Goal: Task Accomplishment & Management: Manage account settings

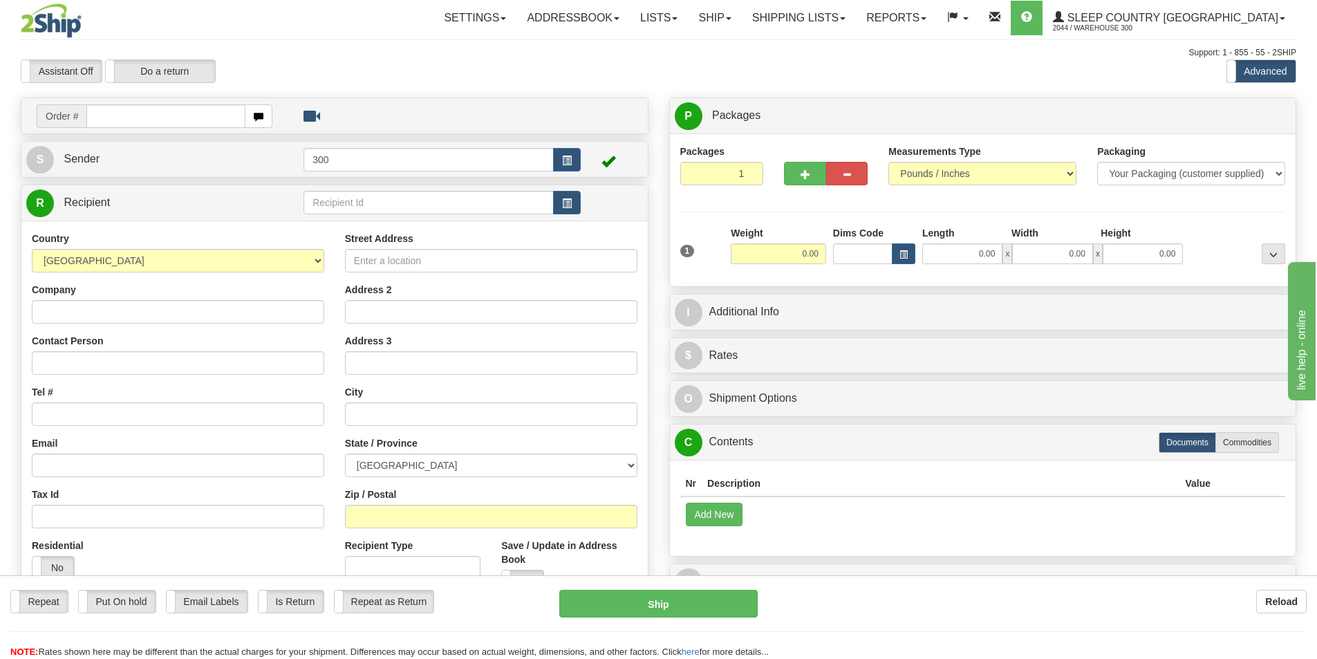
click at [1028, 525] on td "Add New" at bounding box center [983, 513] width 606 height 35
click at [141, 113] on input "text" at bounding box center [165, 116] width 159 height 24
type input "9000I102668"
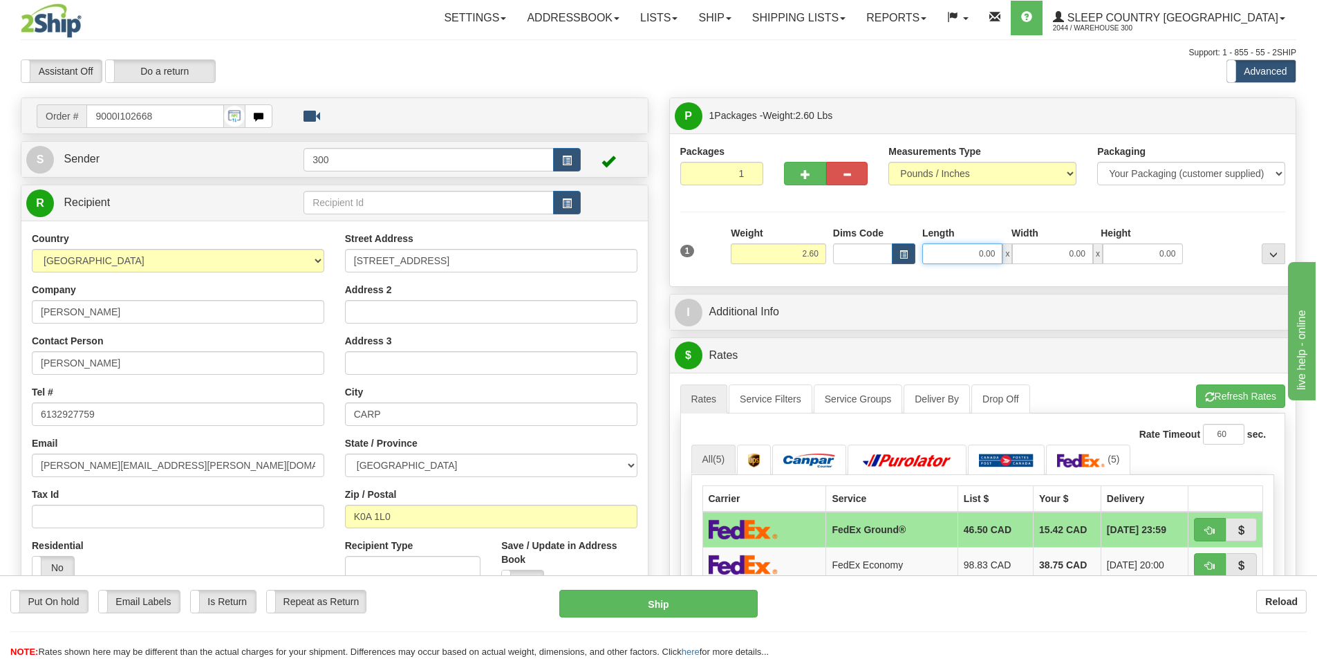
click at [957, 252] on input "0.00" at bounding box center [962, 253] width 80 height 21
type input "14.00"
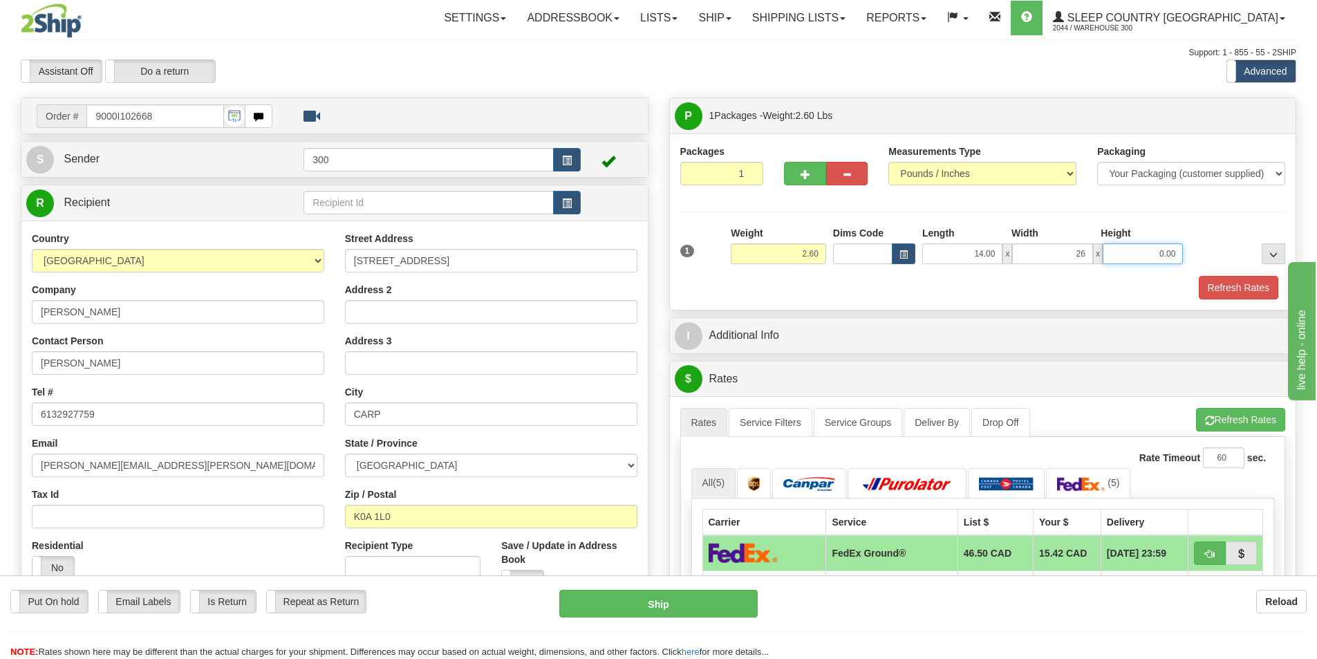
type input "26.00"
type input "6.00"
click at [1208, 288] on button "Refresh Rates" at bounding box center [1239, 288] width 80 height 24
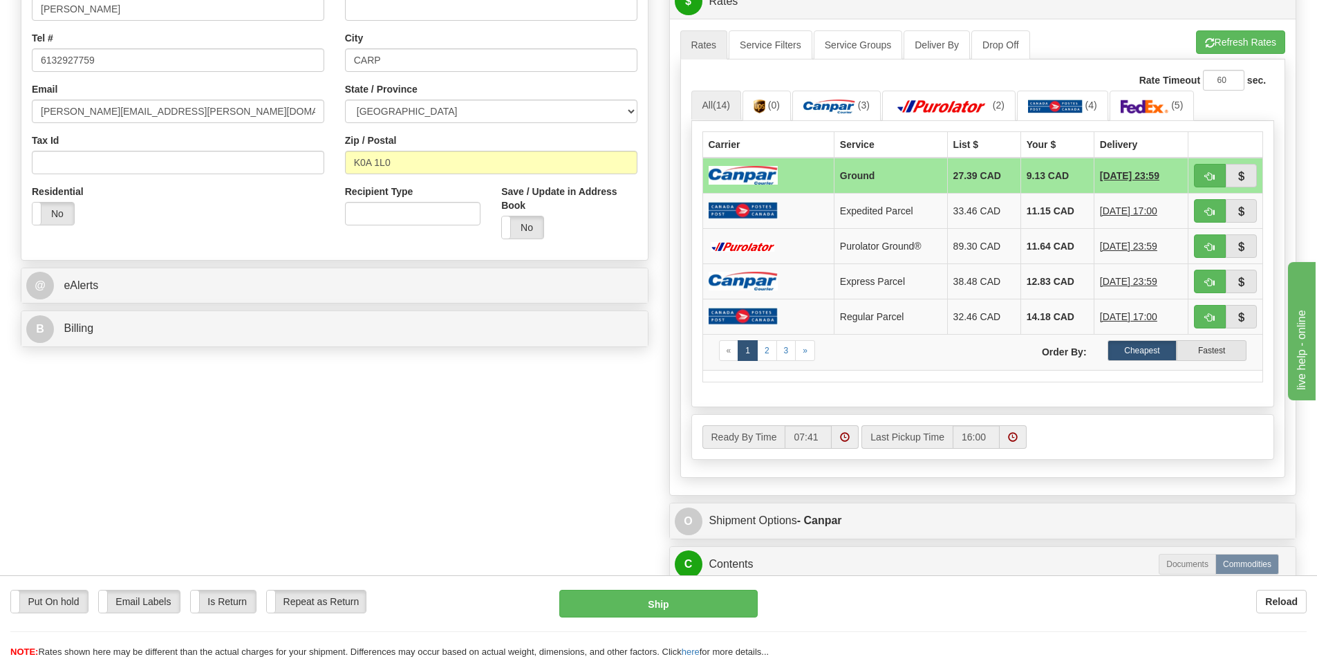
scroll to position [346, 0]
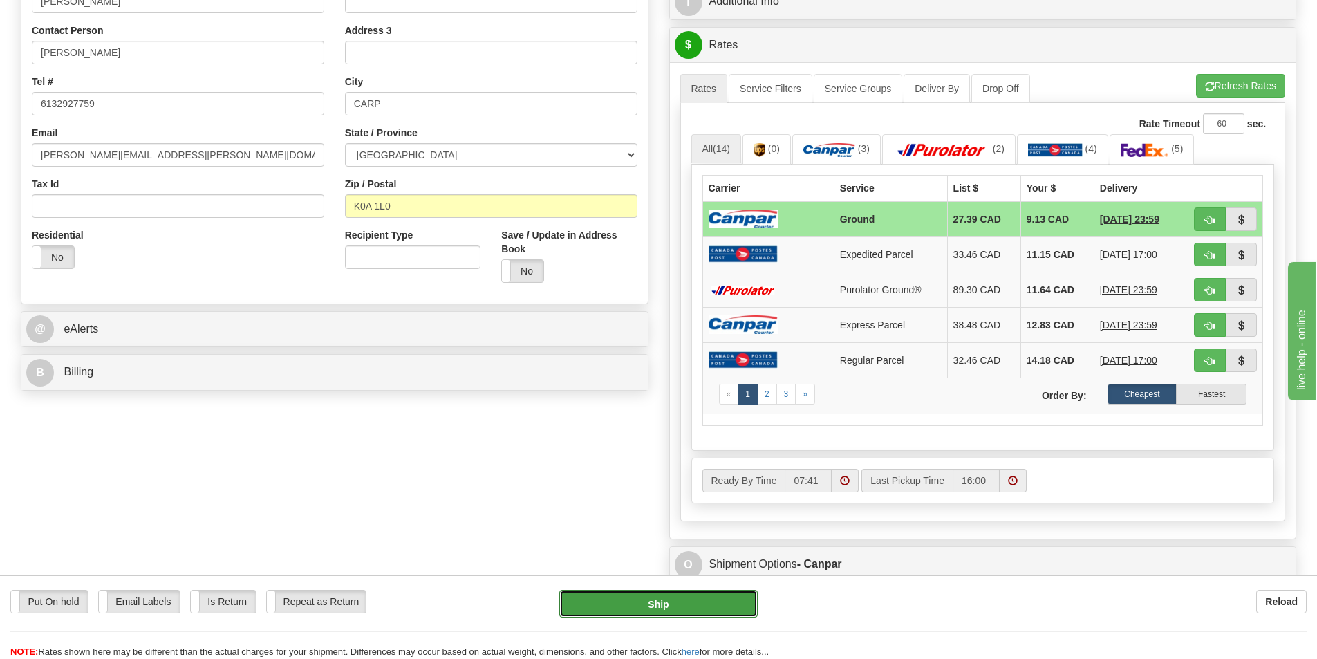
click at [699, 600] on button "Ship" at bounding box center [658, 604] width 198 height 28
type input "1"
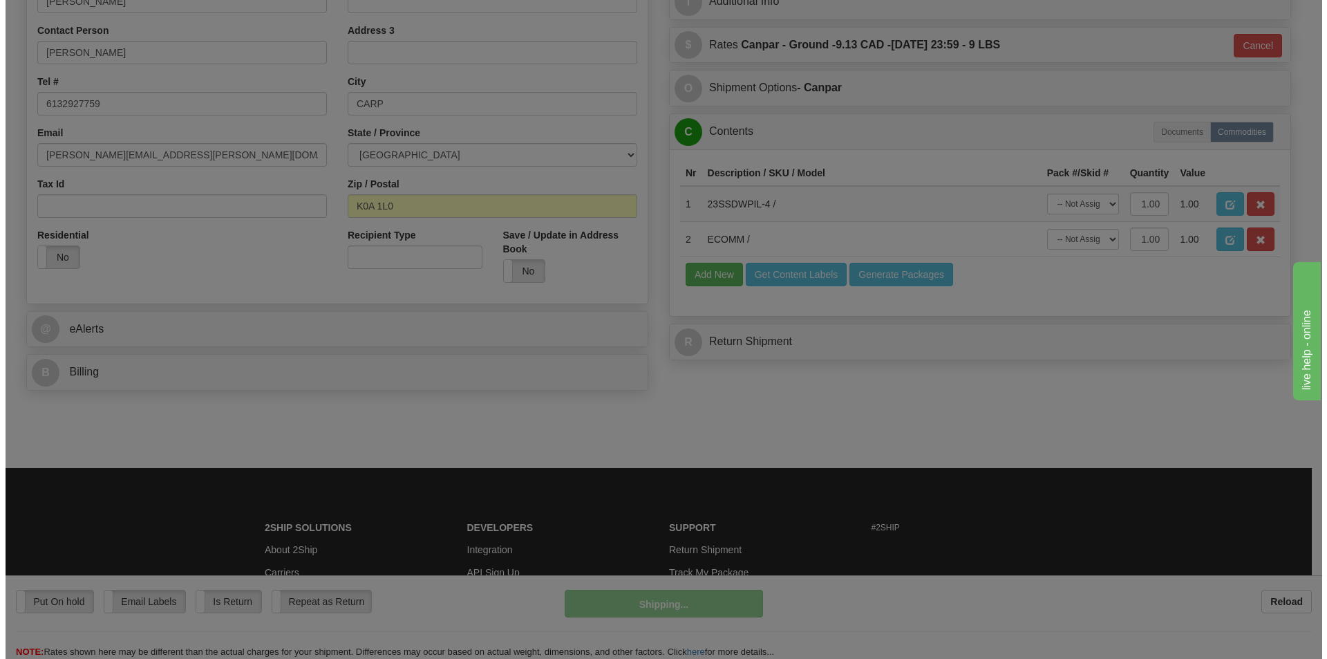
scroll to position [277, 0]
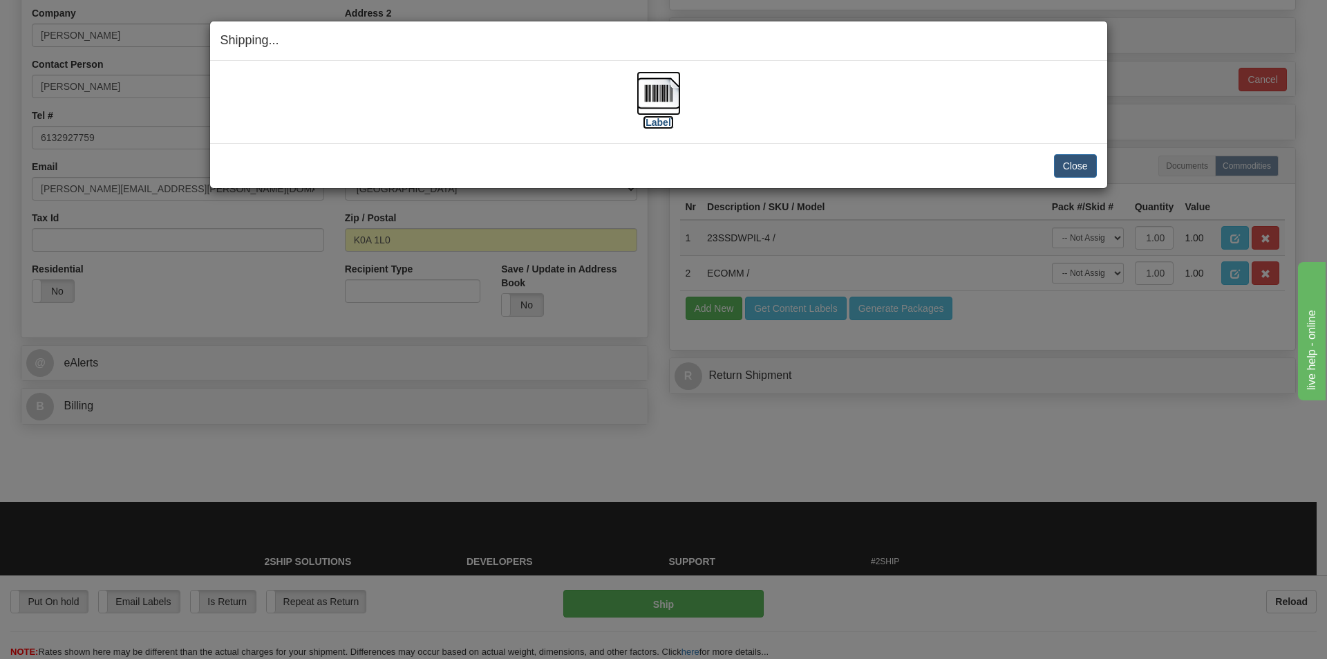
click at [669, 122] on label "[Label]" at bounding box center [659, 122] width 32 height 14
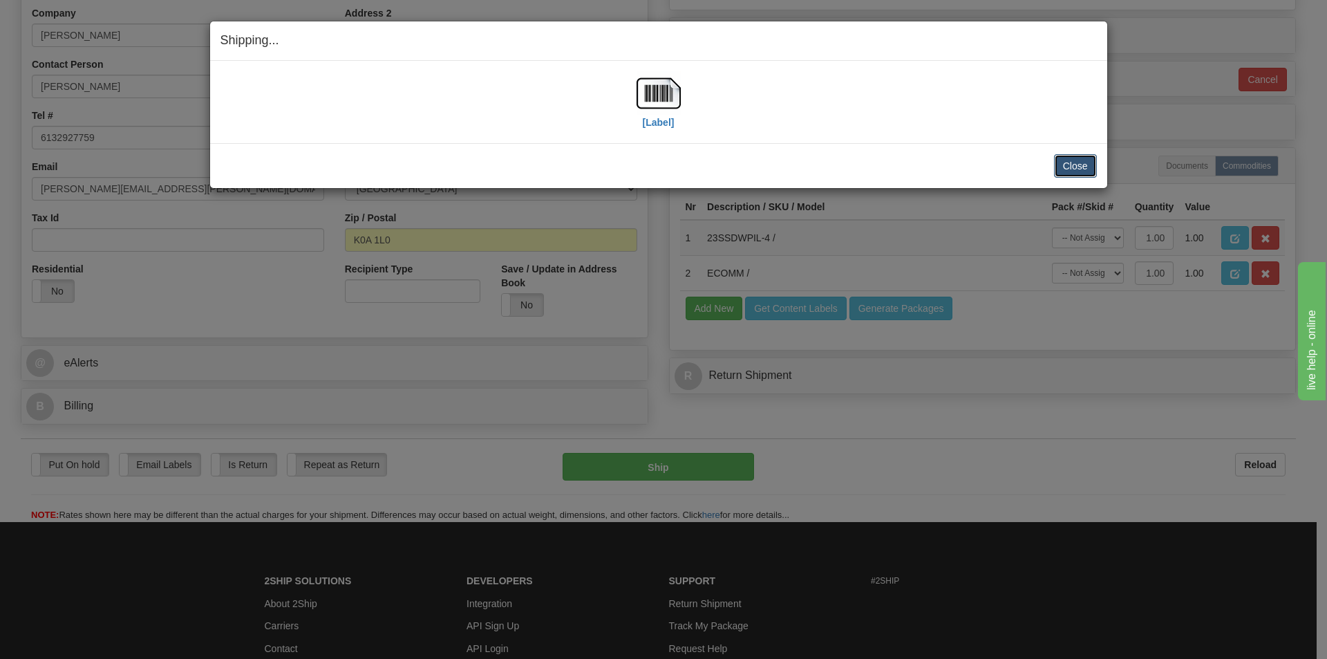
click at [1072, 171] on button "Close" at bounding box center [1075, 166] width 43 height 24
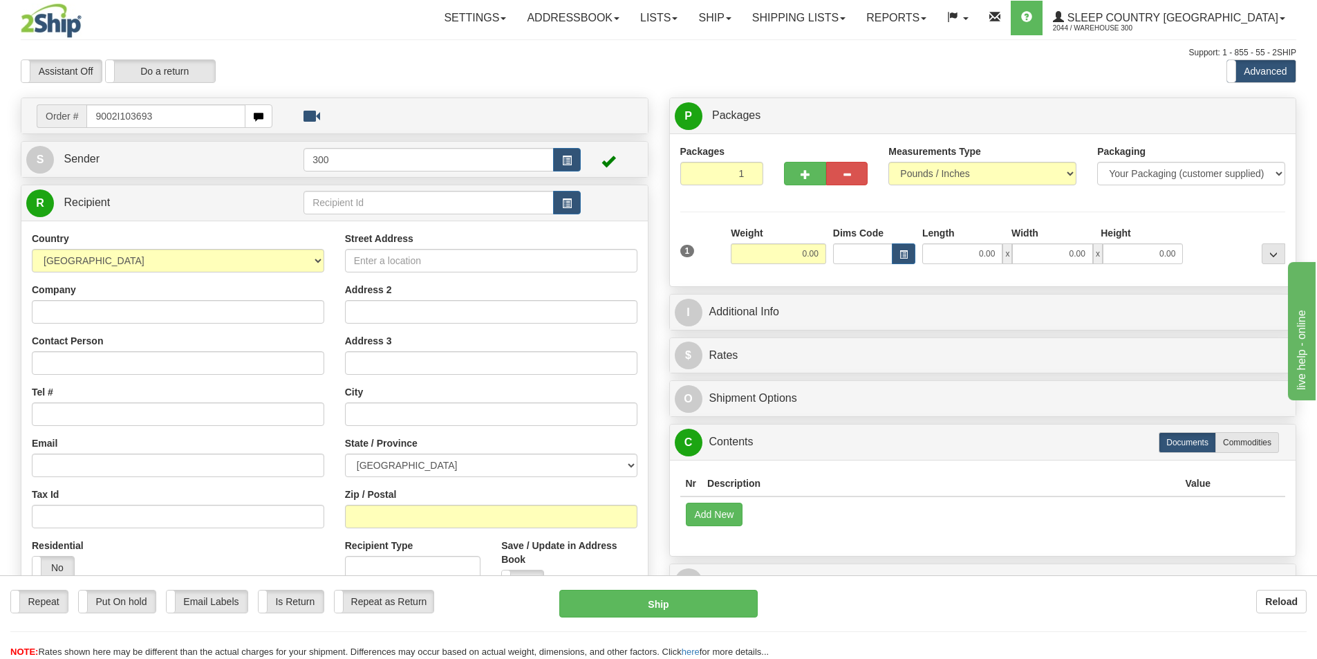
type input "9002I103693"
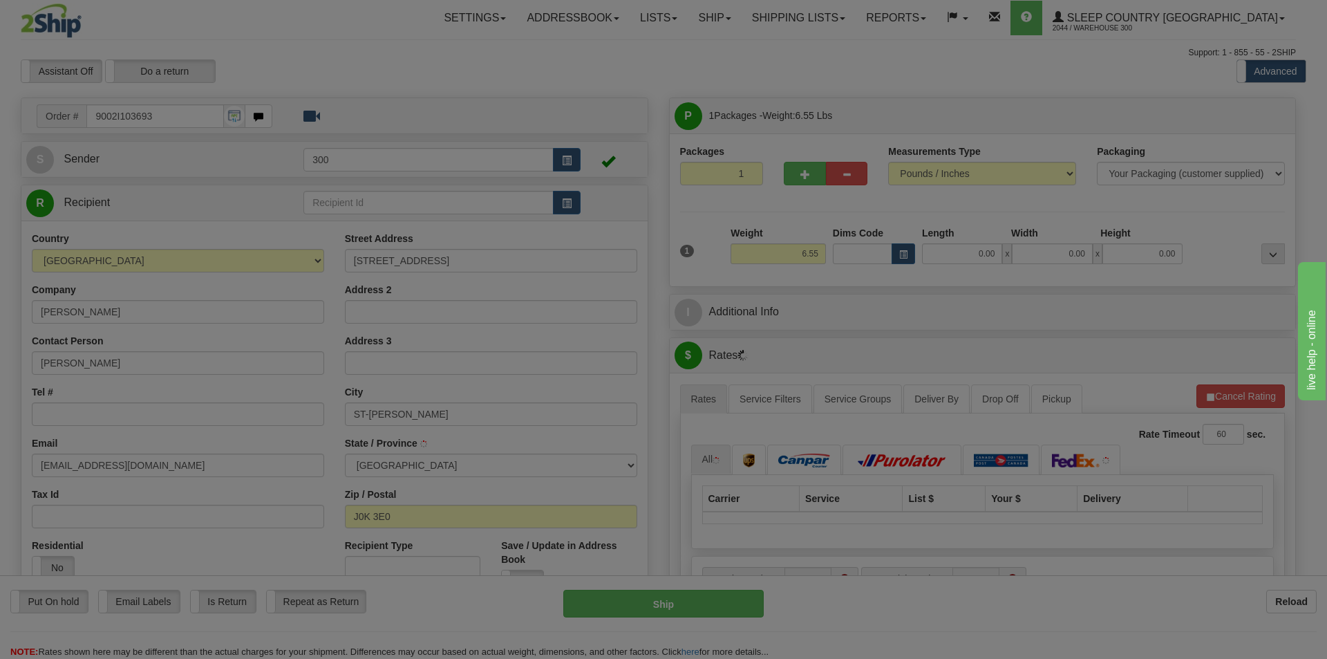
type input "SAINT-PAUL"
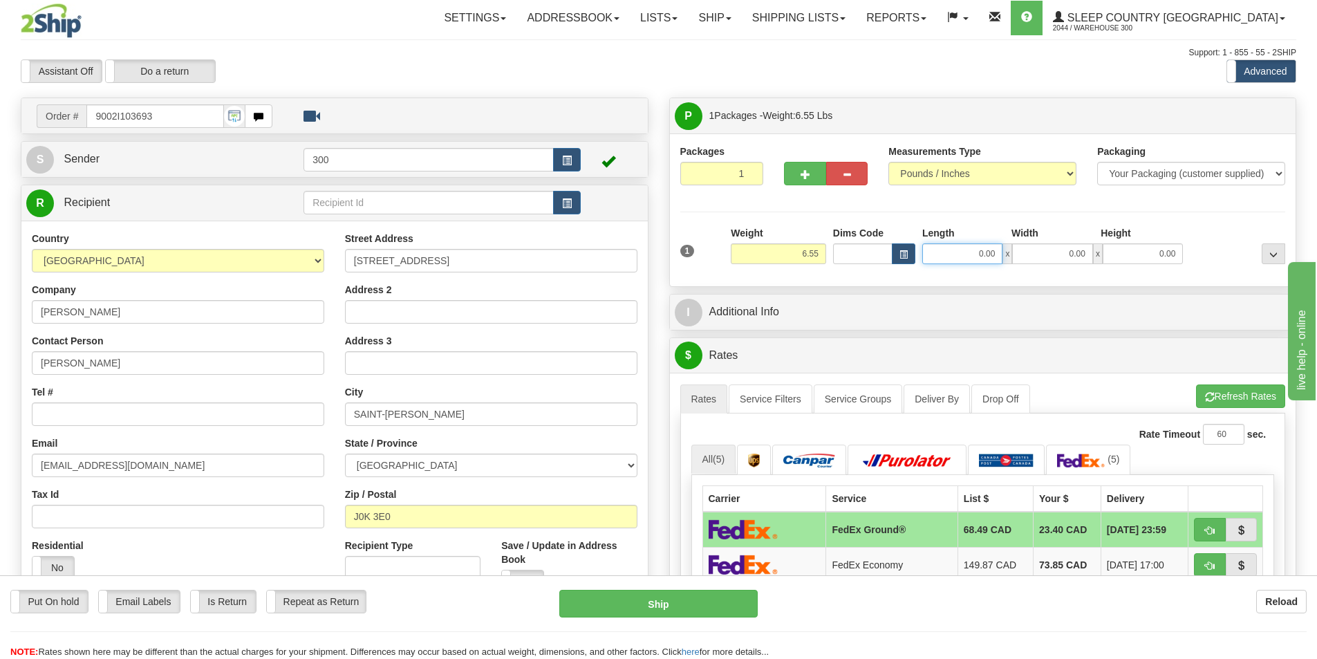
drag, startPoint x: 968, startPoint y: 253, endPoint x: 1101, endPoint y: 266, distance: 134.1
click at [1099, 266] on div "1 Weight 6.55 Dims Code 0.00" at bounding box center [983, 250] width 613 height 49
type input "12.00"
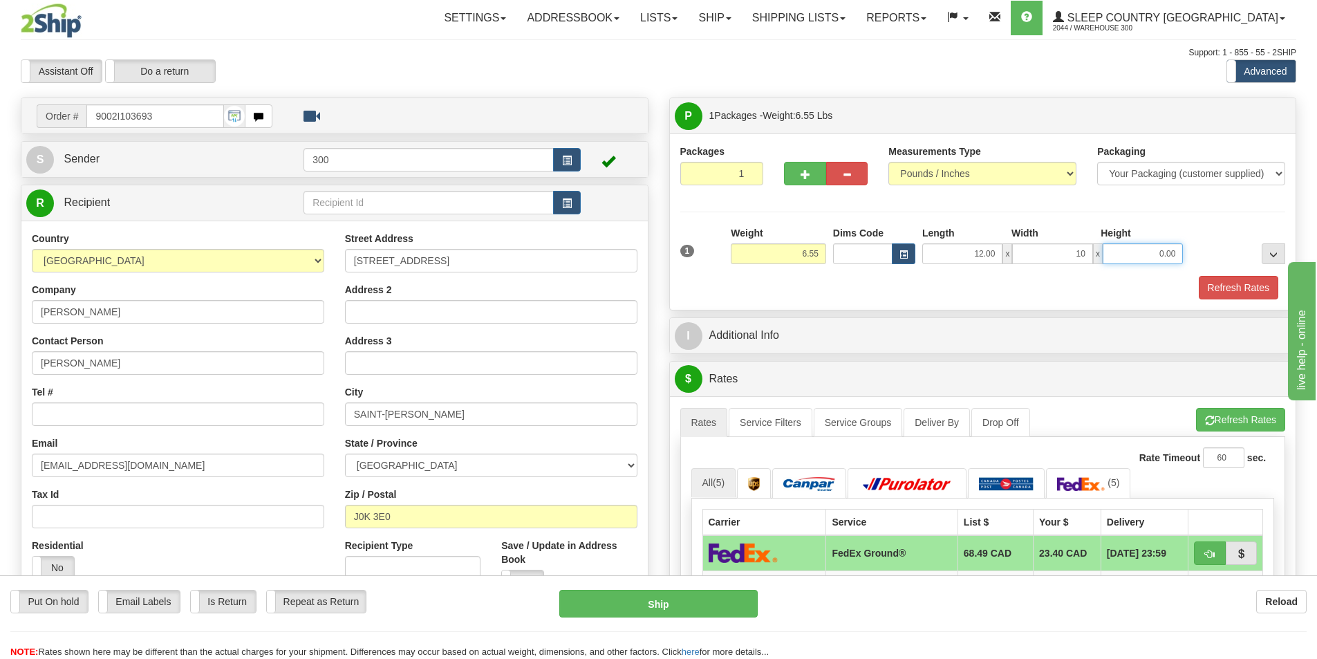
type input "10.00"
type input "3.00"
click at [1233, 281] on button "Refresh Rates" at bounding box center [1239, 288] width 80 height 24
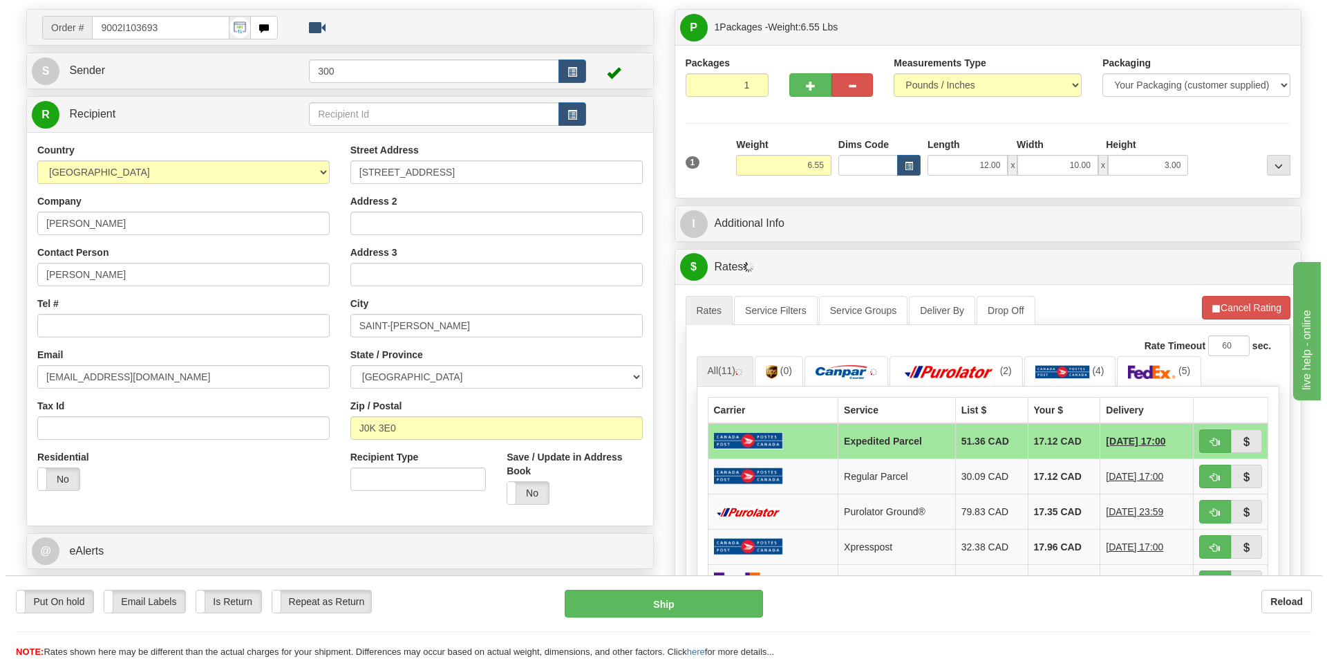
scroll to position [277, 0]
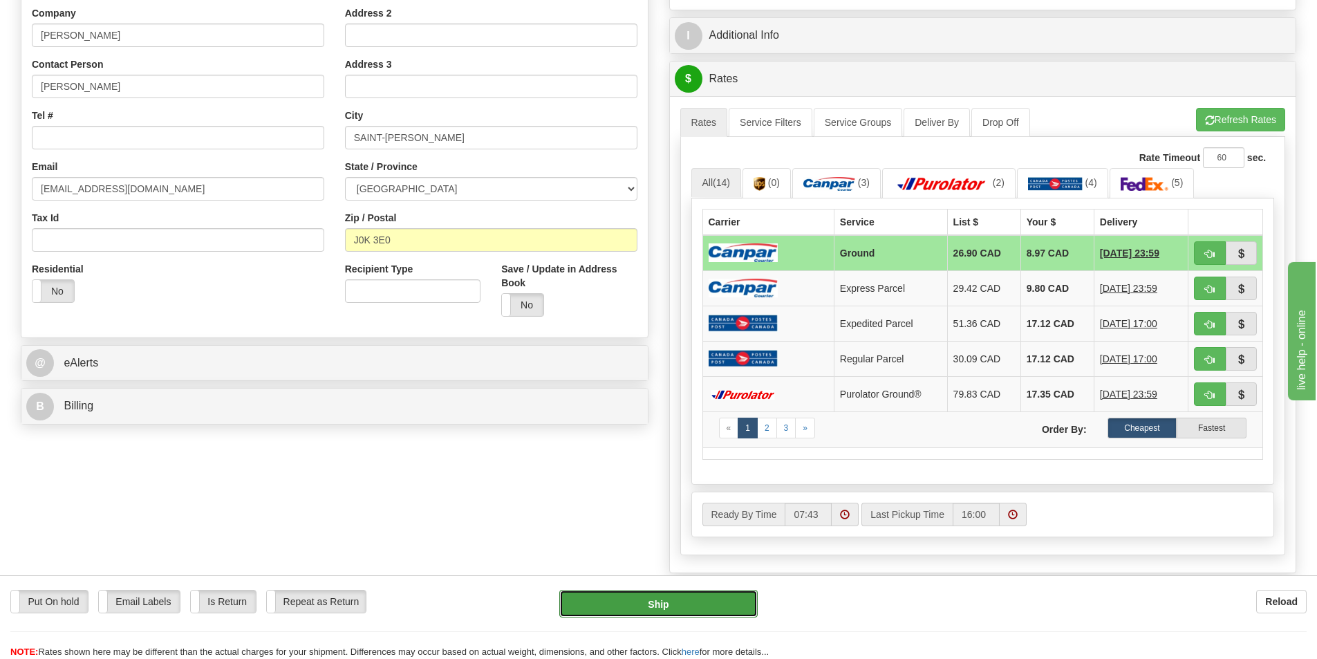
click at [646, 602] on button "Ship" at bounding box center [658, 604] width 198 height 28
type input "1"
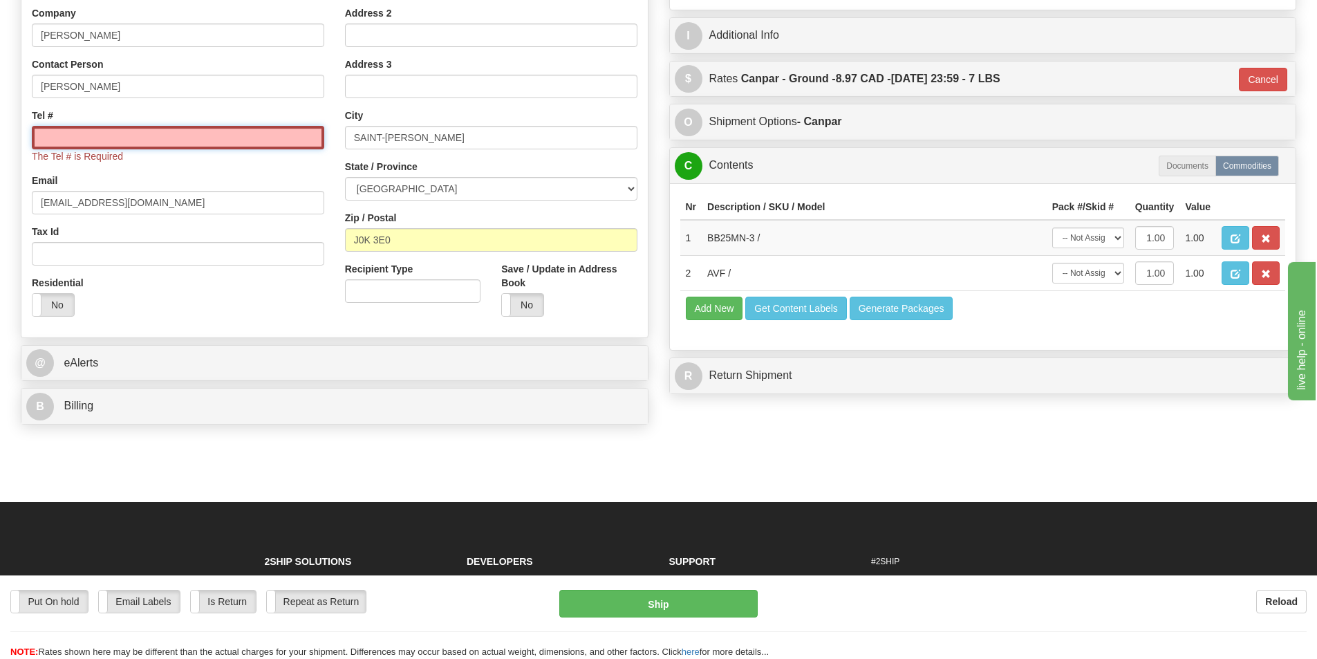
click at [192, 144] on input "Tel #" at bounding box center [178, 138] width 292 height 24
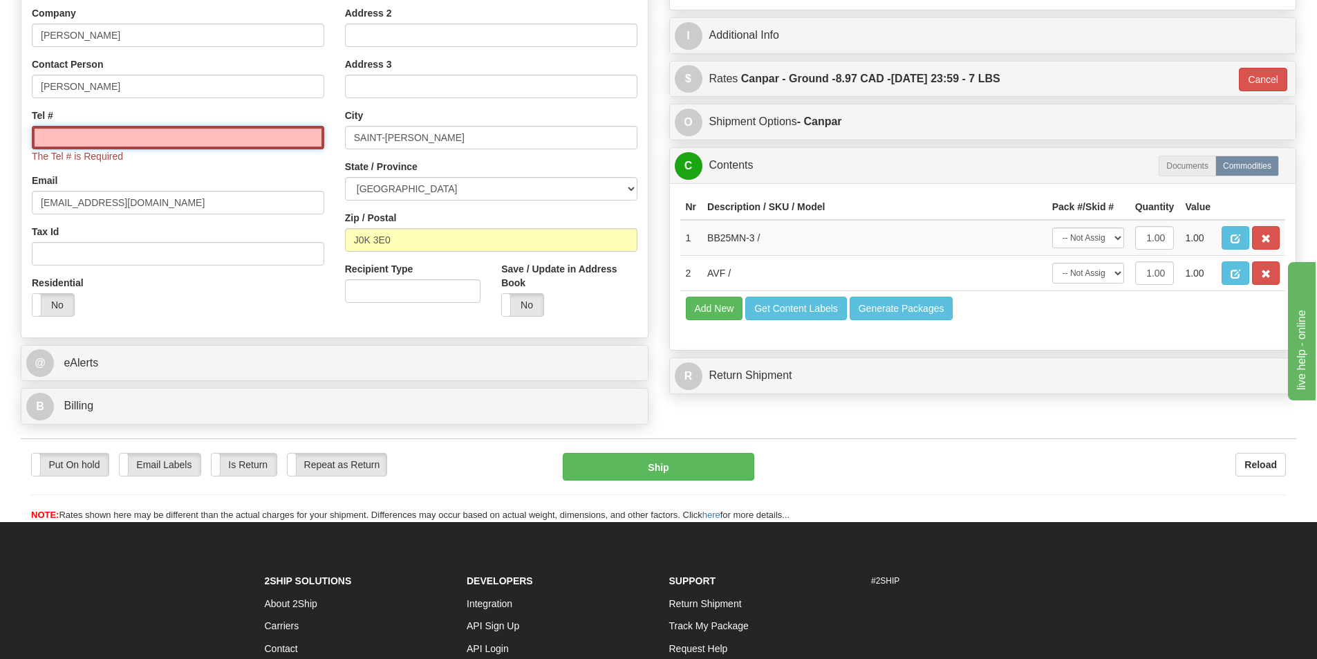
type input "5146956376"
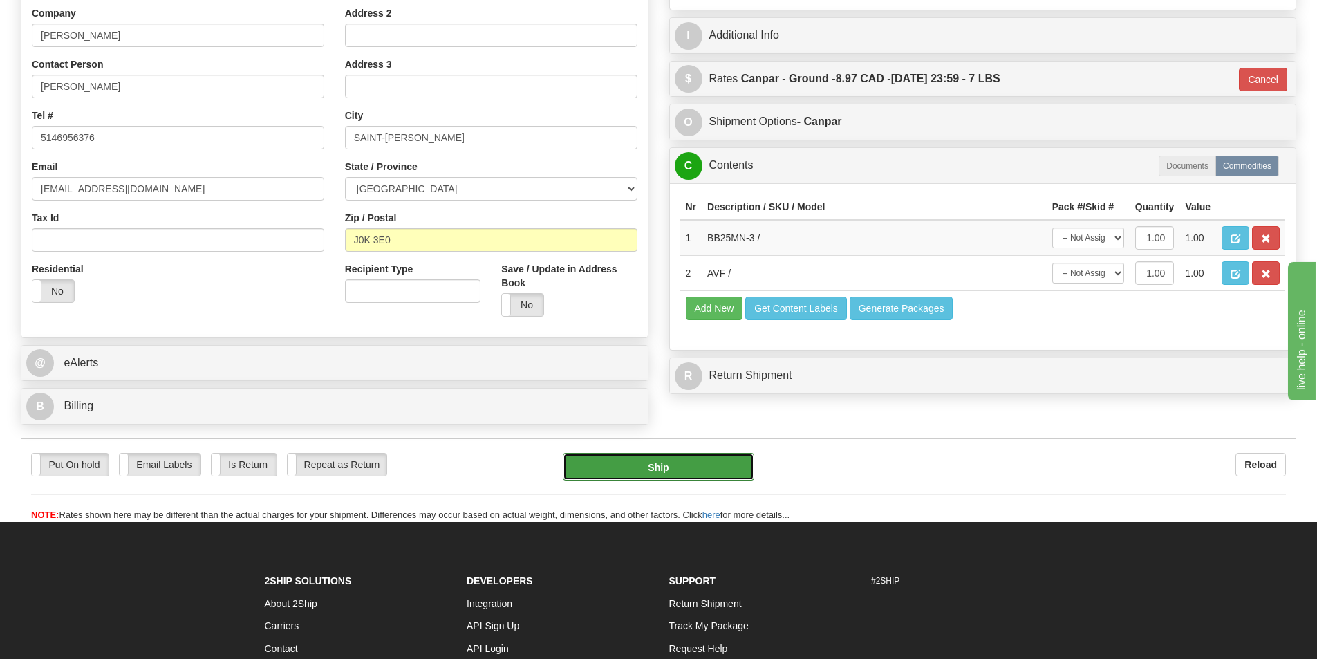
click at [615, 477] on button "Ship" at bounding box center [659, 467] width 192 height 28
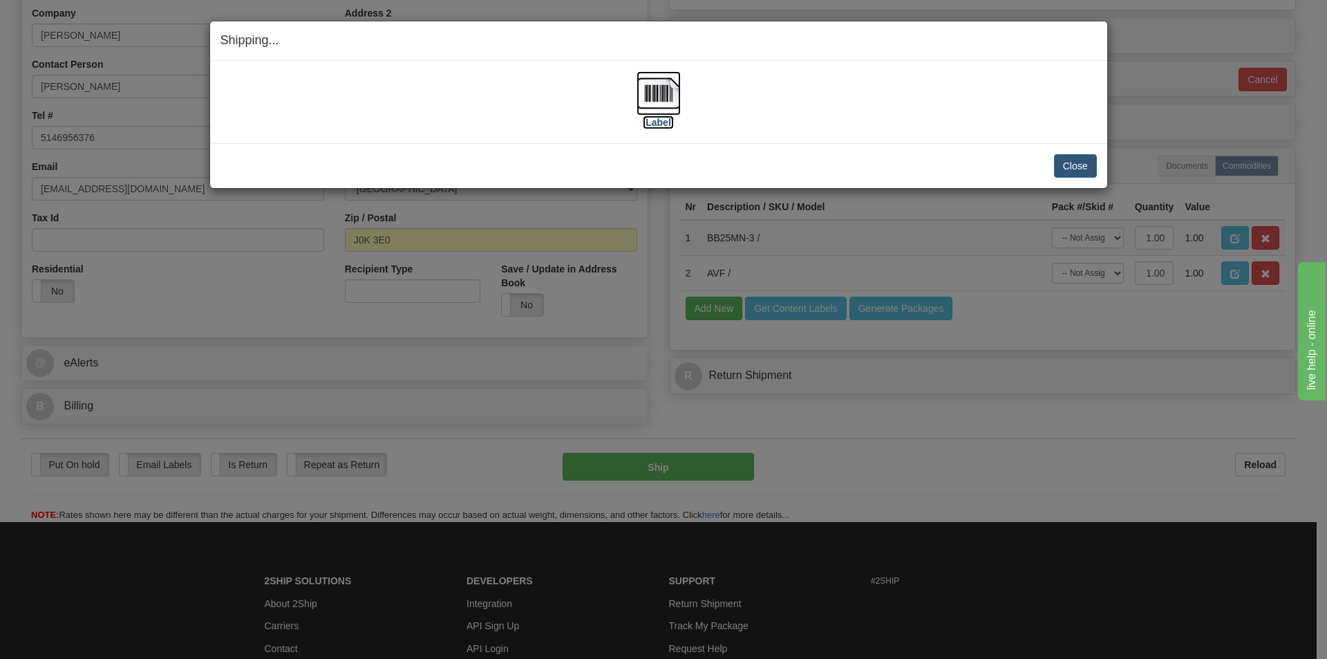
click at [653, 120] on label "[Label]" at bounding box center [659, 122] width 32 height 14
click at [1072, 172] on button "Close" at bounding box center [1075, 166] width 43 height 24
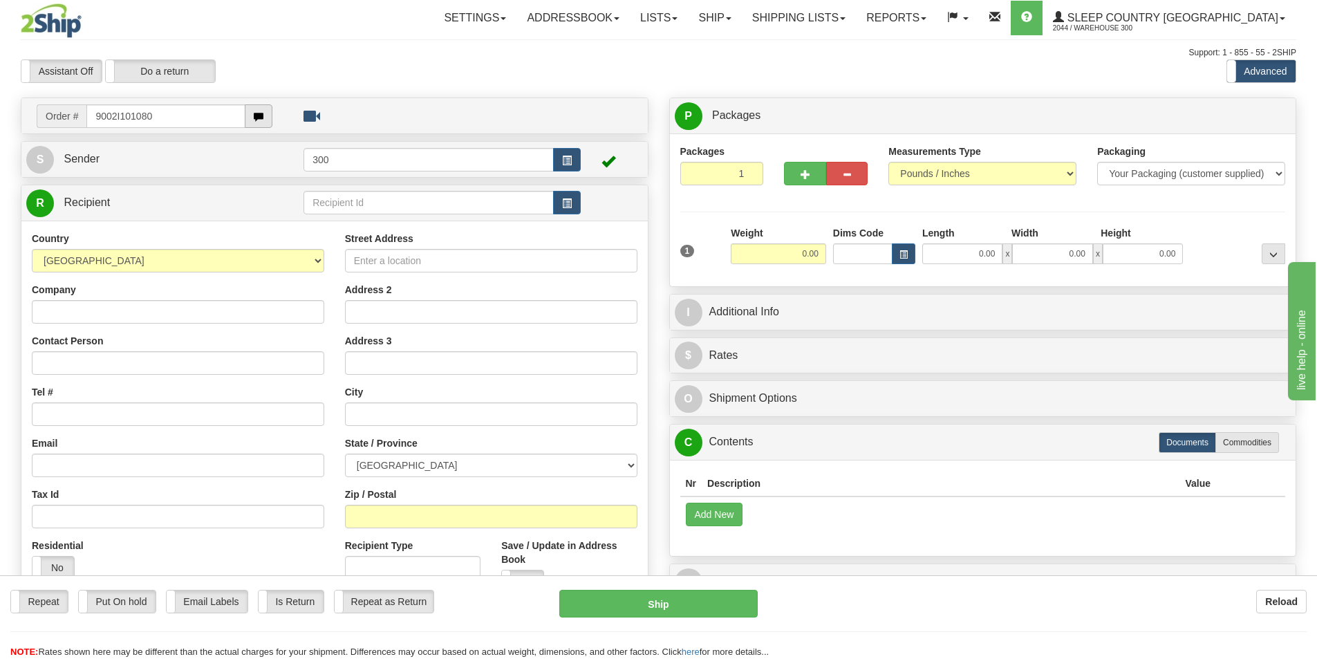
type input "9002I101080"
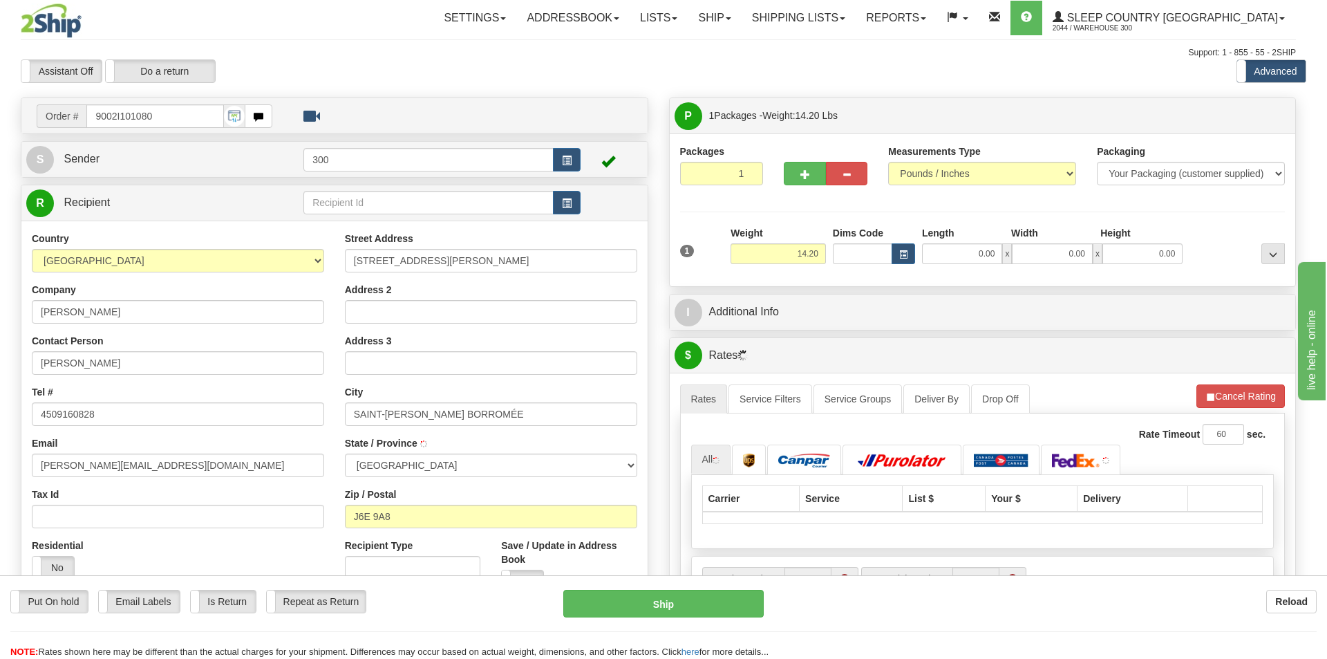
type input "SAINT-[PERSON_NAME]"
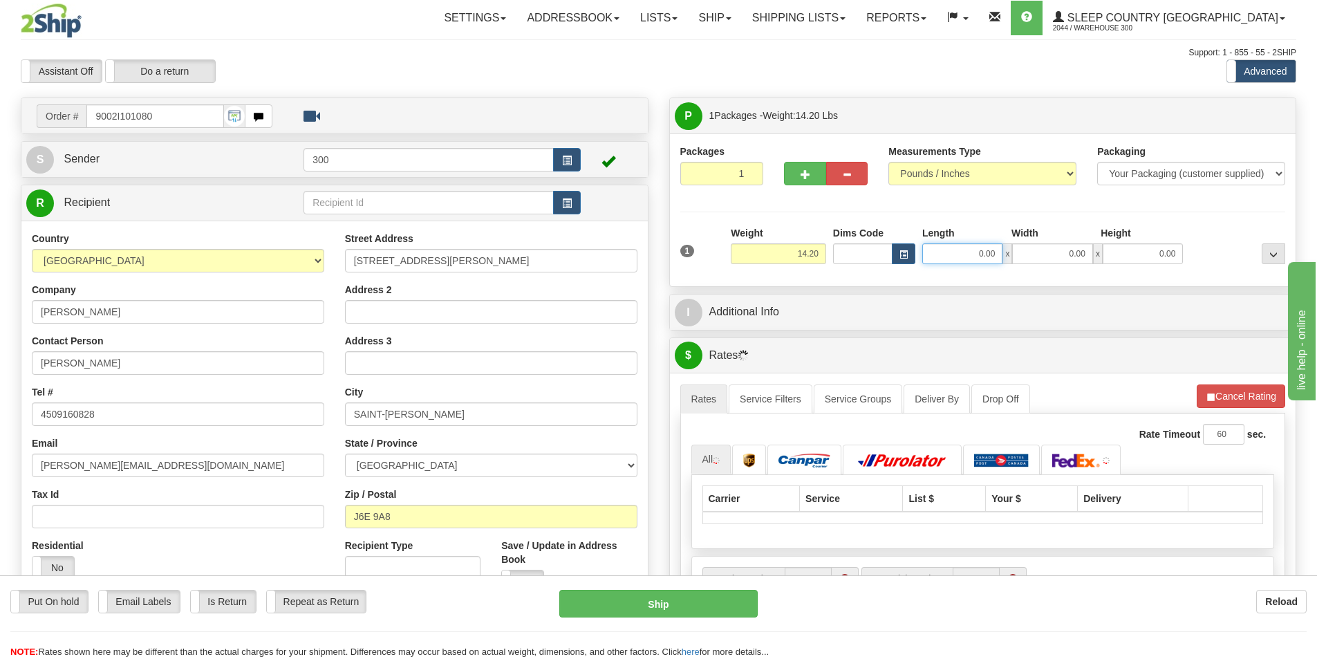
drag, startPoint x: 997, startPoint y: 253, endPoint x: 1069, endPoint y: 253, distance: 71.9
click at [1069, 253] on div "0.00 x 0.00 x 0.00" at bounding box center [1052, 253] width 261 height 21
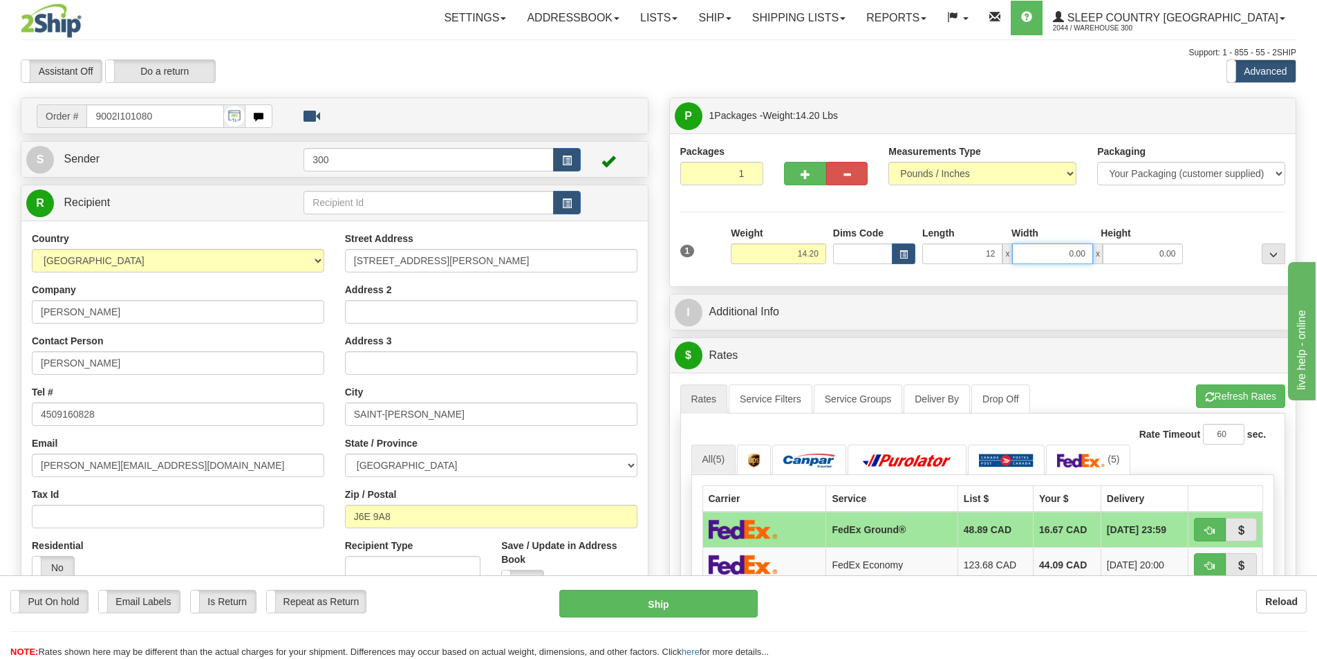
type input "12.00"
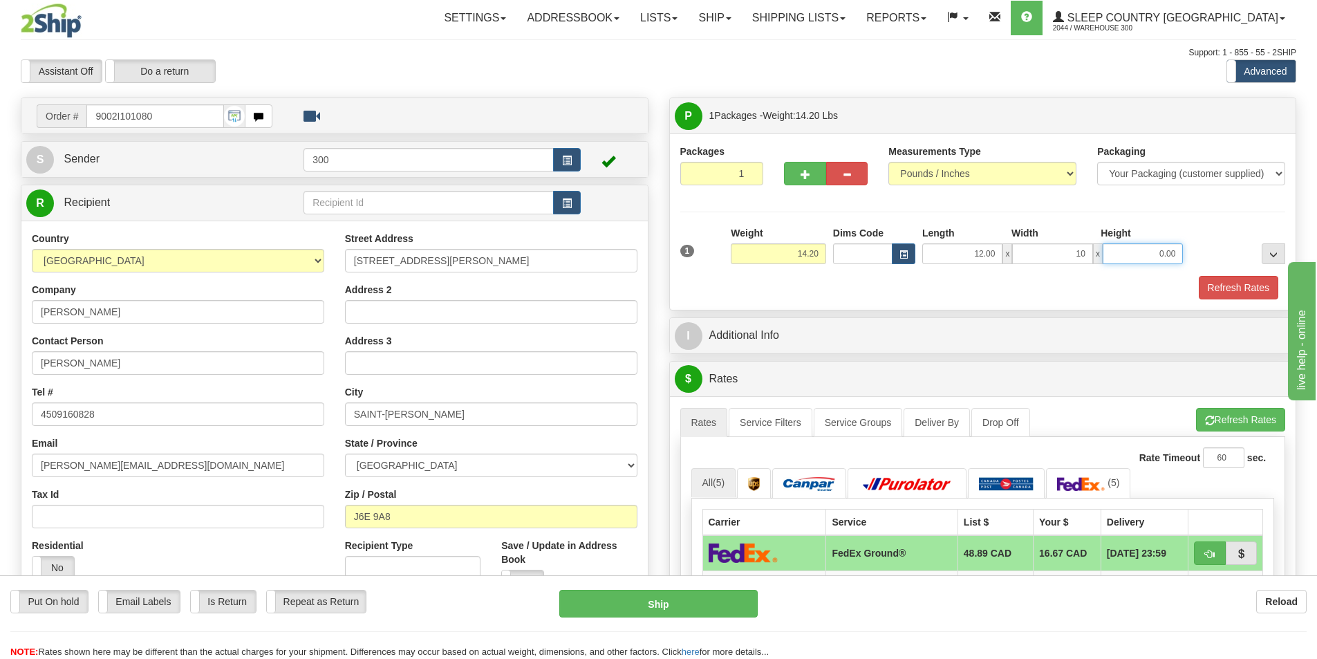
type input "10.00"
type input "8.00"
click at [1220, 288] on button "Refresh Rates" at bounding box center [1239, 288] width 80 height 24
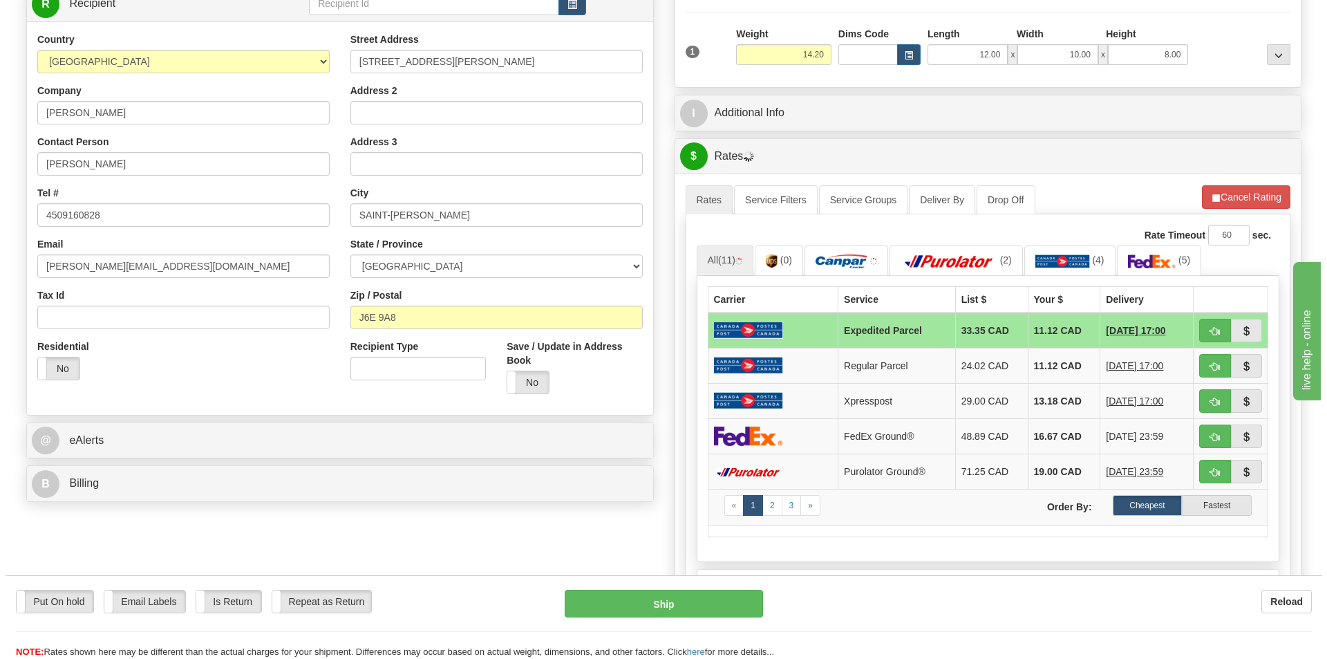
scroll to position [207, 0]
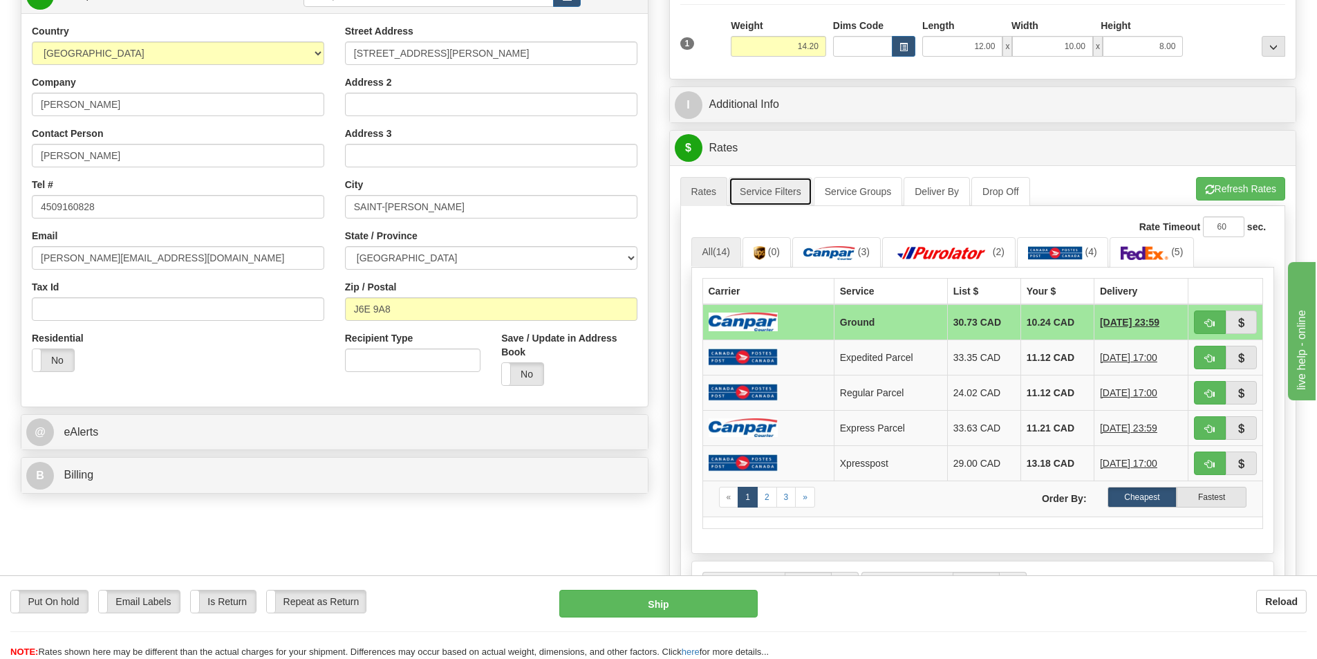
click at [774, 181] on link "Service Filters" at bounding box center [771, 191] width 84 height 29
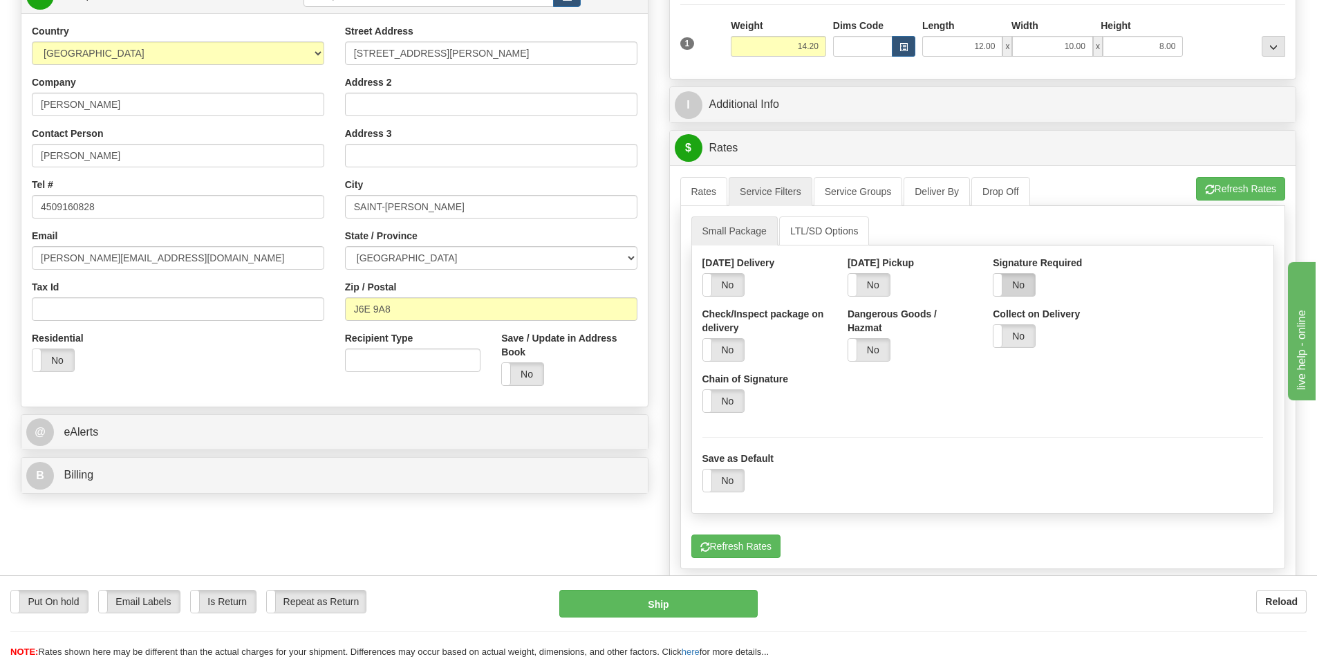
click at [1021, 288] on label "No" at bounding box center [1013, 285] width 41 height 22
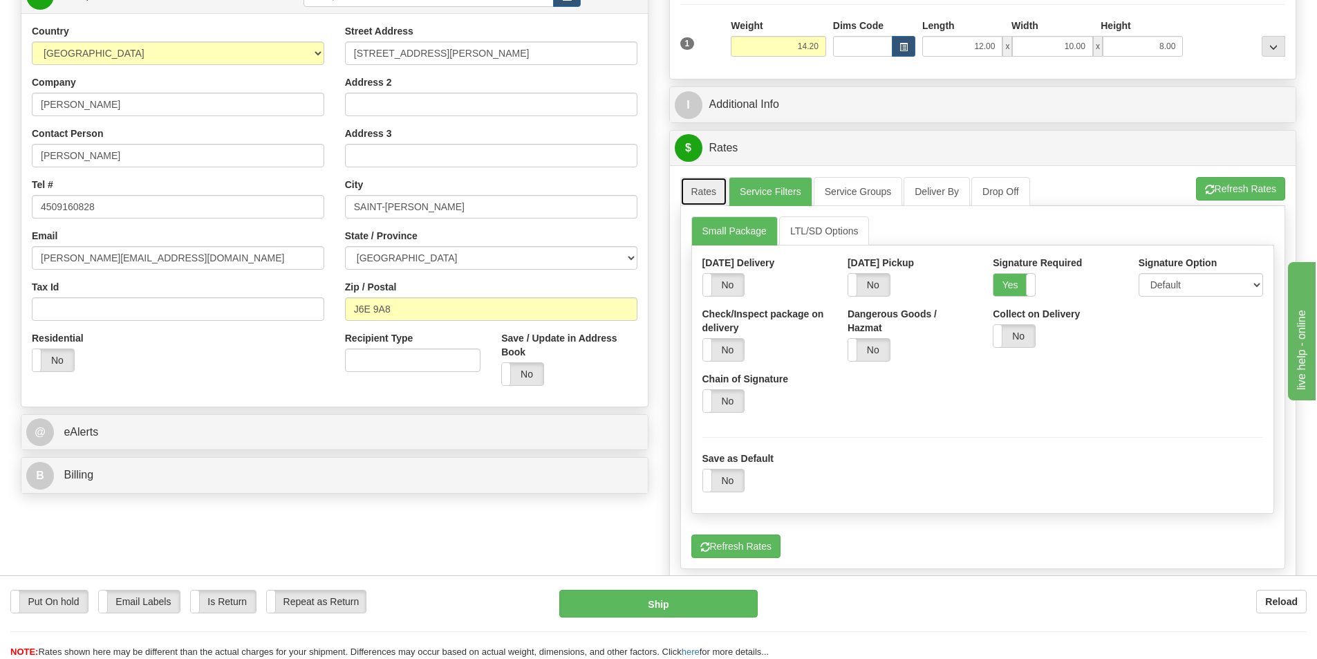
click at [721, 200] on link "Rates" at bounding box center [704, 191] width 48 height 29
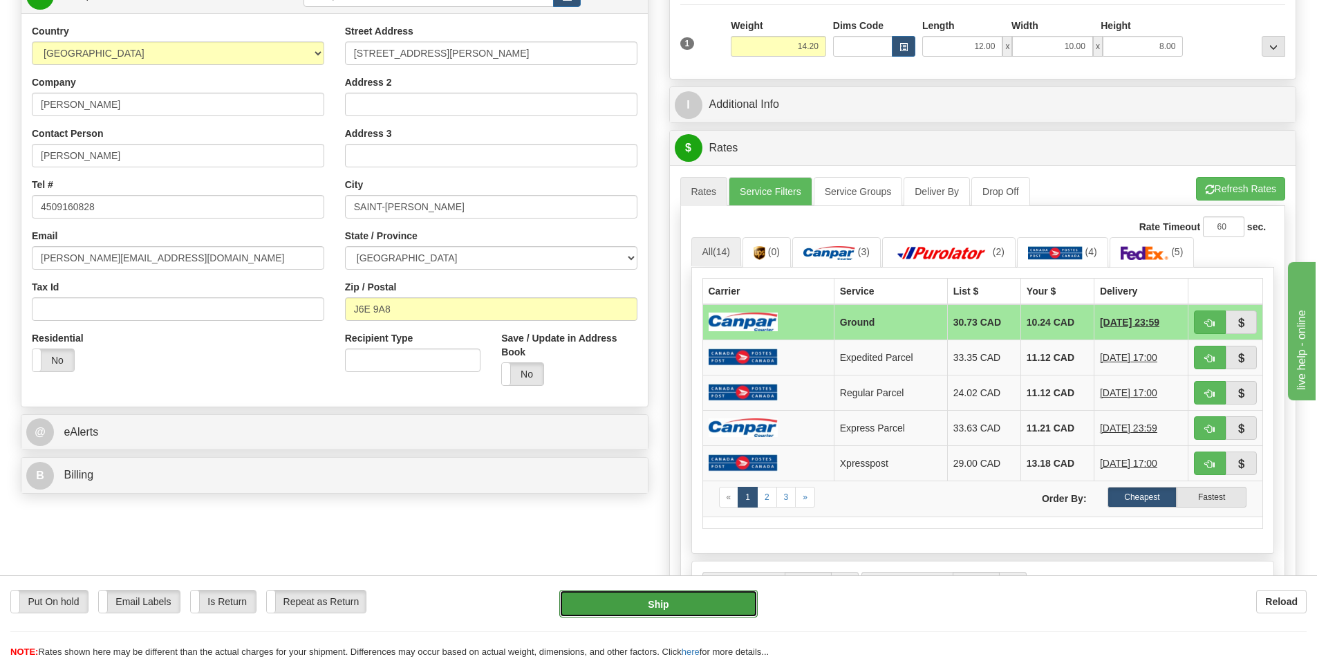
click at [705, 613] on button "Ship" at bounding box center [658, 604] width 198 height 28
type input "1"
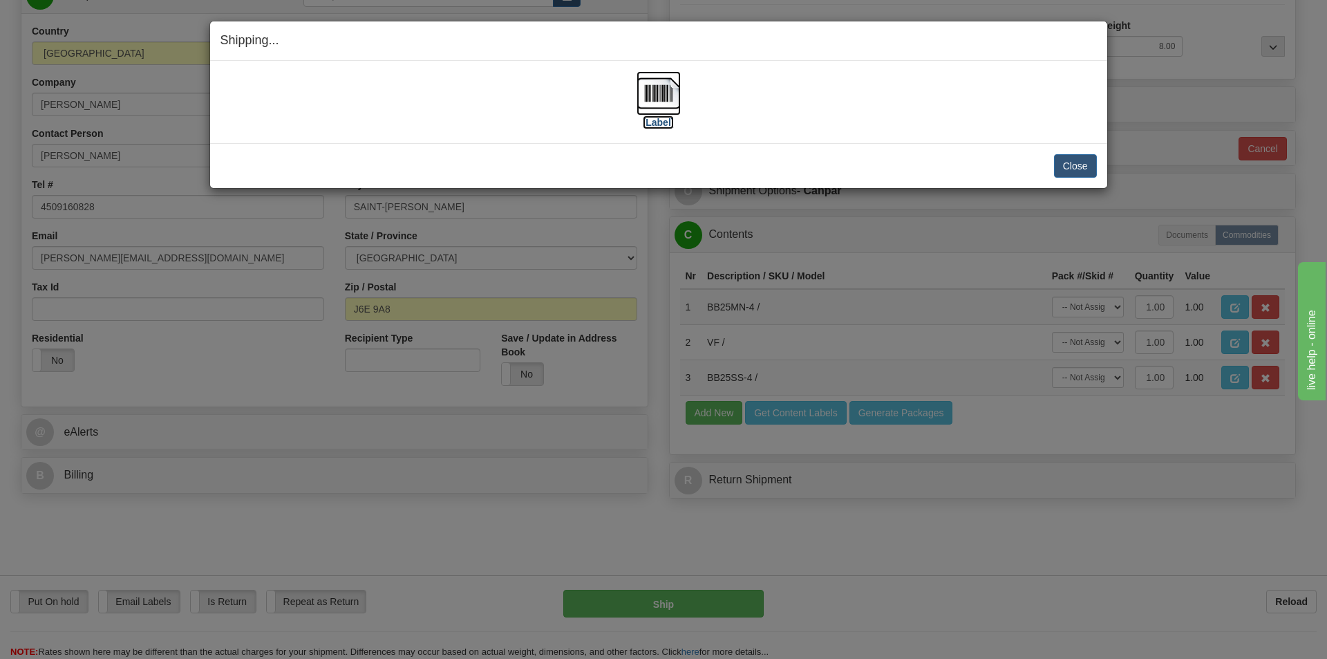
click at [660, 120] on label "[Label]" at bounding box center [659, 122] width 32 height 14
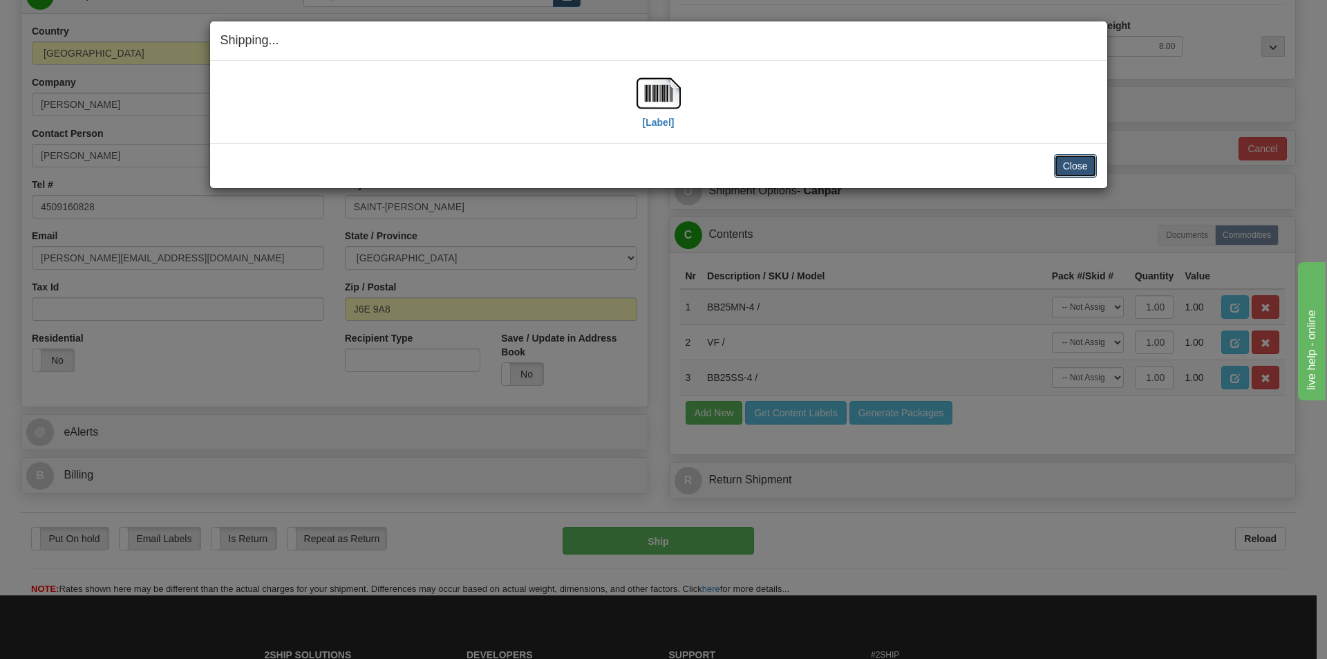
click at [1077, 160] on button "Close" at bounding box center [1075, 166] width 43 height 24
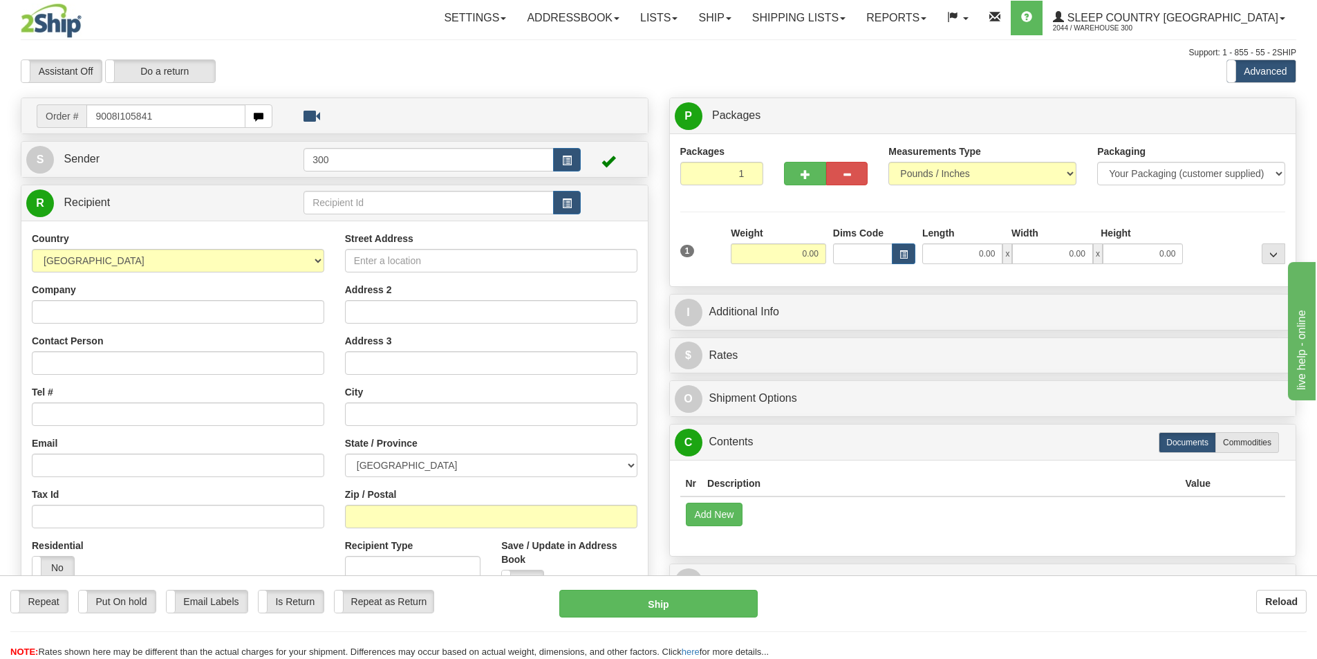
type input "9008I105841"
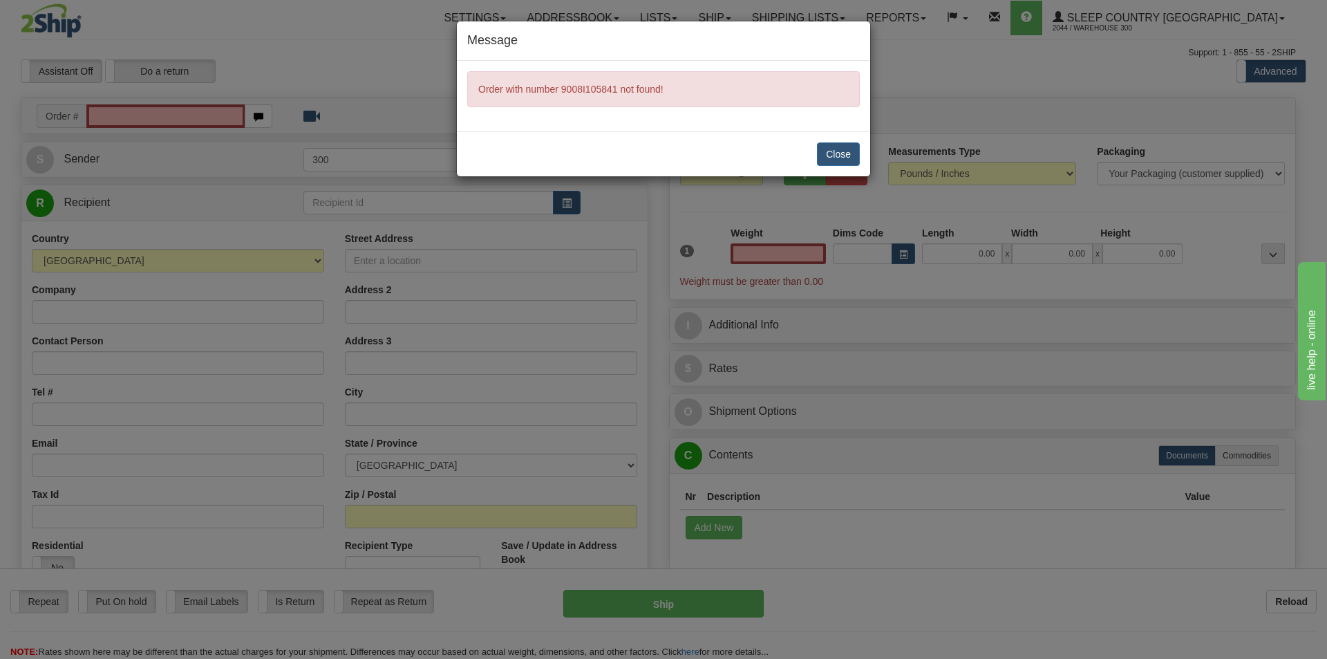
type input "0.00"
click at [841, 153] on button "Close" at bounding box center [838, 154] width 43 height 24
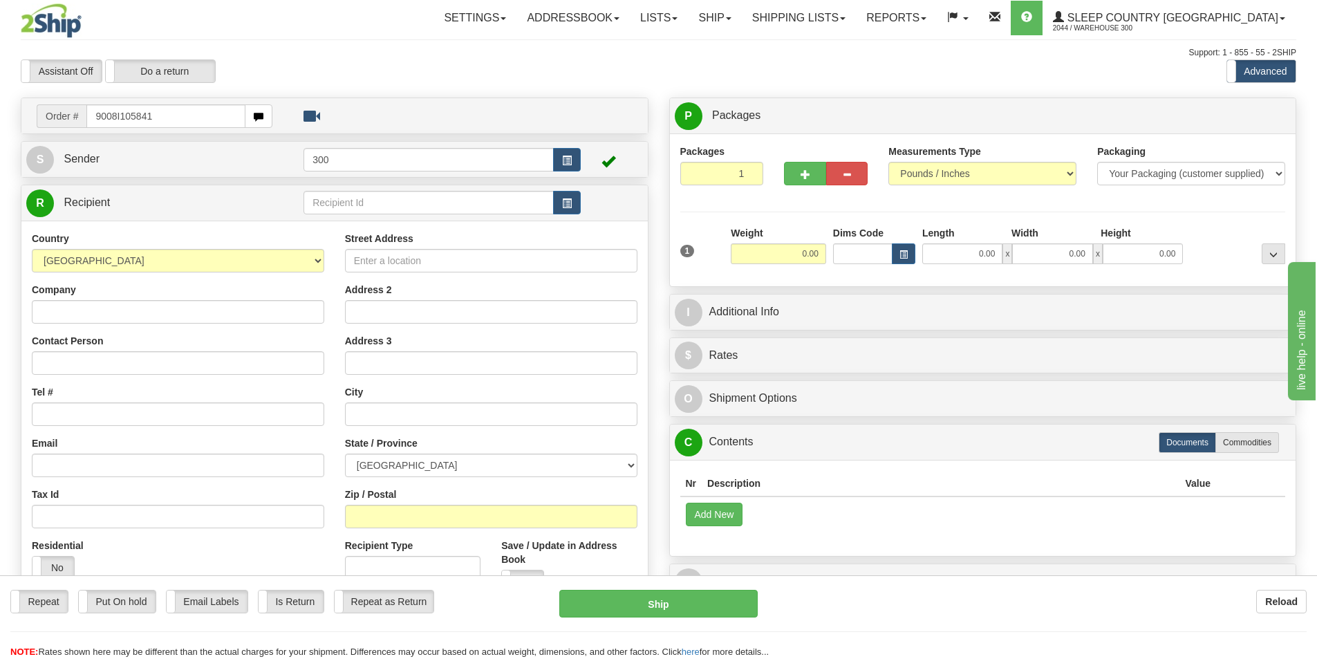
type input "9008I105841"
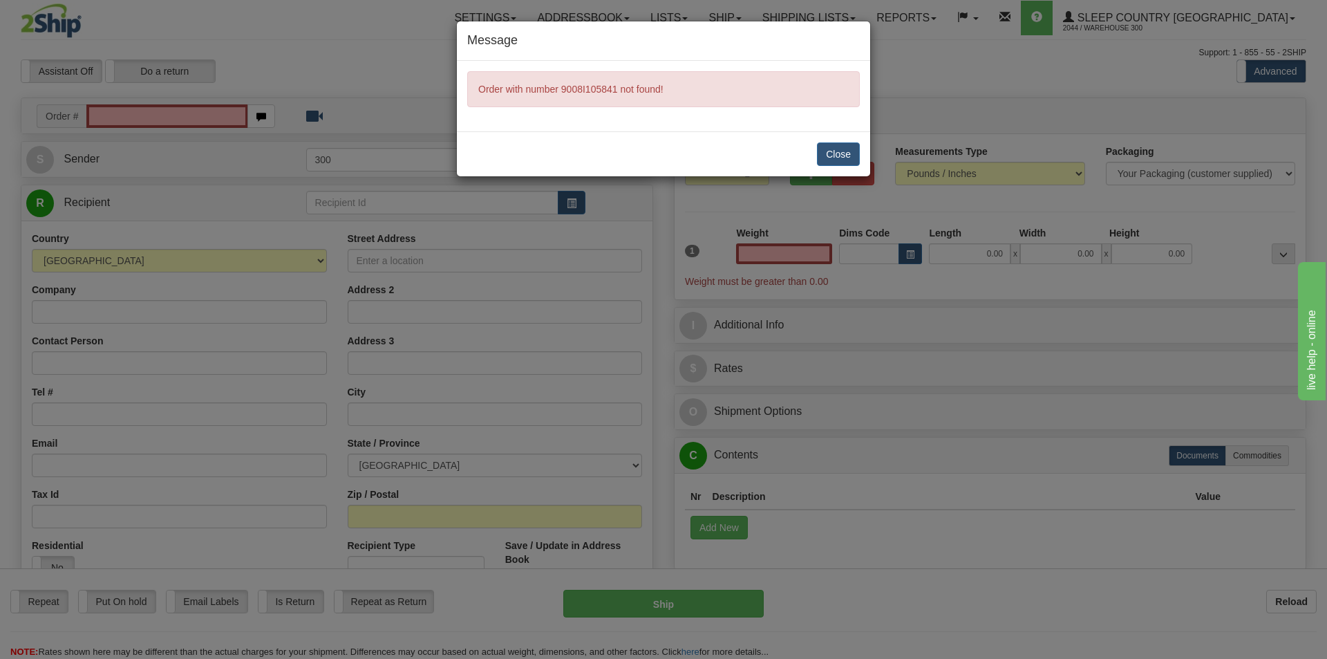
type input "0.00"
click at [838, 158] on button "Close" at bounding box center [838, 154] width 43 height 24
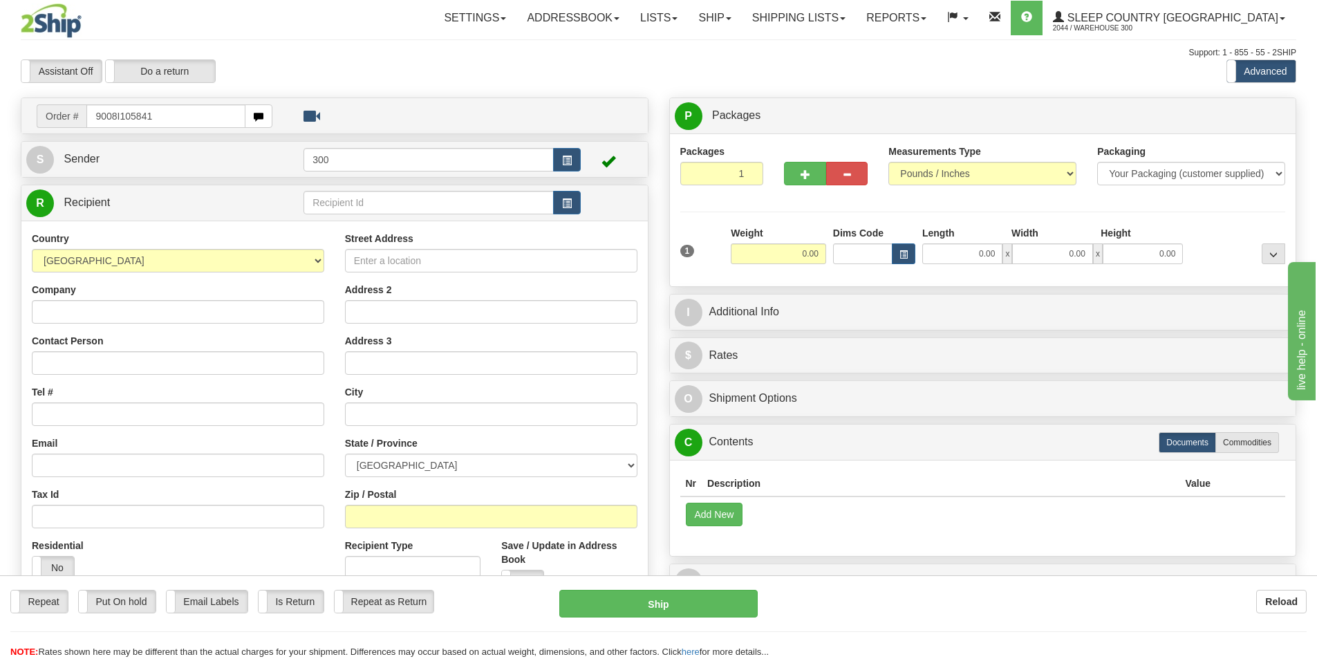
type input "9008I105841"
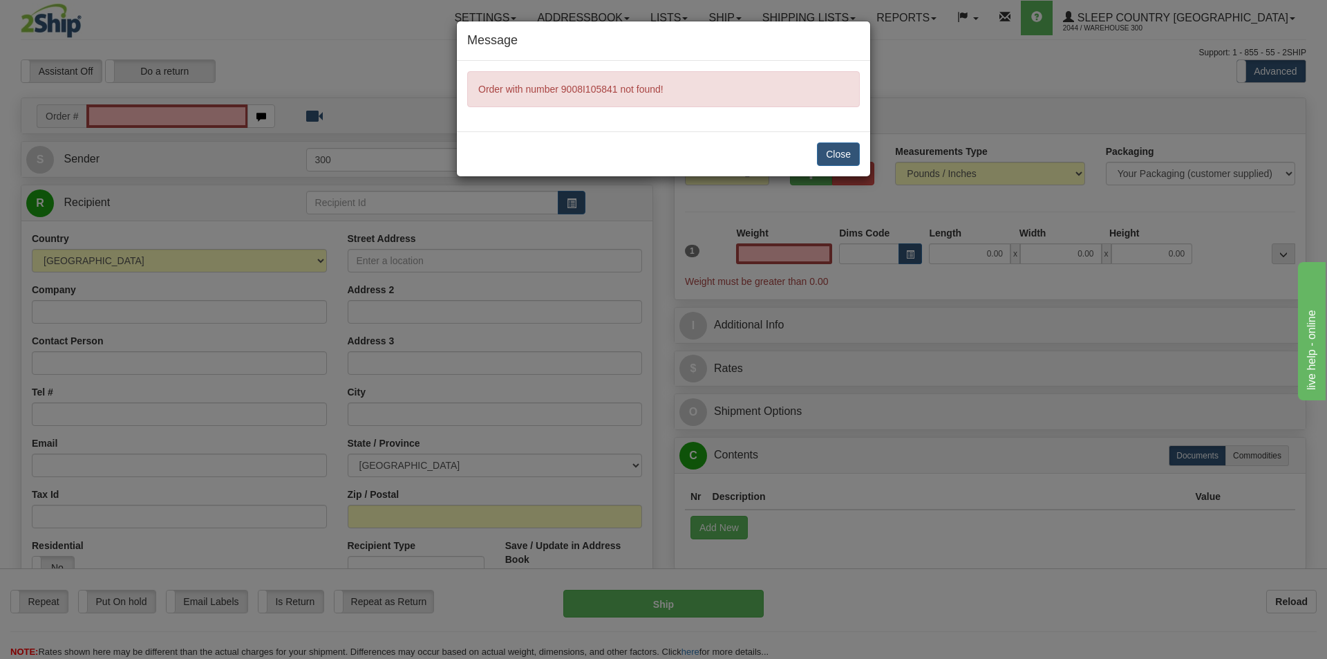
type input "0.00"
click at [834, 153] on button "Close" at bounding box center [838, 154] width 43 height 24
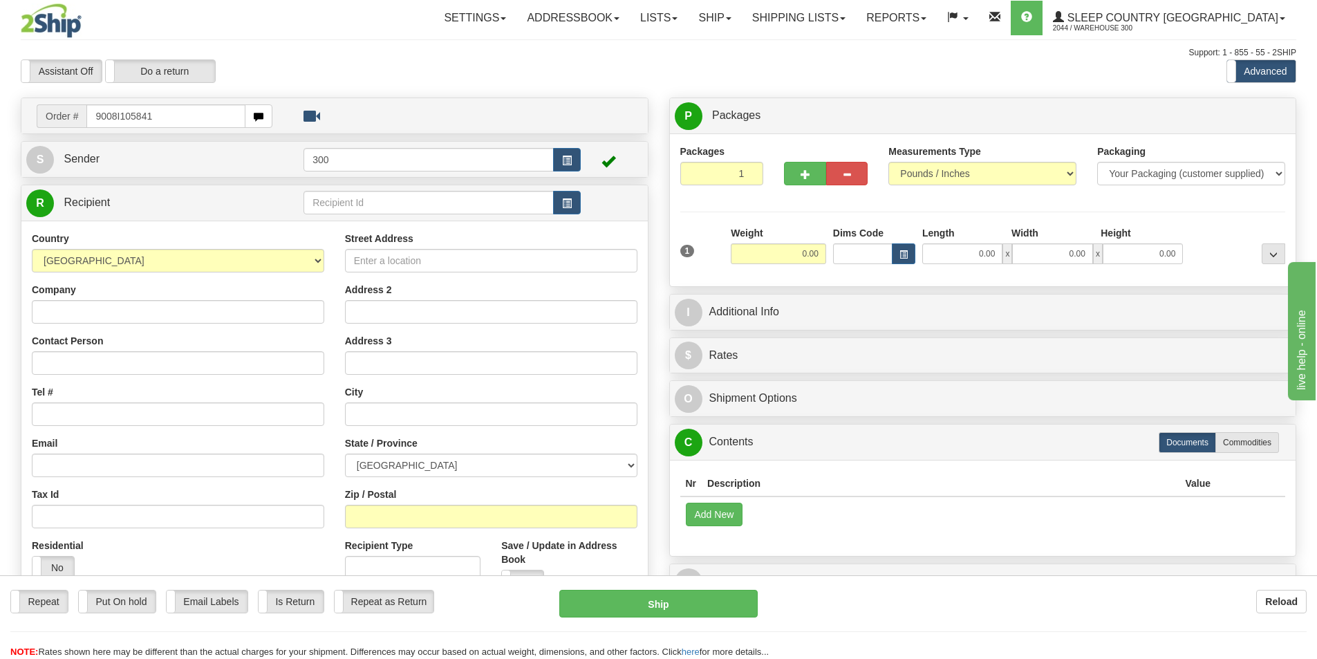
type input "9008I105841"
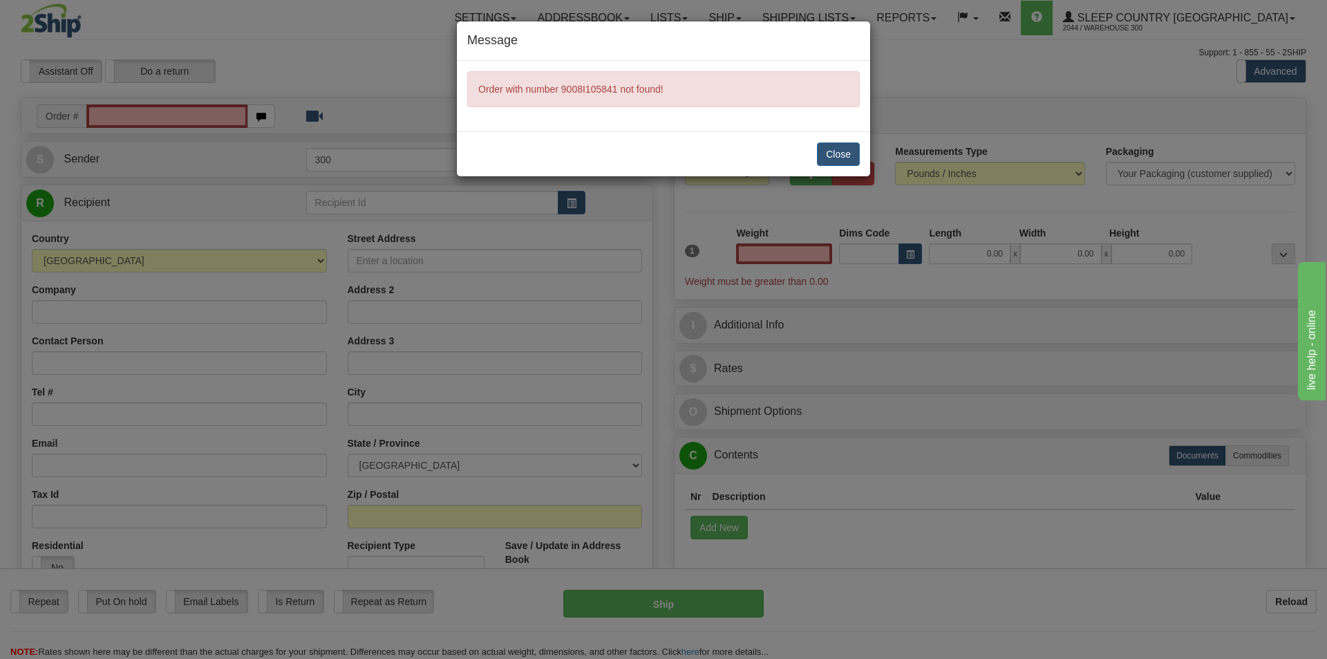
type input "0.00"
click at [826, 157] on button "Close" at bounding box center [838, 154] width 43 height 24
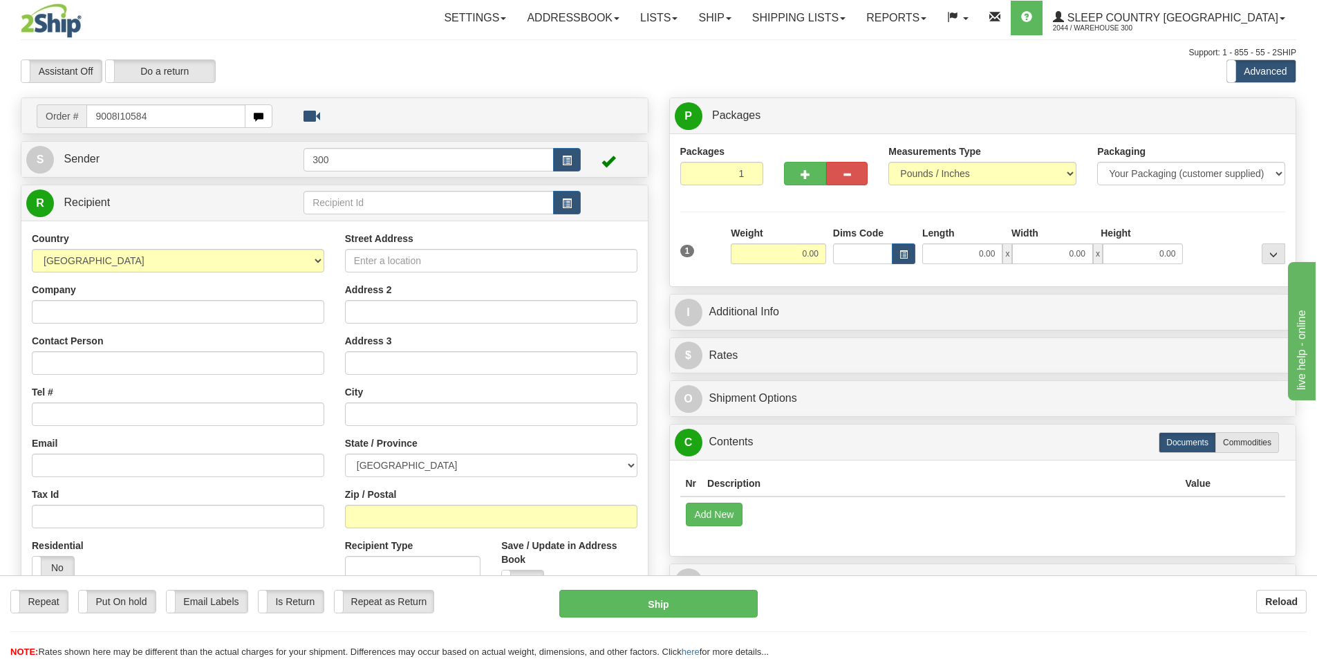
type input "9008I105841"
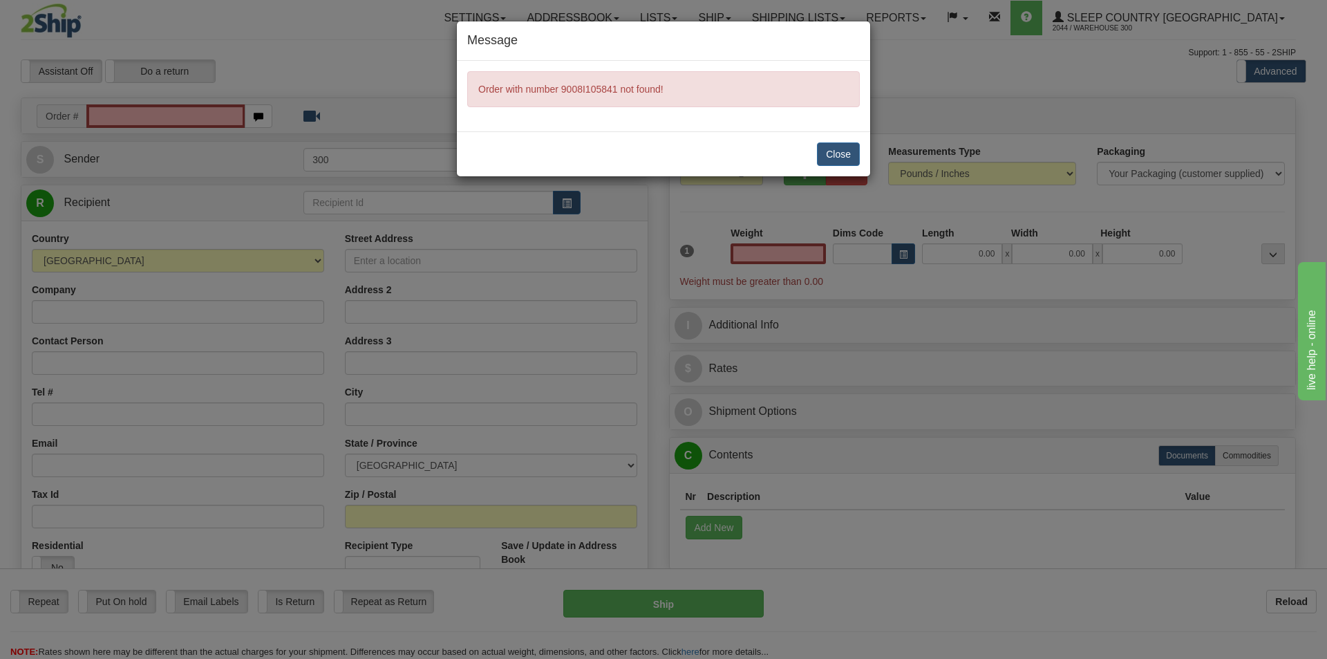
type input "0.00"
click at [839, 159] on button "Close" at bounding box center [838, 154] width 43 height 24
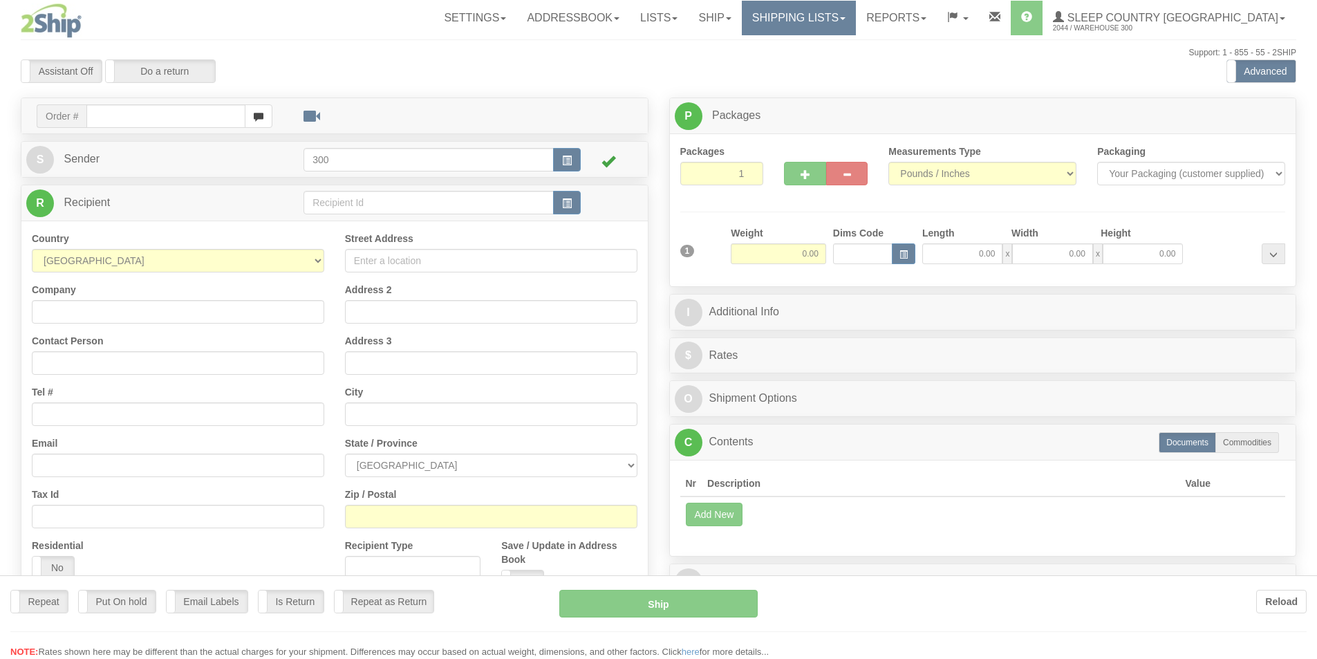
click at [899, 17] on div "Toggle navigation Settings Shipping Preferences Fields Preferences New" at bounding box center [658, 389] width 1317 height 778
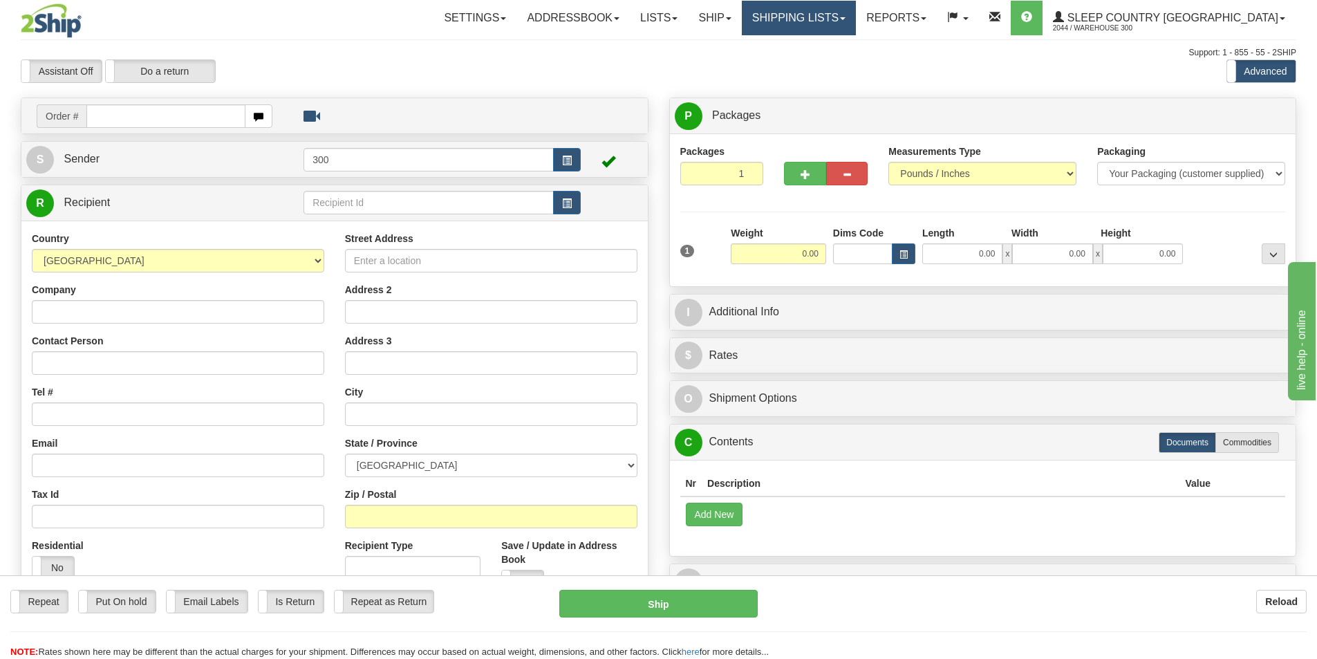
click at [856, 23] on link "Shipping lists" at bounding box center [799, 18] width 114 height 35
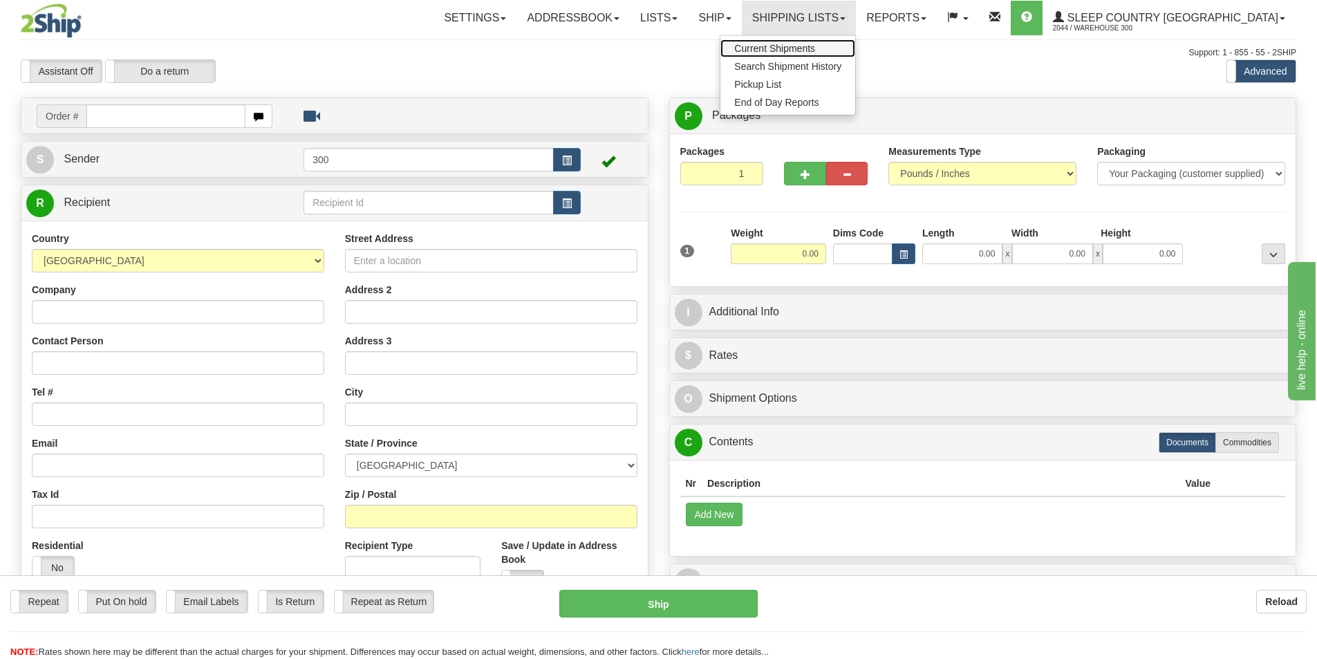
click at [815, 45] on span "Current Shipments" at bounding box center [774, 48] width 81 height 11
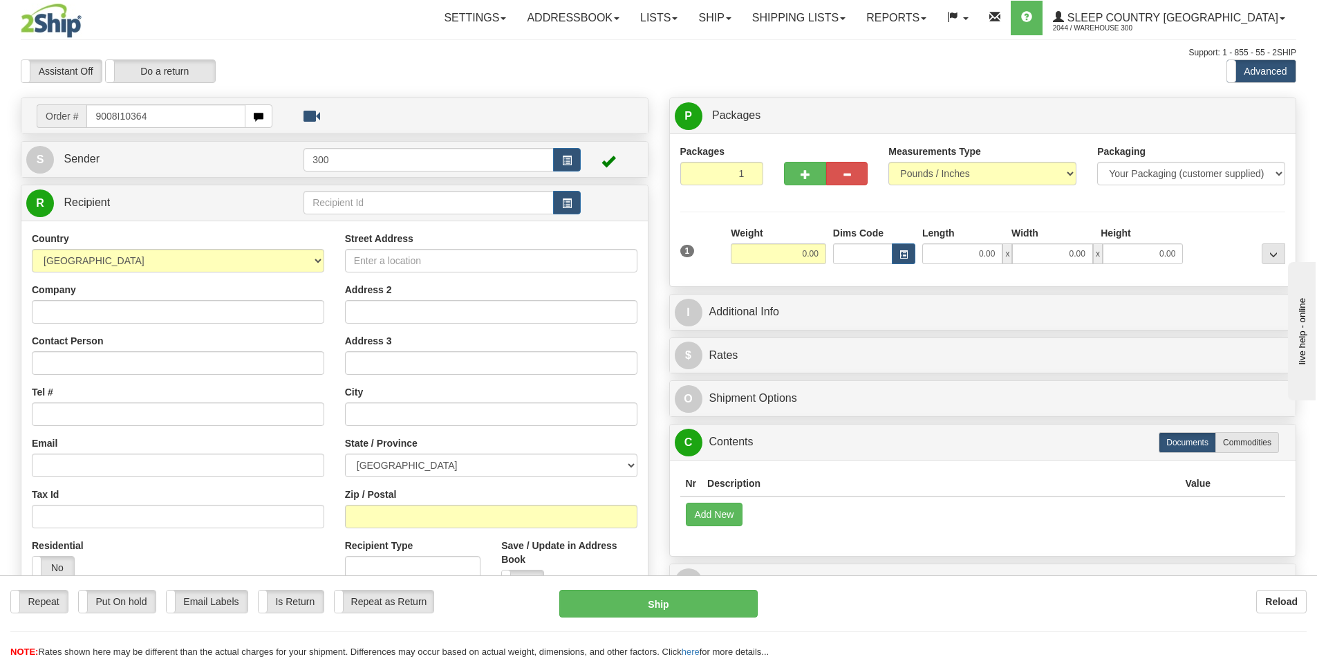
type input "9008I103649"
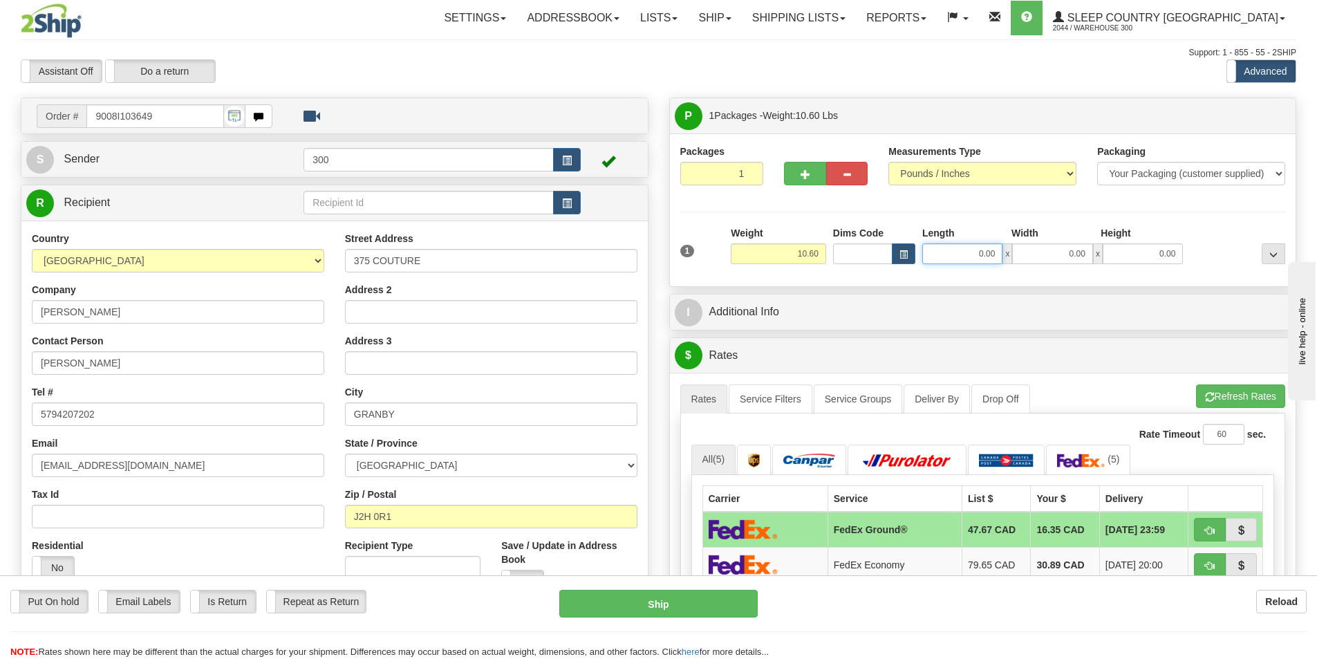
drag, startPoint x: 964, startPoint y: 254, endPoint x: 1032, endPoint y: 258, distance: 67.8
click at [1032, 258] on div "0.00 x 0.00 x 0.00" at bounding box center [1052, 253] width 261 height 21
type input "4.00"
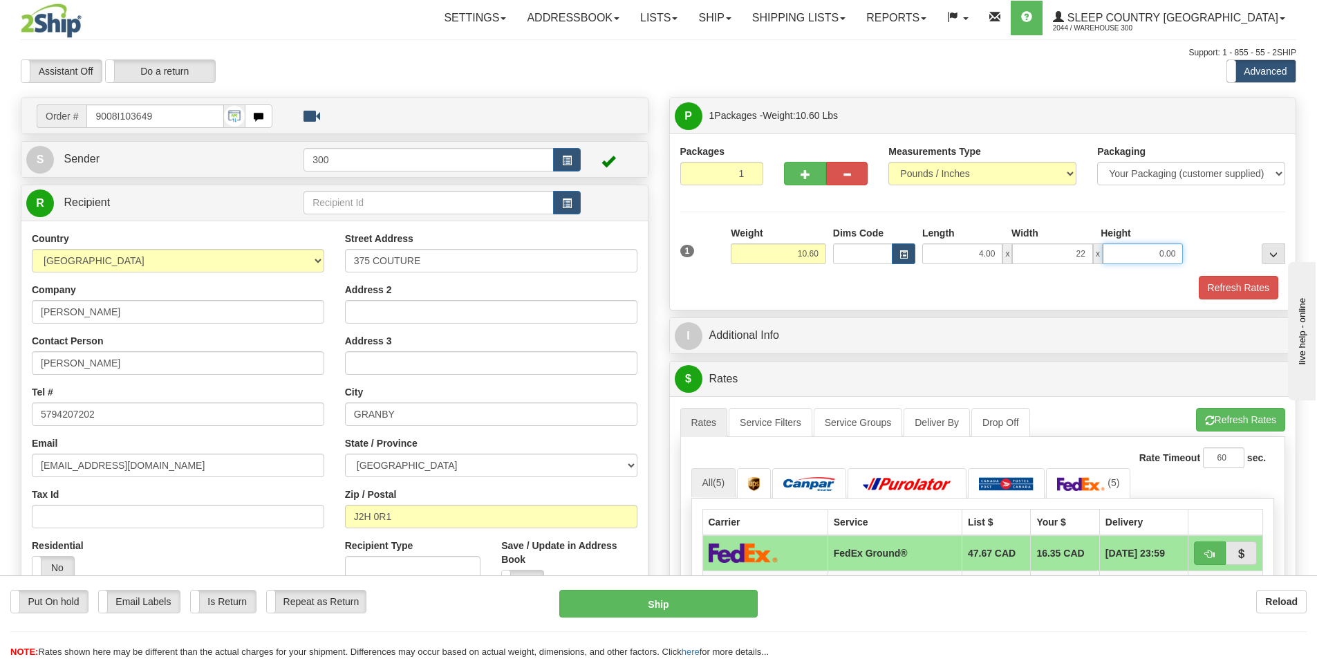
type input "22.00"
type input "13.00"
click at [977, 254] on input "4.00" at bounding box center [962, 253] width 80 height 21
type input "24.00"
click at [1263, 296] on button "Refresh Rates" at bounding box center [1239, 288] width 80 height 24
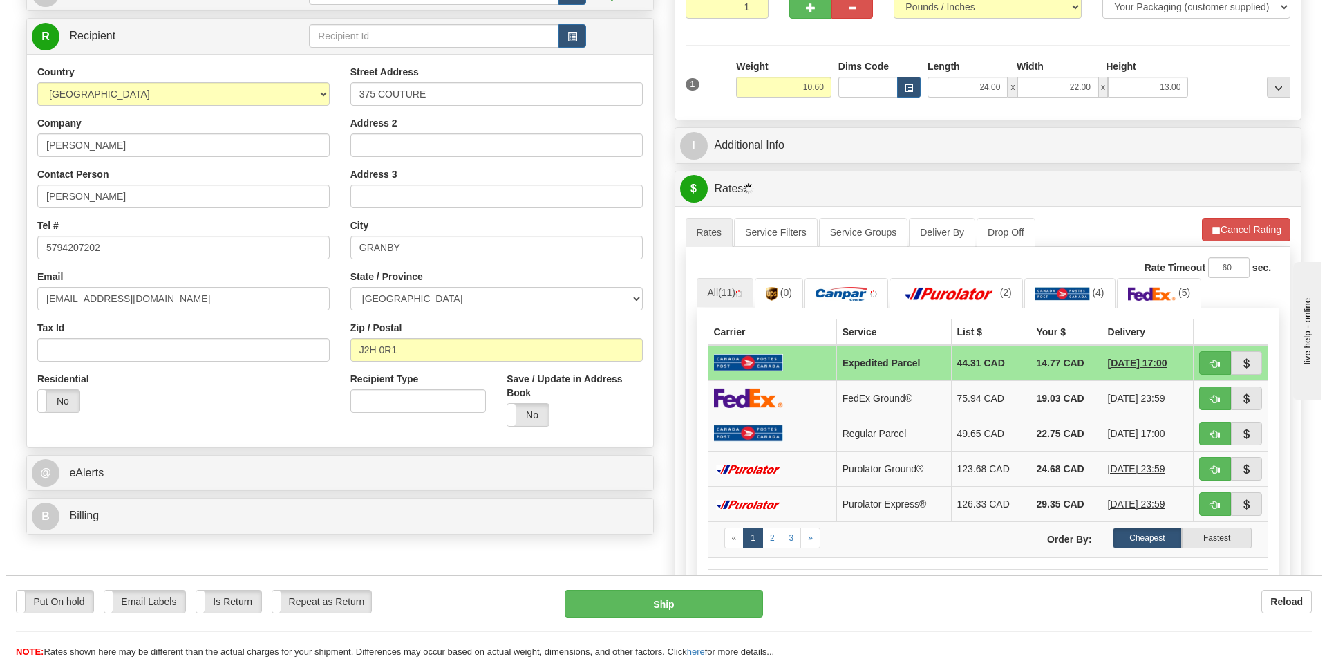
scroll to position [277, 0]
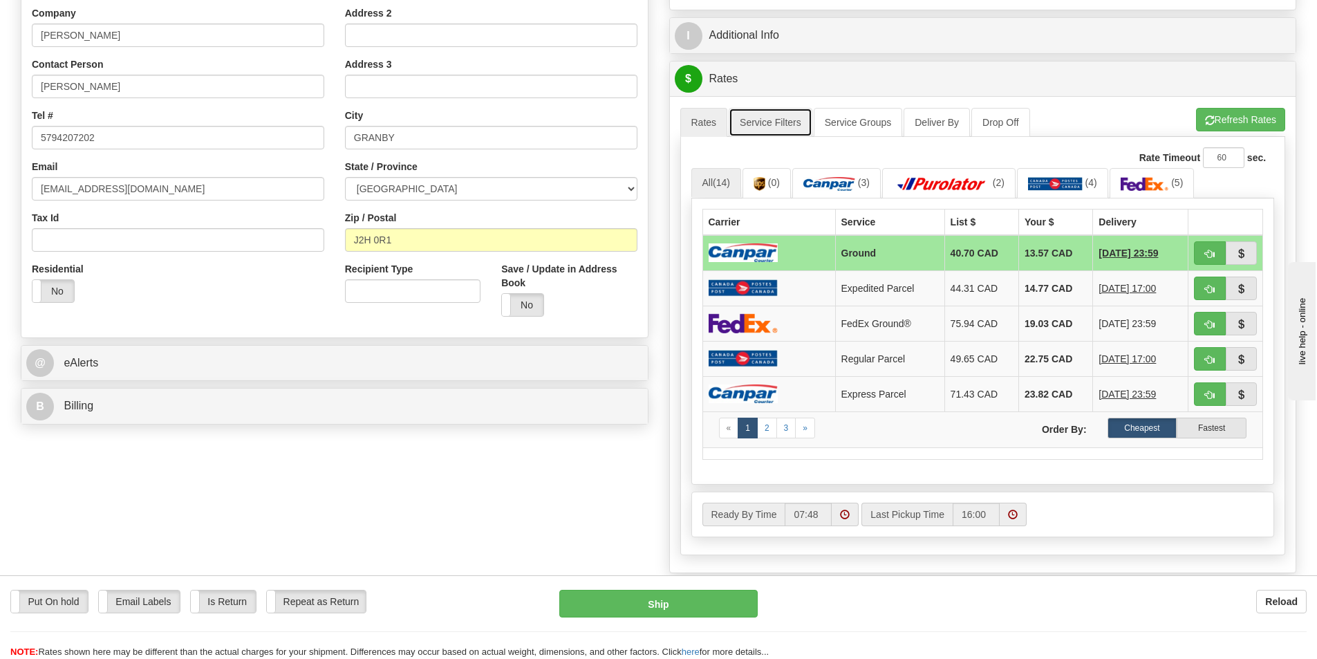
click at [763, 117] on link "Service Filters" at bounding box center [771, 122] width 84 height 29
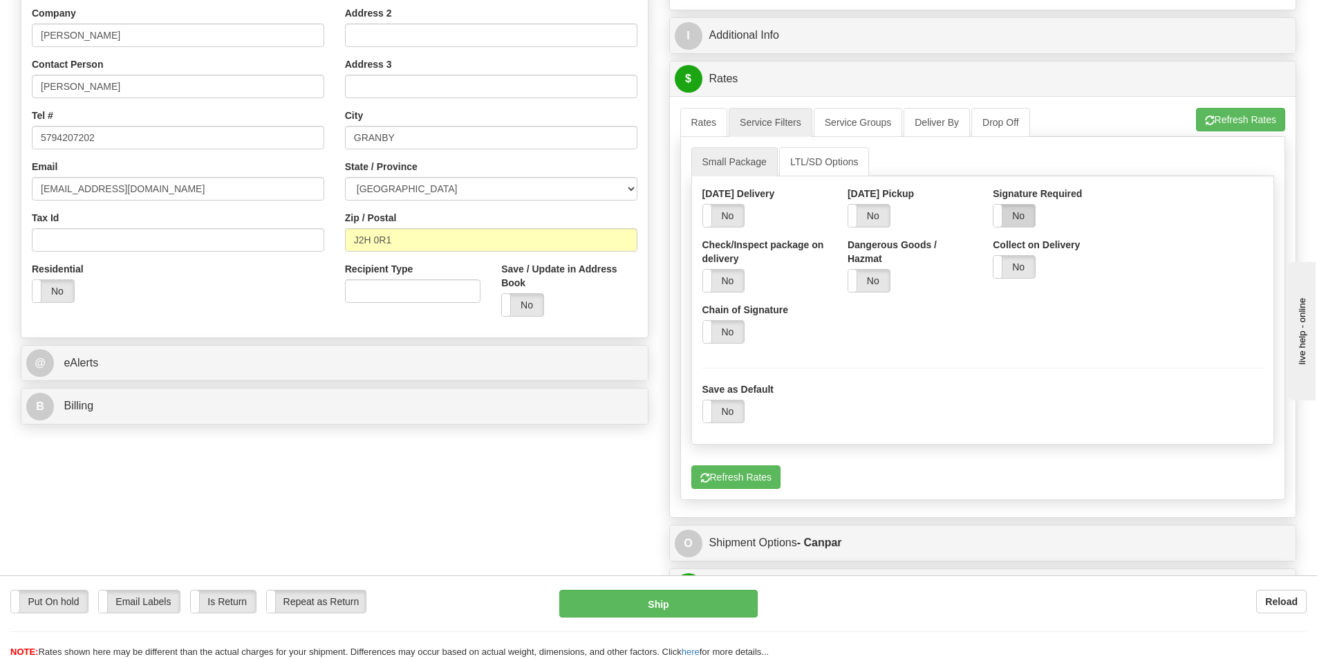
click at [1011, 209] on label "No" at bounding box center [1013, 216] width 41 height 22
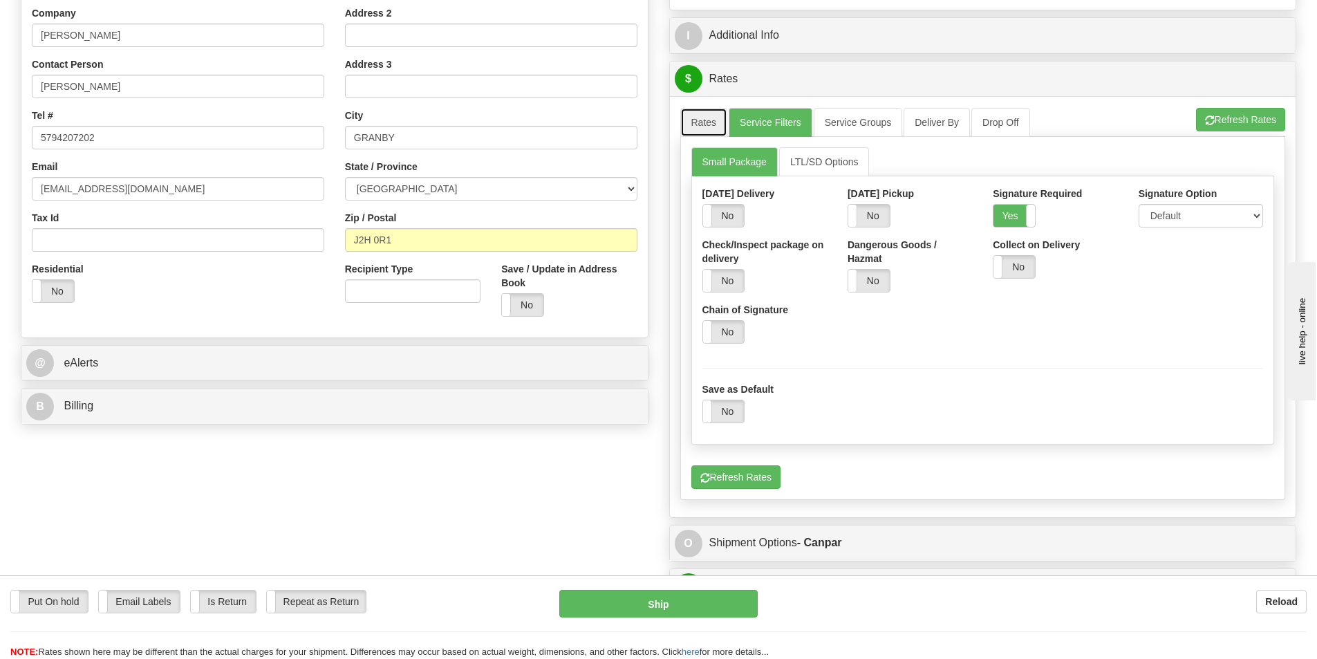
click at [714, 122] on link "Rates" at bounding box center [704, 122] width 48 height 29
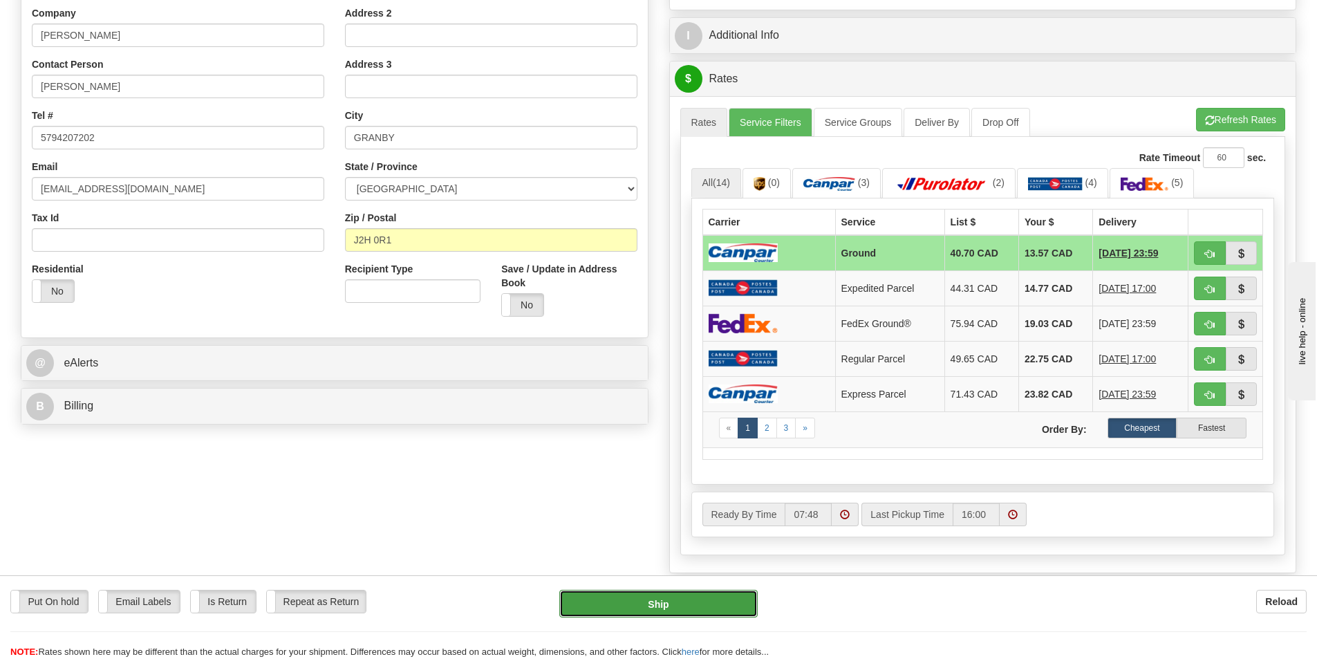
click at [710, 607] on button "Ship" at bounding box center [658, 604] width 198 height 28
type input "1"
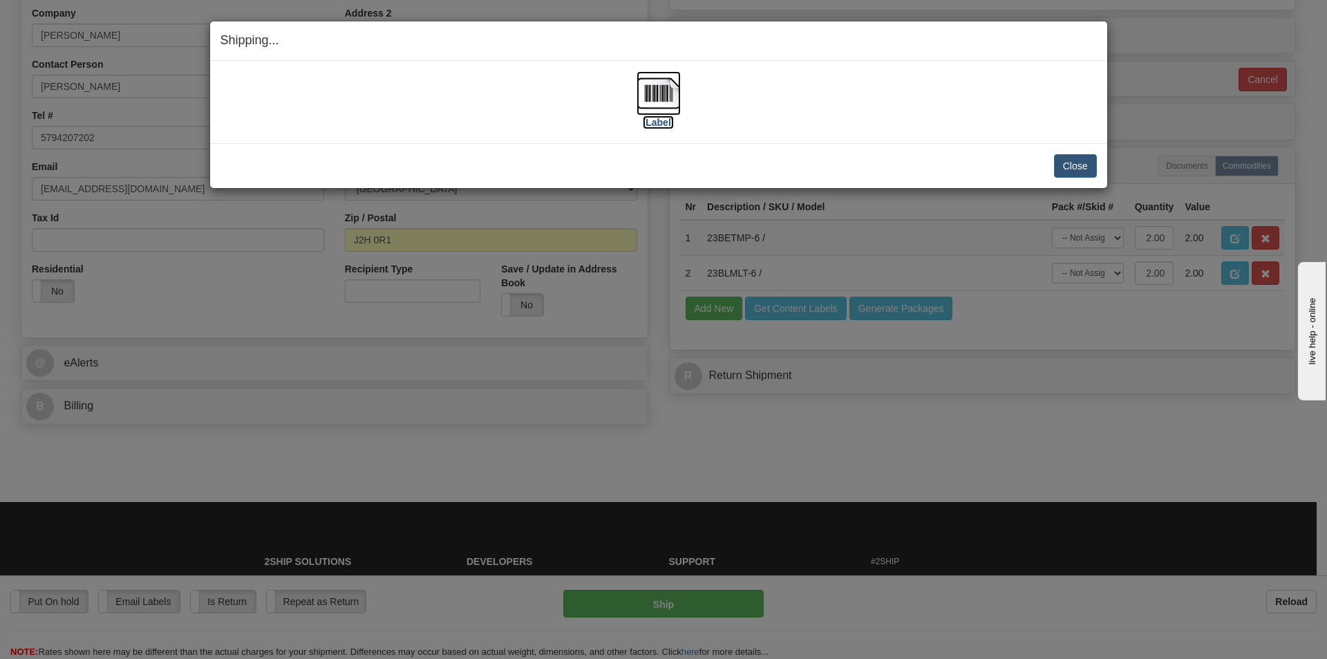
click at [667, 123] on label "[Label]" at bounding box center [659, 122] width 32 height 14
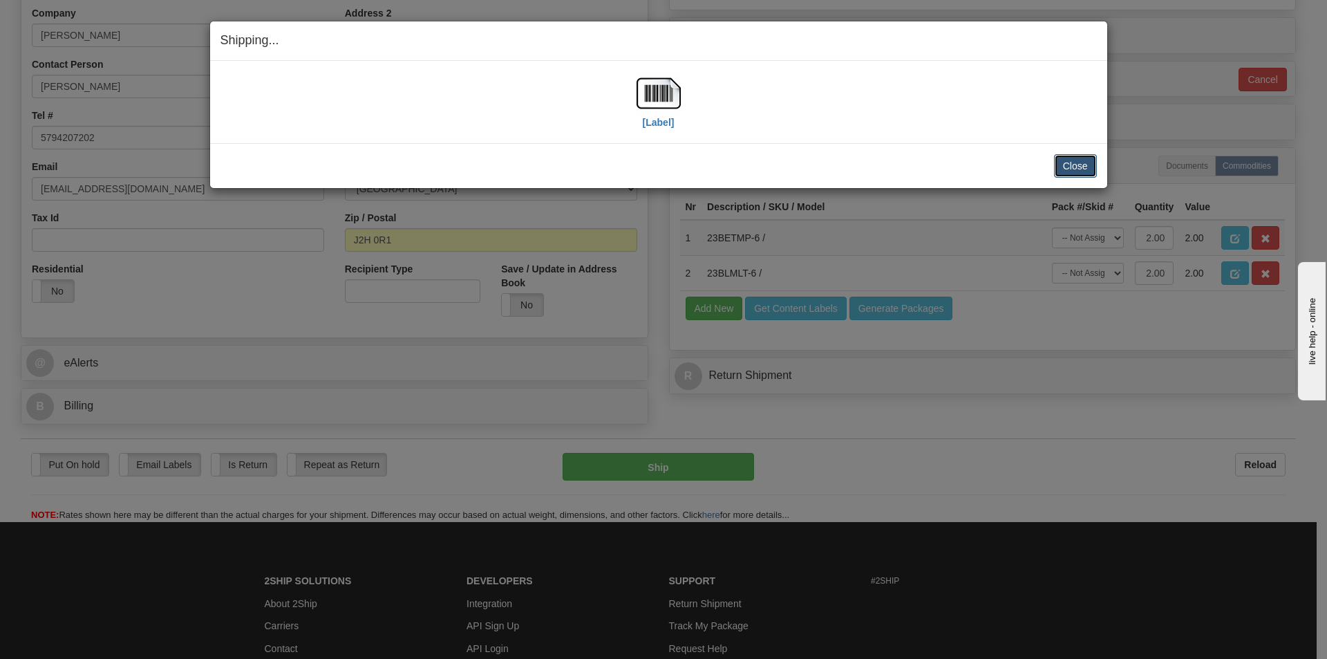
click at [1081, 165] on button "Close" at bounding box center [1075, 166] width 43 height 24
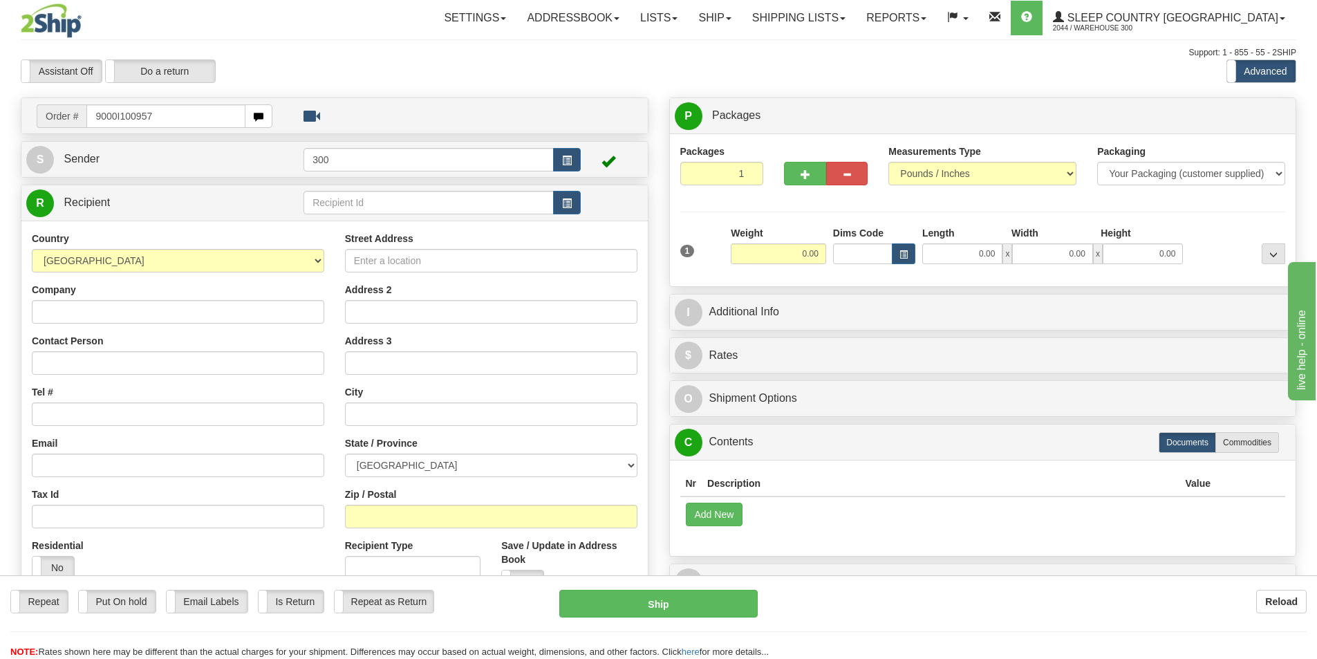
type input "9000I100957"
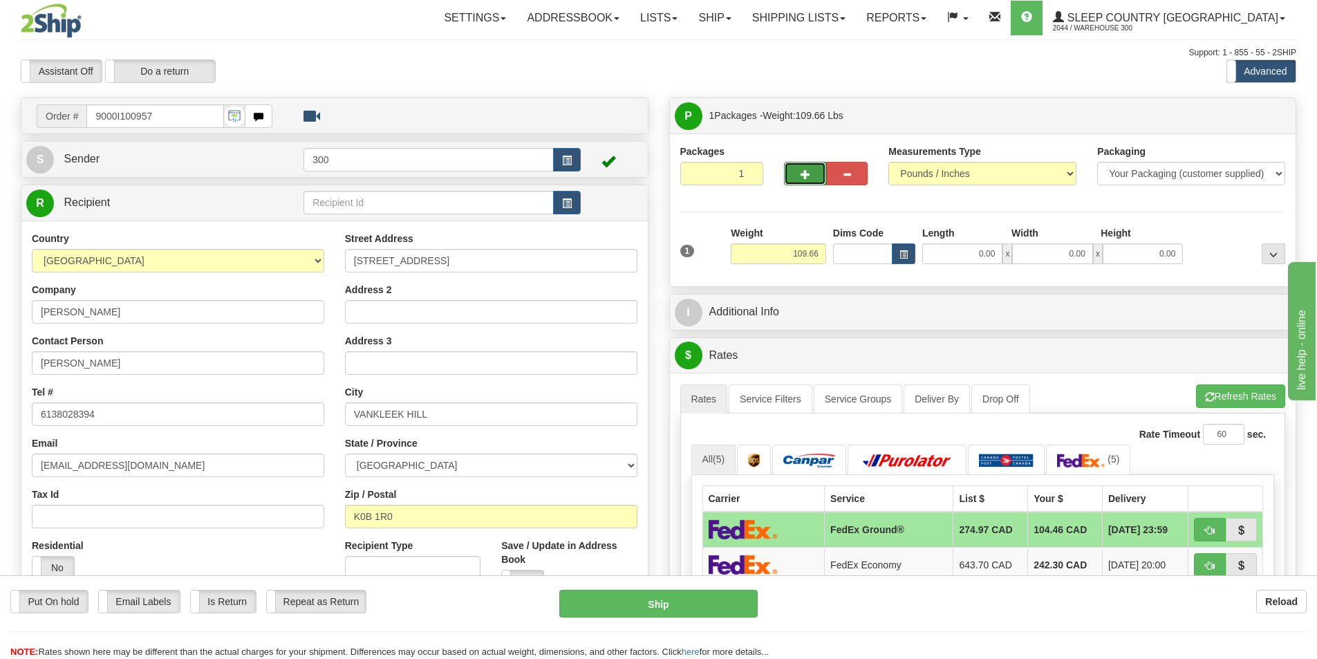
click at [805, 176] on span "button" at bounding box center [806, 174] width 10 height 9
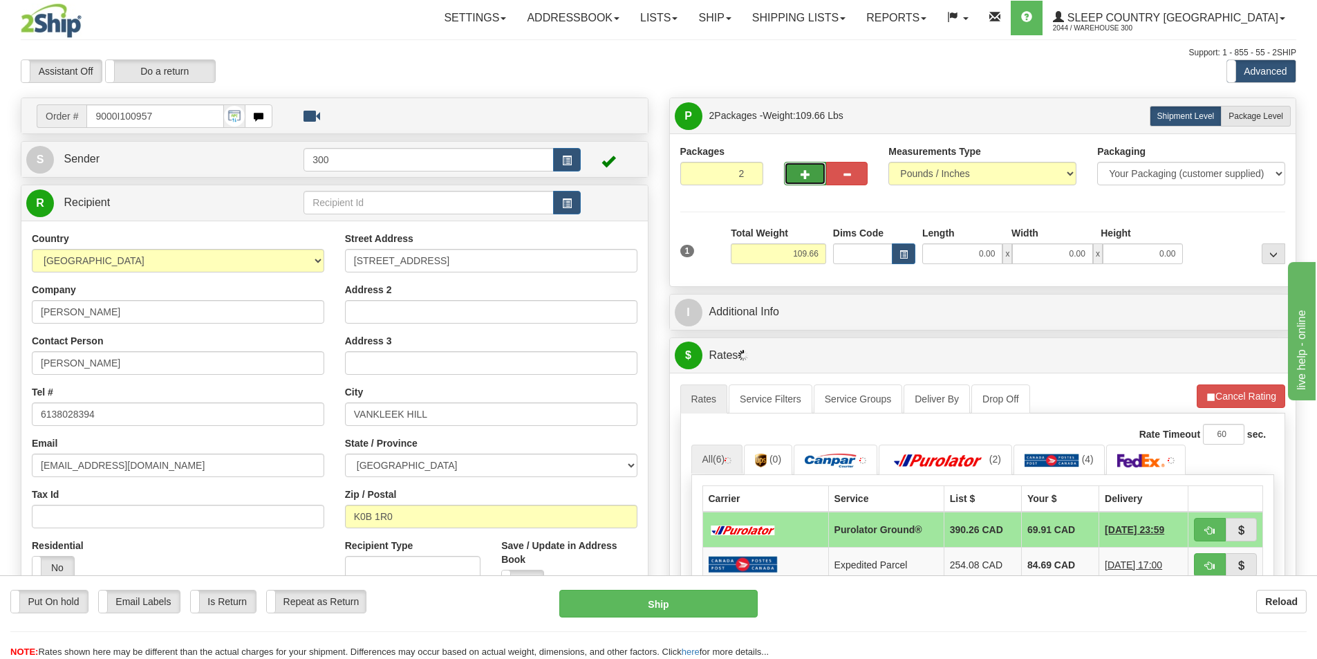
click at [805, 176] on span "button" at bounding box center [806, 174] width 10 height 9
type input "3"
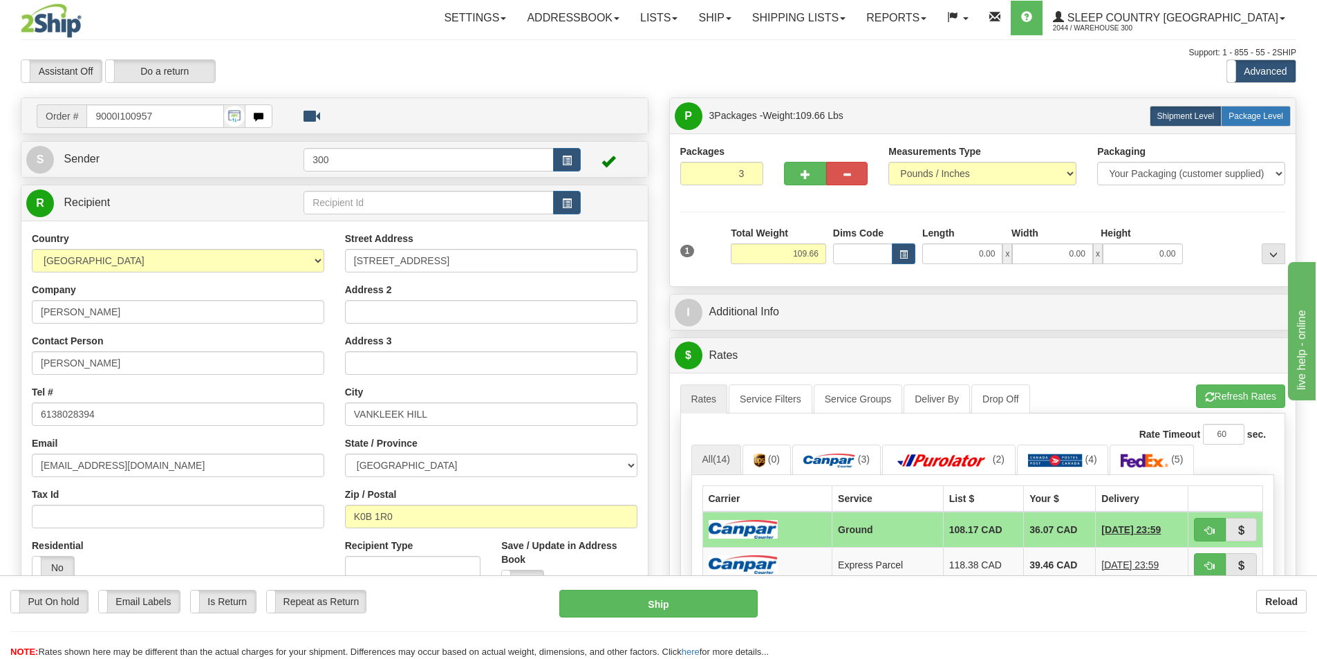
click at [1275, 115] on span "Package Level" at bounding box center [1256, 116] width 55 height 10
radio input "true"
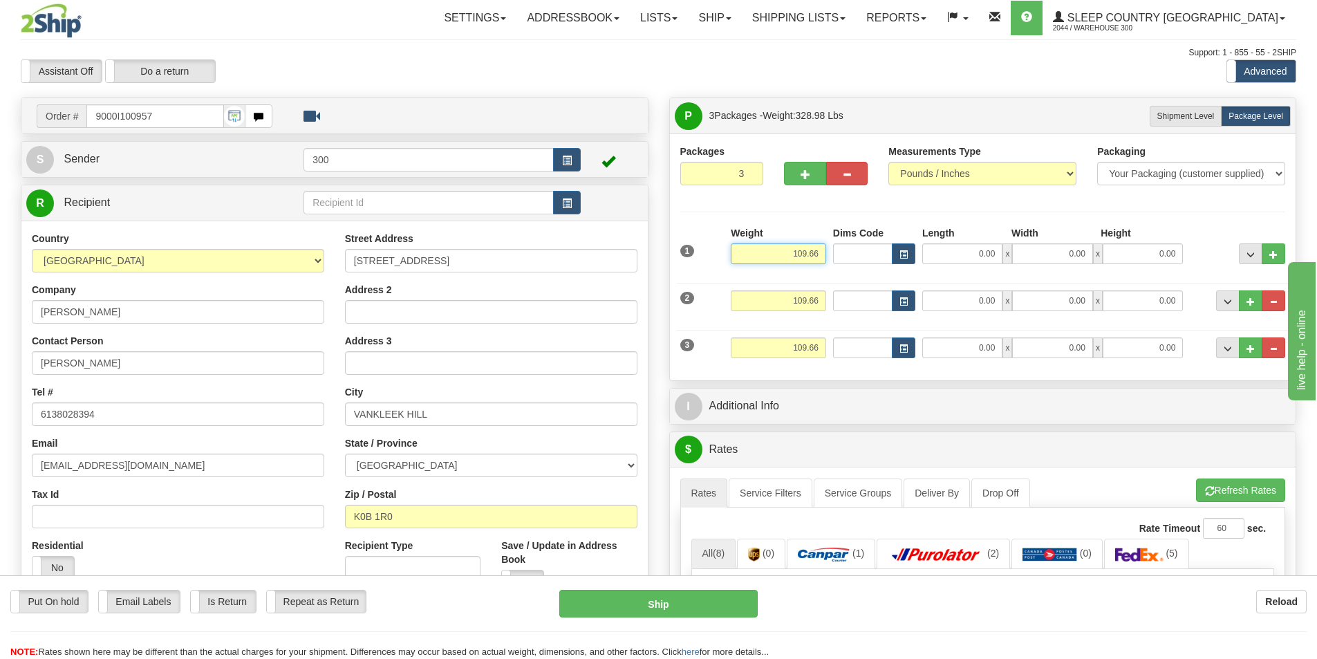
drag, startPoint x: 788, startPoint y: 254, endPoint x: 924, endPoint y: 254, distance: 135.5
click at [918, 253] on div "1 Weight 109.66 Dims Code x" at bounding box center [983, 250] width 613 height 49
type input "4"
click at [786, 346] on input "109.66" at bounding box center [778, 347] width 95 height 21
type input "50.00"
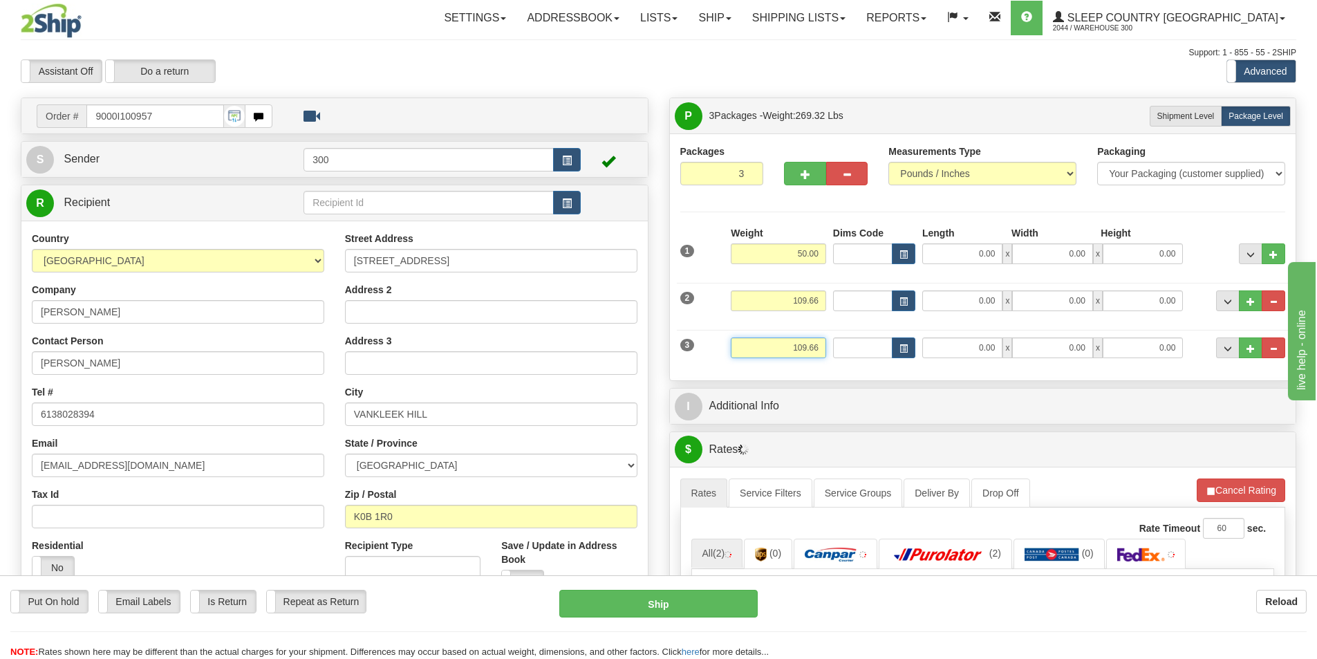
drag, startPoint x: 788, startPoint y: 348, endPoint x: 886, endPoint y: 353, distance: 98.3
click at [880, 353] on div "3 Weight 109.66 Dims Code Length Width 0.00" at bounding box center [983, 346] width 613 height 46
type input "4"
type input "50.00"
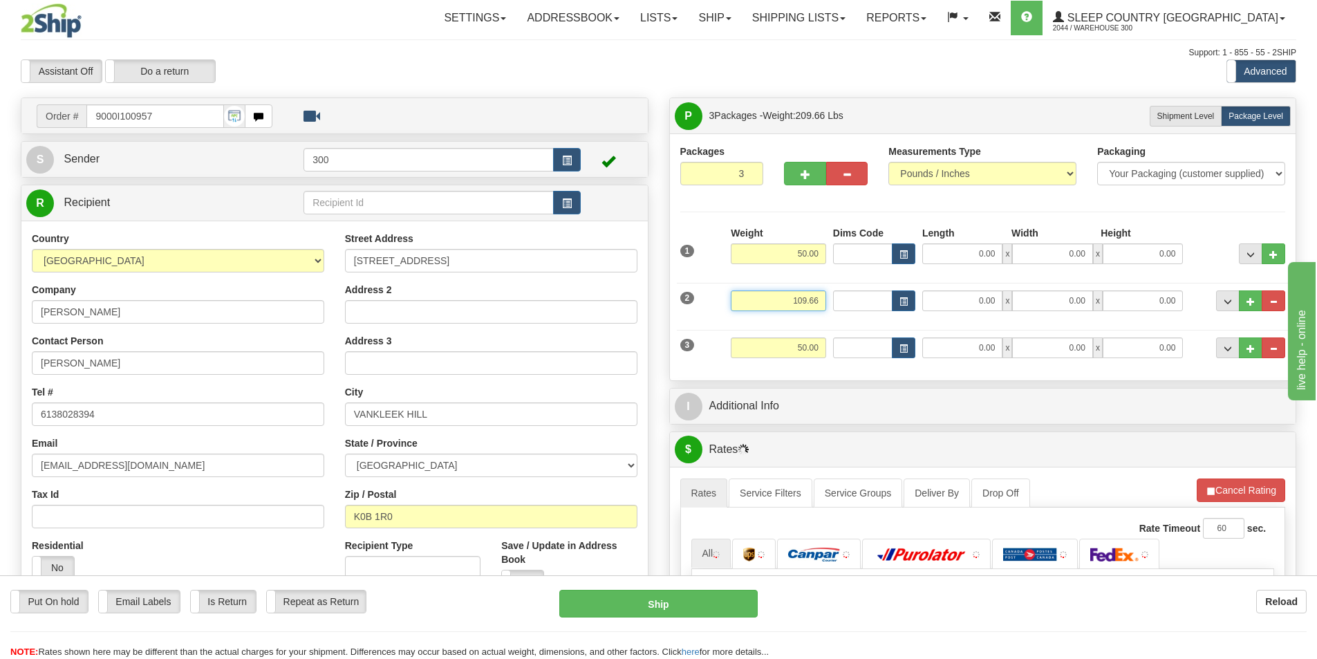
drag, startPoint x: 775, startPoint y: 304, endPoint x: 1001, endPoint y: 303, distance: 226.1
click at [1001, 299] on div "2 Weight 109.66 Dims Code Length Width 0.00" at bounding box center [983, 299] width 613 height 46
type input "0"
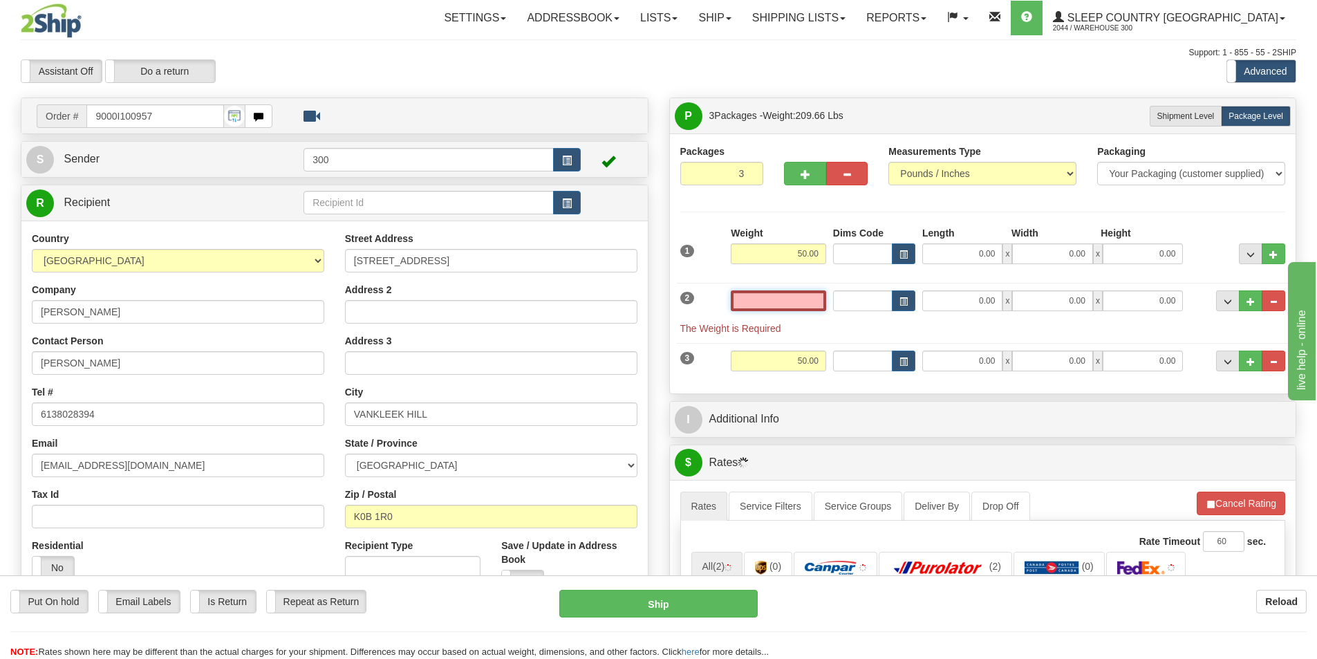
type input "1"
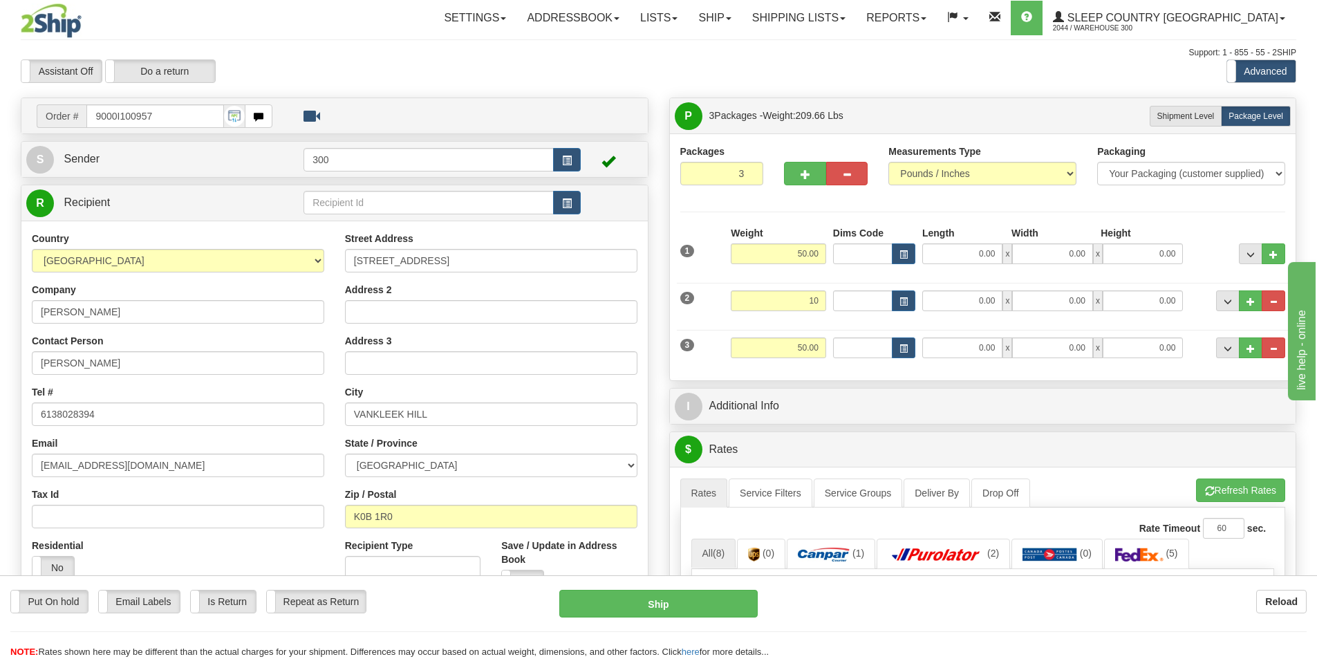
click at [875, 313] on div "2 Weight 10 Dims Code Length Width Height x" at bounding box center [983, 299] width 613 height 46
type input "10.00"
drag, startPoint x: 971, startPoint y: 258, endPoint x: 1083, endPoint y: 251, distance: 112.2
click at [1077, 251] on div "0.00 x 0.00 x 0.00" at bounding box center [1052, 253] width 261 height 21
type input "15.00"
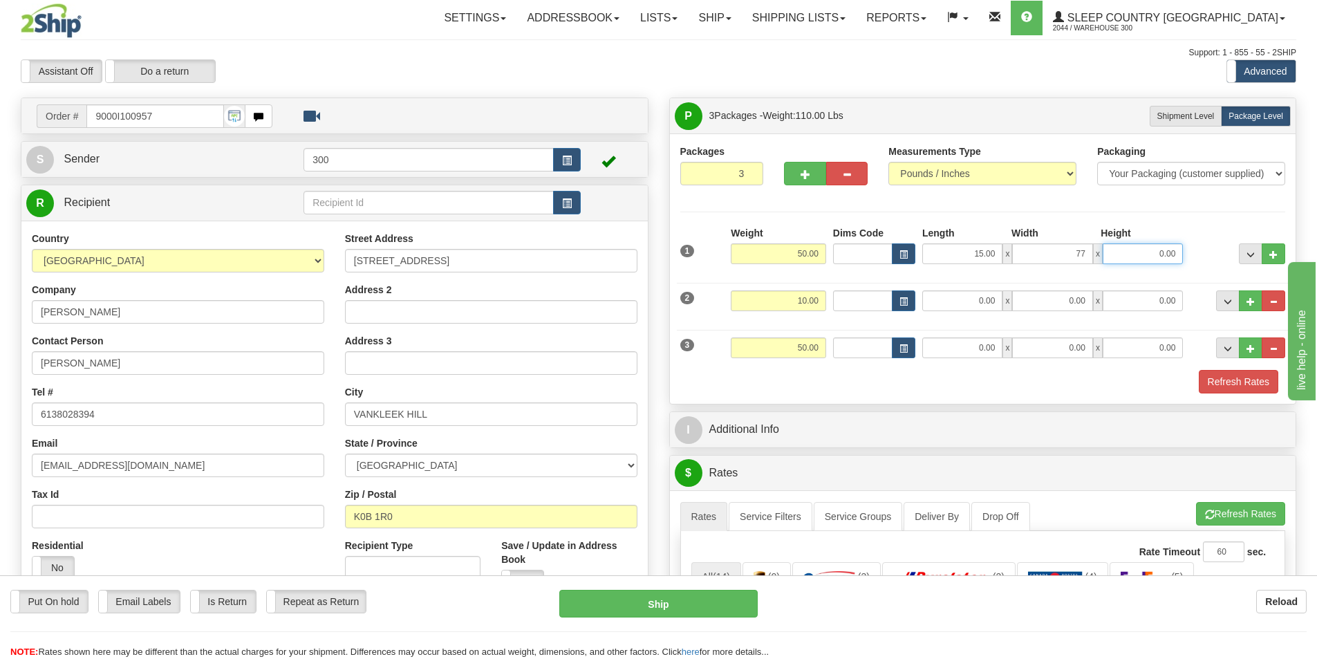
type input "77.00"
type input "9.00"
click at [970, 308] on input "0.00" at bounding box center [962, 300] width 80 height 21
type input "7.00"
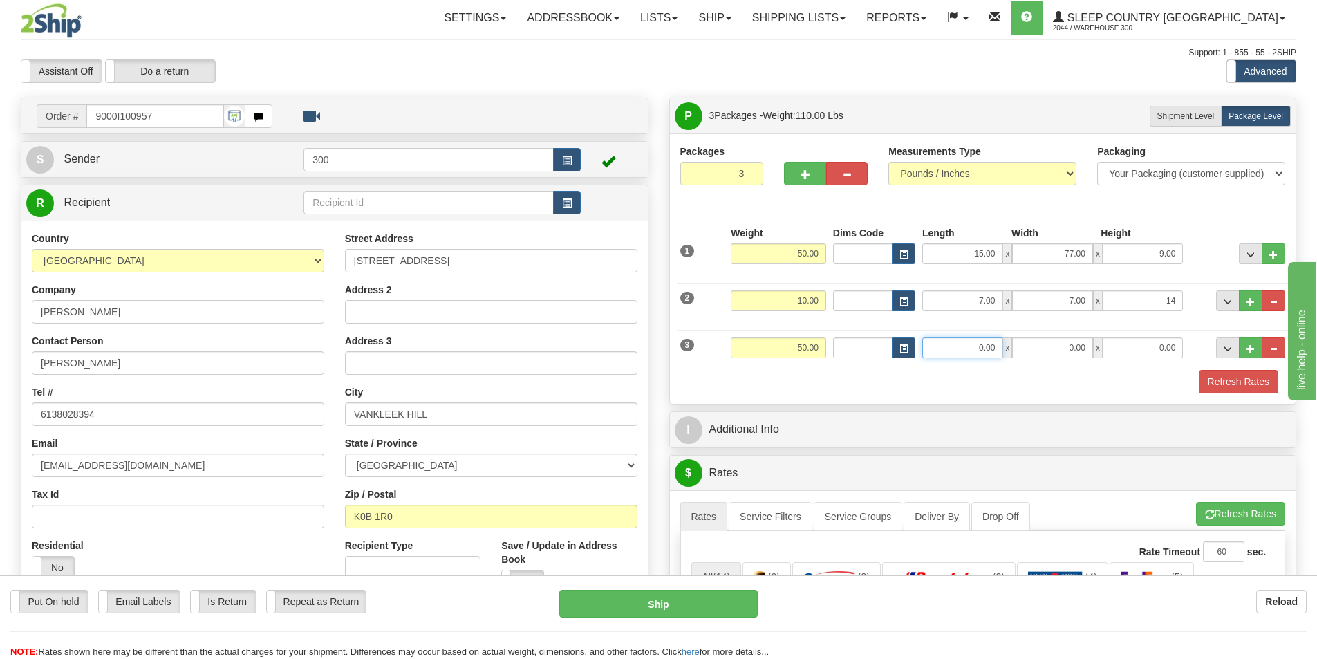
type input "14.00"
click at [976, 348] on input "0.00" at bounding box center [962, 347] width 80 height 21
type input "15.00"
drag, startPoint x: 1138, startPoint y: 347, endPoint x: 1282, endPoint y: 347, distance: 143.8
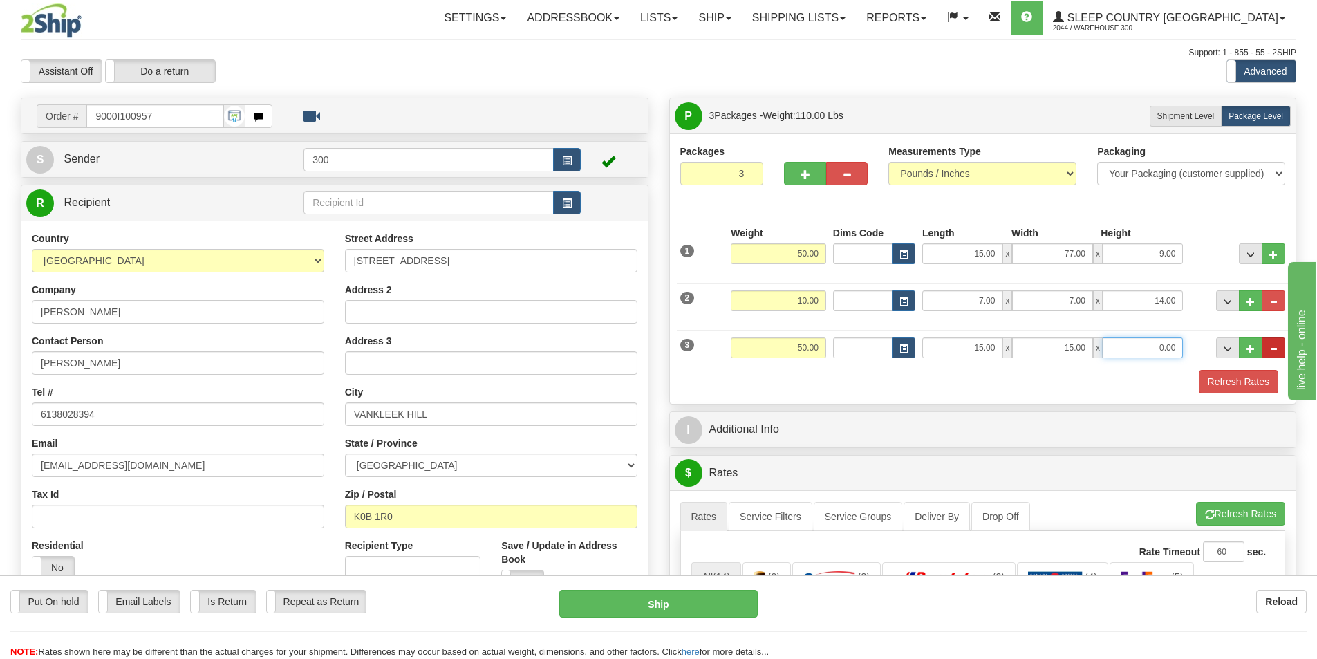
click at [1262, 347] on div "3 Weight 50.00 Dims Code Length Width Height" at bounding box center [983, 346] width 613 height 46
type input "42.00"
click at [1253, 383] on button "Refresh Rates" at bounding box center [1239, 382] width 80 height 24
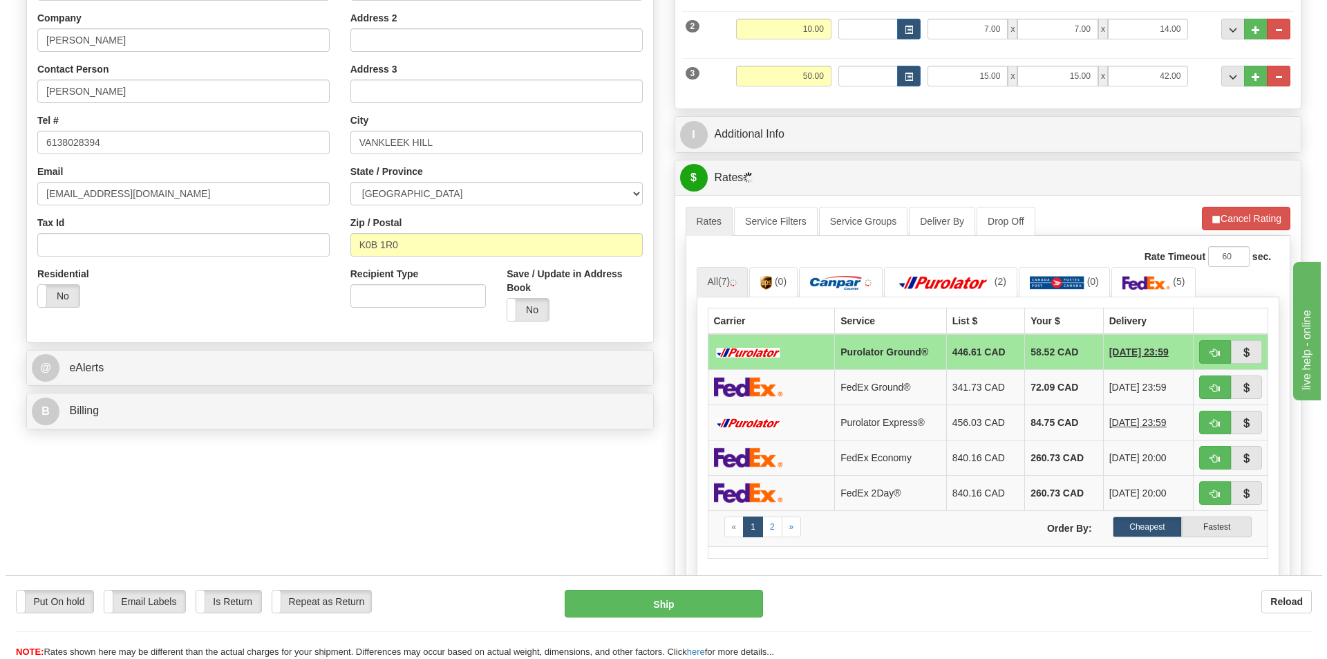
scroll to position [346, 0]
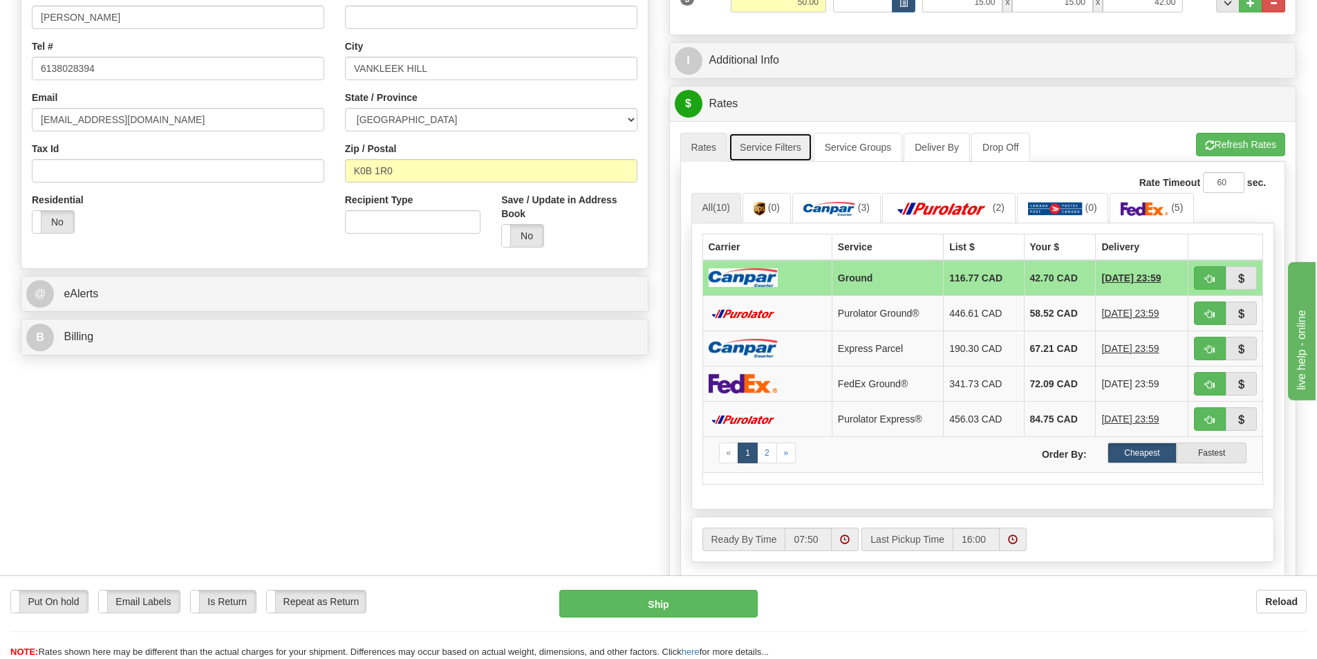
click at [778, 149] on link "Service Filters" at bounding box center [771, 147] width 84 height 29
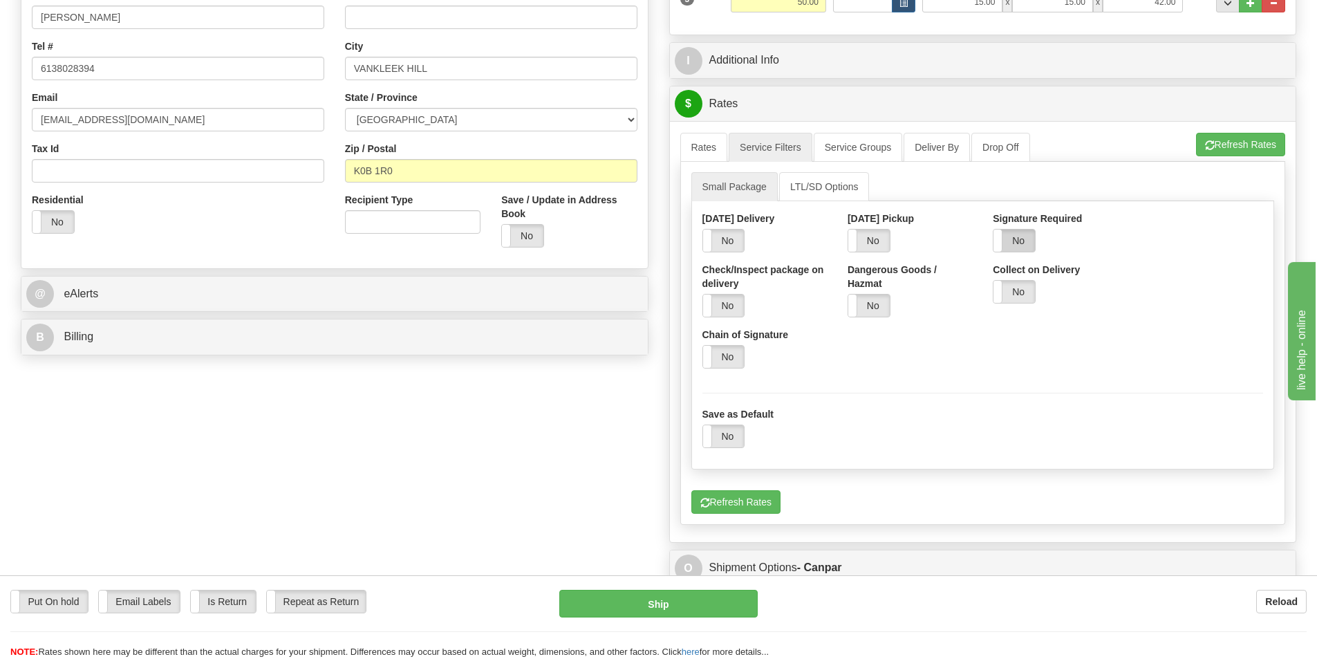
click at [1008, 237] on label "No" at bounding box center [1013, 241] width 41 height 22
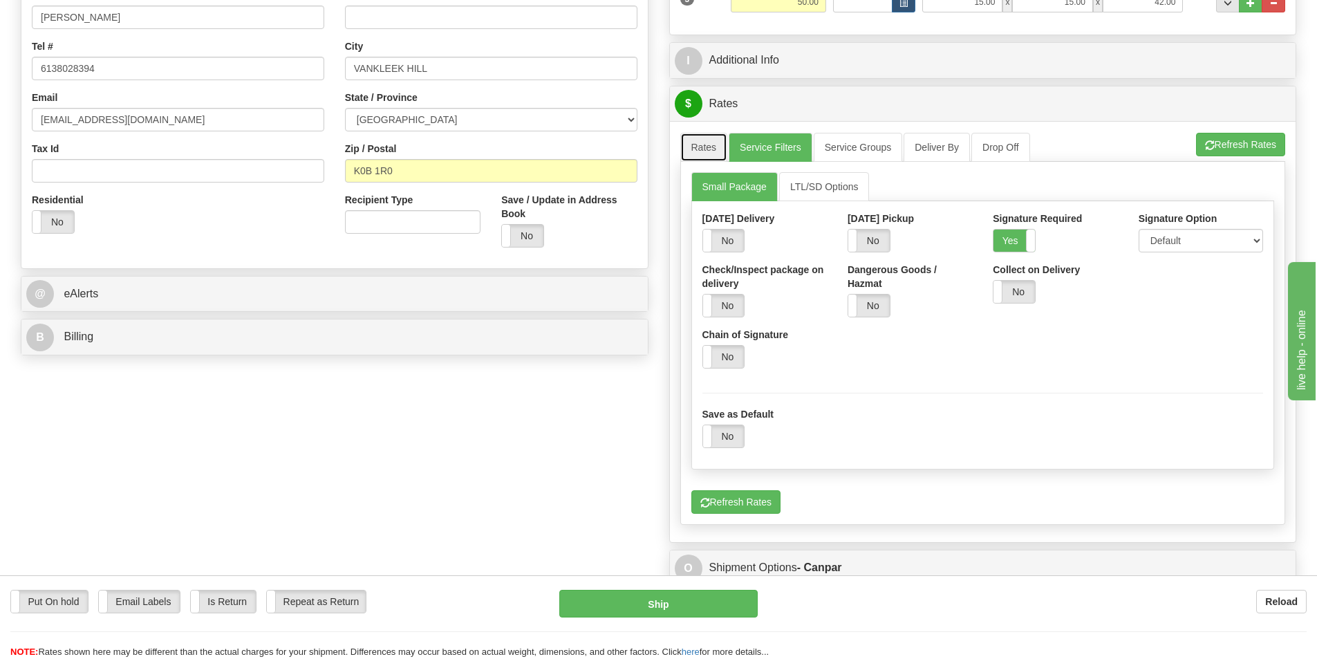
click at [705, 148] on link "Rates" at bounding box center [704, 147] width 48 height 29
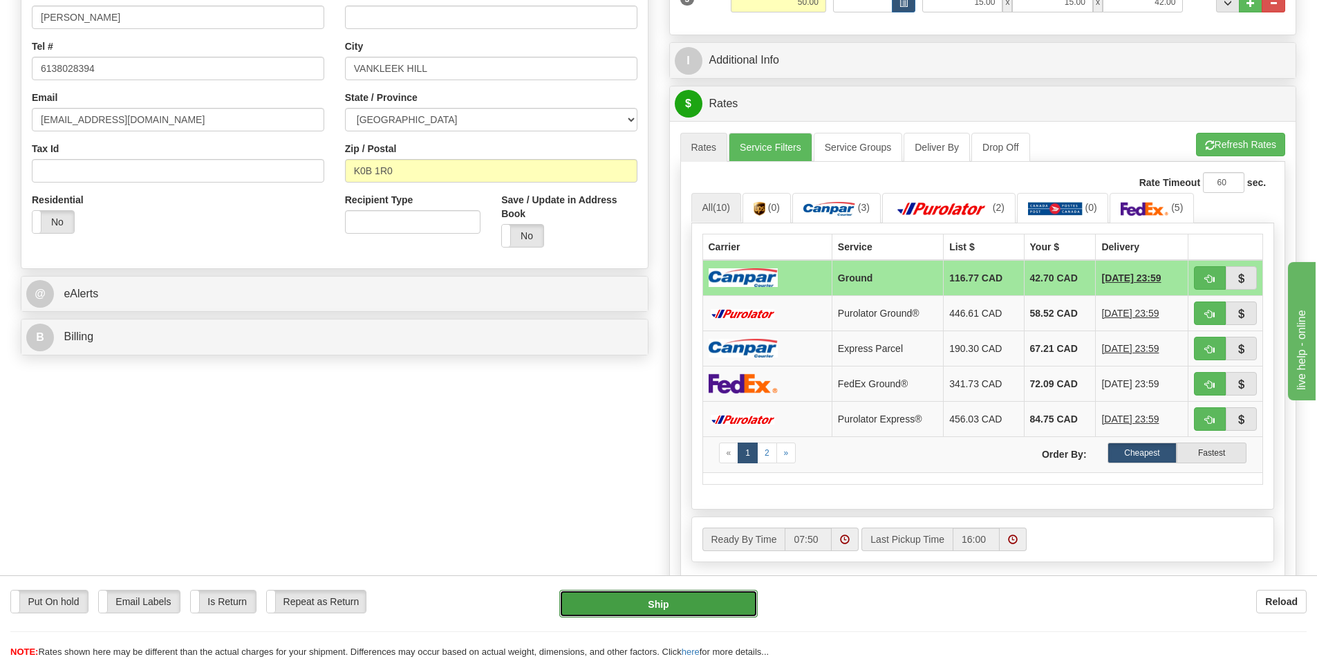
click at [701, 610] on button "Ship" at bounding box center [658, 604] width 198 height 28
type input "1"
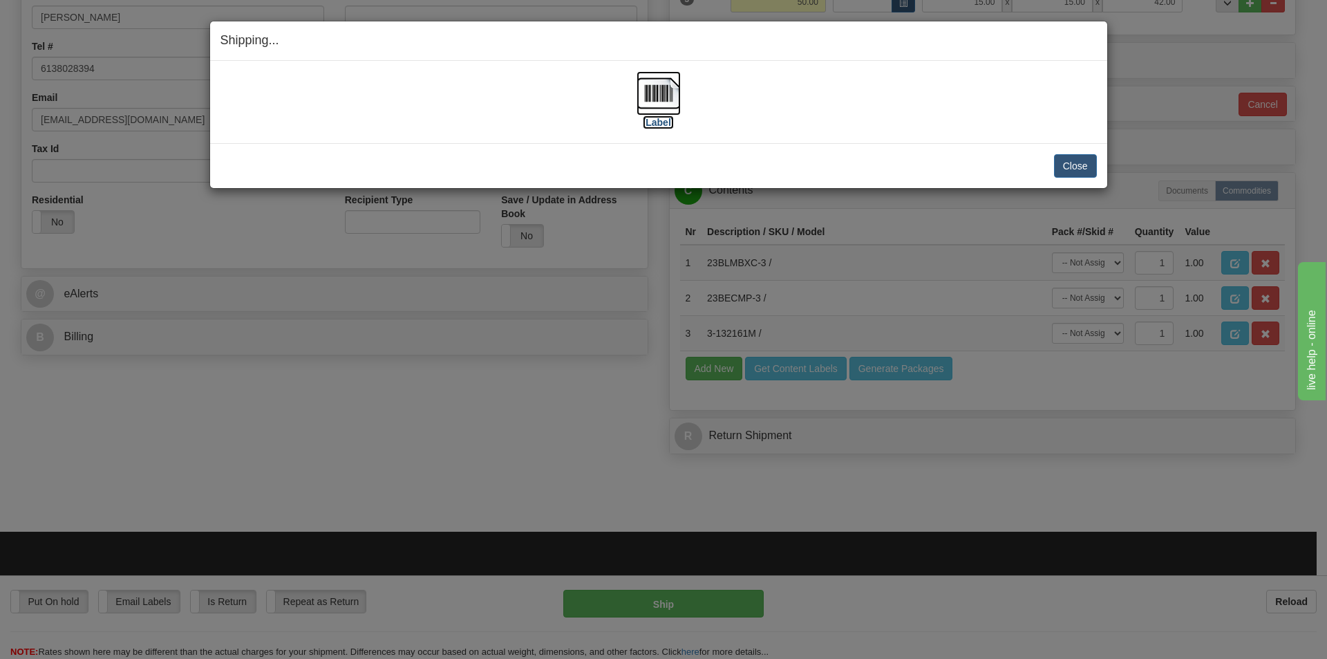
click at [666, 119] on label "[Label]" at bounding box center [659, 122] width 32 height 14
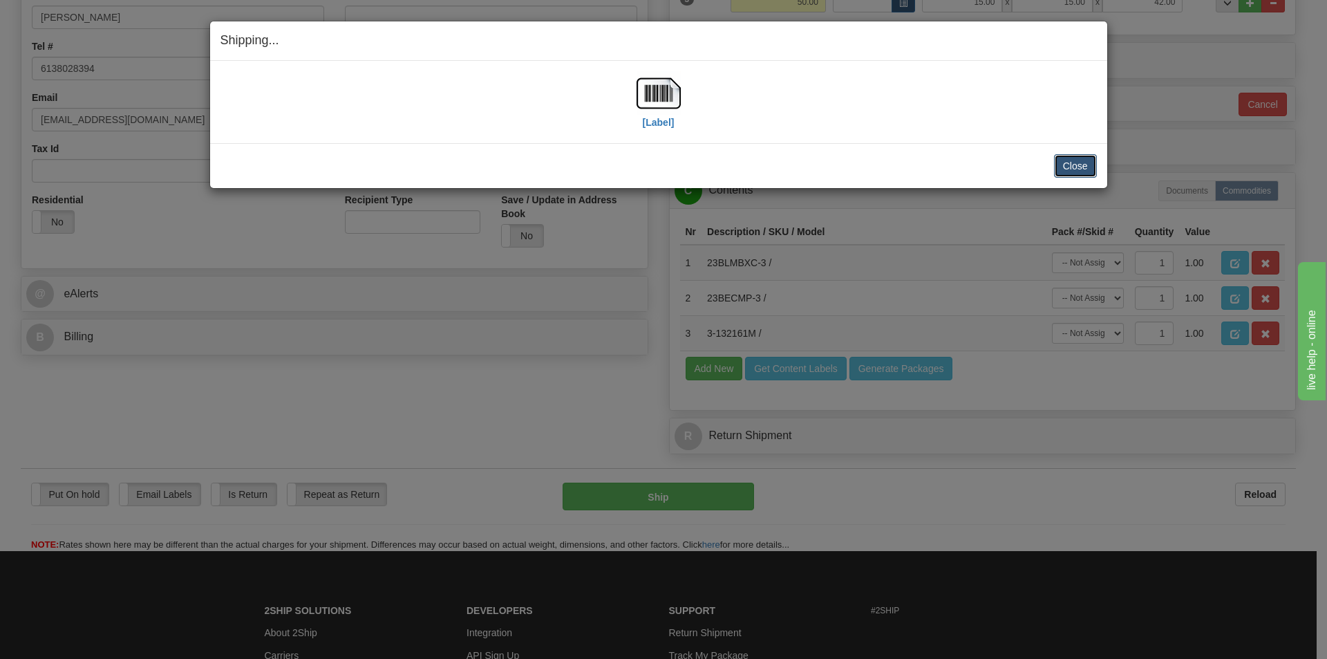
click at [1065, 174] on button "Close" at bounding box center [1075, 166] width 43 height 24
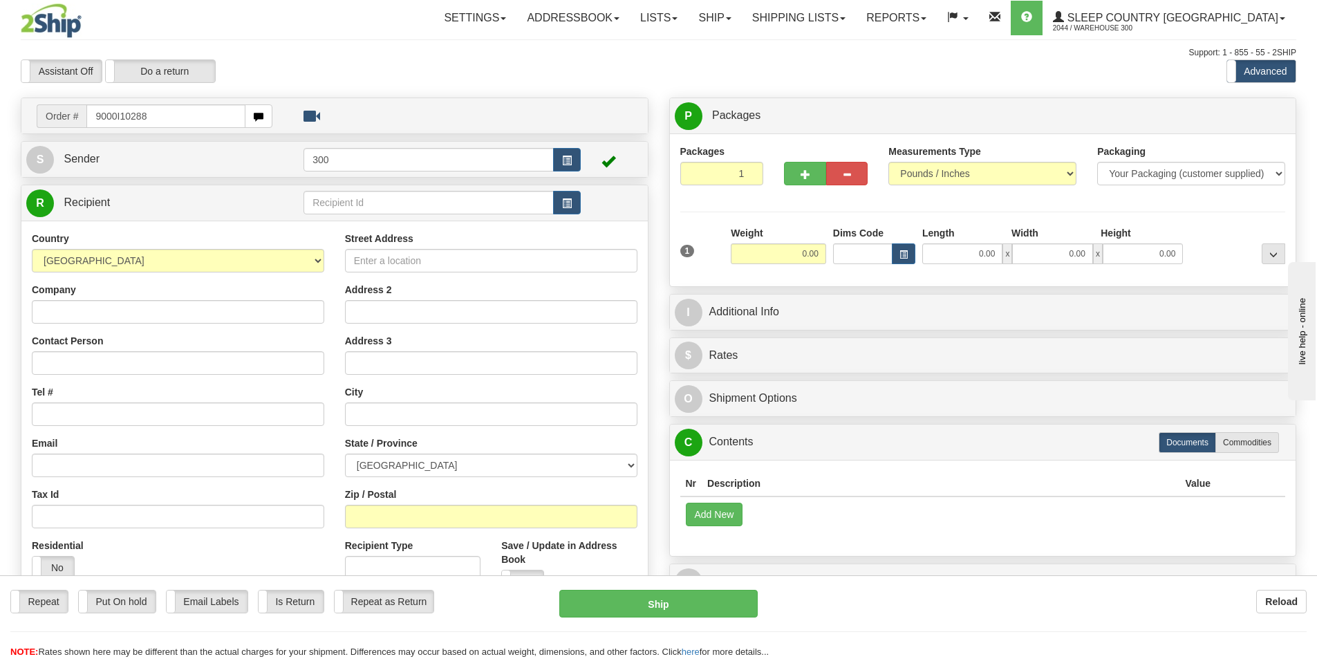
type input "9000I102889"
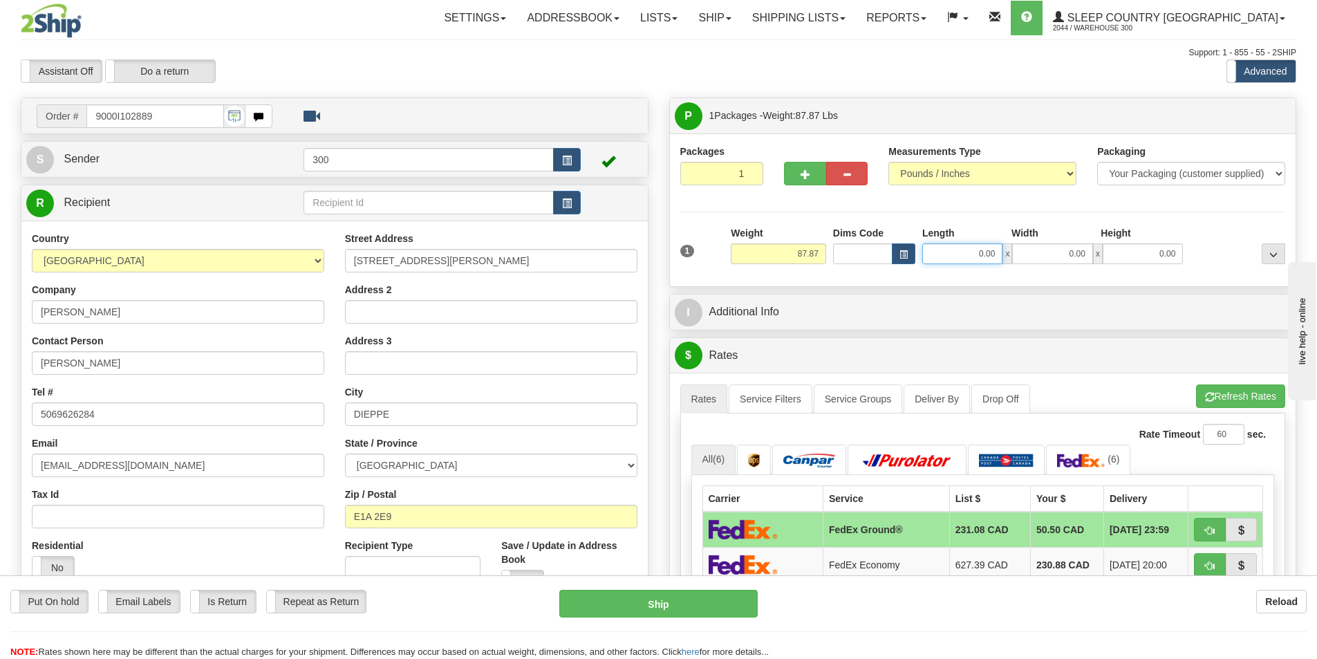
drag, startPoint x: 972, startPoint y: 255, endPoint x: 1306, endPoint y: 256, distance: 333.9
click at [1263, 252] on div "1 Weight 87.87 Dims Code x x" at bounding box center [983, 250] width 613 height 49
type input "13.00"
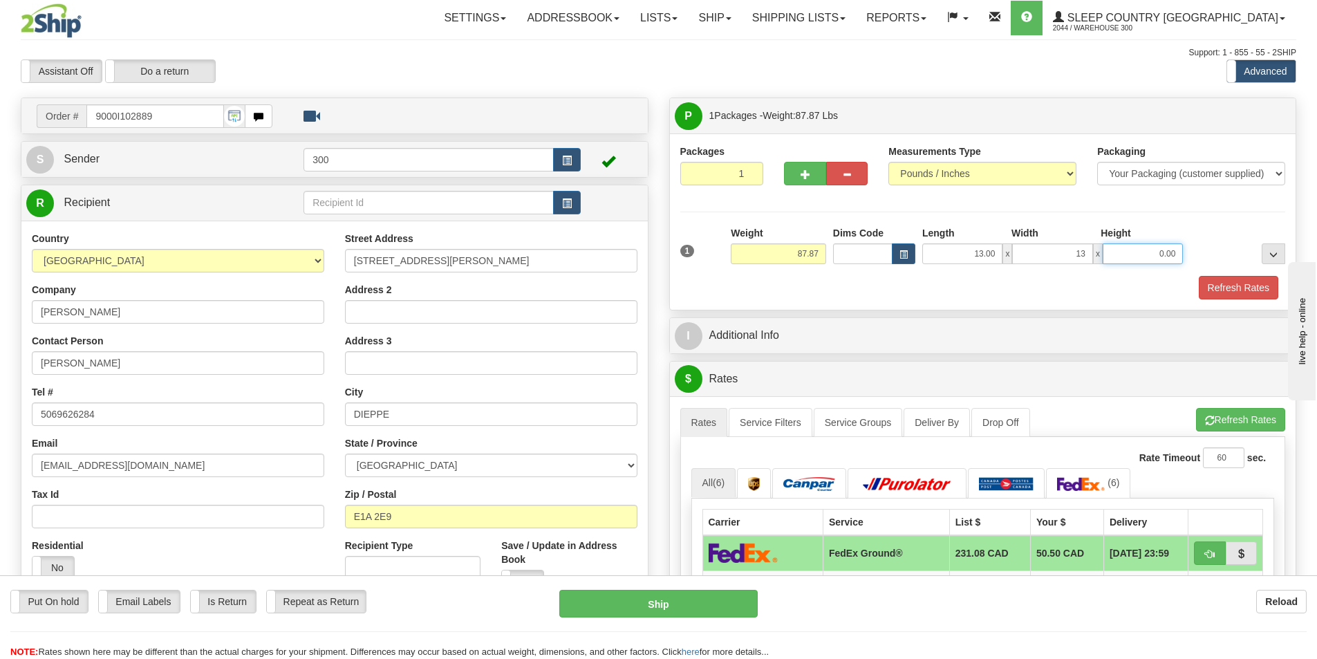
type input "13.00"
type input "40.00"
click at [808, 176] on span "button" at bounding box center [806, 174] width 10 height 9
type input "2"
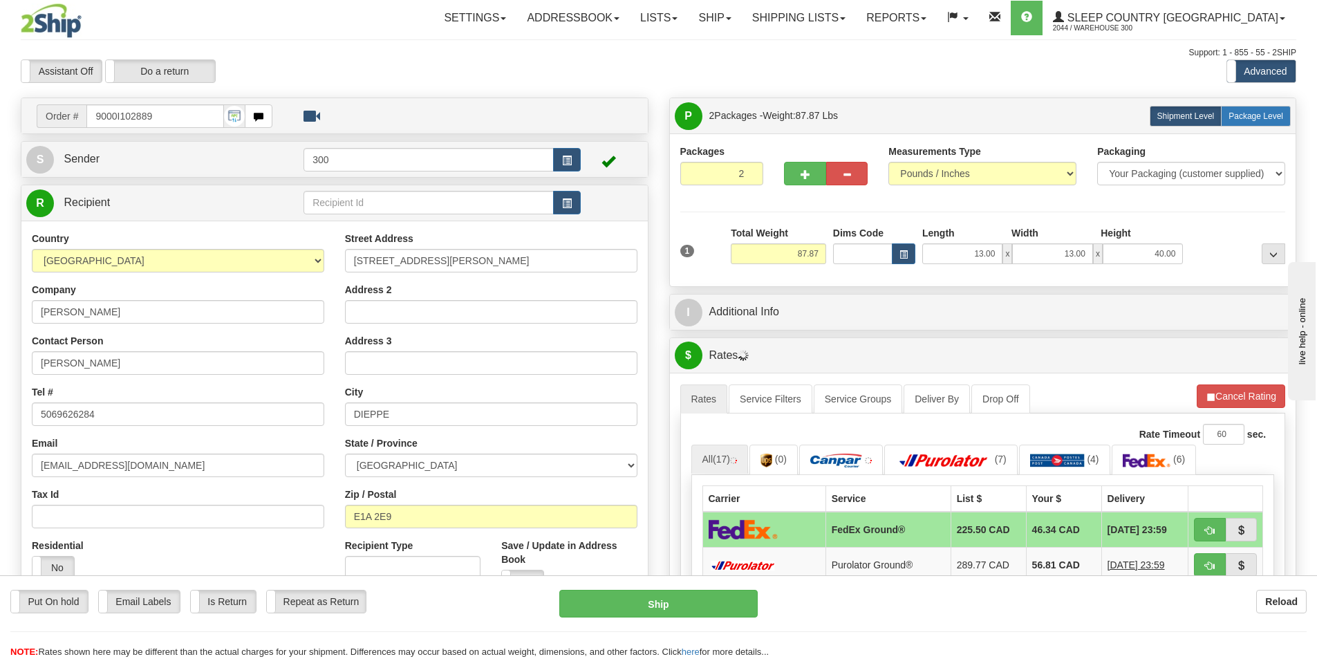
click at [1244, 111] on span "Package Level" at bounding box center [1256, 116] width 55 height 10
radio input "true"
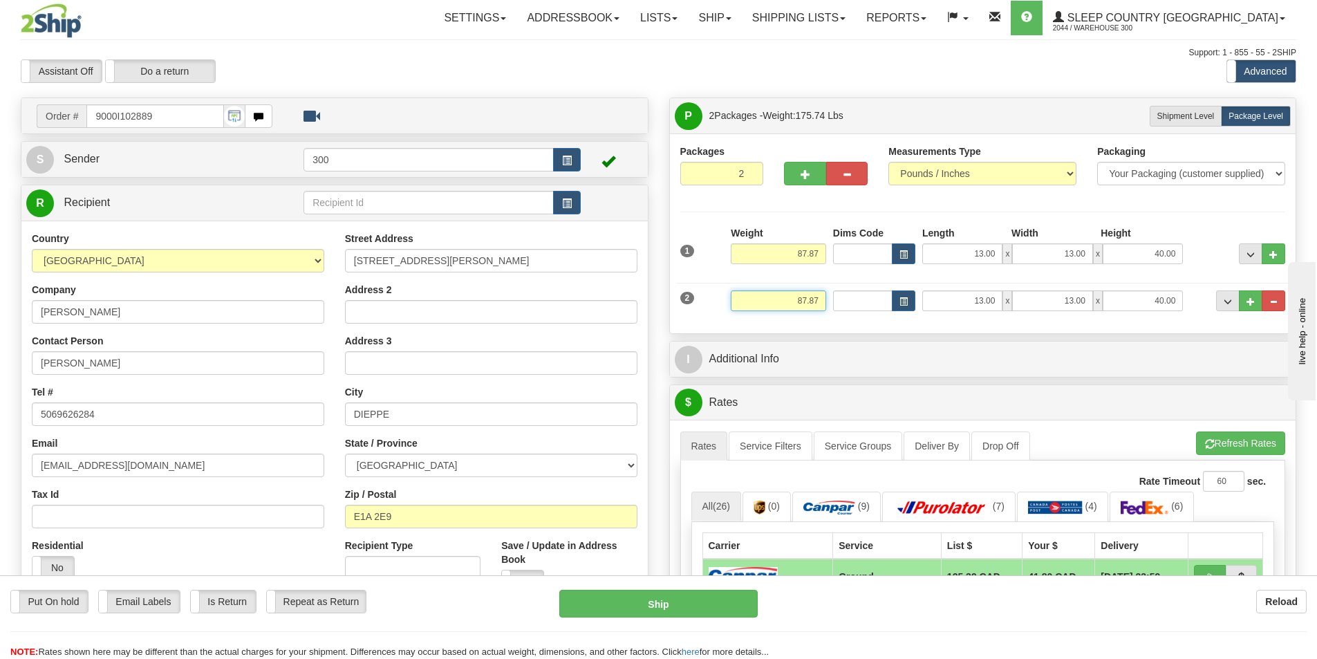
drag, startPoint x: 783, startPoint y: 303, endPoint x: 955, endPoint y: 302, distance: 172.2
click at [952, 302] on div "2 Weight 87.87 Dims Code Length Width Height" at bounding box center [983, 299] width 613 height 46
type input "7.87"
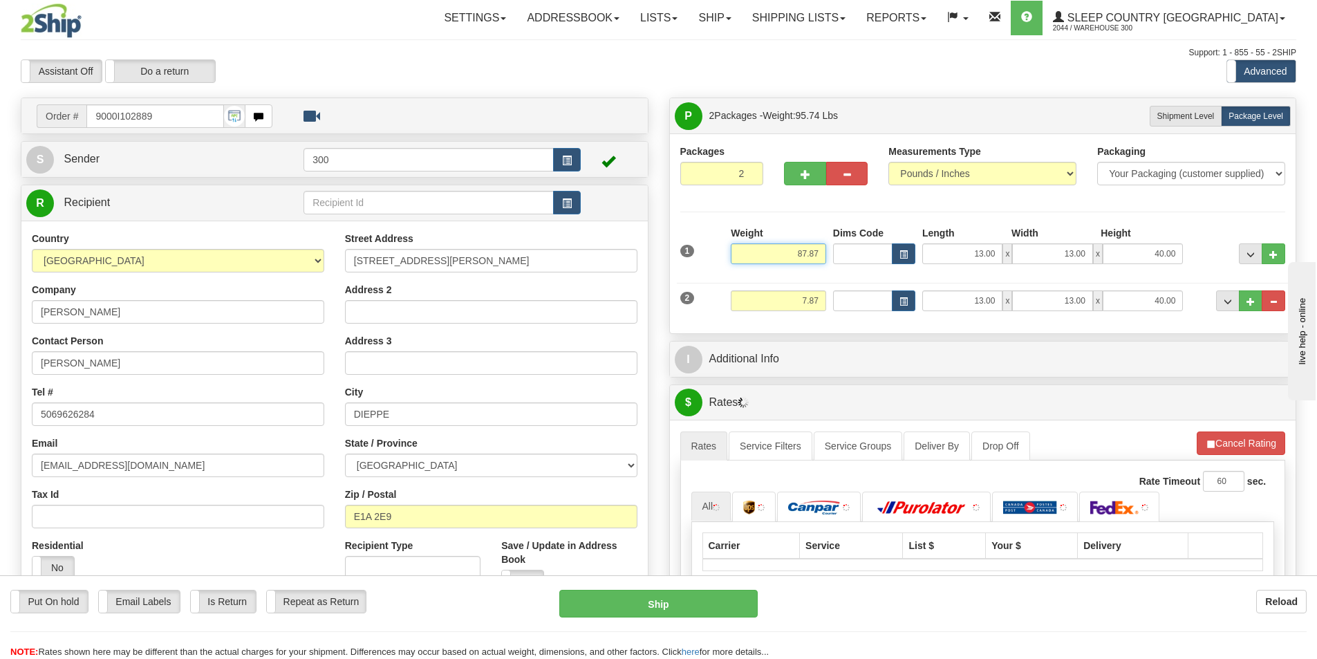
drag, startPoint x: 819, startPoint y: 248, endPoint x: 1014, endPoint y: 283, distance: 198.3
click at [961, 254] on div "1 Weight 87.87 Dims Code x x" at bounding box center [983, 250] width 613 height 49
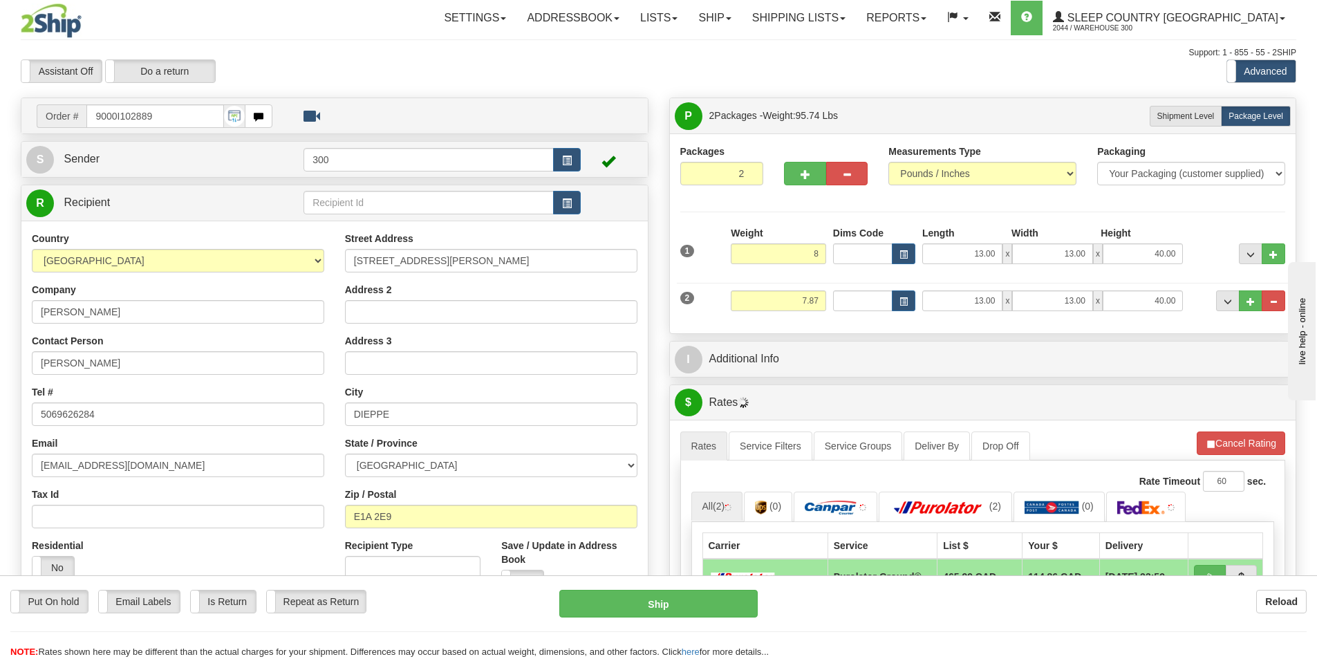
type input "8.00"
click at [989, 313] on div "2 Weight 7.87 Dims Code Length Width Height" at bounding box center [983, 299] width 613 height 46
click at [986, 298] on input "13.00" at bounding box center [962, 300] width 80 height 21
drag, startPoint x: 2250, startPoint y: 698, endPoint x: 1397, endPoint y: 409, distance: 901.2
type input "7.00"
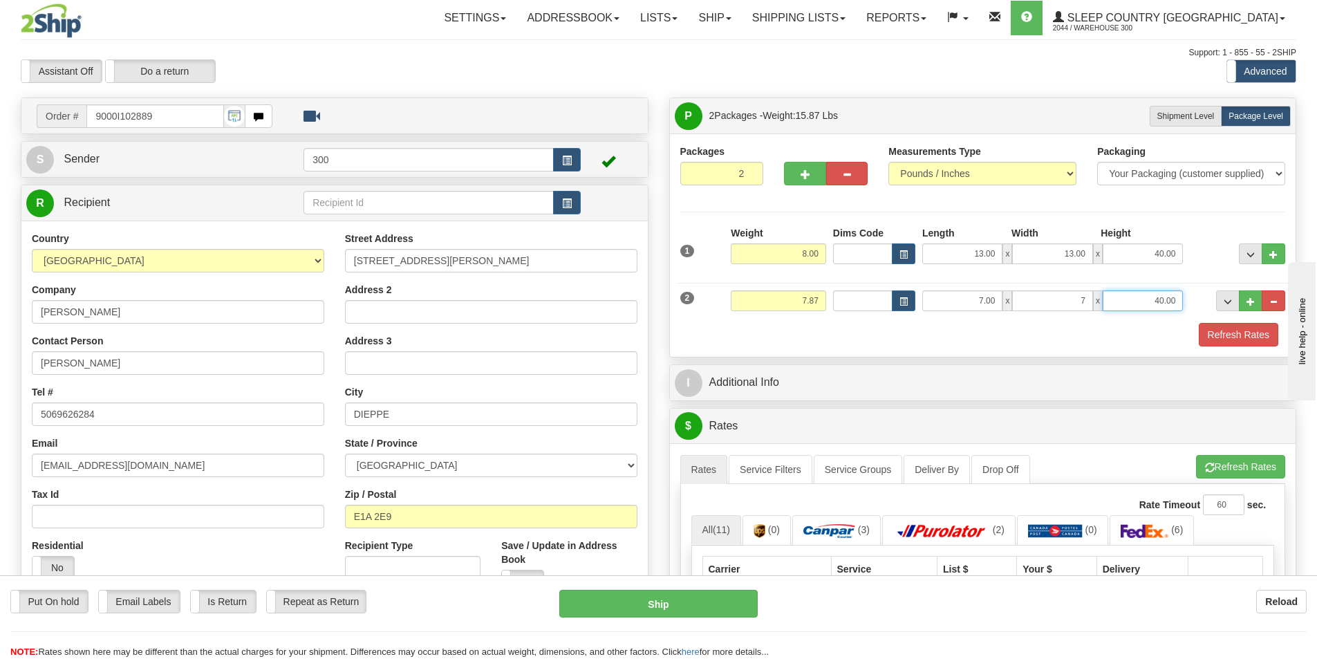
type input "7.00"
type input "14.00"
click at [1227, 334] on button "Refresh Rates" at bounding box center [1239, 335] width 80 height 24
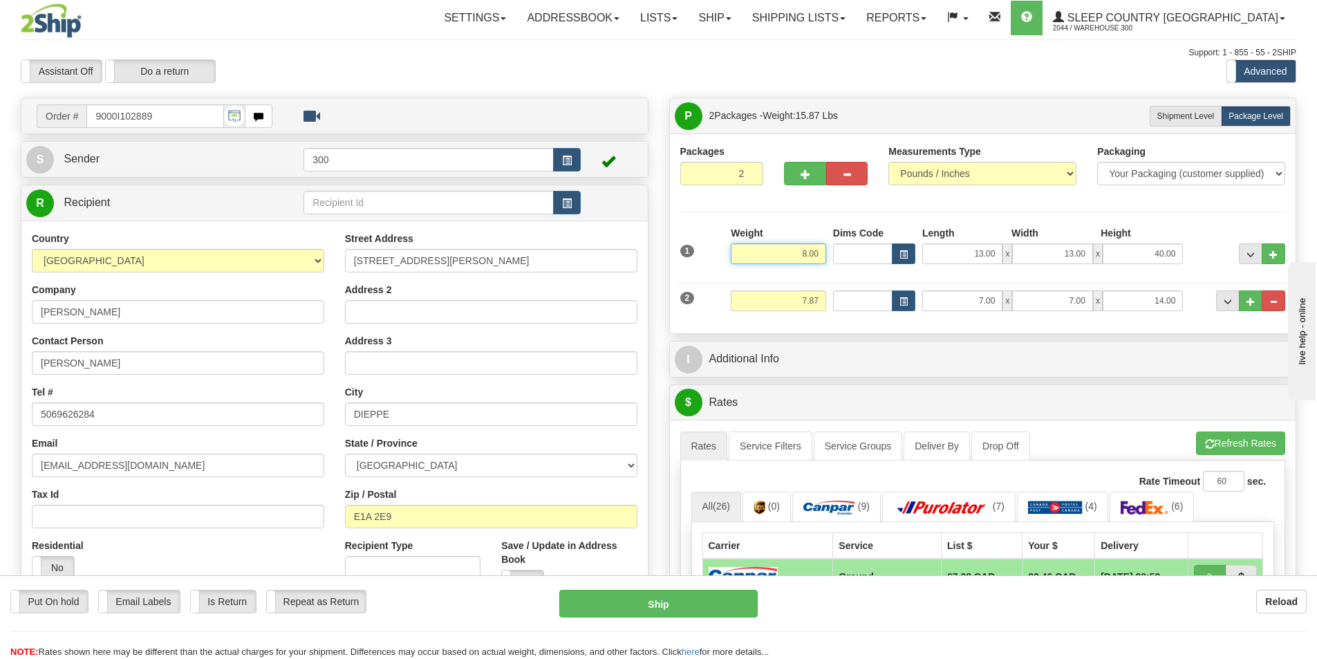
drag, startPoint x: 769, startPoint y: 259, endPoint x: 899, endPoint y: 275, distance: 131.0
click at [898, 275] on div "1 Weight 8.00 Dims Code x" at bounding box center [983, 274] width 606 height 97
click at [1247, 316] on div "2 Weight 7.87 Dims Code Length Width Height" at bounding box center [983, 299] width 613 height 46
type input "80.00"
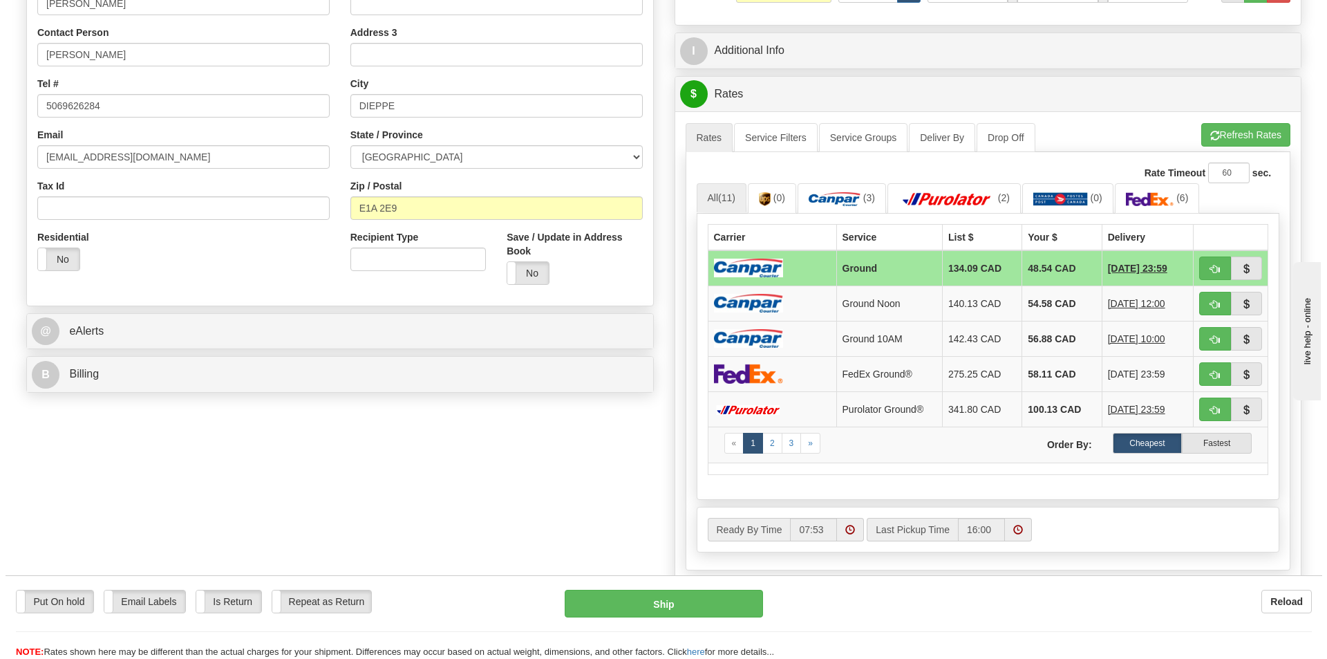
scroll to position [346, 0]
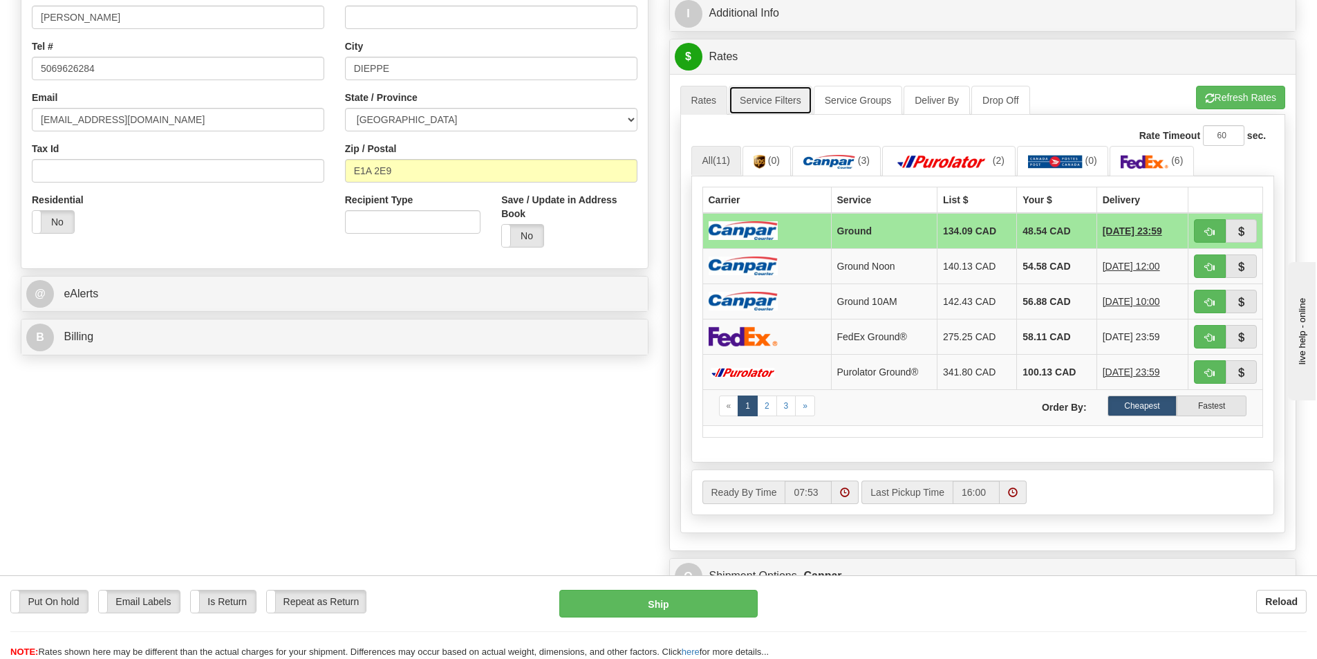
click at [775, 95] on link "Service Filters" at bounding box center [771, 100] width 84 height 29
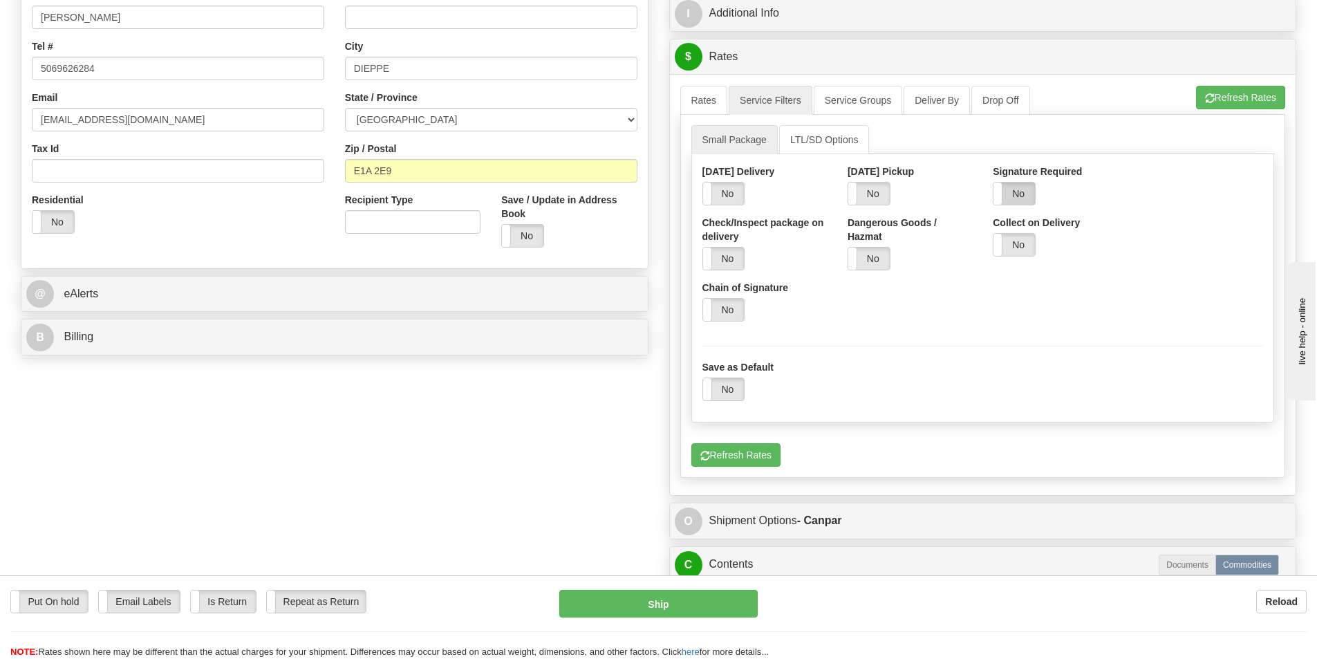
click at [1007, 187] on label "No" at bounding box center [1013, 194] width 41 height 22
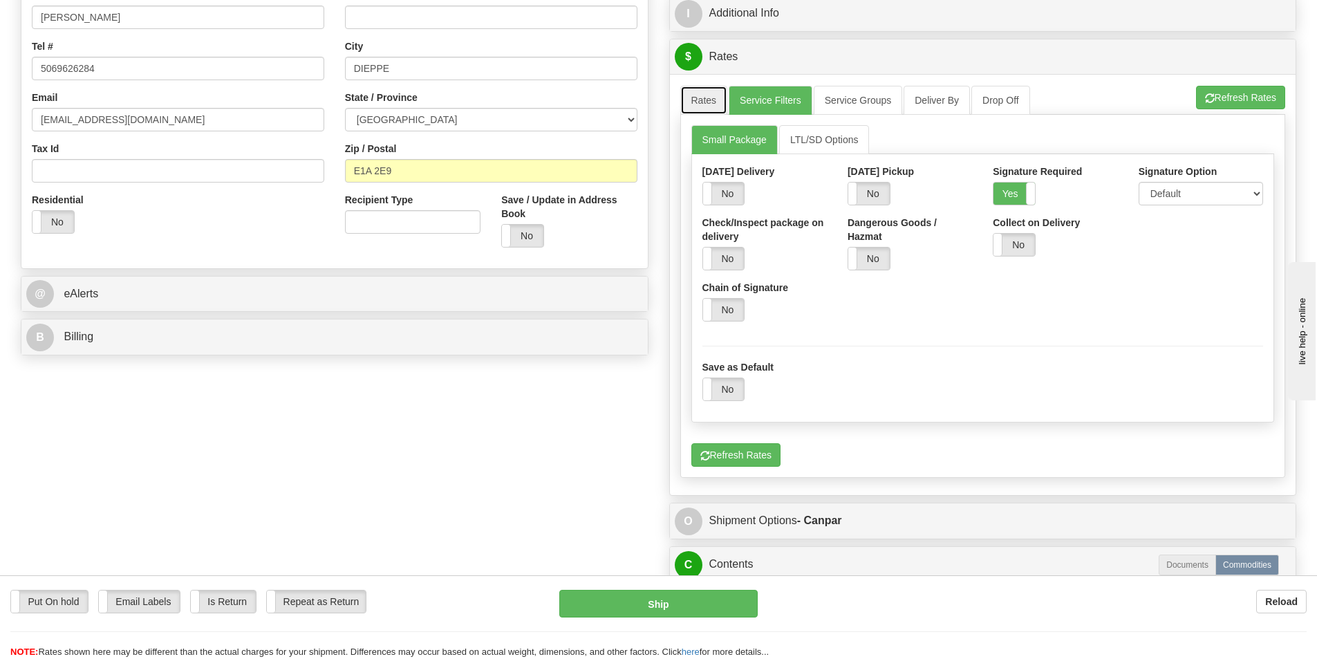
click at [716, 101] on link "Rates" at bounding box center [704, 100] width 48 height 29
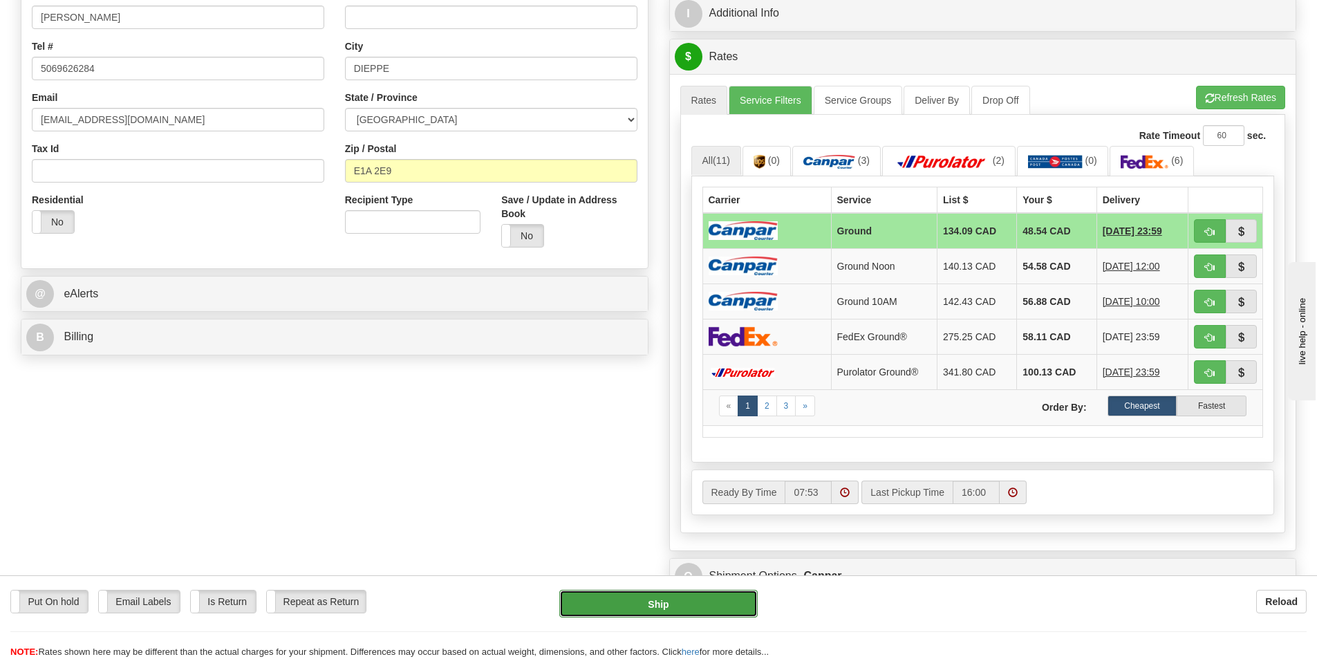
click at [686, 609] on button "Ship" at bounding box center [658, 604] width 198 height 28
type input "1"
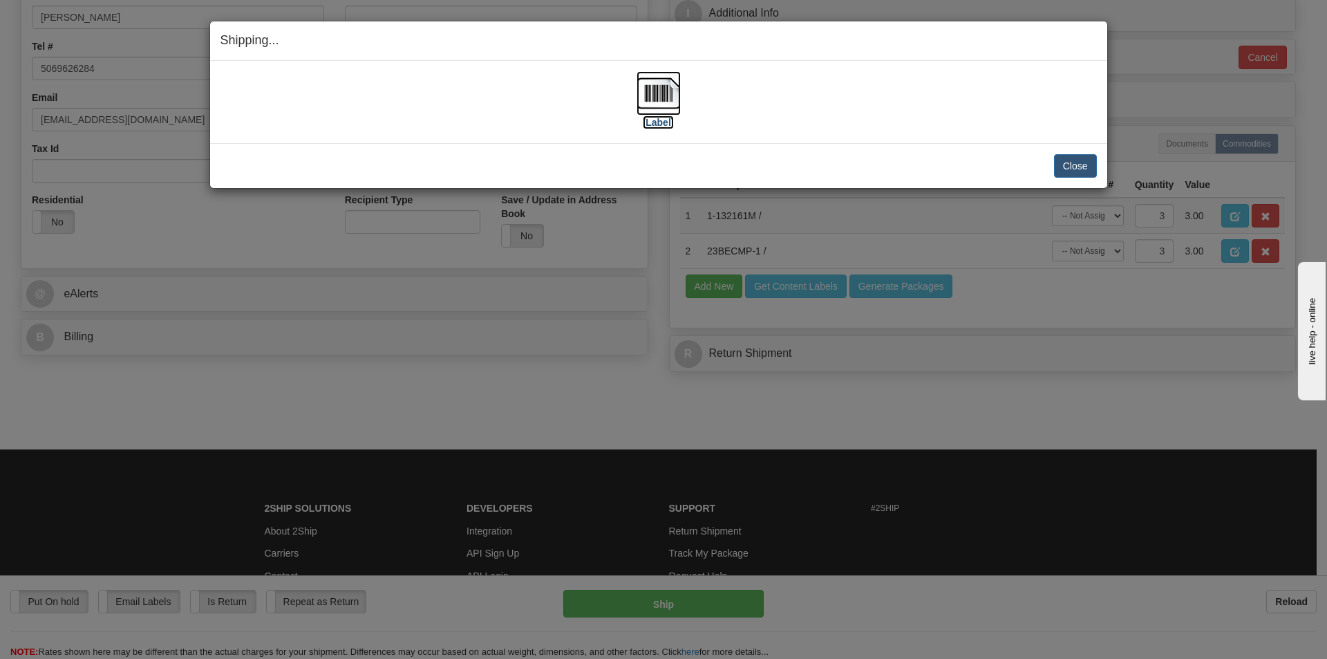
click at [666, 122] on label "[Label]" at bounding box center [659, 122] width 32 height 14
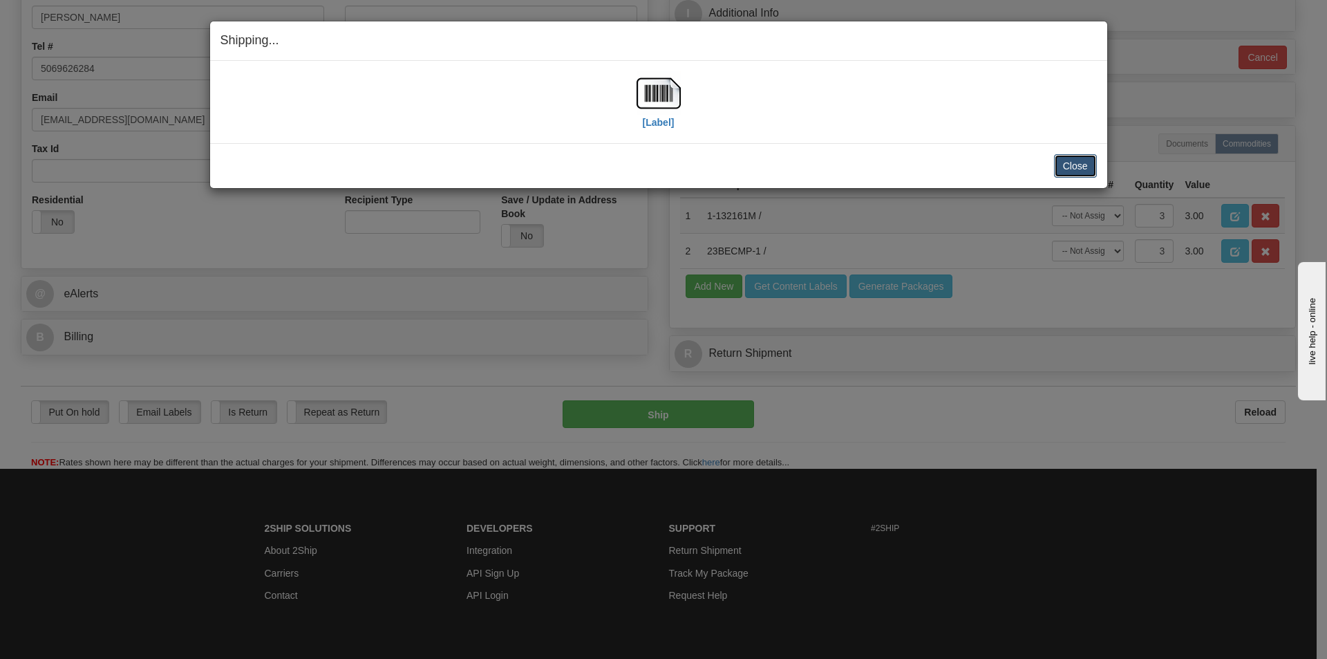
click at [1090, 166] on button "Close" at bounding box center [1075, 166] width 43 height 24
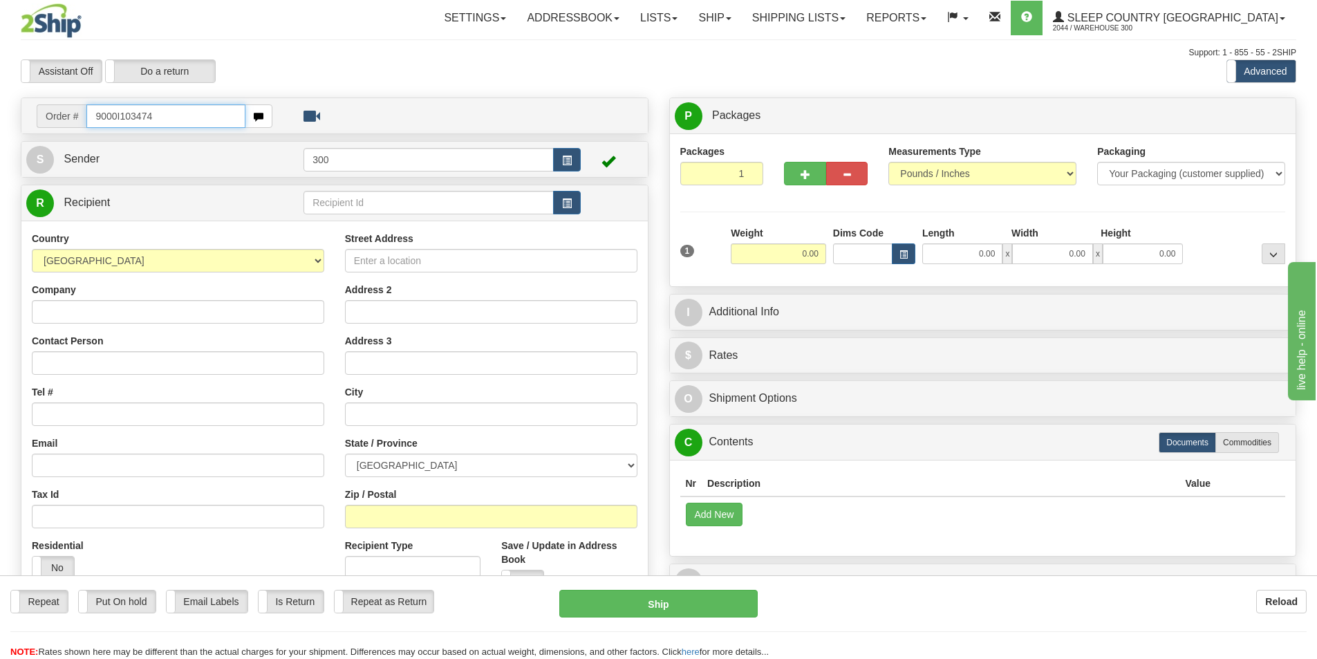
type input "9000I103474"
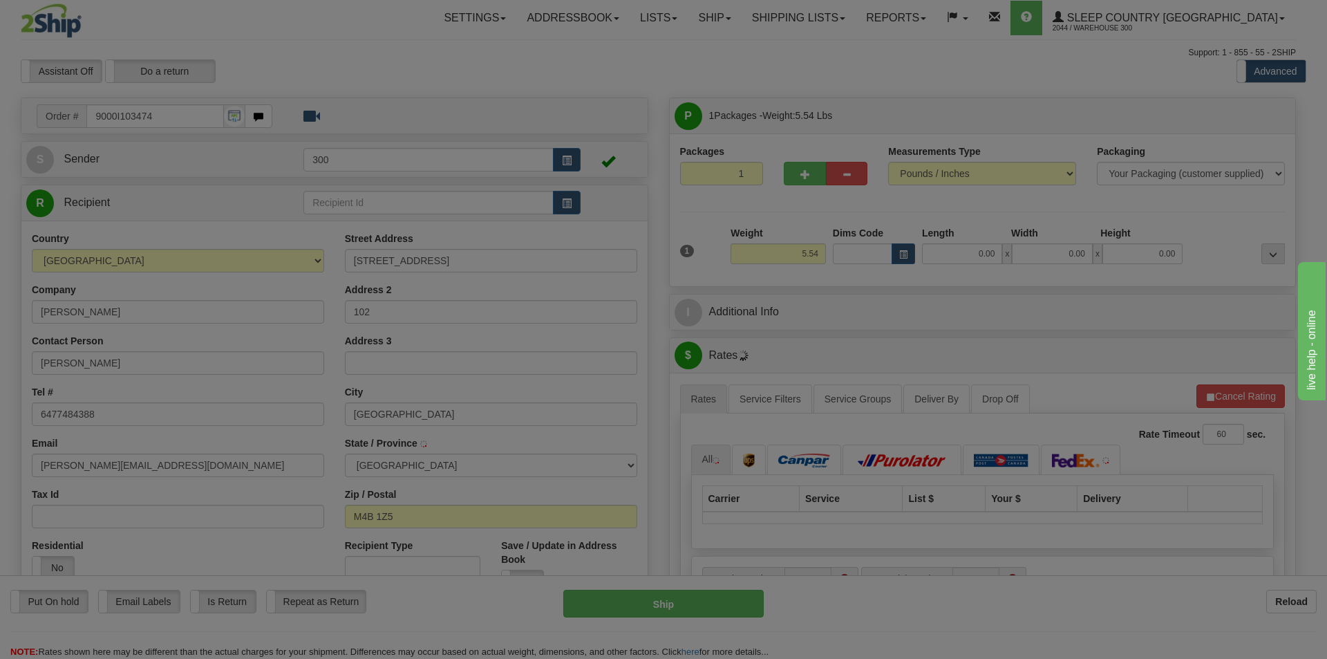
type input "EAST YORK"
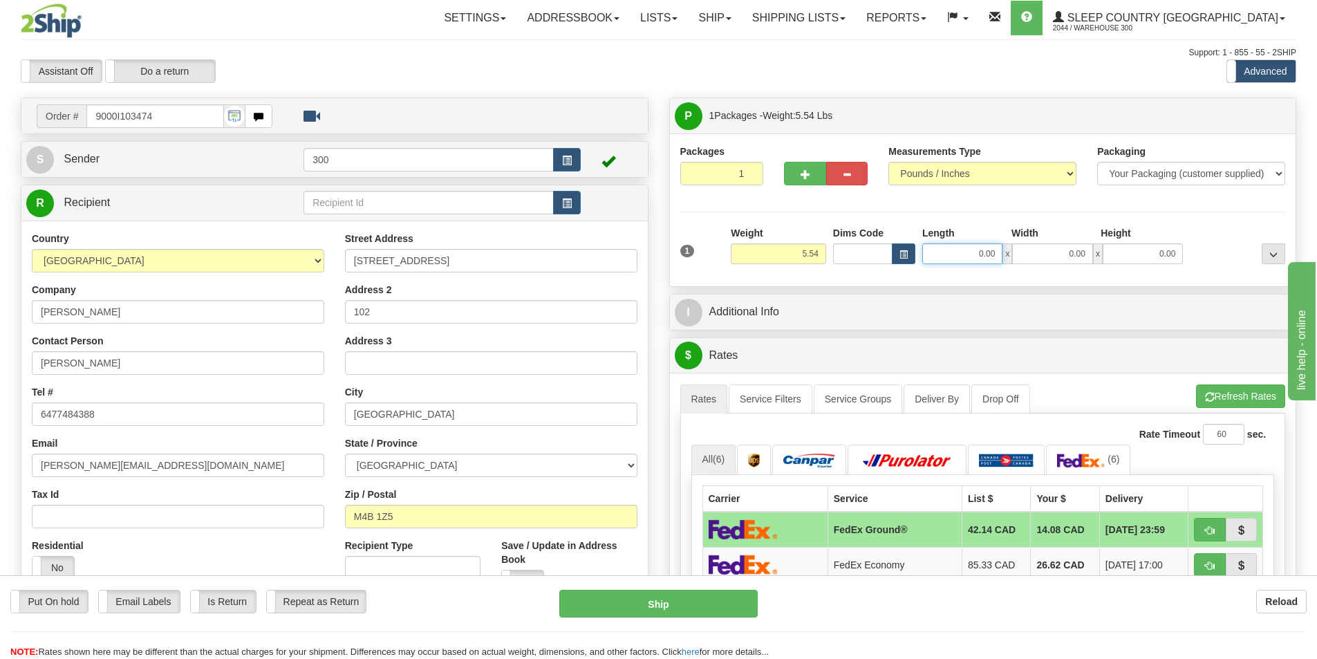
drag, startPoint x: 958, startPoint y: 254, endPoint x: 1339, endPoint y: 269, distance: 381.9
click at [1316, 269] on html "Training Course Close Toggle navigation Settings Shipping Preferences New Sende…" at bounding box center [658, 329] width 1317 height 659
type input "7.00"
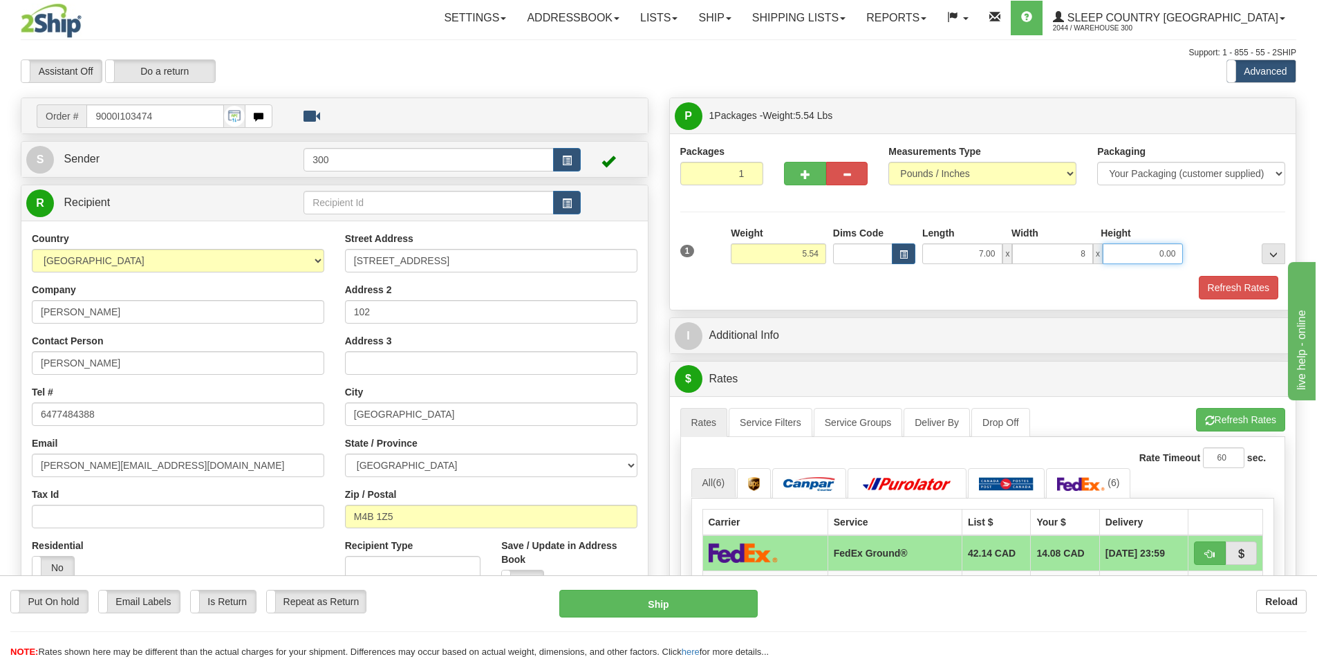
type input "8.00"
type input "9.00"
click at [1242, 287] on button "Refresh Rates" at bounding box center [1239, 288] width 80 height 24
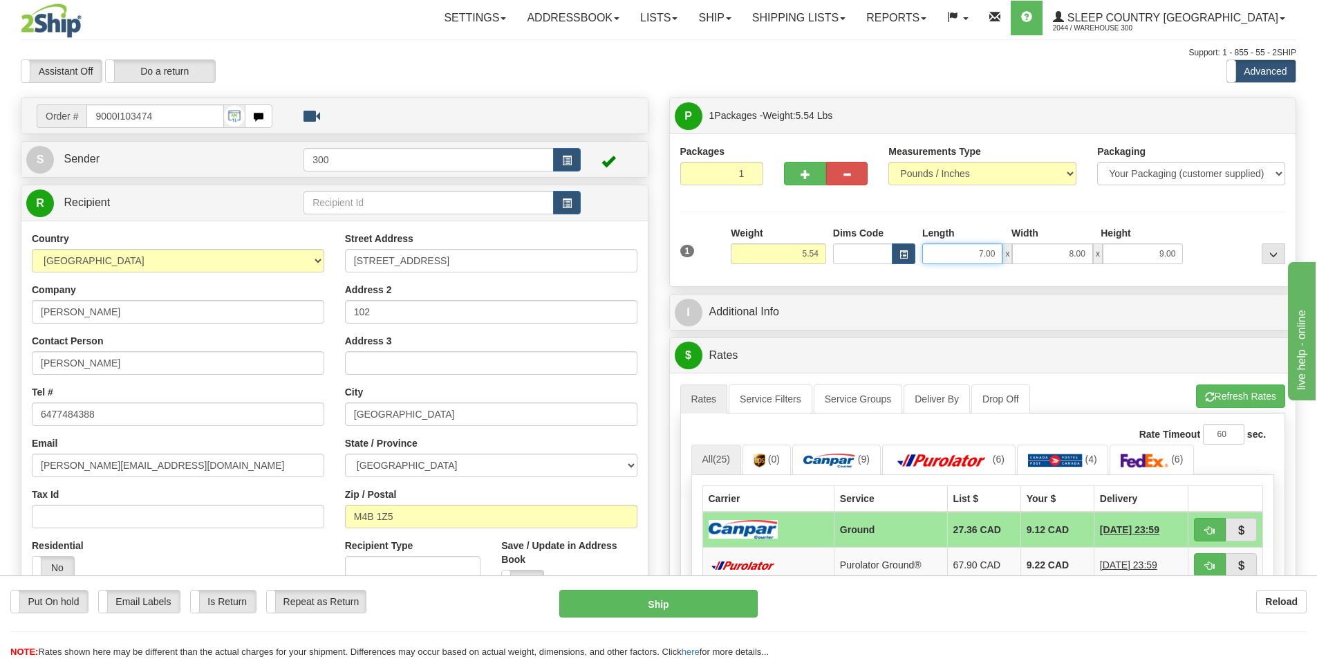
drag, startPoint x: 964, startPoint y: 258, endPoint x: 1184, endPoint y: 260, distance: 220.6
click at [1182, 260] on div "7.00 x 8.00 x 9.00" at bounding box center [1052, 253] width 261 height 21
type input "10.00"
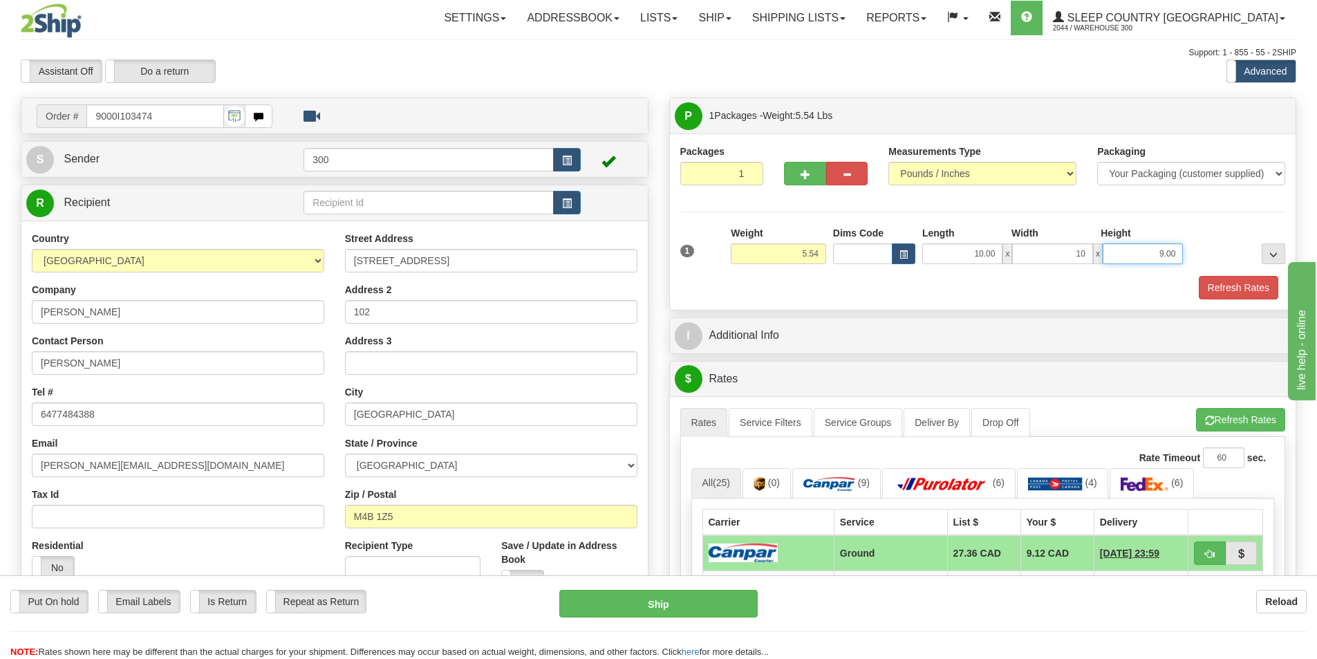
type input "10.00"
click at [1246, 286] on button "Refresh Rates" at bounding box center [1239, 288] width 80 height 24
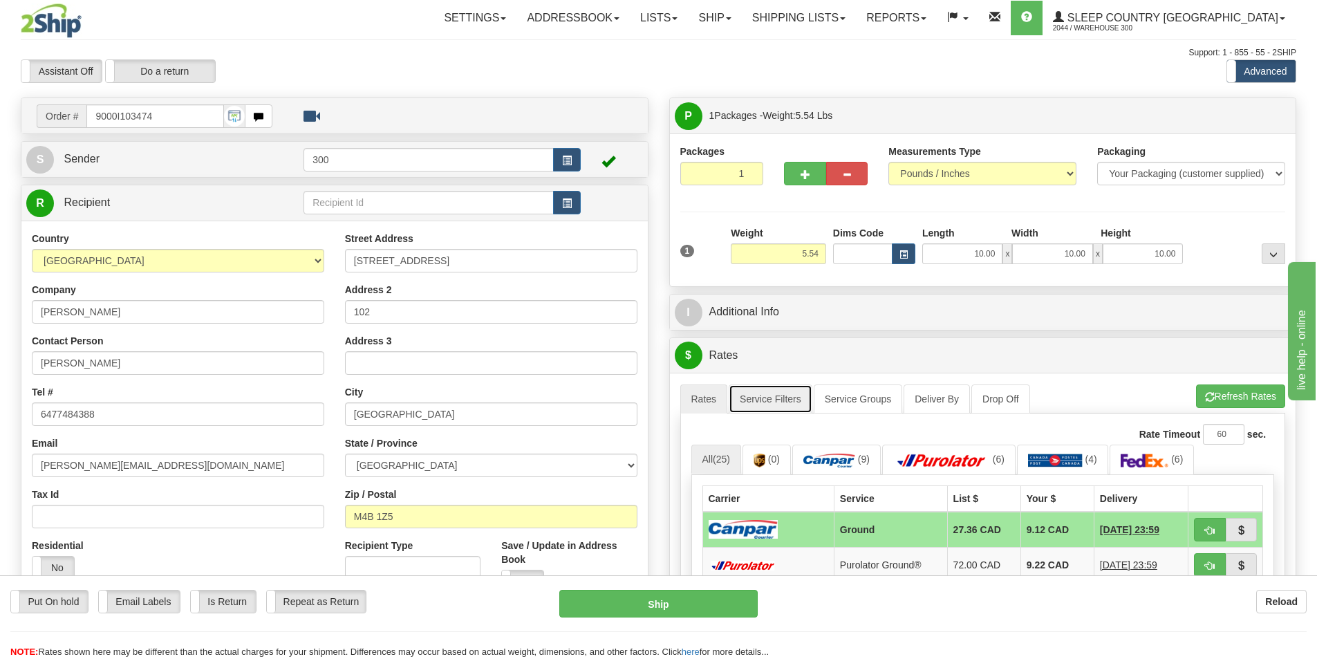
click at [790, 398] on link "Service Filters" at bounding box center [771, 398] width 84 height 29
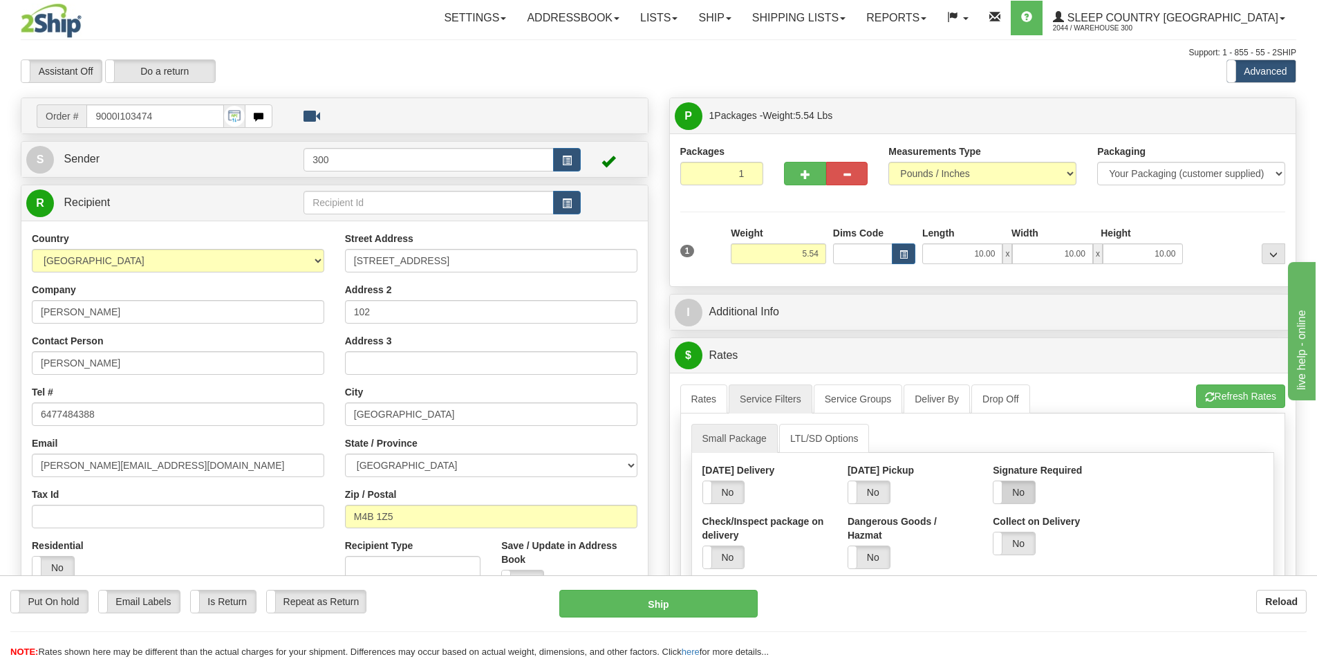
click at [1016, 494] on label "No" at bounding box center [1013, 492] width 41 height 22
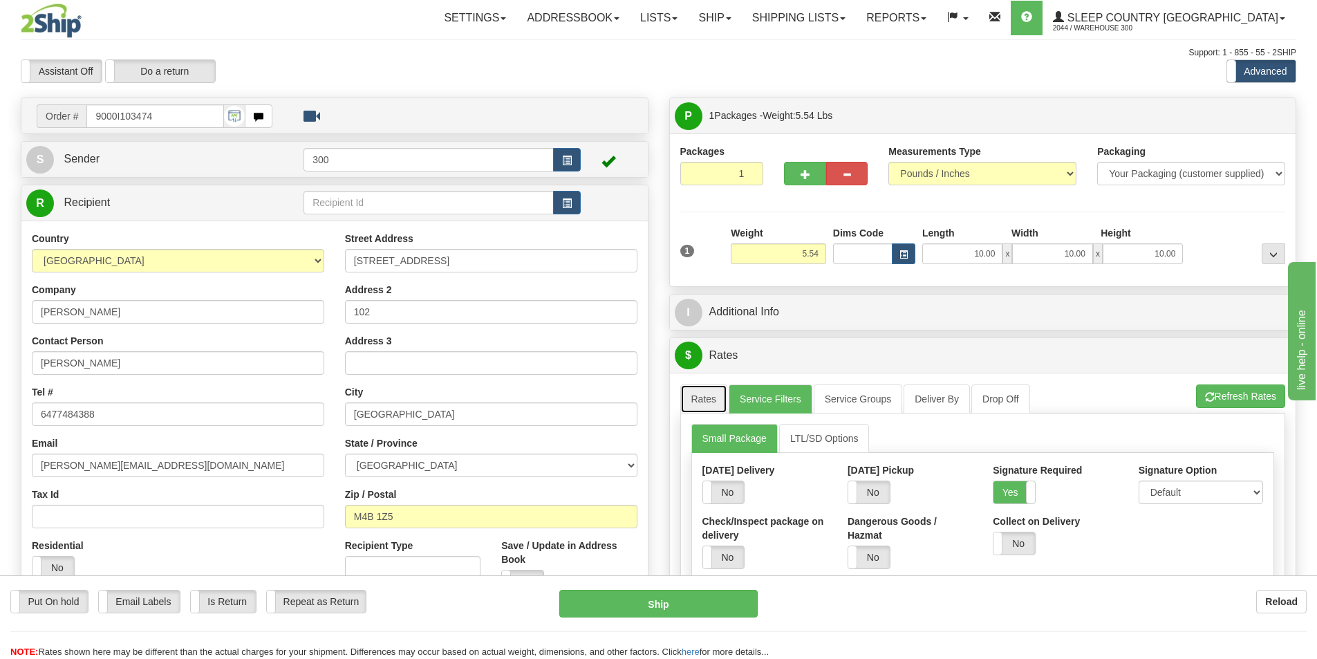
click at [710, 403] on link "Rates" at bounding box center [704, 398] width 48 height 29
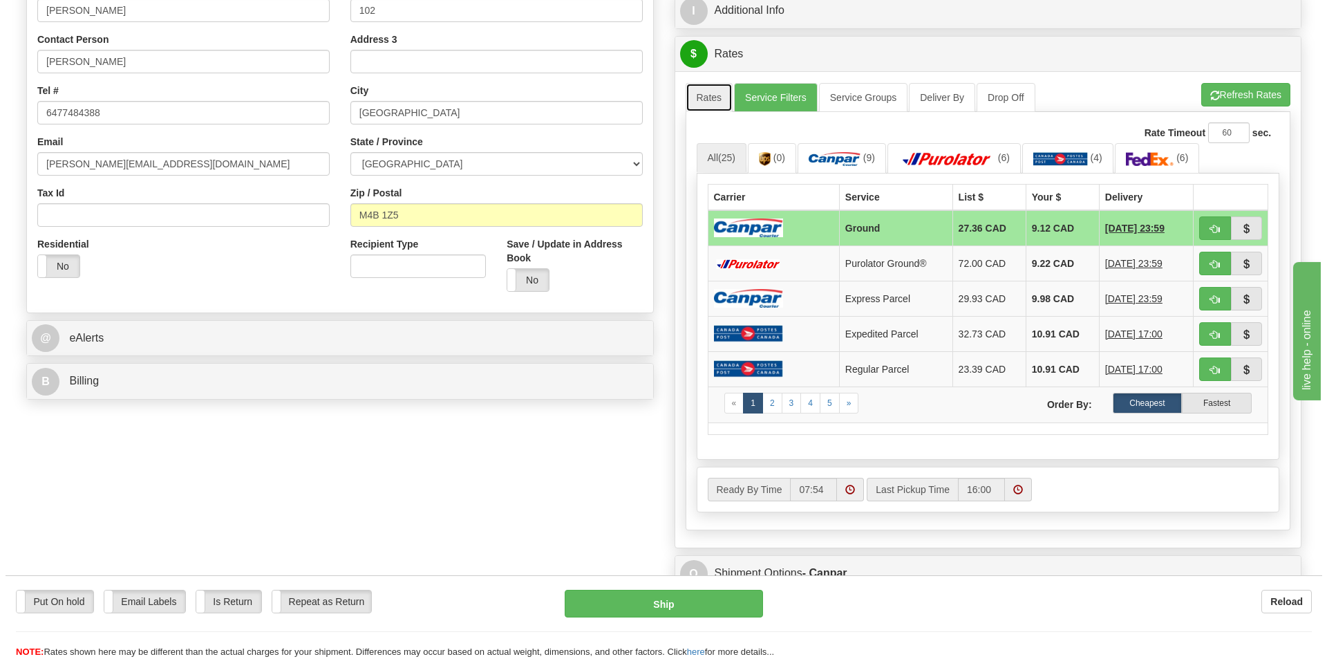
scroll to position [346, 0]
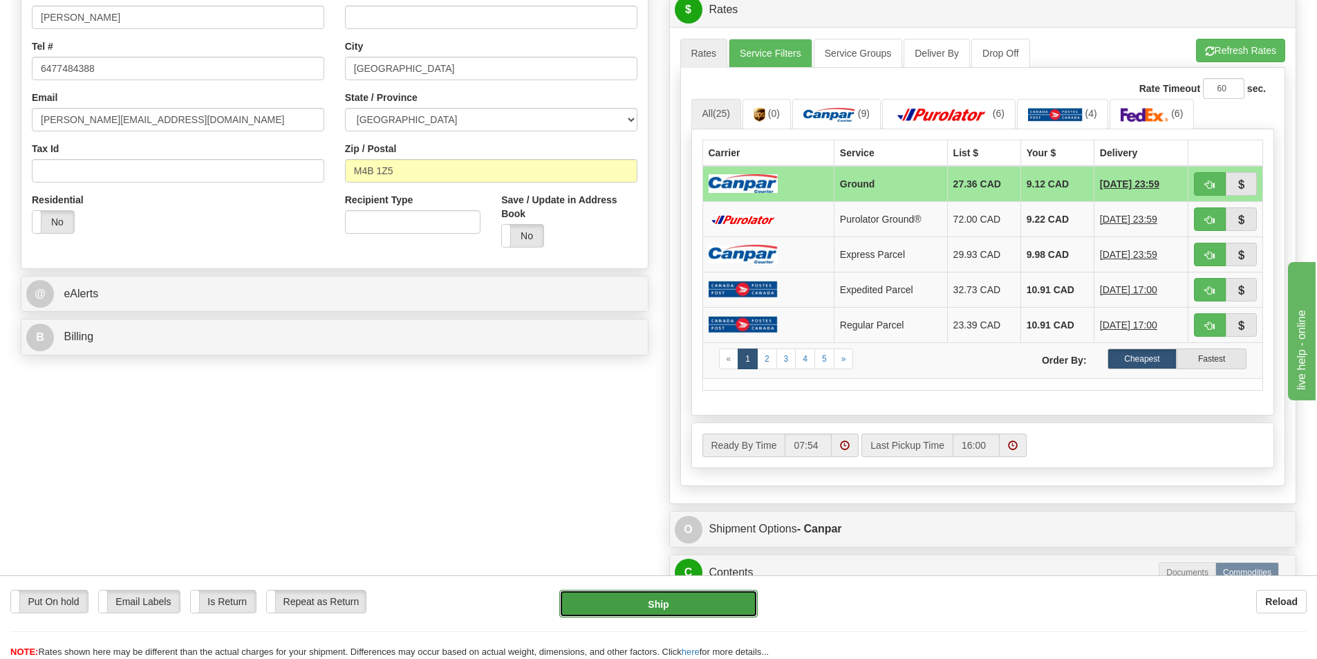
click at [684, 604] on button "Ship" at bounding box center [658, 604] width 198 height 28
type input "1"
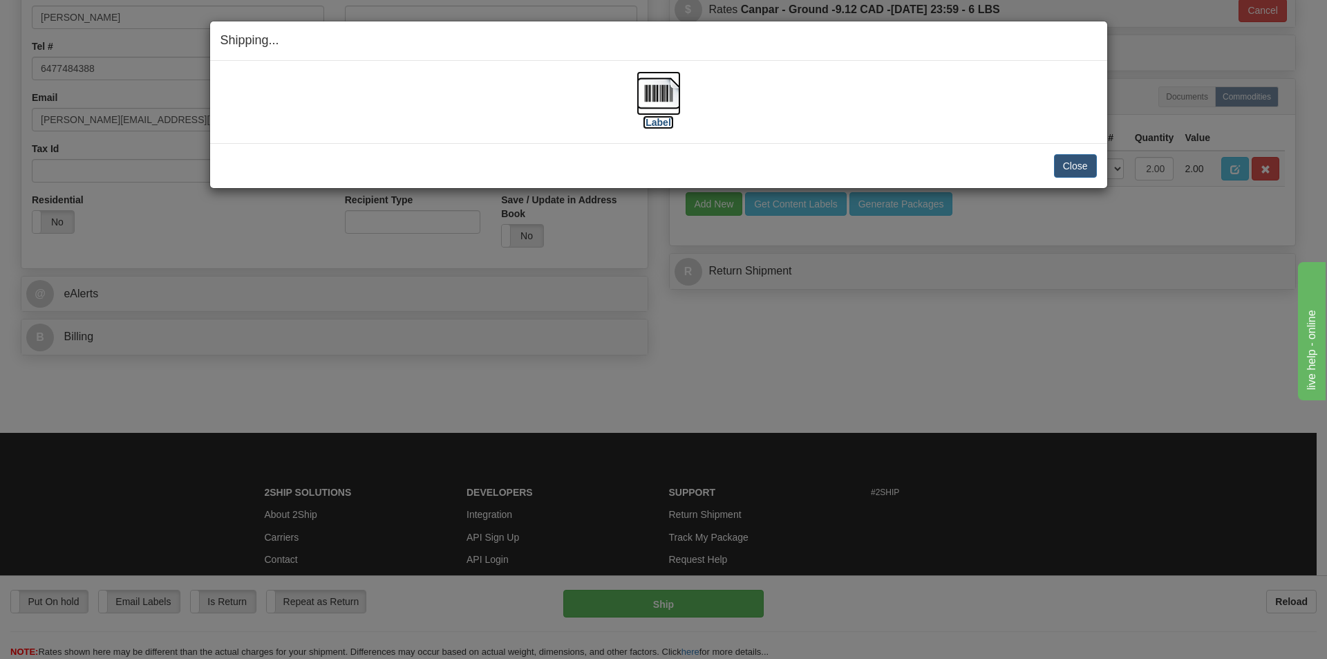
click at [664, 121] on label "[Label]" at bounding box center [659, 122] width 32 height 14
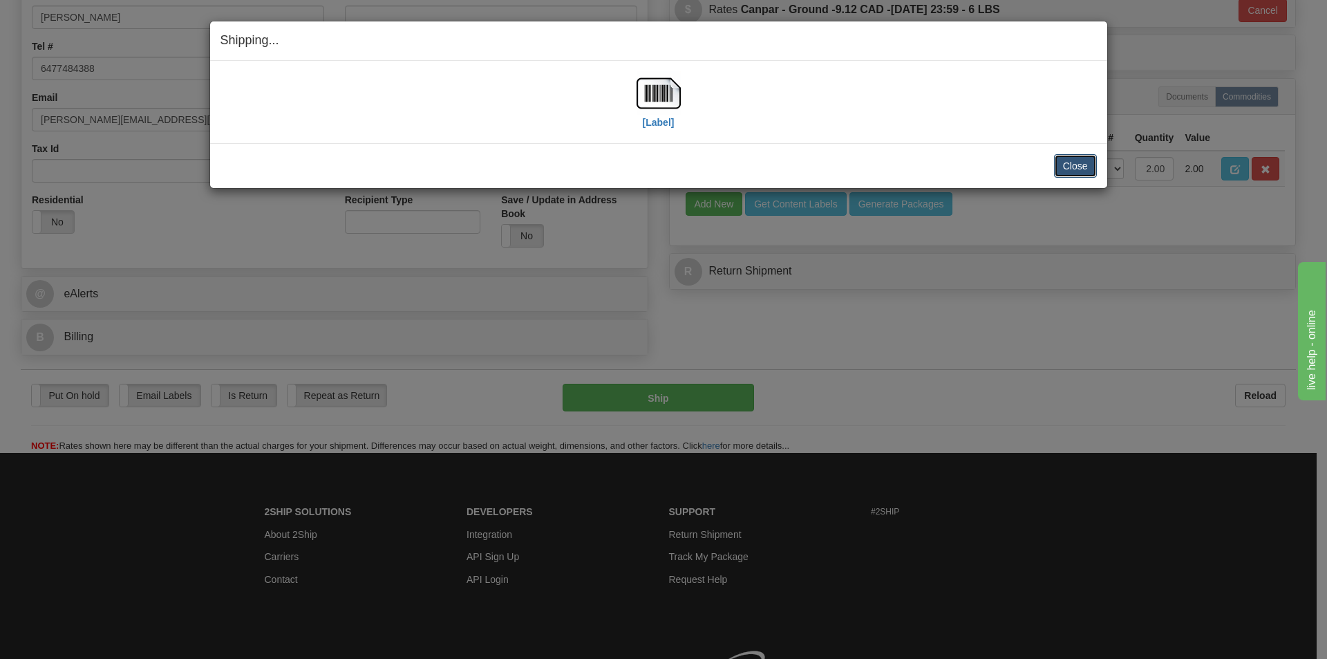
click at [1075, 164] on button "Close" at bounding box center [1075, 166] width 43 height 24
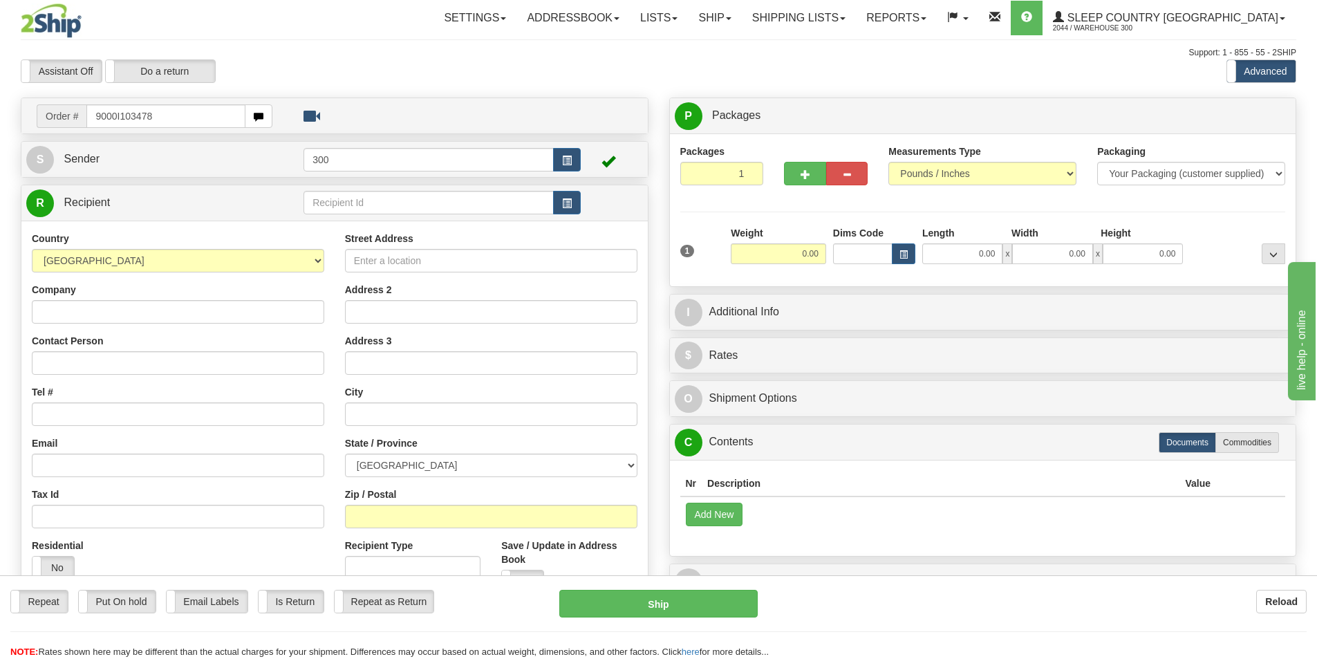
type input "9000I103478"
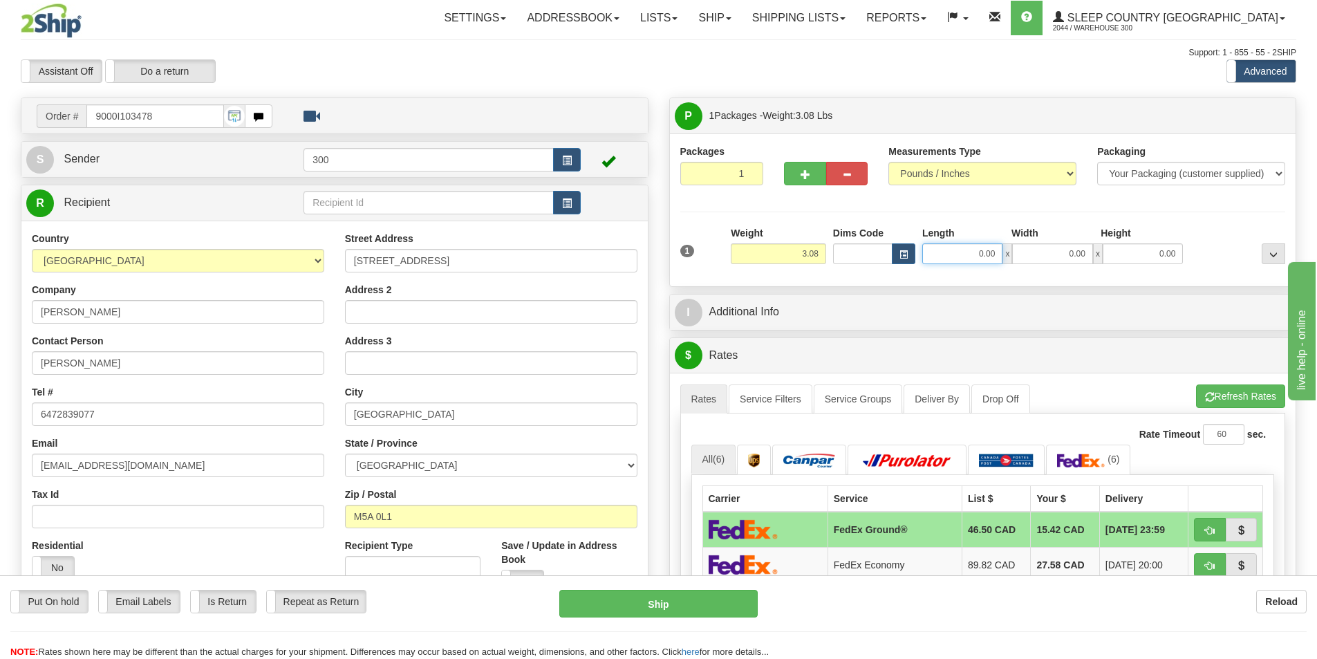
drag, startPoint x: 980, startPoint y: 261, endPoint x: 1148, endPoint y: 288, distance: 170.0
click at [1143, 288] on div "P Packages 1 Packages - Weight: 3.08 Lbs Shipment Level Shipm. Package Level Pa…" at bounding box center [983, 607] width 649 height 1020
type input "7.00"
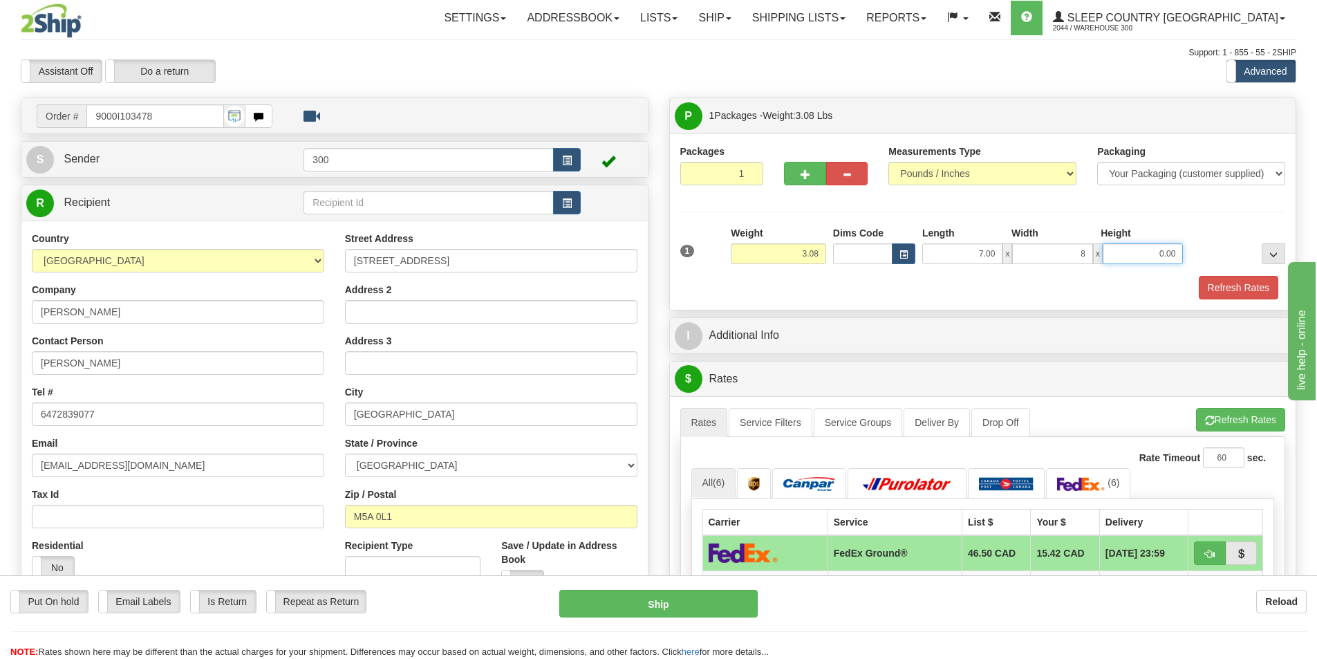
type input "8.00"
type input "9.00"
click at [1236, 292] on button "Refresh Rates" at bounding box center [1239, 288] width 80 height 24
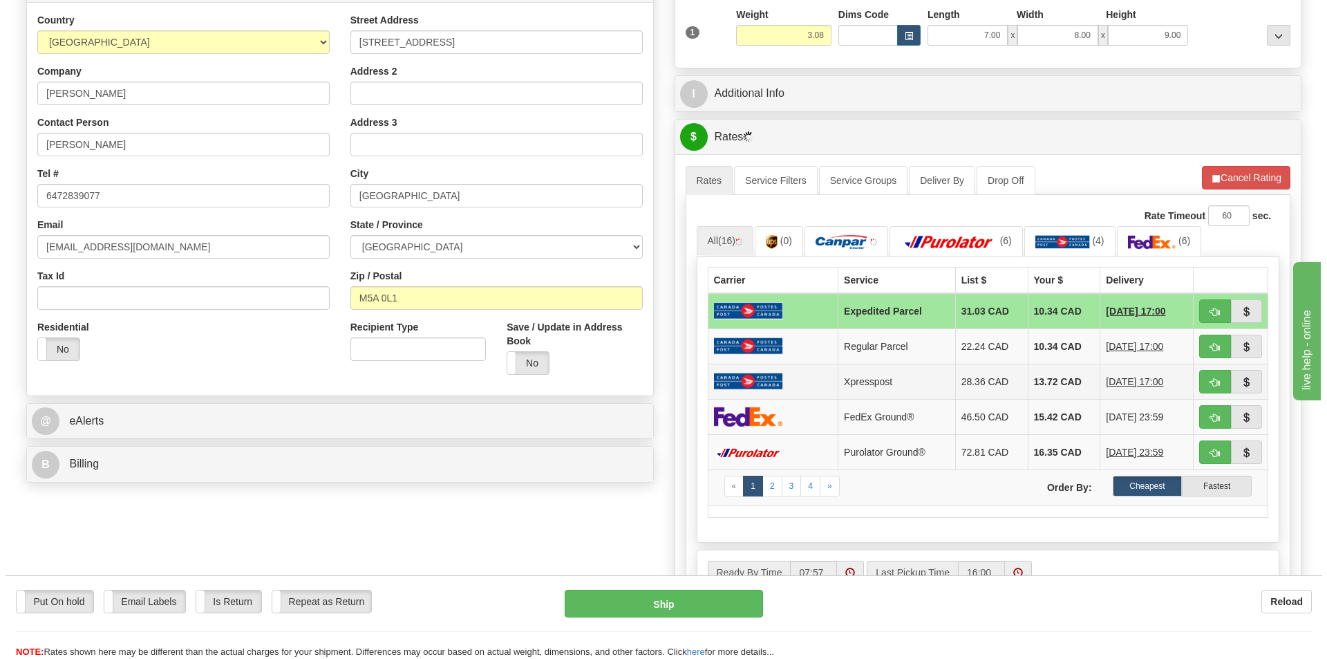
scroll to position [207, 0]
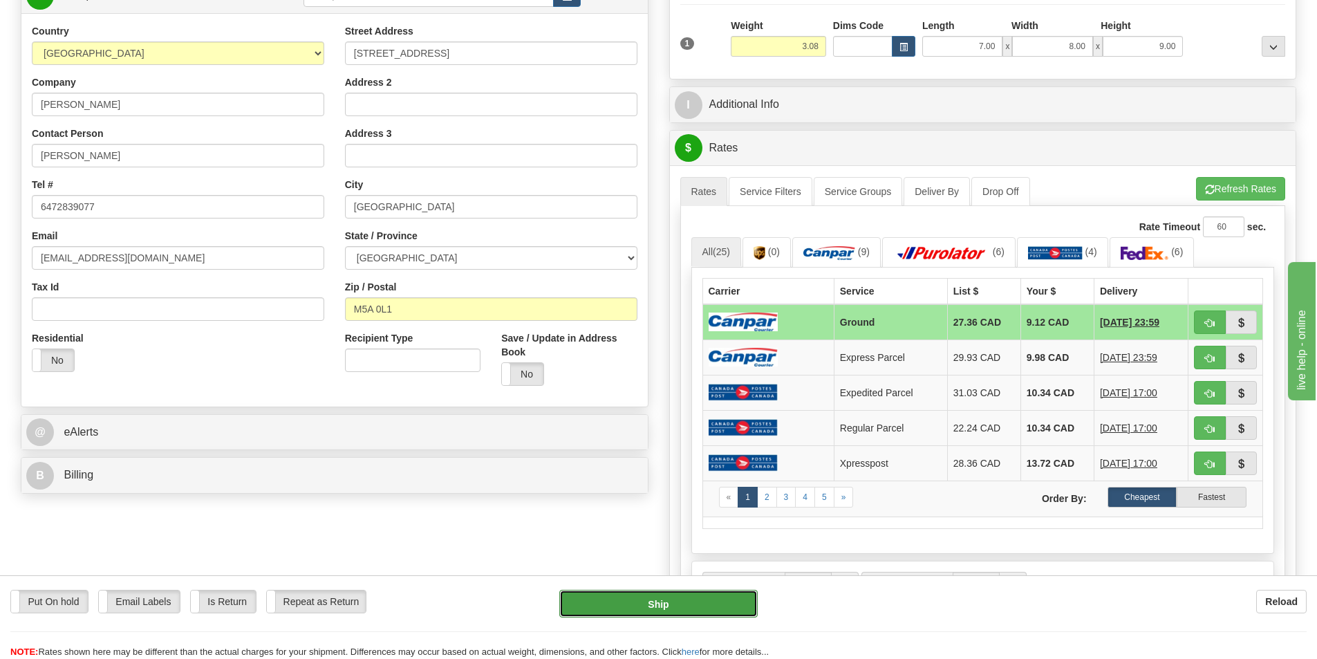
click at [713, 606] on button "Ship" at bounding box center [658, 604] width 198 height 28
type input "1"
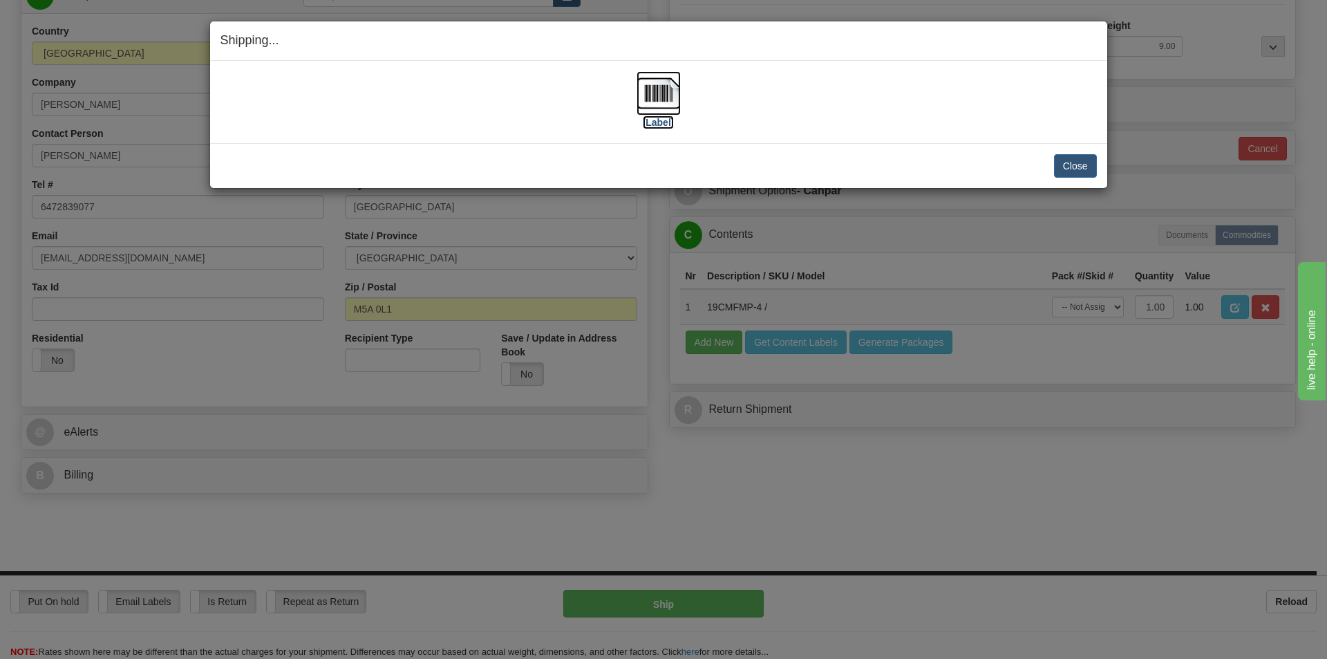
click at [657, 127] on label "[Label]" at bounding box center [659, 122] width 32 height 14
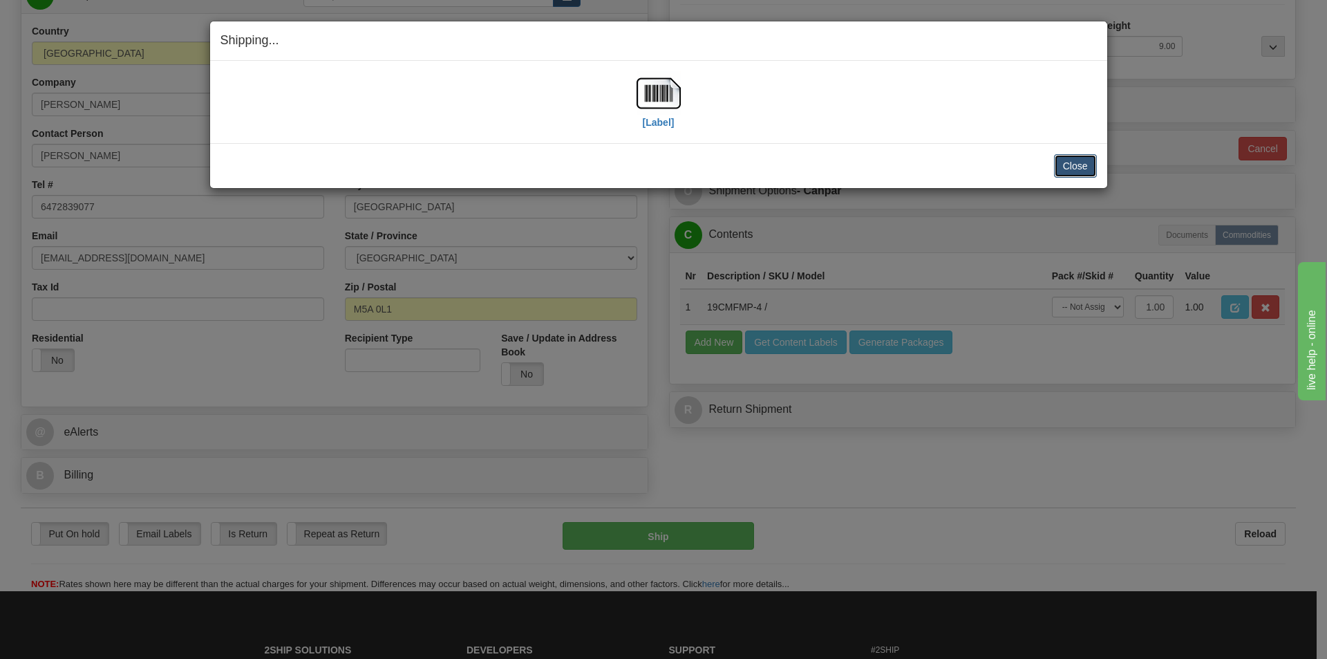
click at [1088, 161] on button "Close" at bounding box center [1075, 166] width 43 height 24
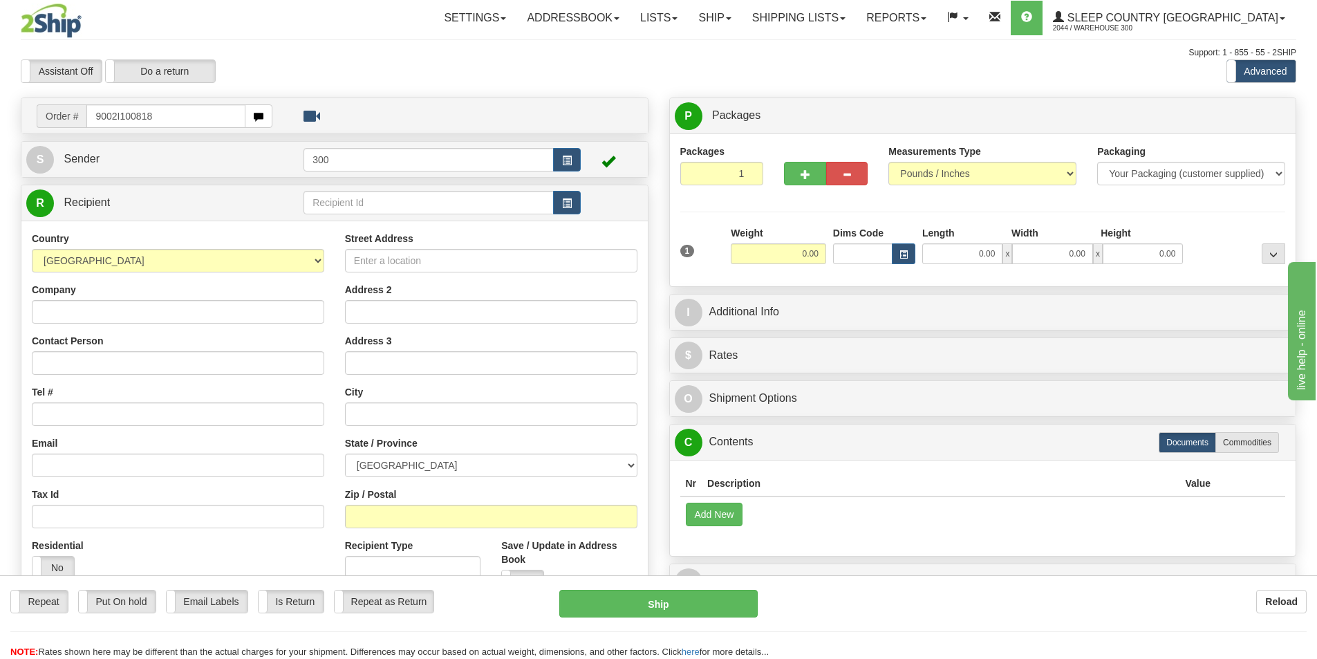
type input "9002I100818"
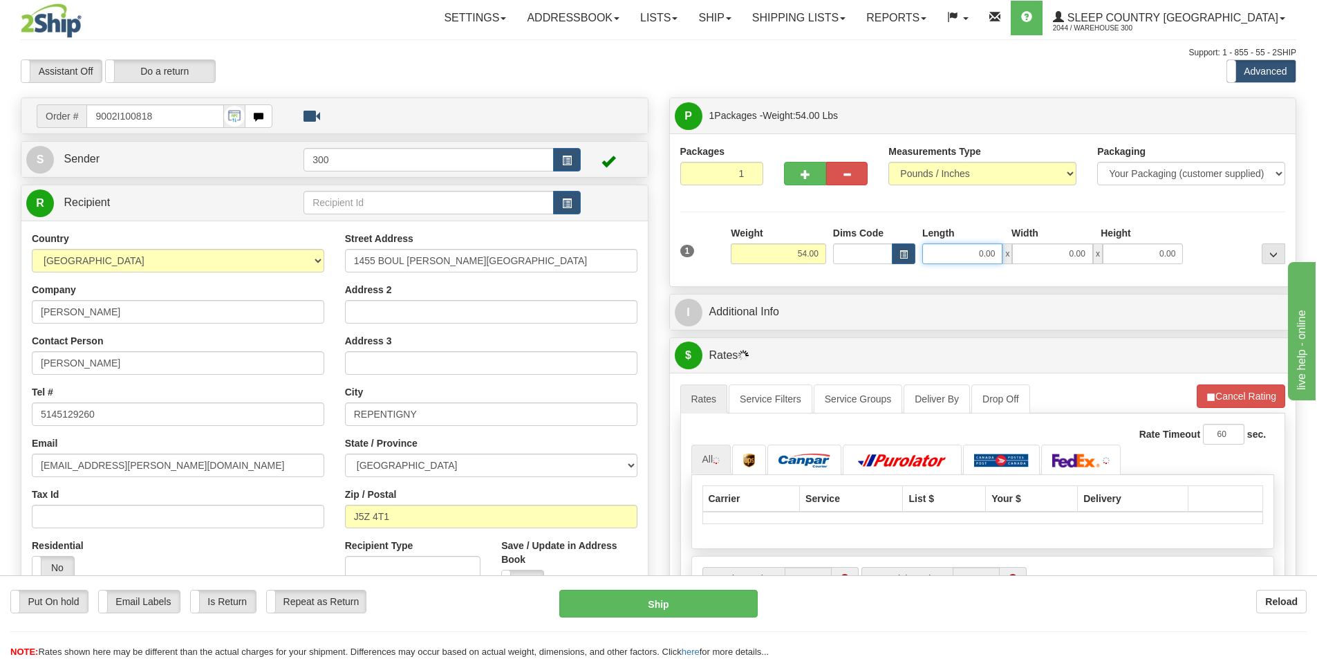
drag, startPoint x: 1044, startPoint y: 272, endPoint x: 1069, endPoint y: 273, distance: 24.9
click at [1069, 273] on div "1 Weight 54.00 Dims Code x x" at bounding box center [983, 250] width 613 height 49
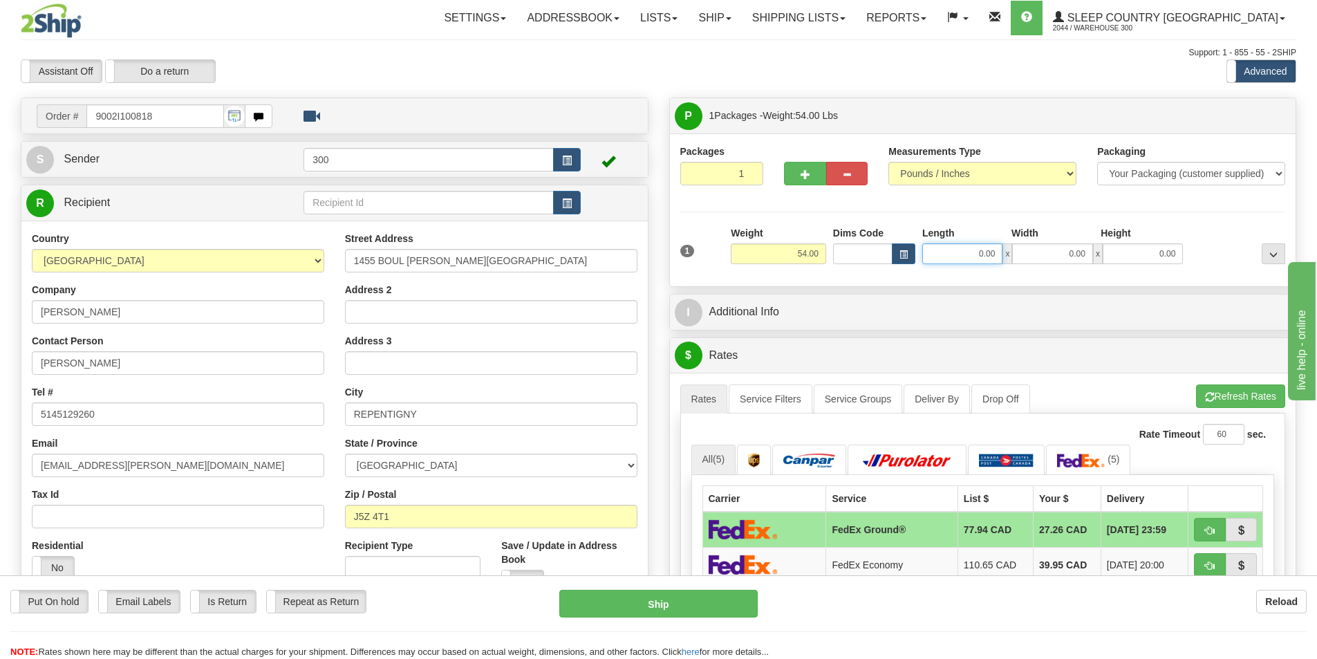
click at [970, 254] on input "0.00" at bounding box center [962, 253] width 80 height 21
type input "18.00"
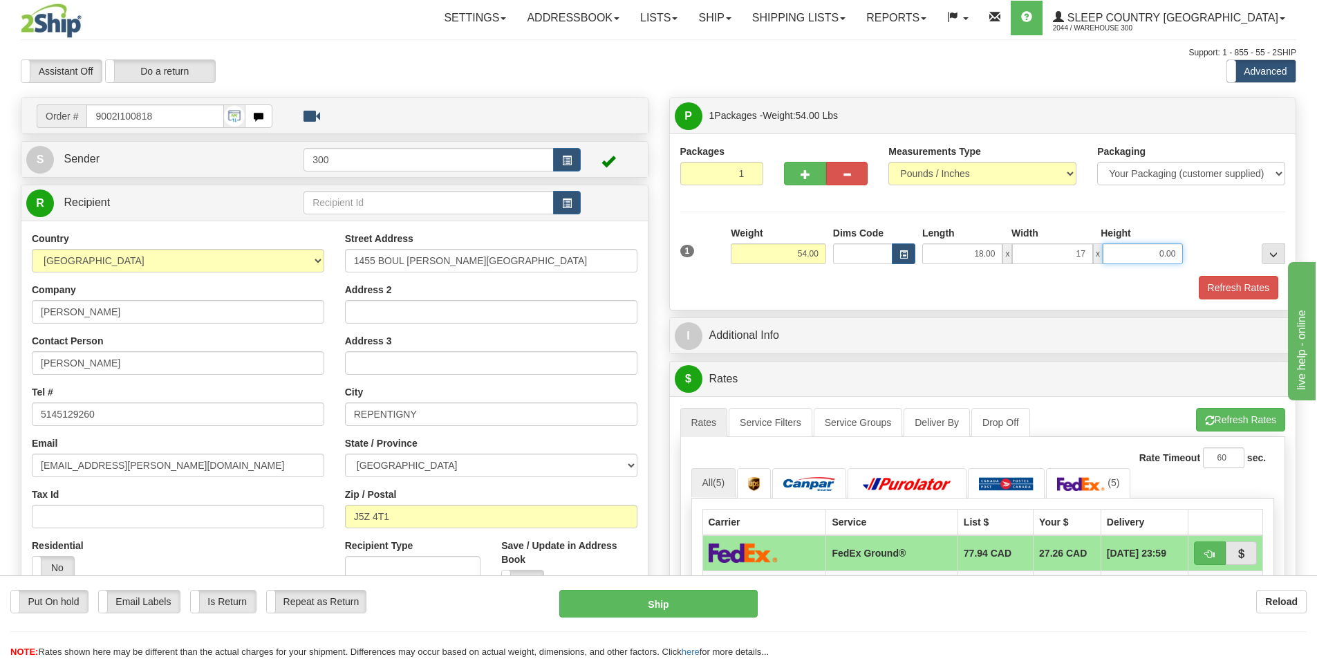
type input "17.00"
type input "42.00"
click at [1248, 287] on button "Refresh Rates" at bounding box center [1239, 288] width 80 height 24
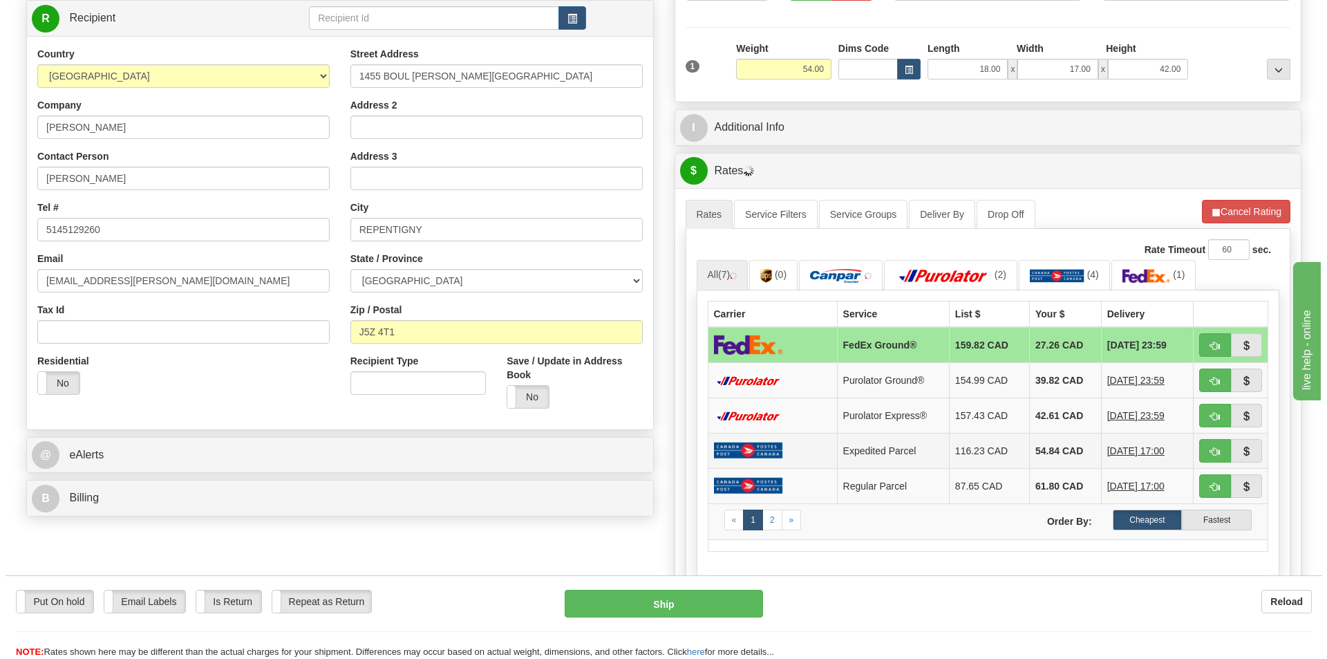
scroll to position [207, 0]
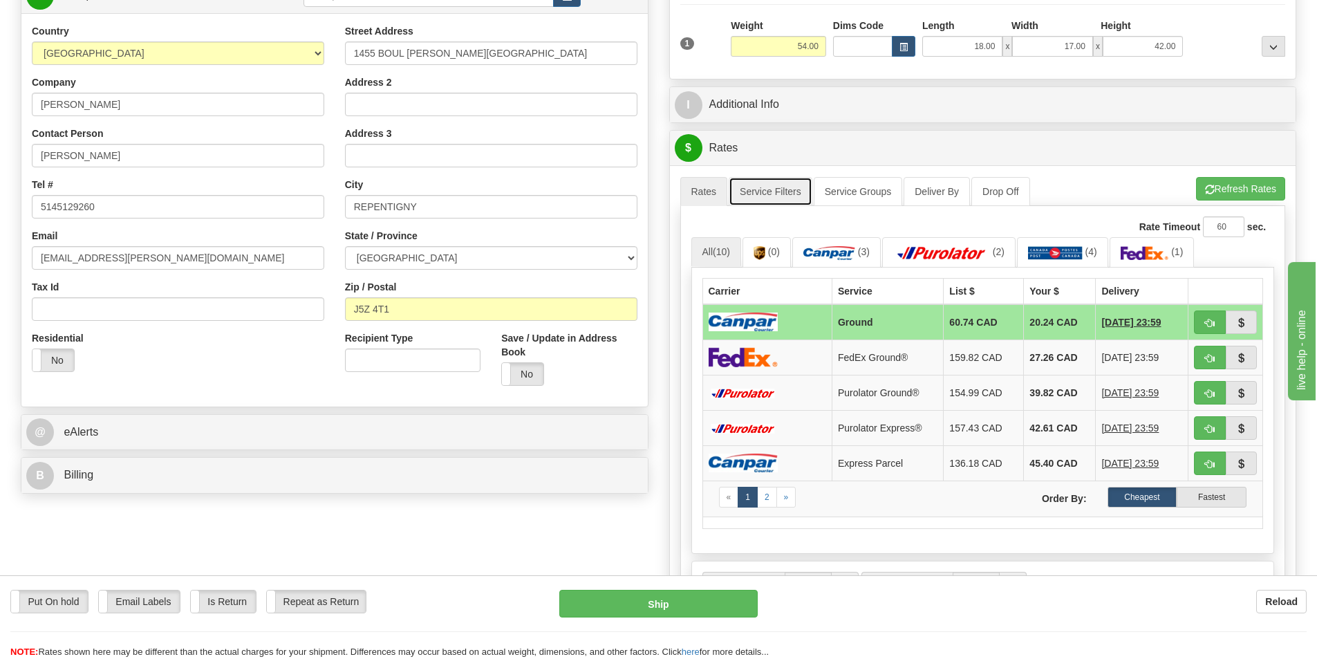
click at [767, 192] on link "Service Filters" at bounding box center [771, 191] width 84 height 29
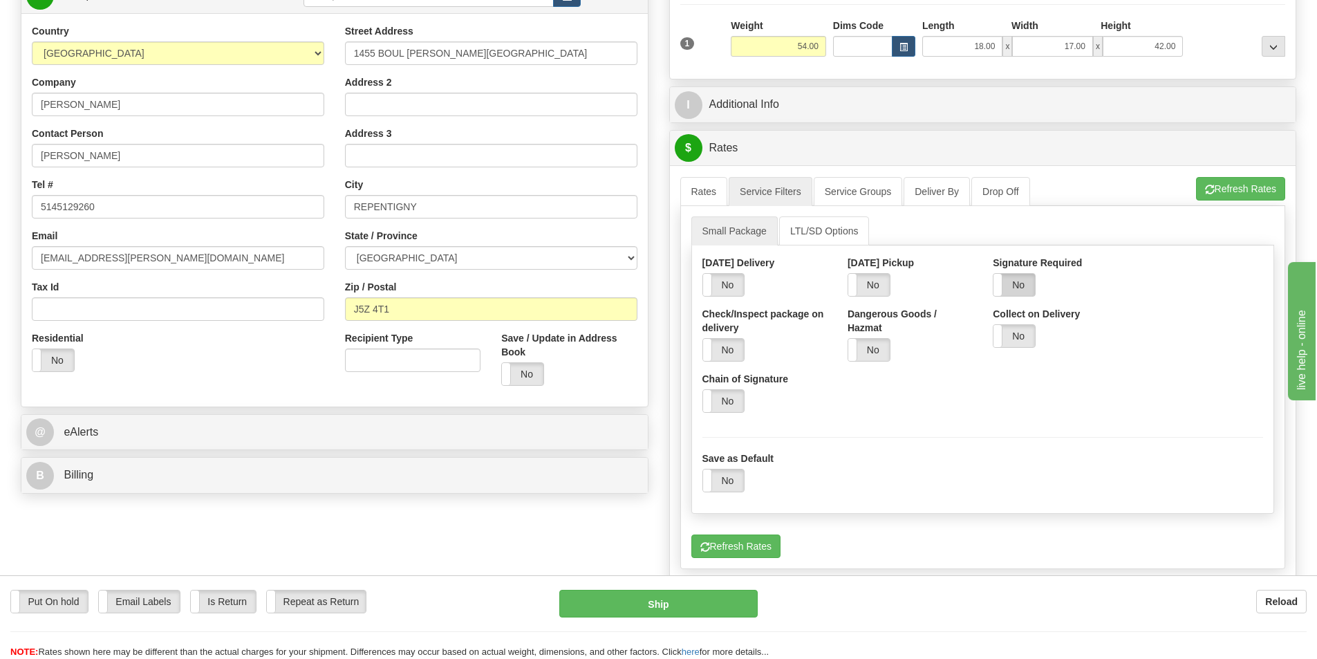
click at [1004, 288] on label "No" at bounding box center [1013, 285] width 41 height 22
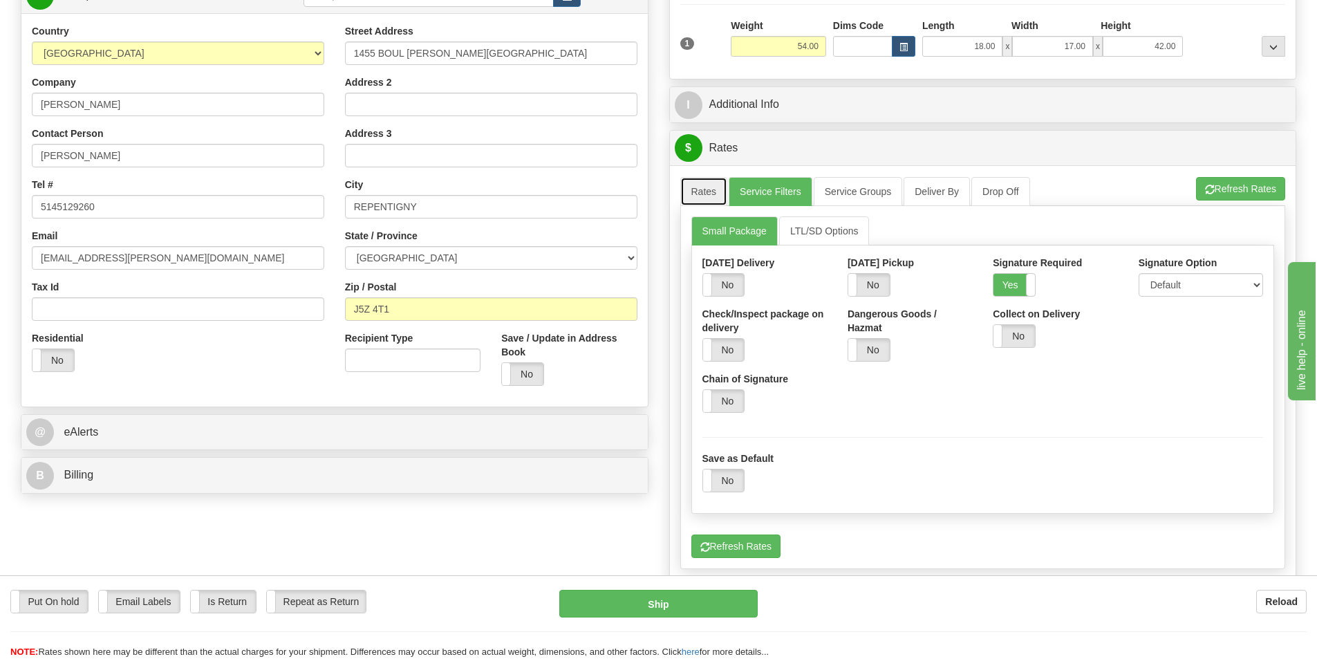
click at [716, 187] on link "Rates" at bounding box center [704, 191] width 48 height 29
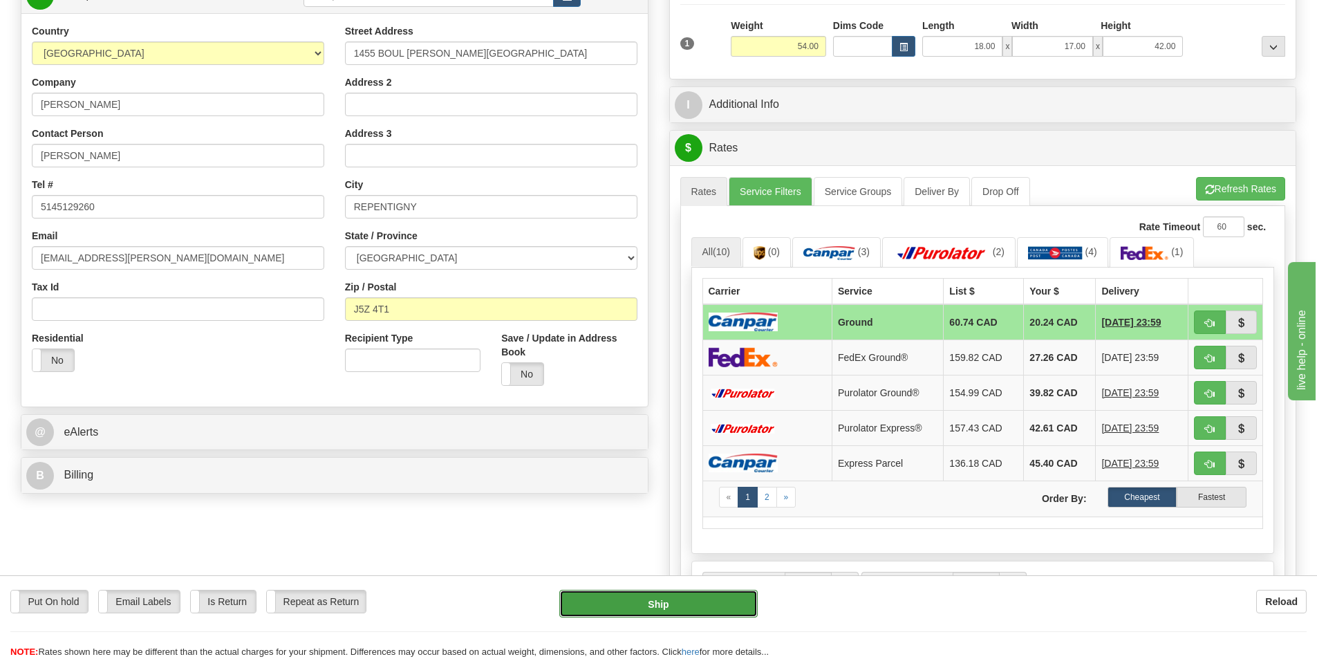
click at [731, 597] on button "Ship" at bounding box center [658, 604] width 198 height 28
type input "1"
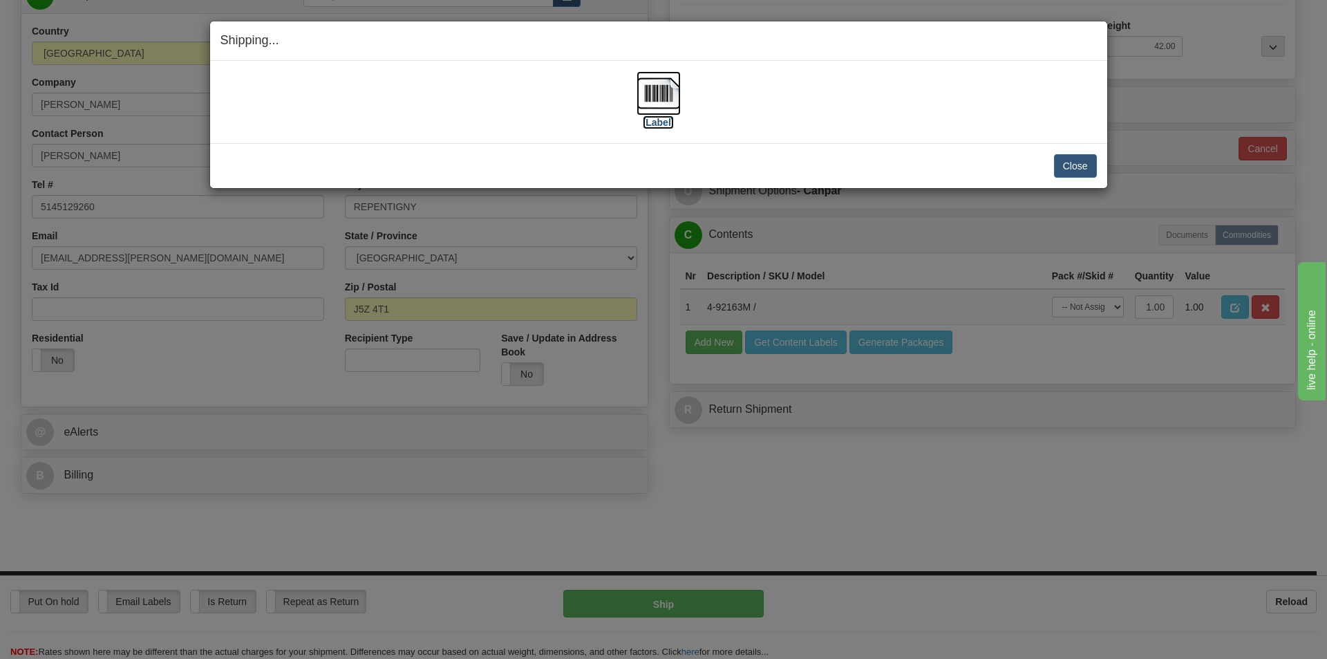
click at [649, 124] on label "[Label]" at bounding box center [659, 122] width 32 height 14
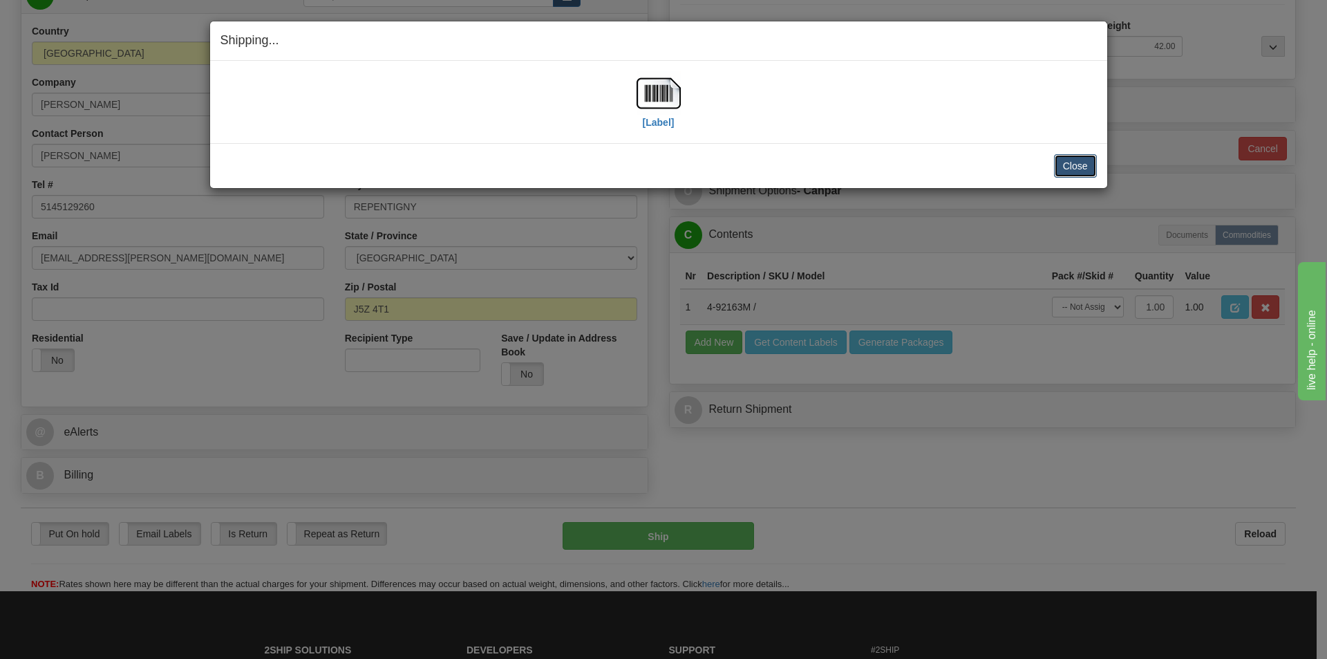
click button "Close"
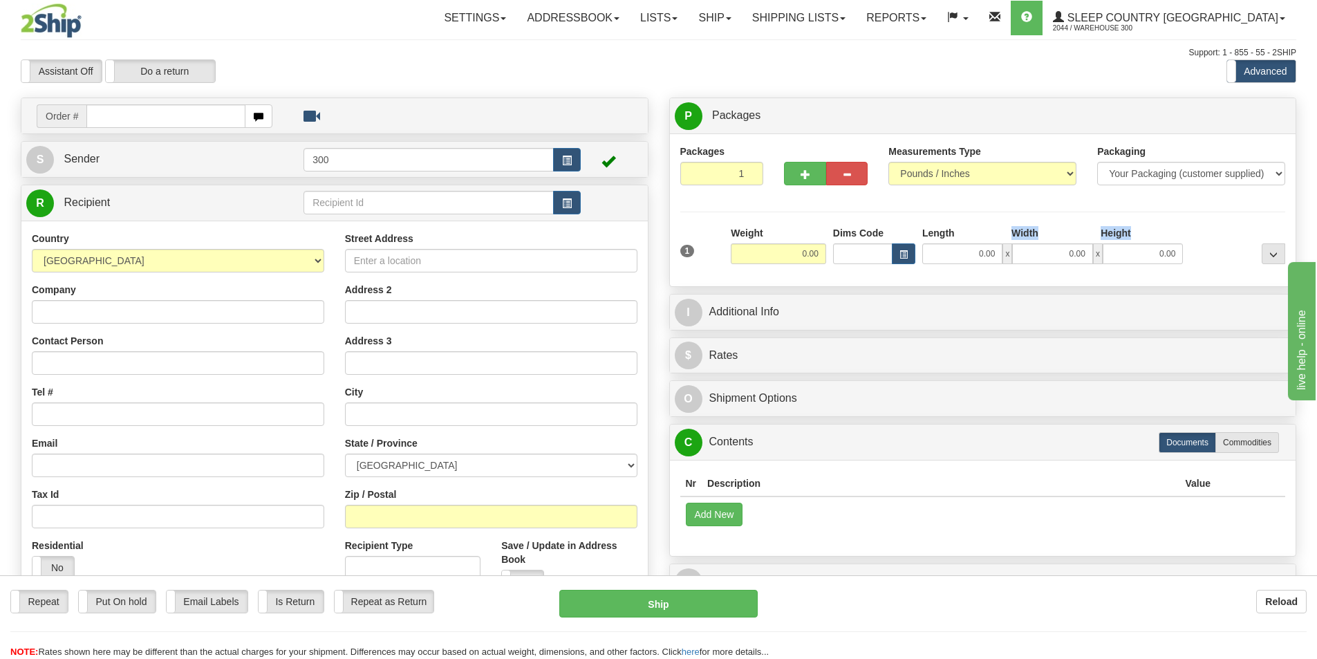
drag, startPoint x: 957, startPoint y: 264, endPoint x: 1000, endPoint y: 239, distance: 50.5
click at [1000, 239] on div "1 Weight 0.00 Dims Code 0.00" at bounding box center [983, 250] width 613 height 49
click at [962, 261] on input "0.00" at bounding box center [962, 253] width 80 height 21
type input "32.00"
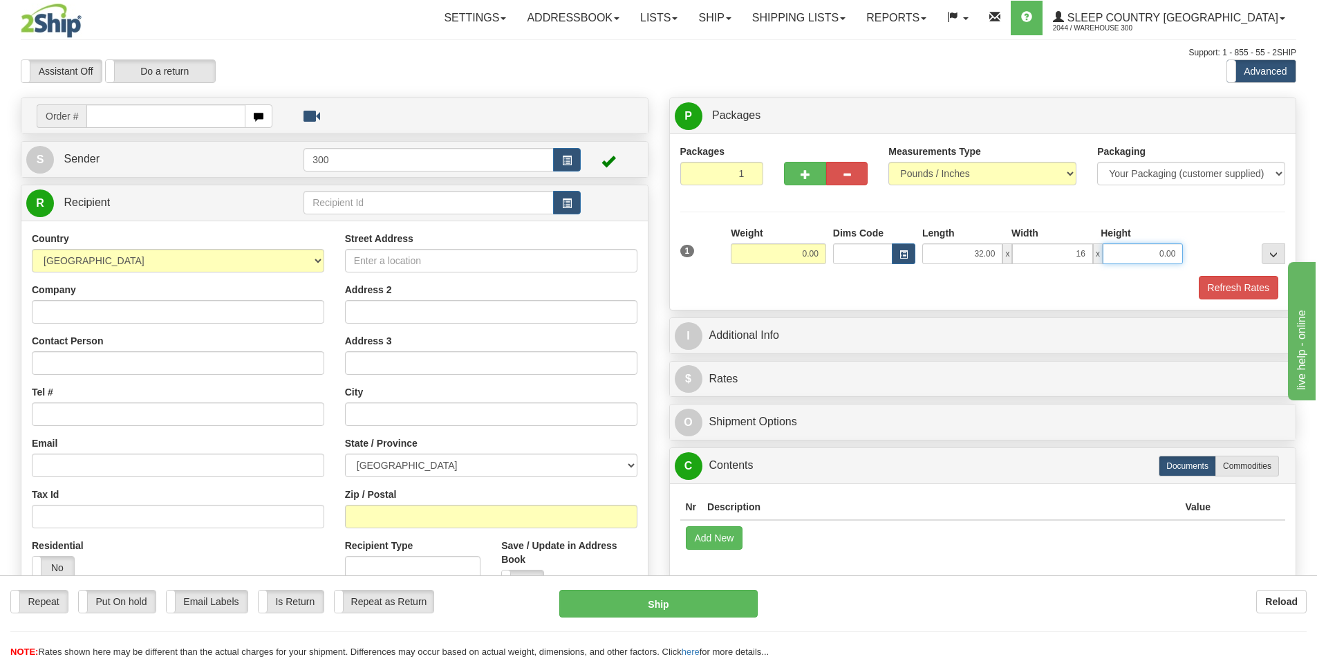
type input "16.00"
type input "6.00"
click at [1249, 276] on button "Refresh Rates" at bounding box center [1239, 288] width 80 height 24
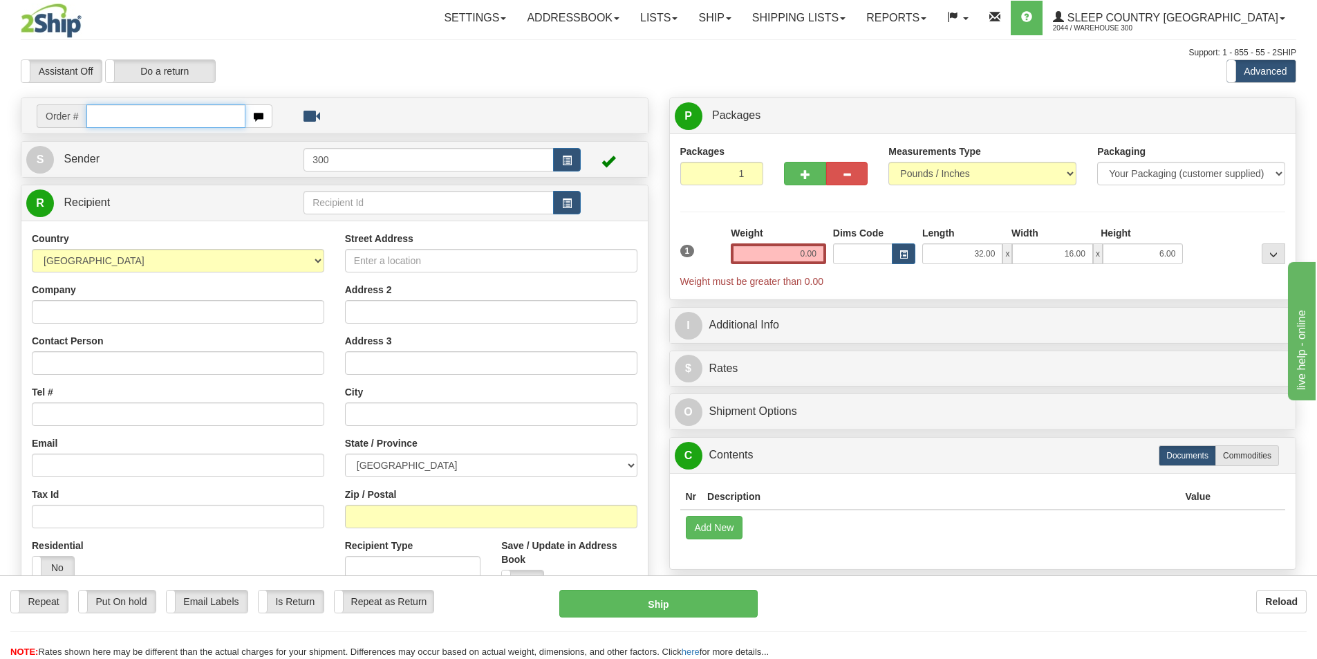
click at [152, 120] on input "text" at bounding box center [165, 116] width 159 height 24
type input "9002I101049"
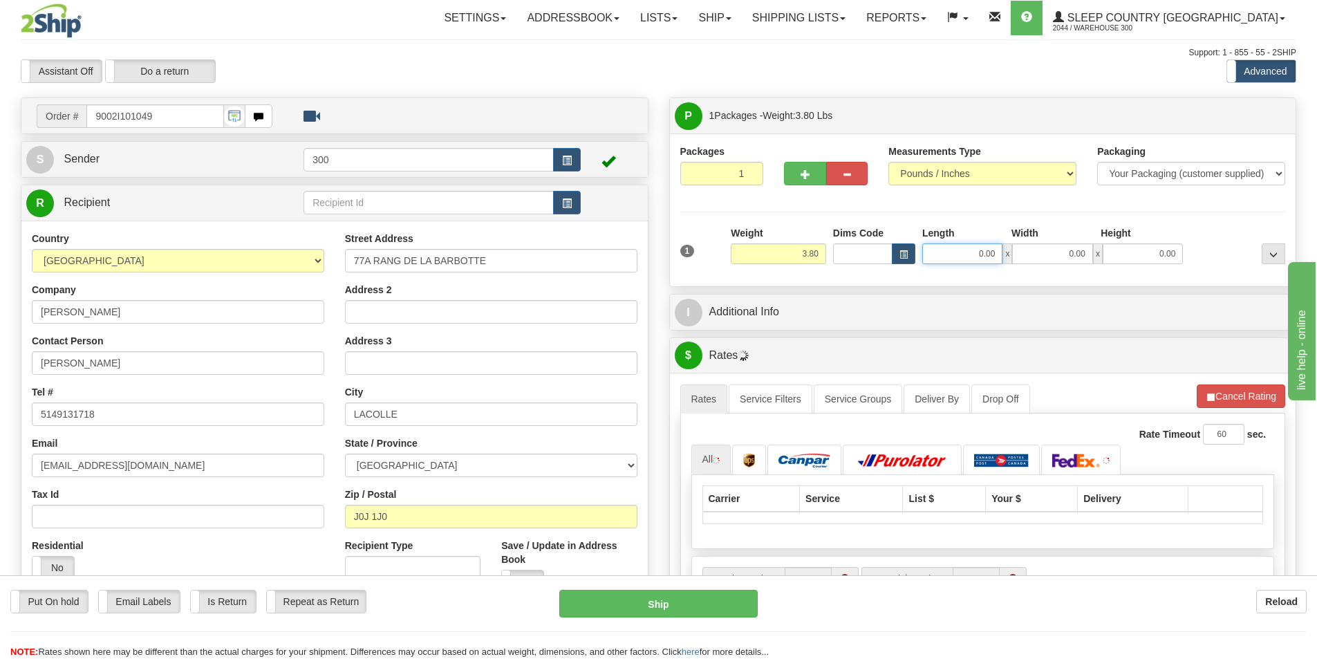
click at [989, 253] on input "0.00" at bounding box center [962, 253] width 80 height 21
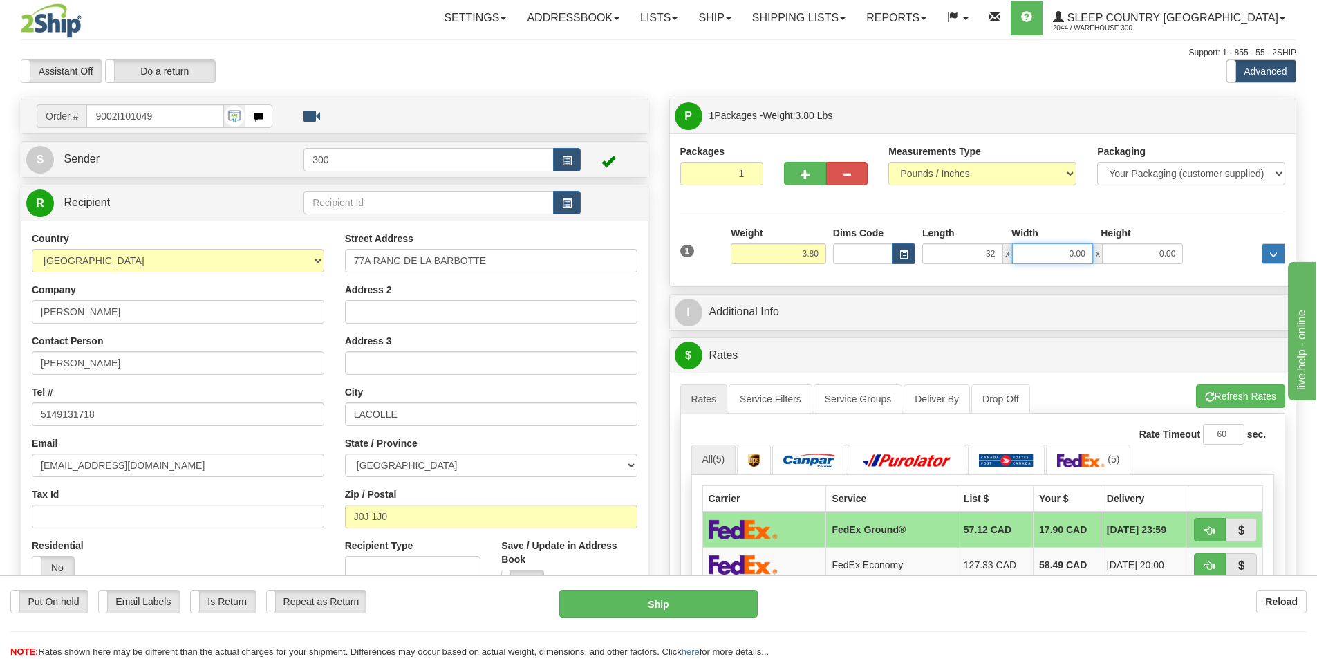
type input "32.00"
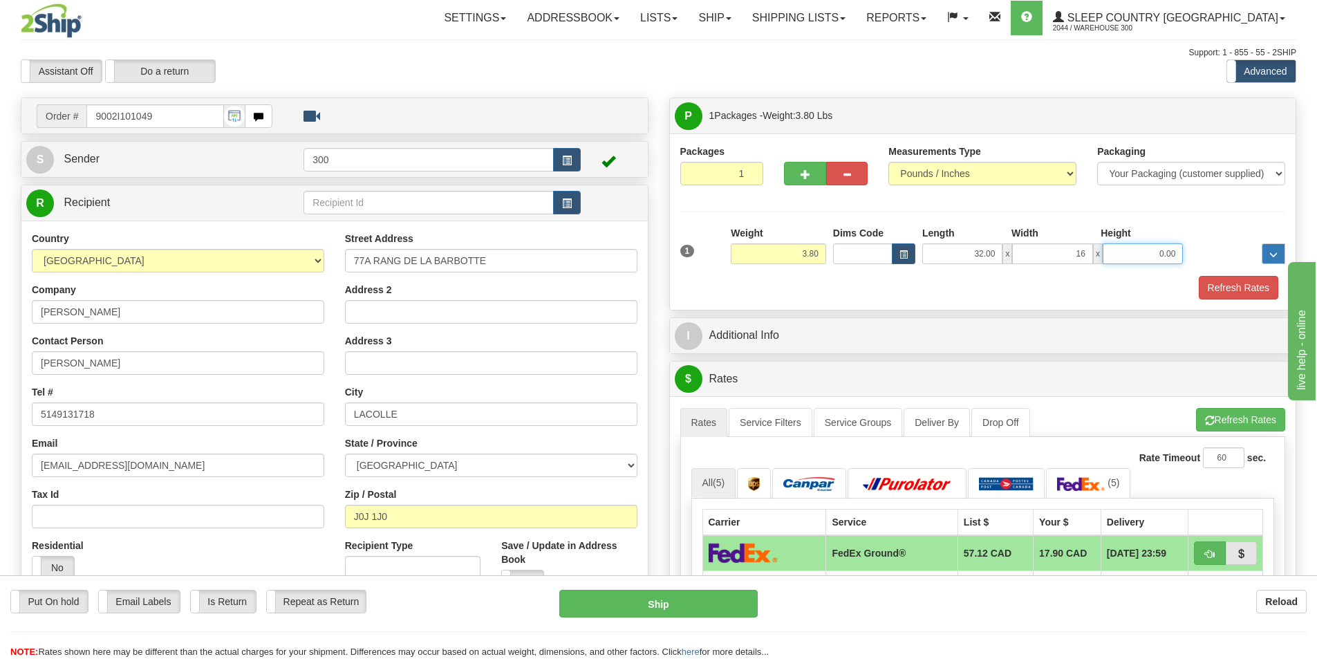
type input "16.00"
type input "6.00"
click at [1220, 288] on button "Refresh Rates" at bounding box center [1239, 288] width 80 height 24
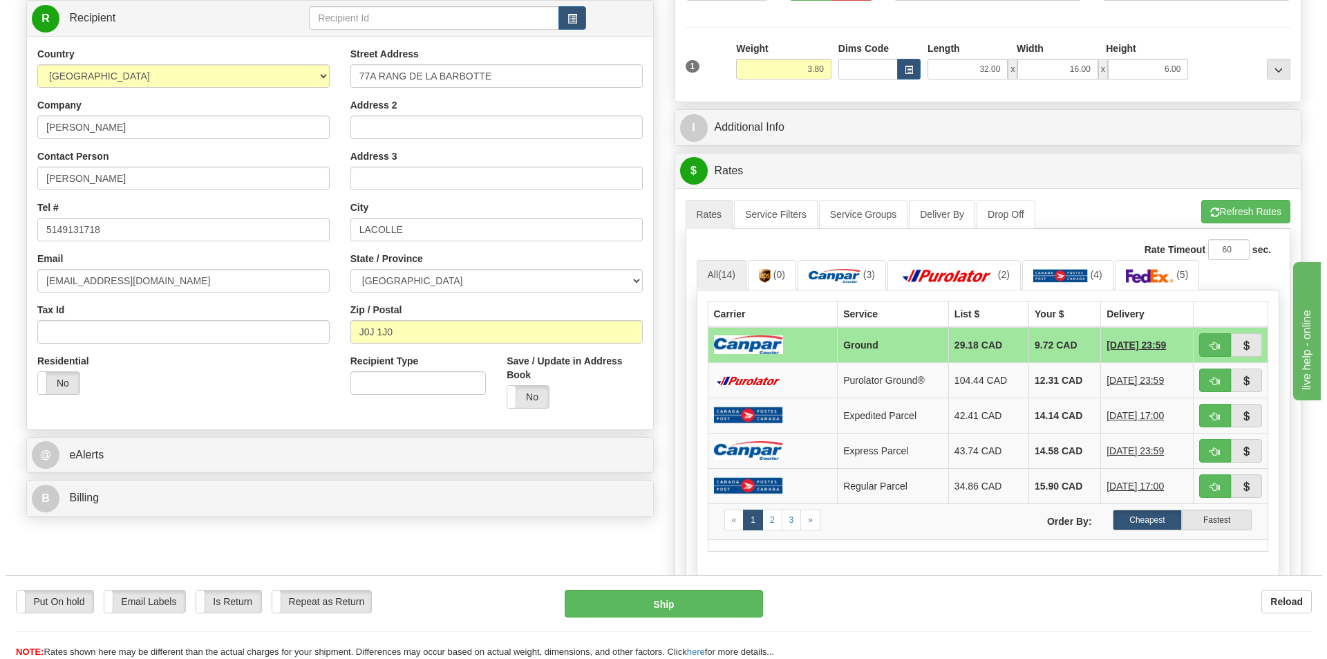
scroll to position [207, 0]
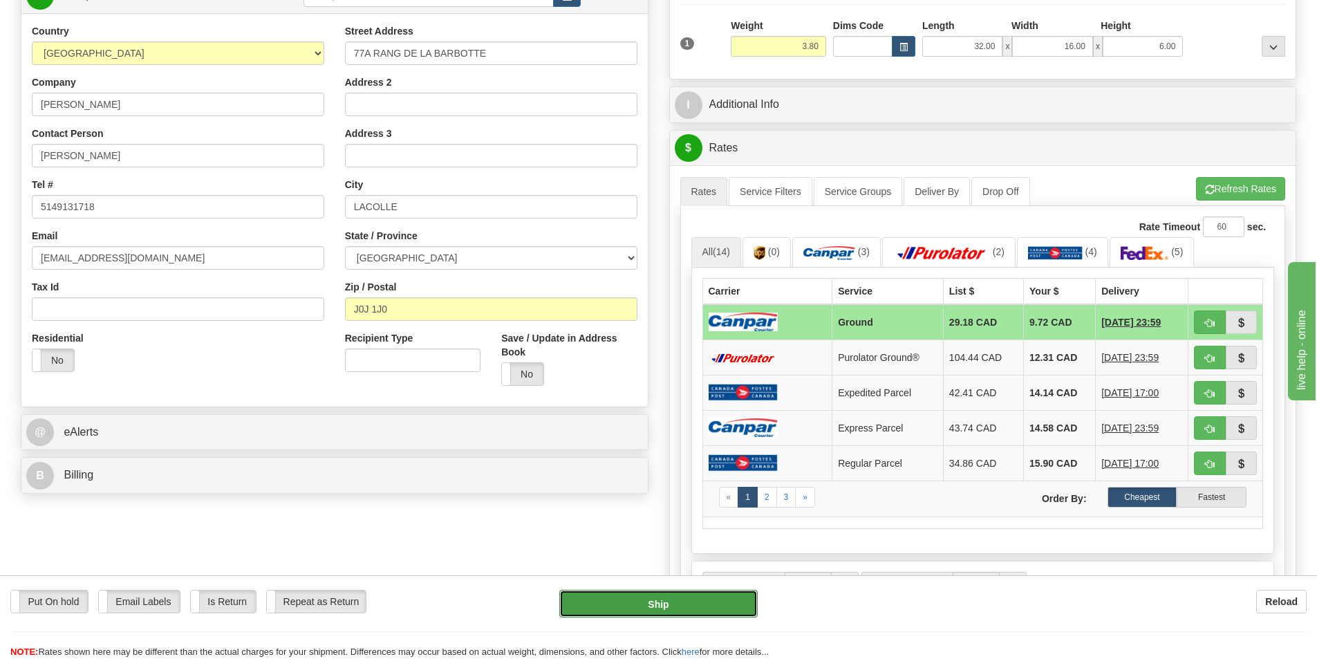
click at [696, 608] on button "Ship" at bounding box center [658, 604] width 198 height 28
type input "1"
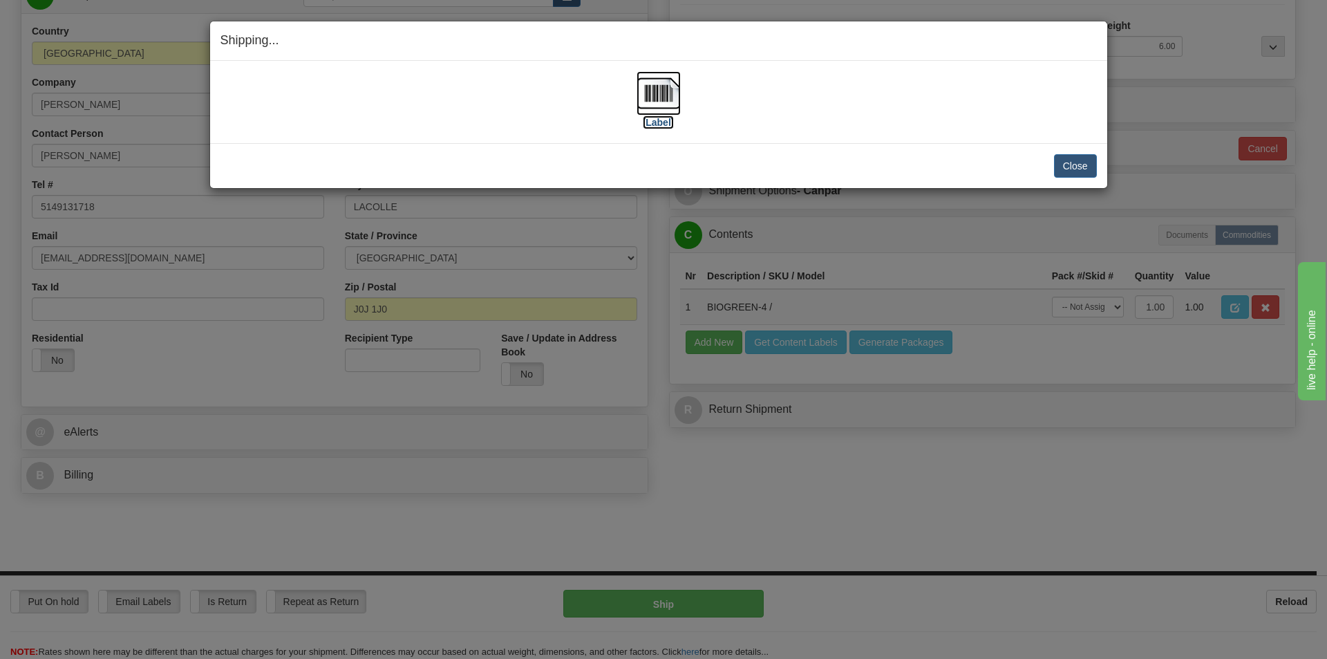
click at [666, 124] on label "[Label]" at bounding box center [659, 122] width 32 height 14
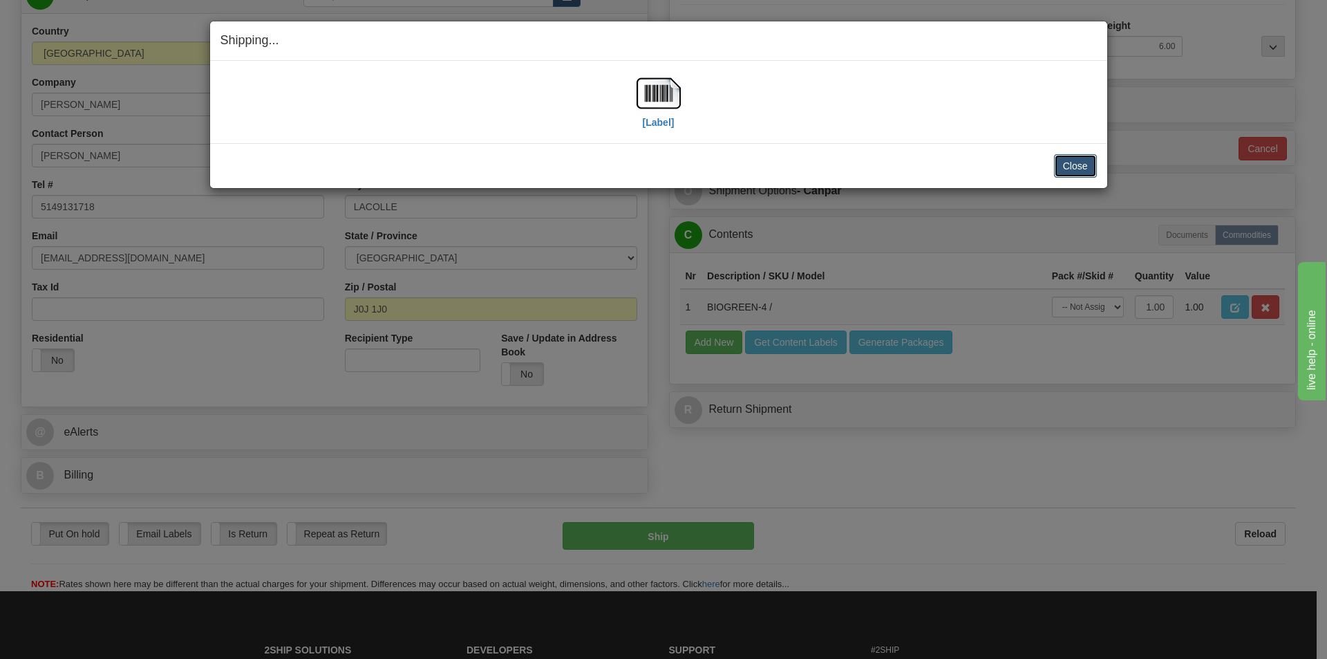
click at [1082, 162] on button "Close" at bounding box center [1075, 166] width 43 height 24
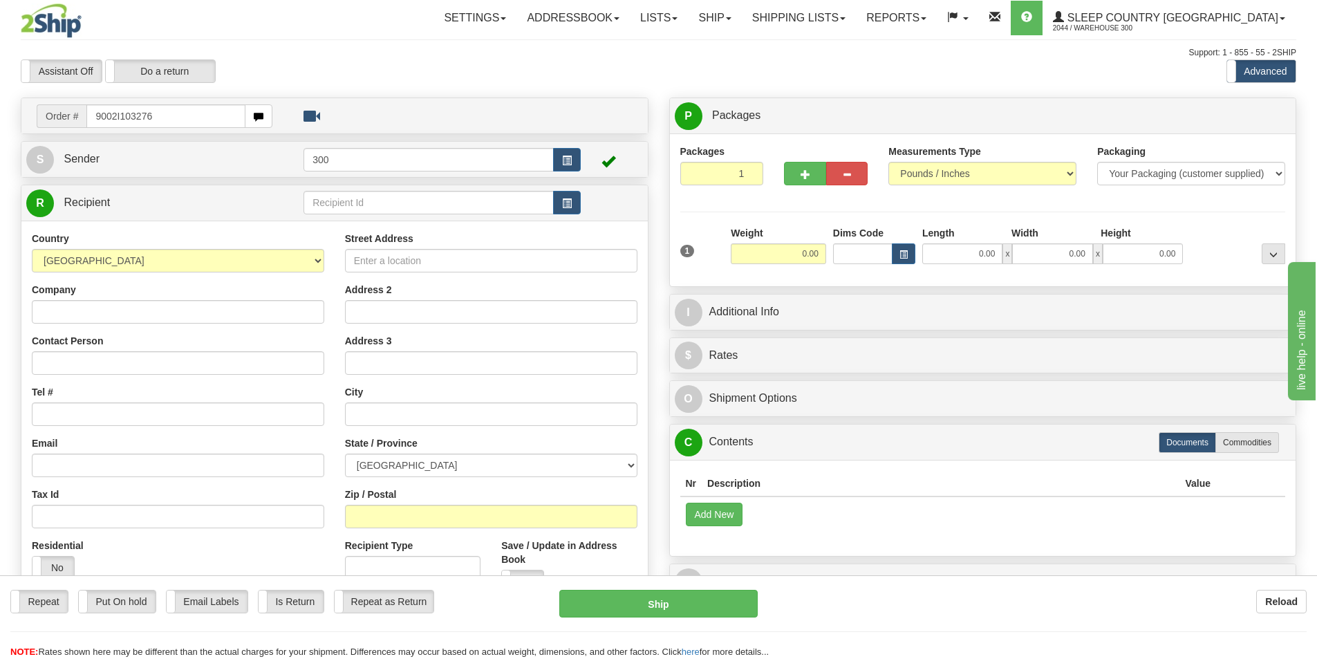
type input "9002I103276"
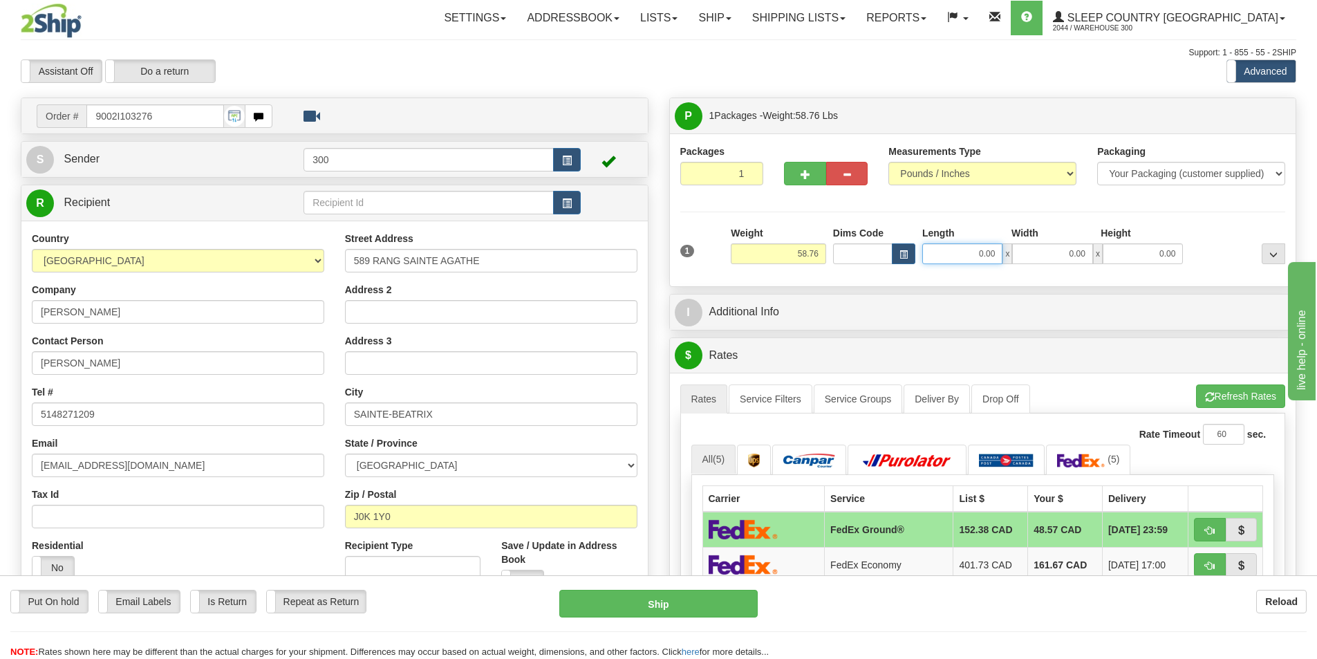
drag, startPoint x: 969, startPoint y: 254, endPoint x: 1074, endPoint y: 260, distance: 106.0
click at [1074, 260] on div "0.00 x 0.00 x 0.00" at bounding box center [1052, 253] width 261 height 21
type input "17.00"
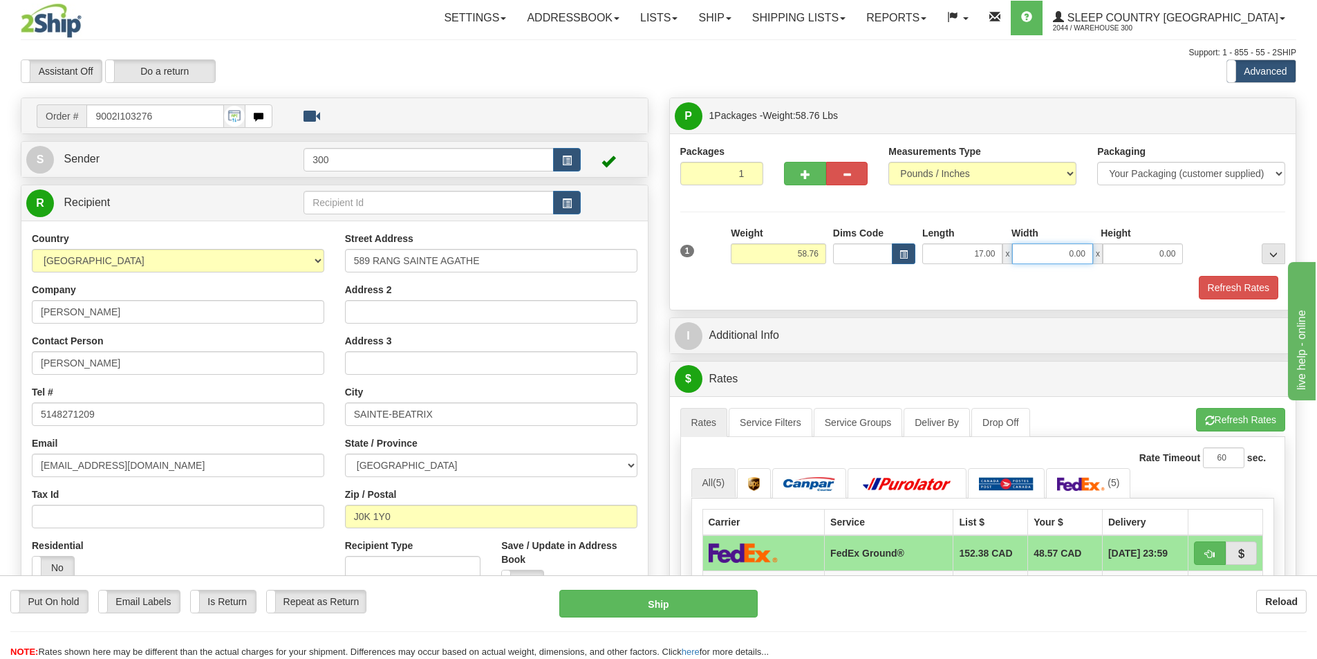
click at [1058, 259] on input "0.00" at bounding box center [1052, 253] width 80 height 21
type input "17.00"
type input "42.00"
click at [1238, 299] on div "Packages 1 1 Measurements Type" at bounding box center [983, 221] width 626 height 176
click at [1239, 295] on button "Refresh Rates" at bounding box center [1239, 288] width 80 height 24
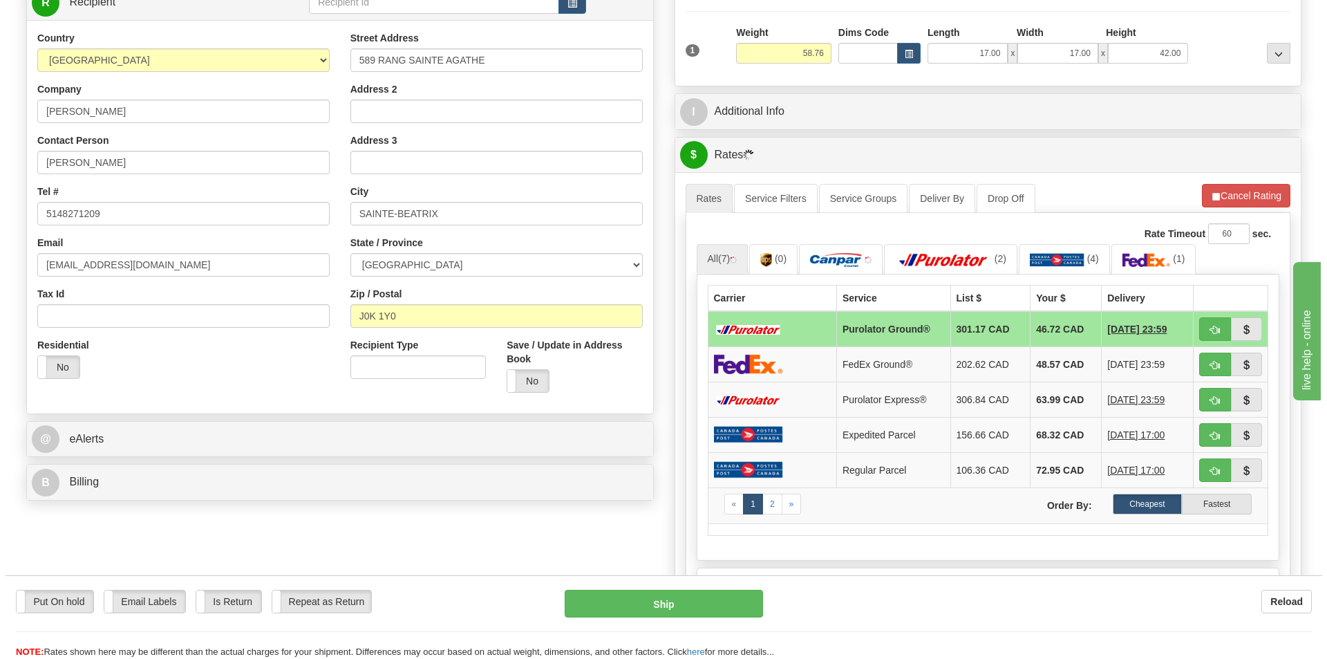
scroll to position [207, 0]
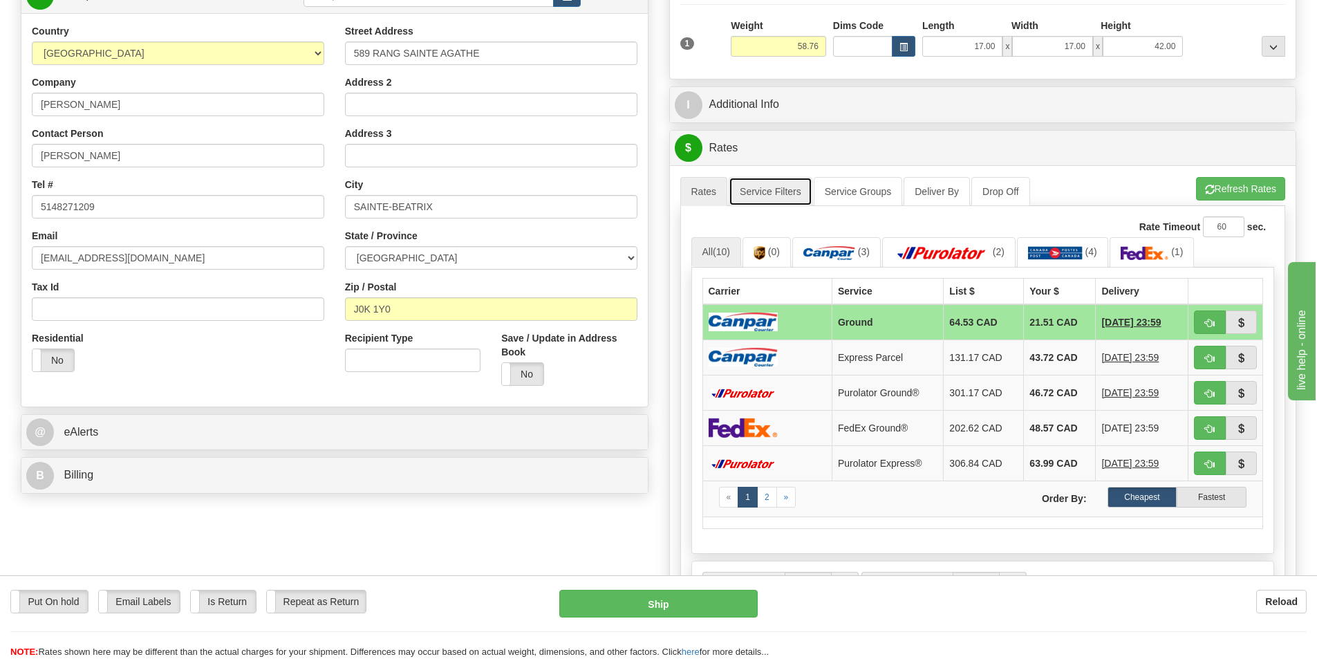
click at [783, 188] on link "Service Filters" at bounding box center [771, 191] width 84 height 29
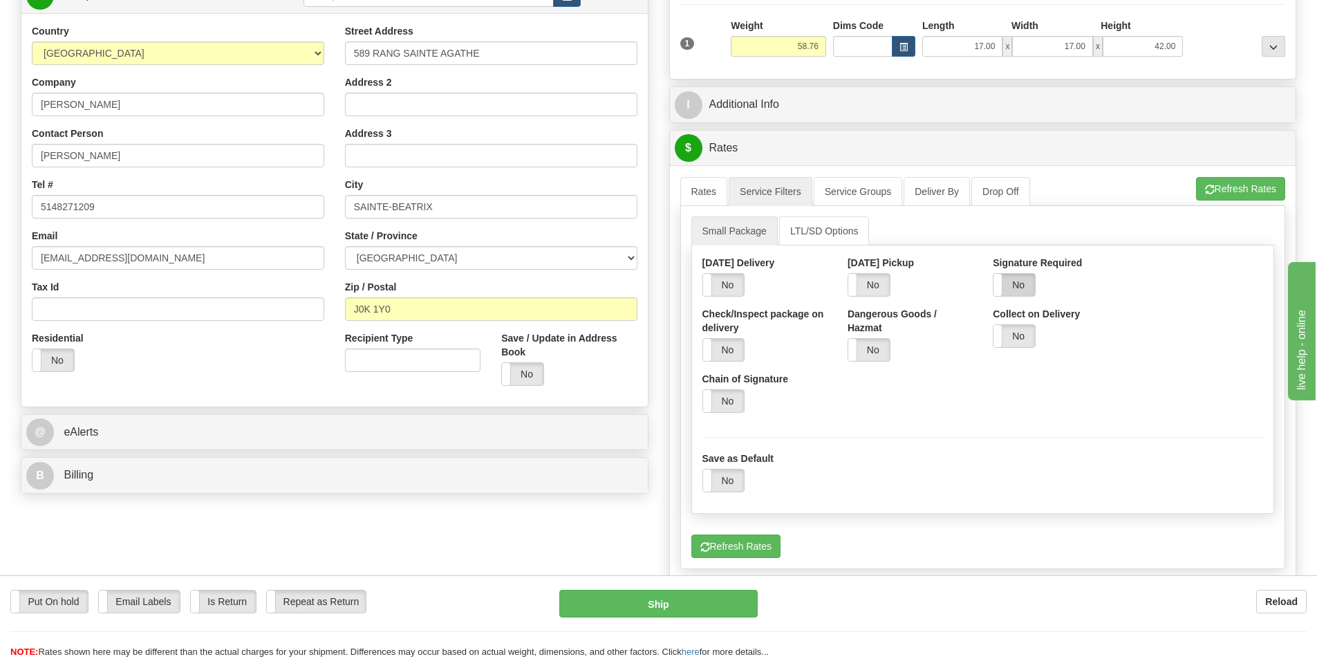
click at [1012, 289] on label "No" at bounding box center [1013, 285] width 41 height 22
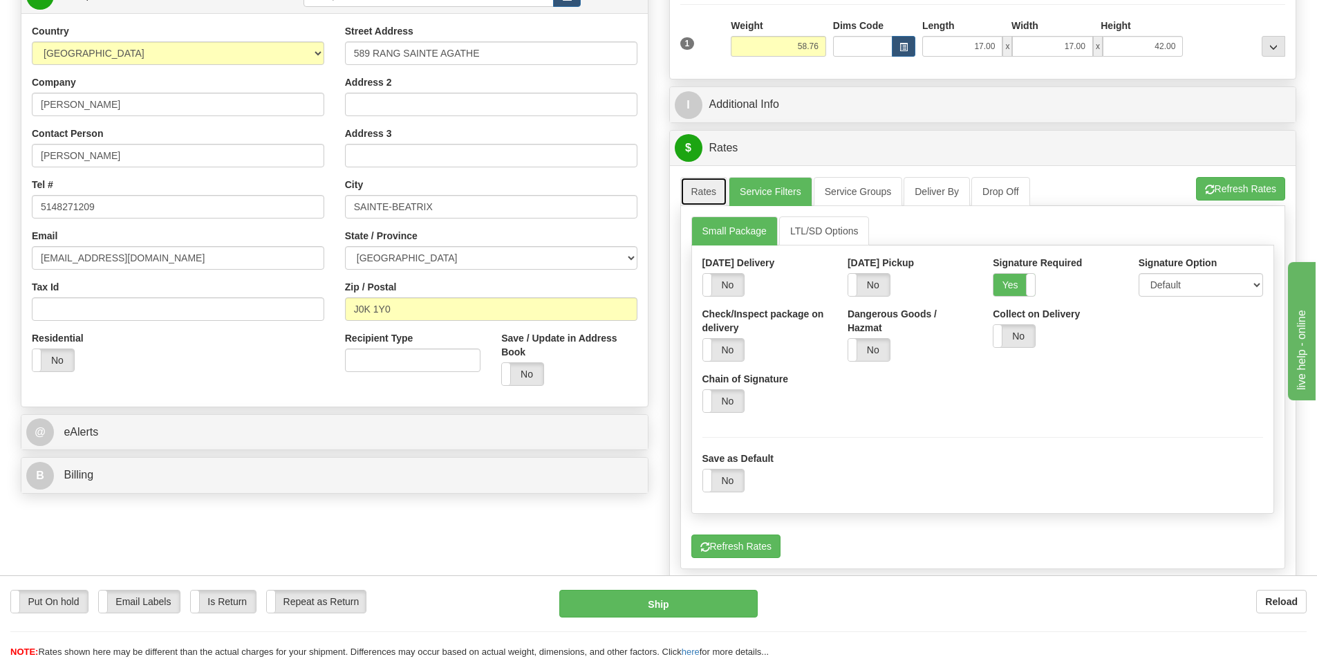
click at [713, 185] on link "Rates" at bounding box center [704, 191] width 48 height 29
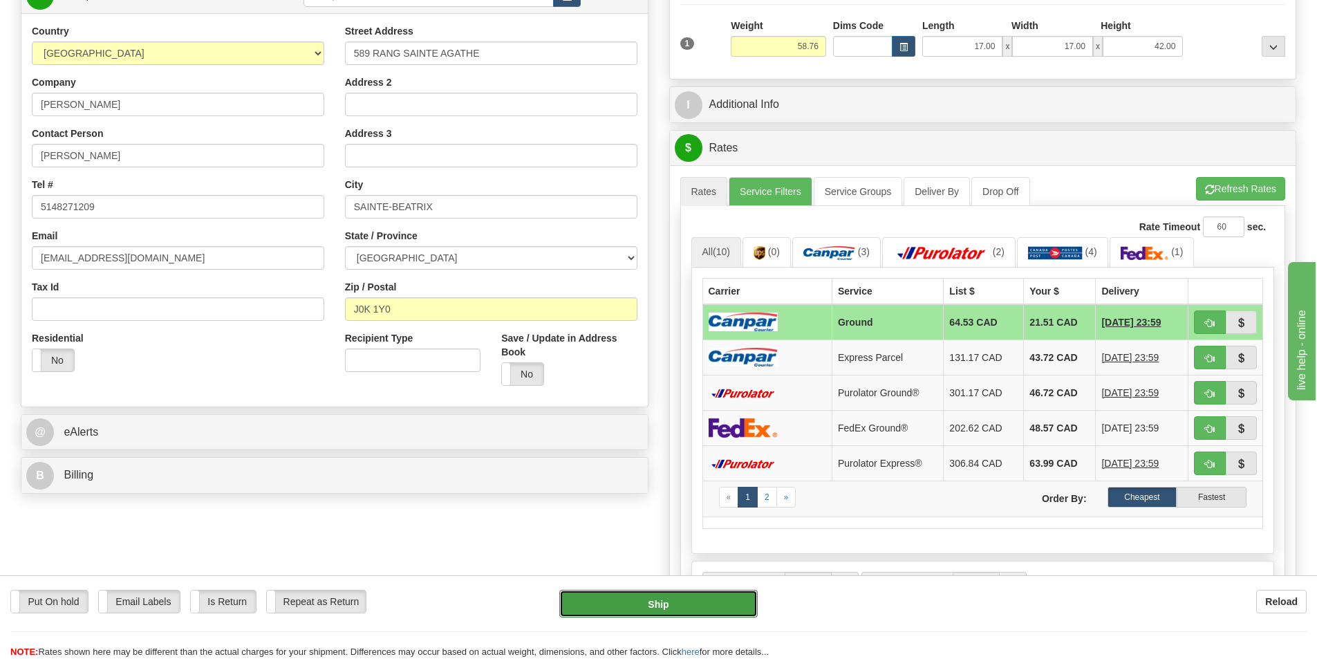
click at [700, 607] on button "Ship" at bounding box center [658, 604] width 198 height 28
type input "1"
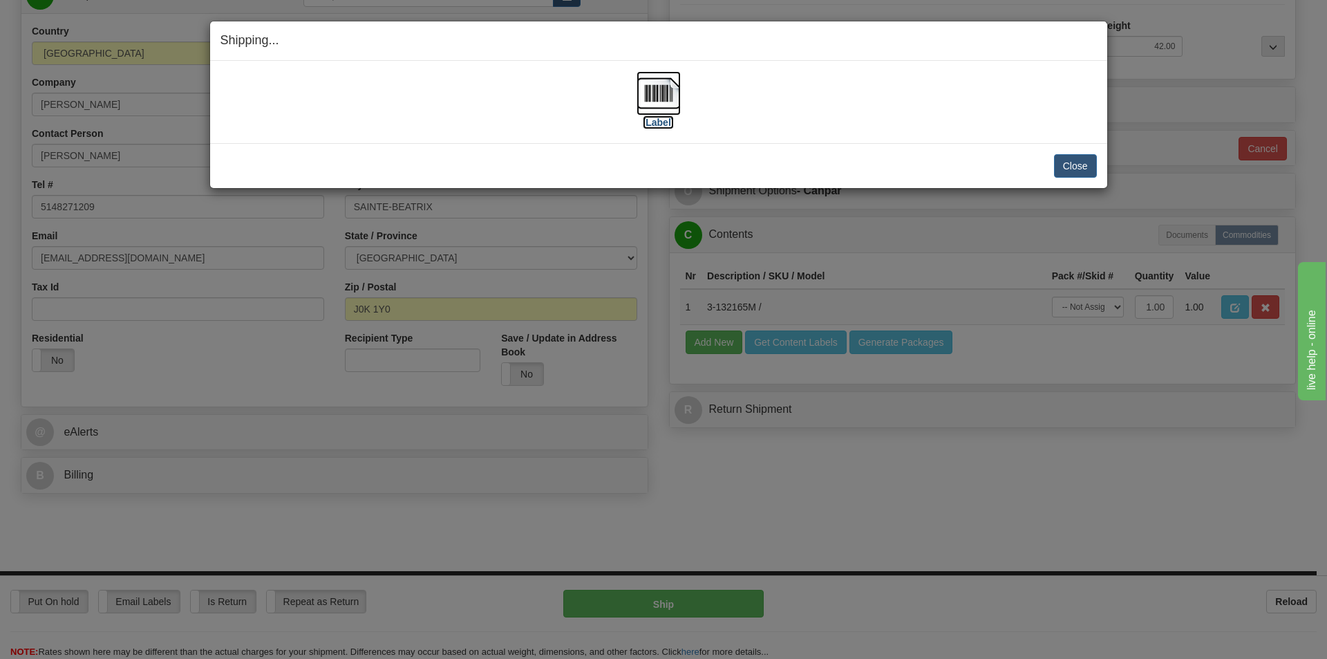
click at [659, 118] on label "[Label]" at bounding box center [659, 122] width 32 height 14
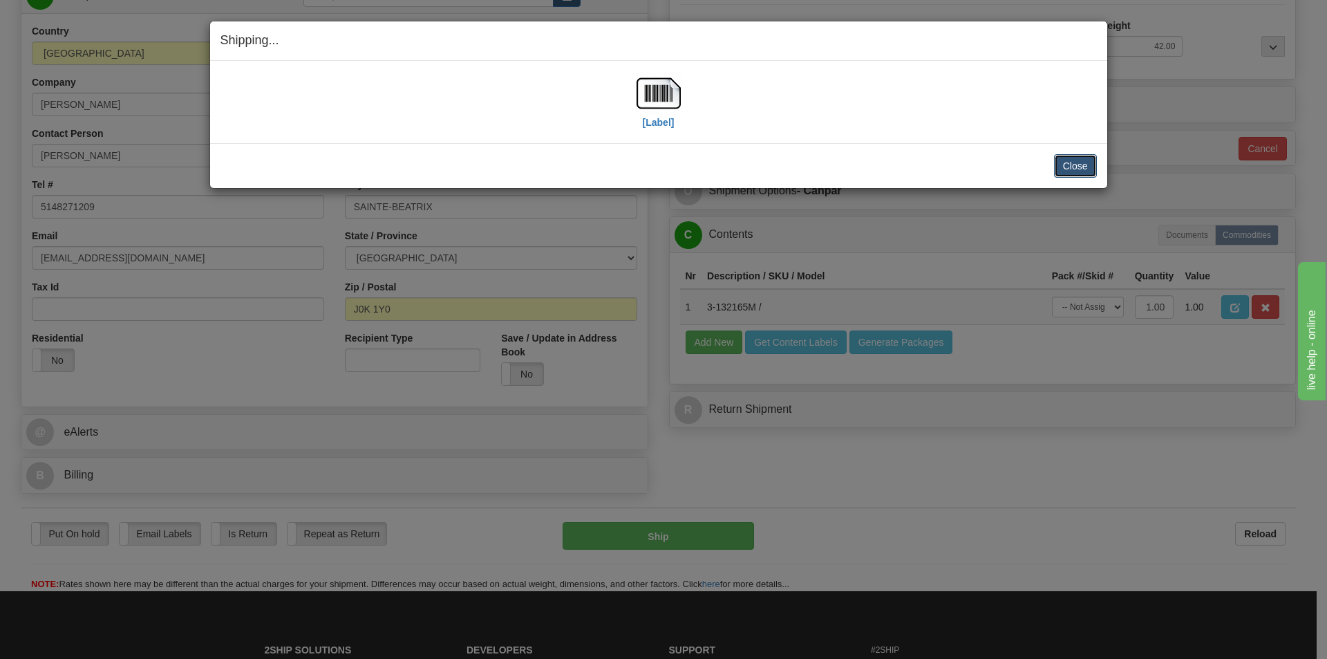
click at [1072, 164] on button "Close" at bounding box center [1075, 166] width 43 height 24
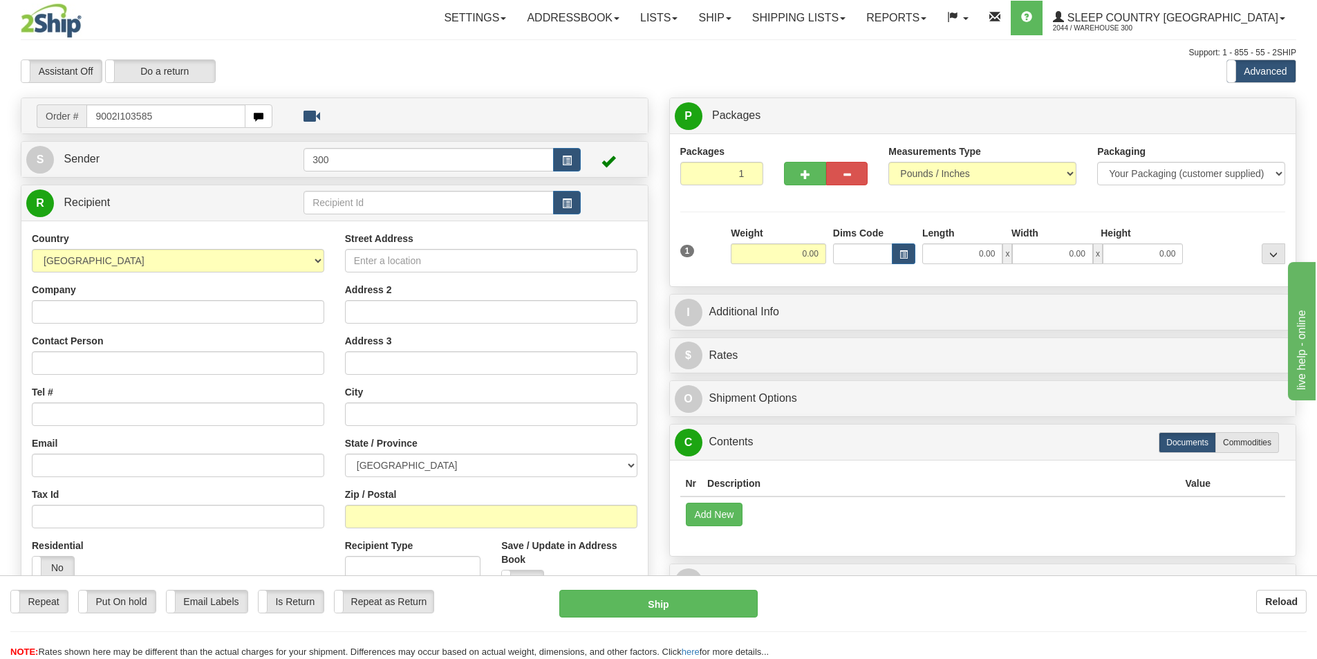
type input "9002I103585"
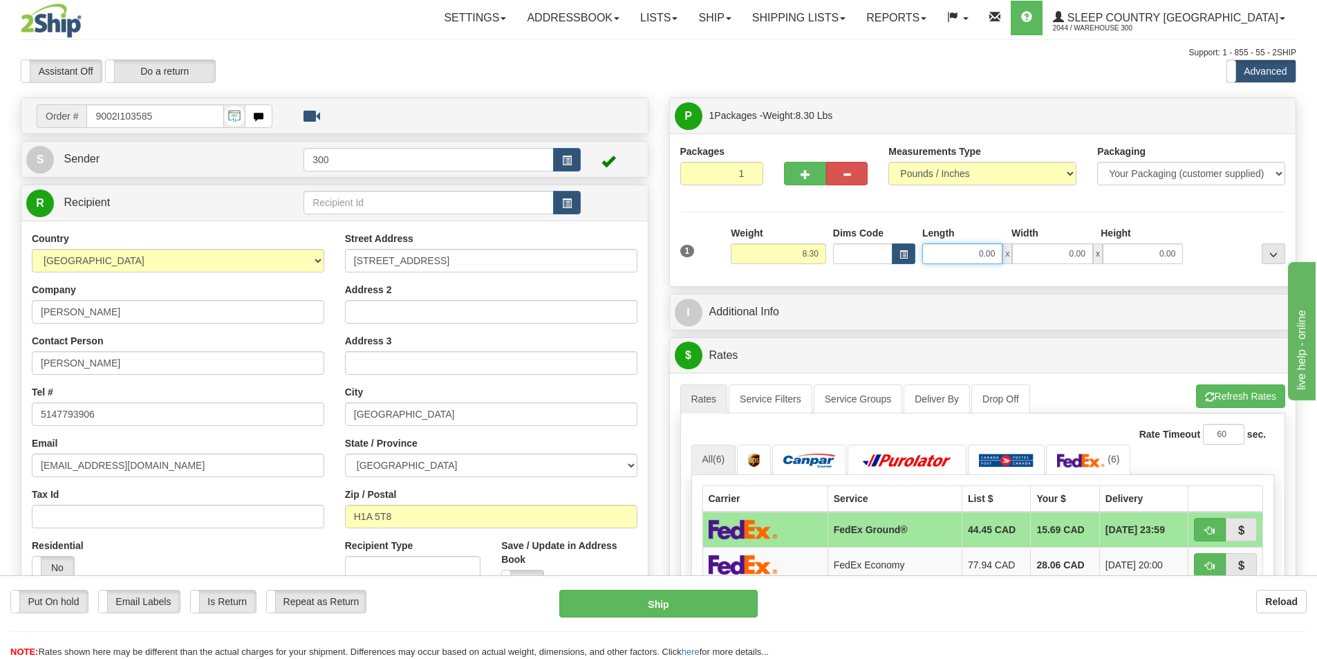
drag, startPoint x: 964, startPoint y: 252, endPoint x: 1309, endPoint y: 250, distance: 345.0
click at [1309, 250] on div "Toggle navigation Settings Shipping Preferences Fields Preferences New" at bounding box center [658, 594] width 1317 height 1188
type input "10.00"
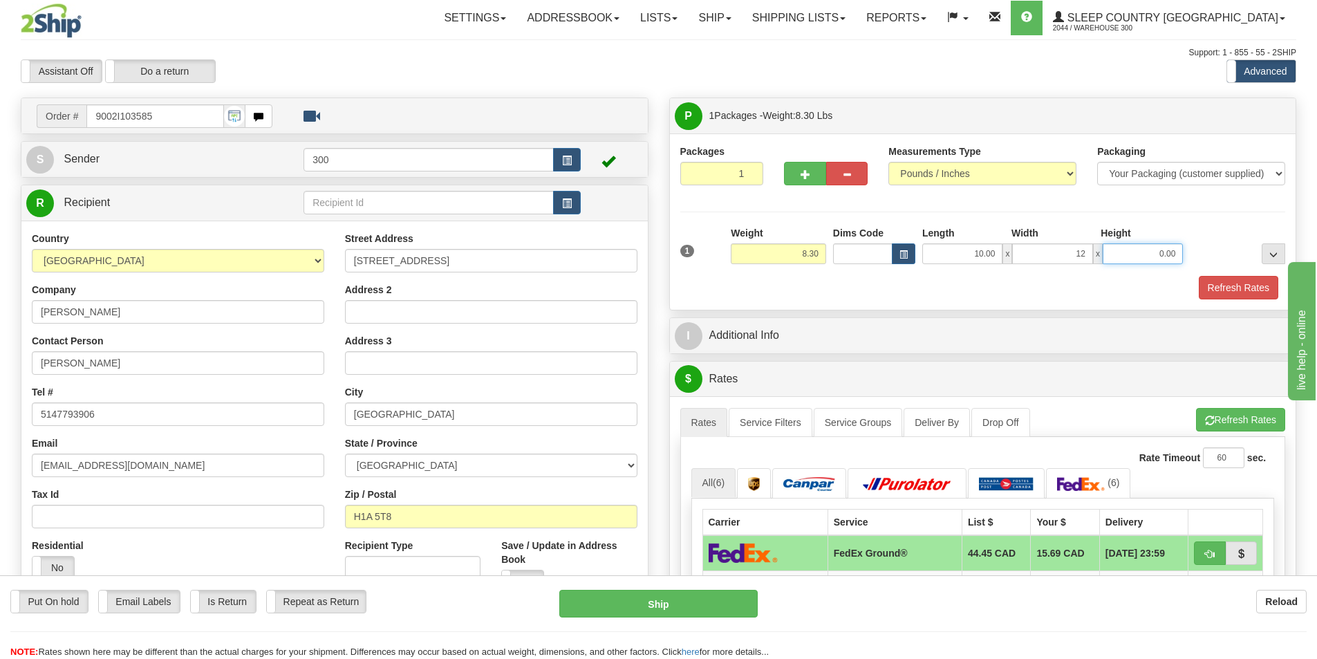
type input "12.00"
type input "10.00"
click at [1217, 290] on button "Refresh Rates" at bounding box center [1239, 288] width 80 height 24
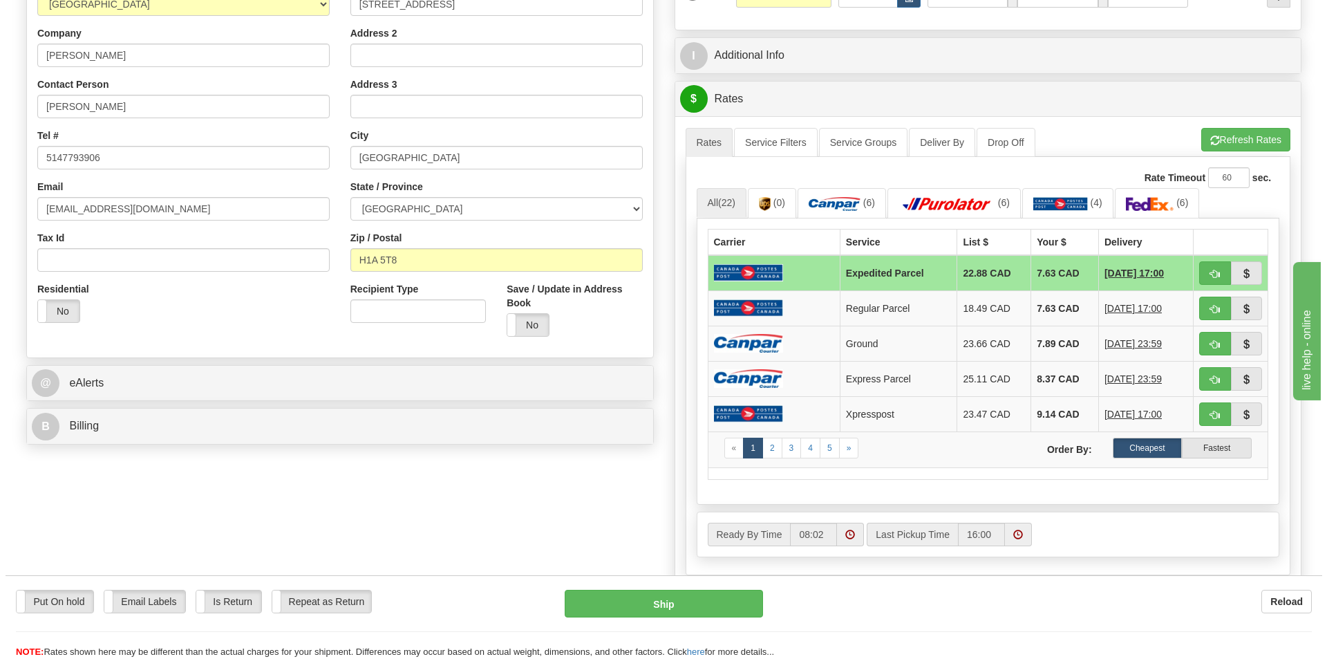
scroll to position [346, 0]
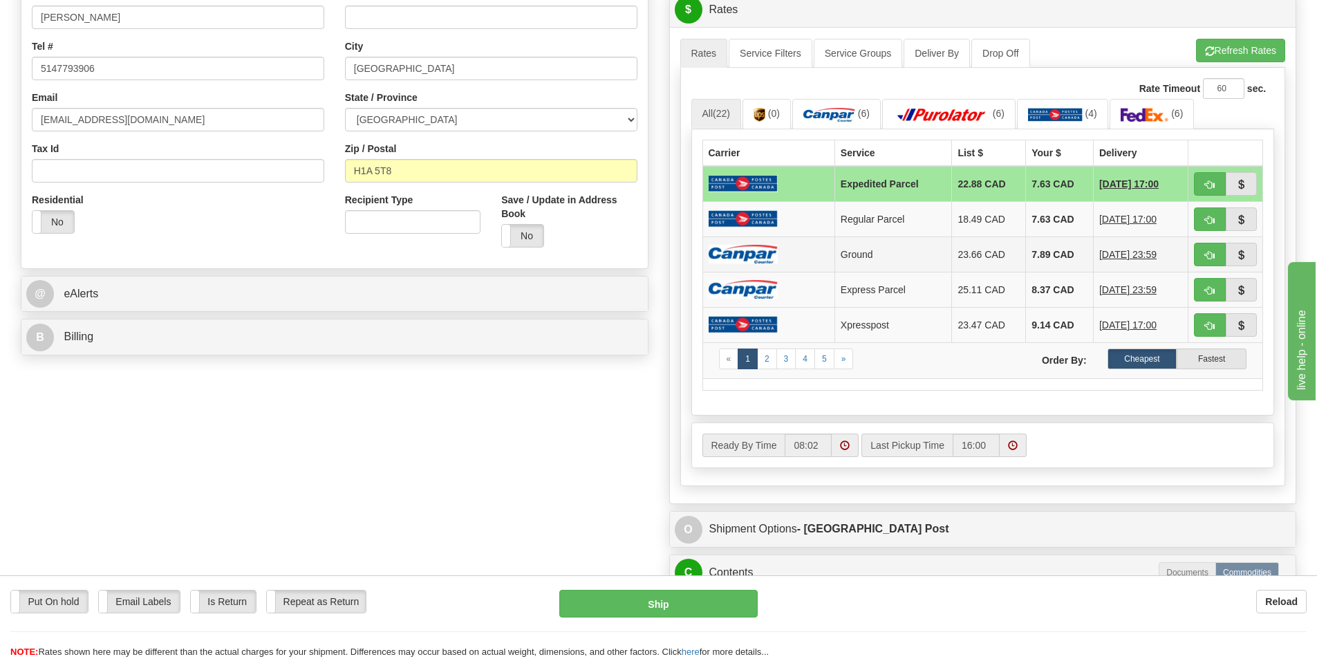
click at [1029, 252] on td "7.89 CAD" at bounding box center [1060, 253] width 68 height 35
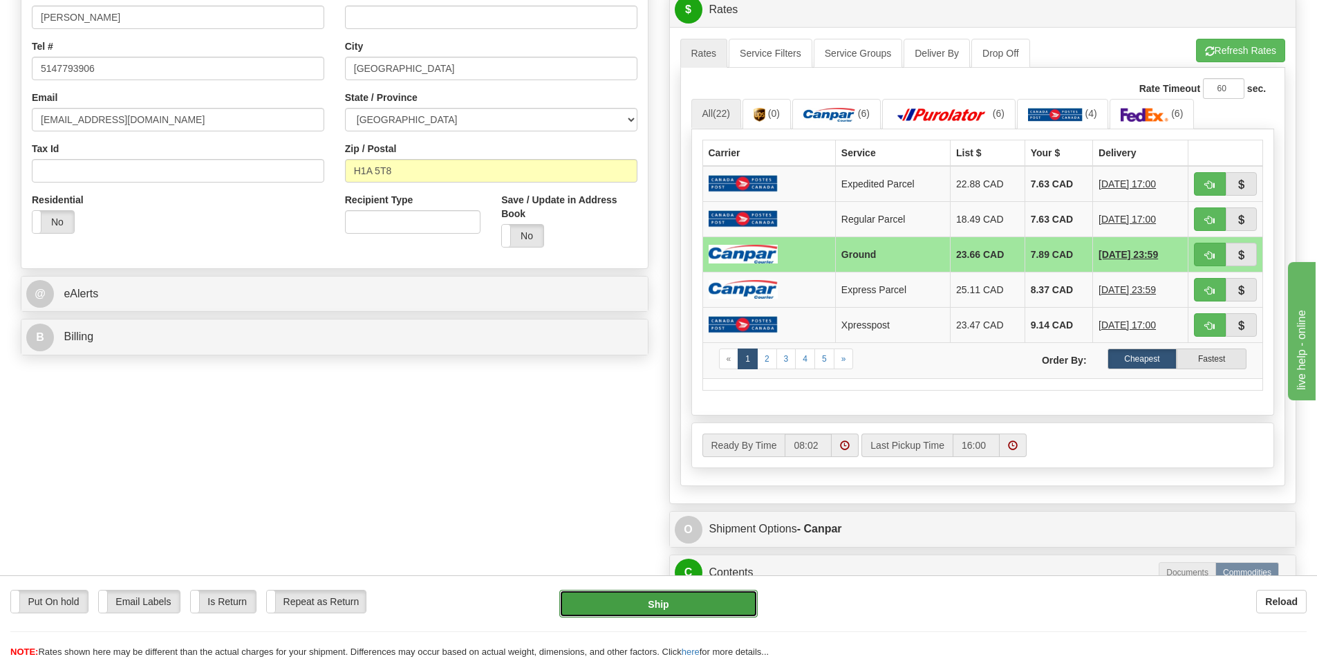
click at [721, 610] on button "Ship" at bounding box center [658, 604] width 198 height 28
type input "1"
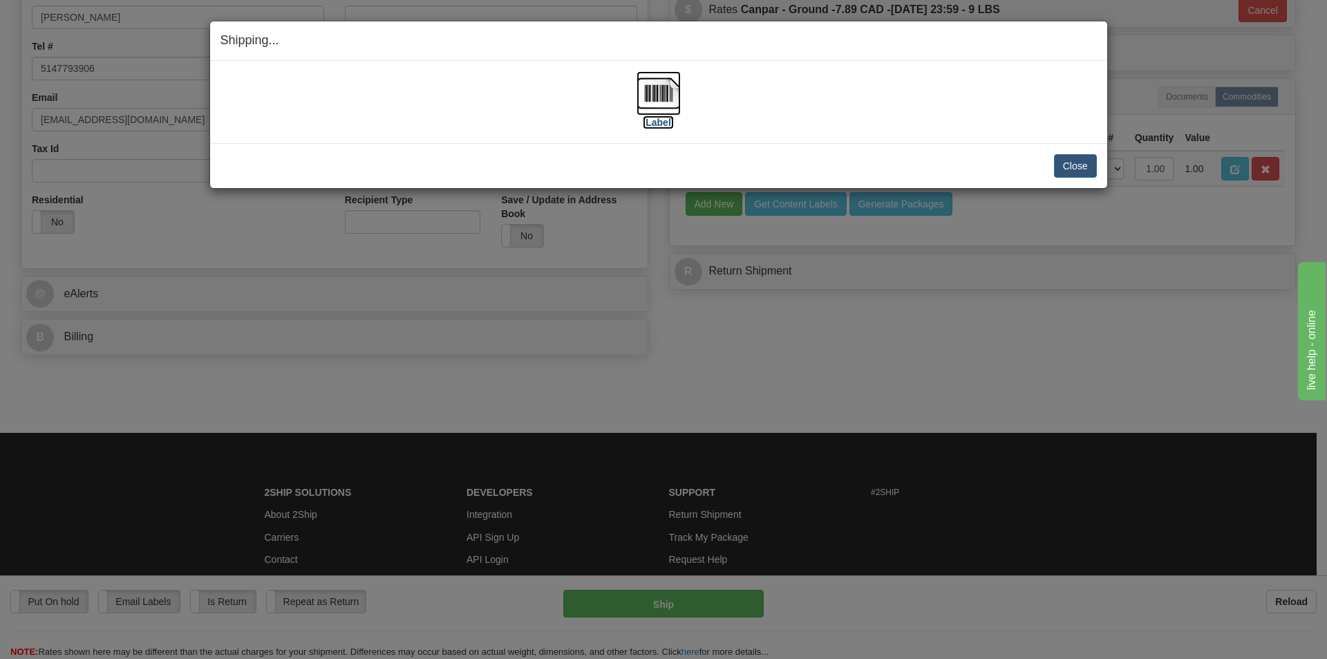
click at [674, 124] on label "[Label]" at bounding box center [659, 122] width 32 height 14
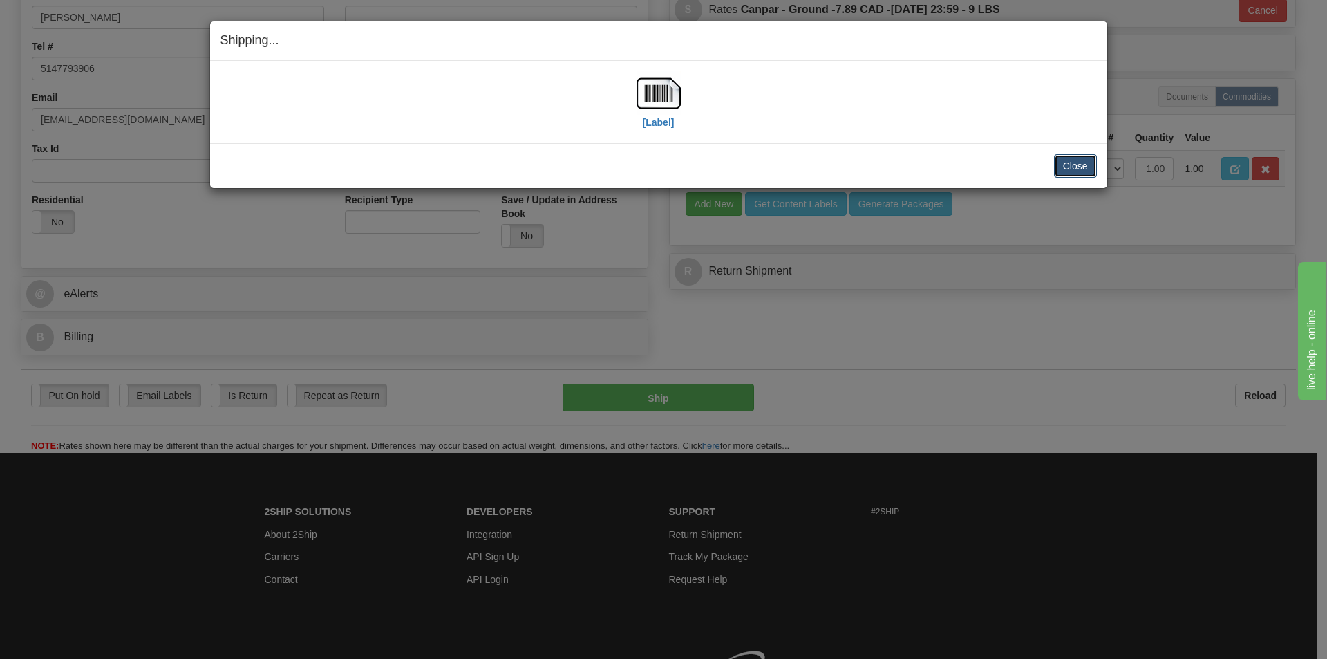
click at [1071, 164] on button "Close" at bounding box center [1075, 166] width 43 height 24
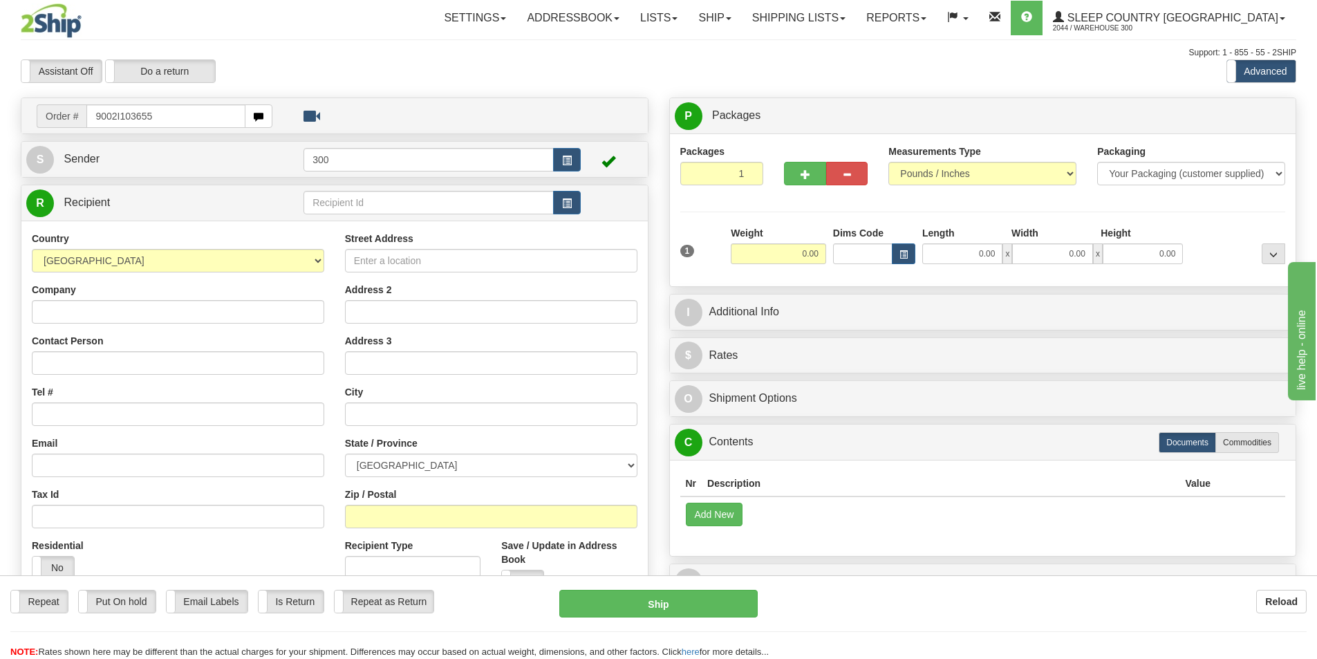
type input "9002I103655"
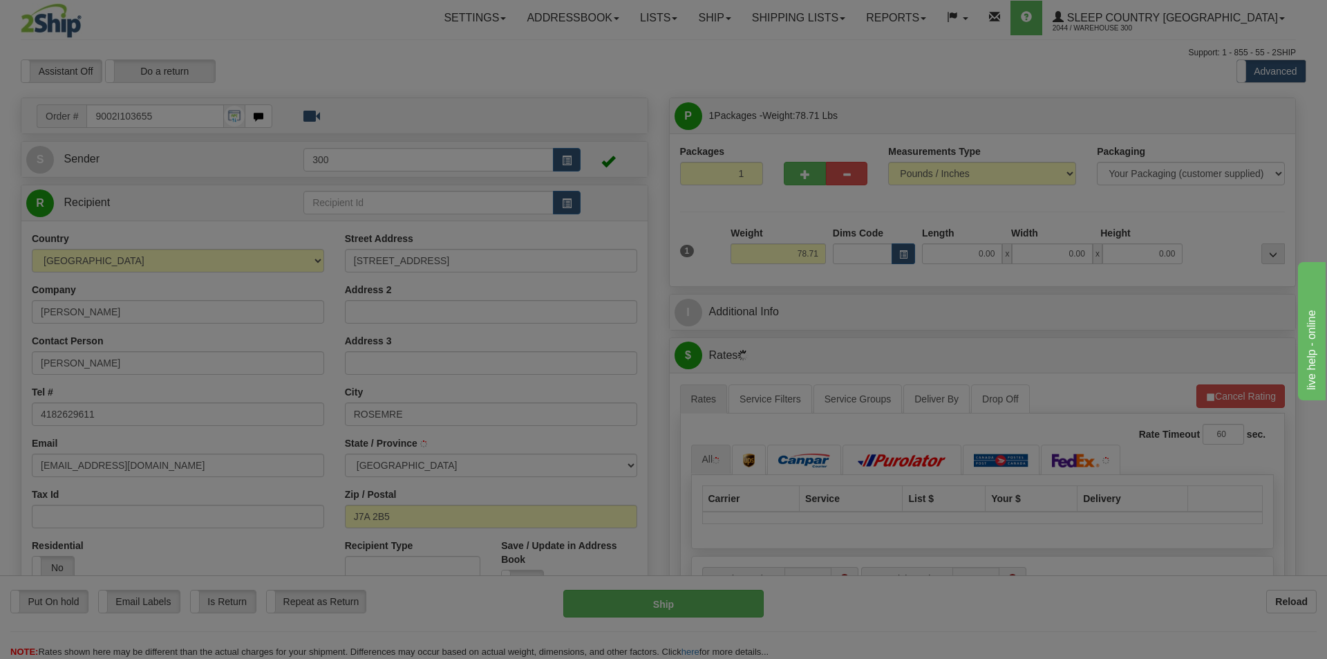
type input "ROSEMERE"
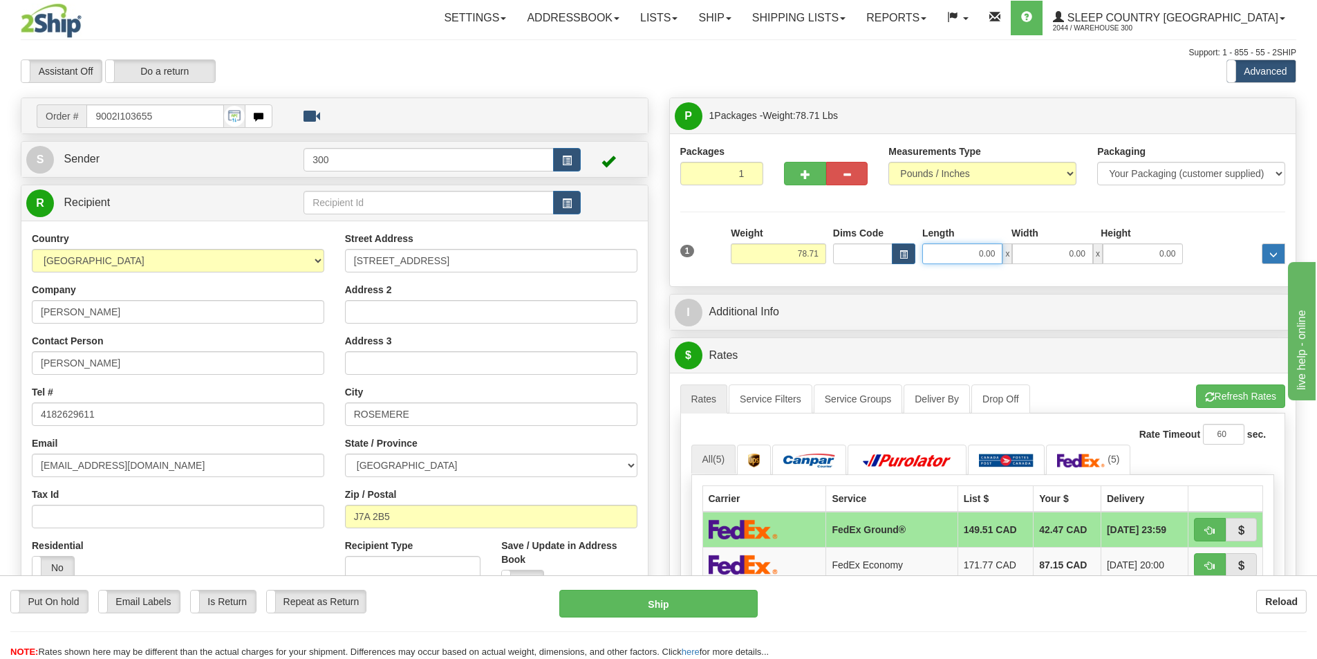
drag, startPoint x: 938, startPoint y: 258, endPoint x: 1281, endPoint y: 244, distance: 343.2
click at [1191, 254] on div "1 Weight 78.71 Dims Code x x" at bounding box center [983, 250] width 613 height 49
type input "21.00"
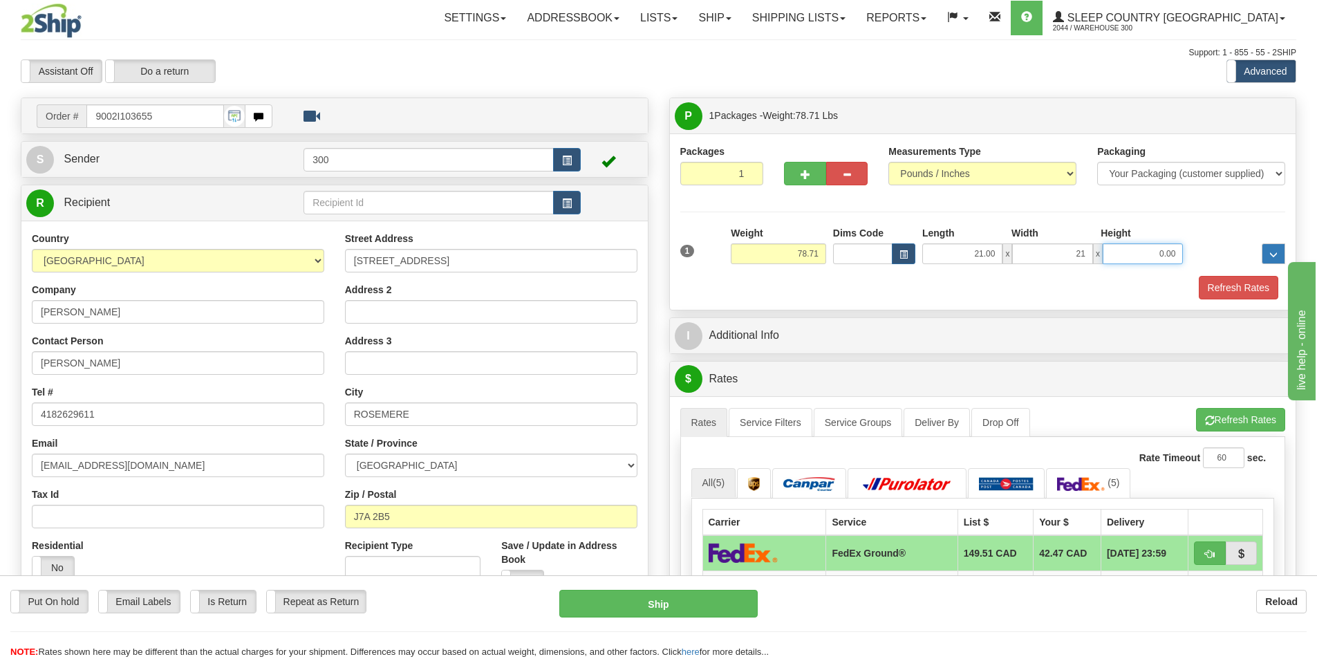
type input "21.00"
type input "42.00"
click at [1242, 292] on button "Refresh Rates" at bounding box center [1239, 288] width 80 height 24
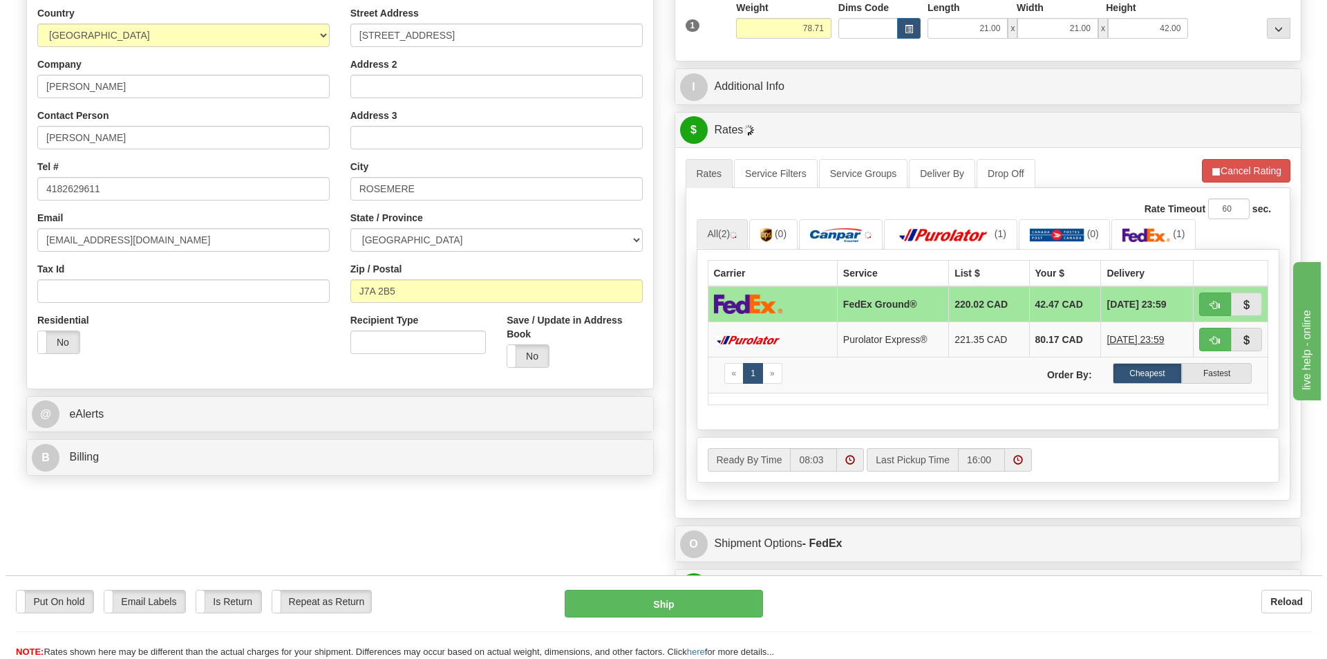
scroll to position [277, 0]
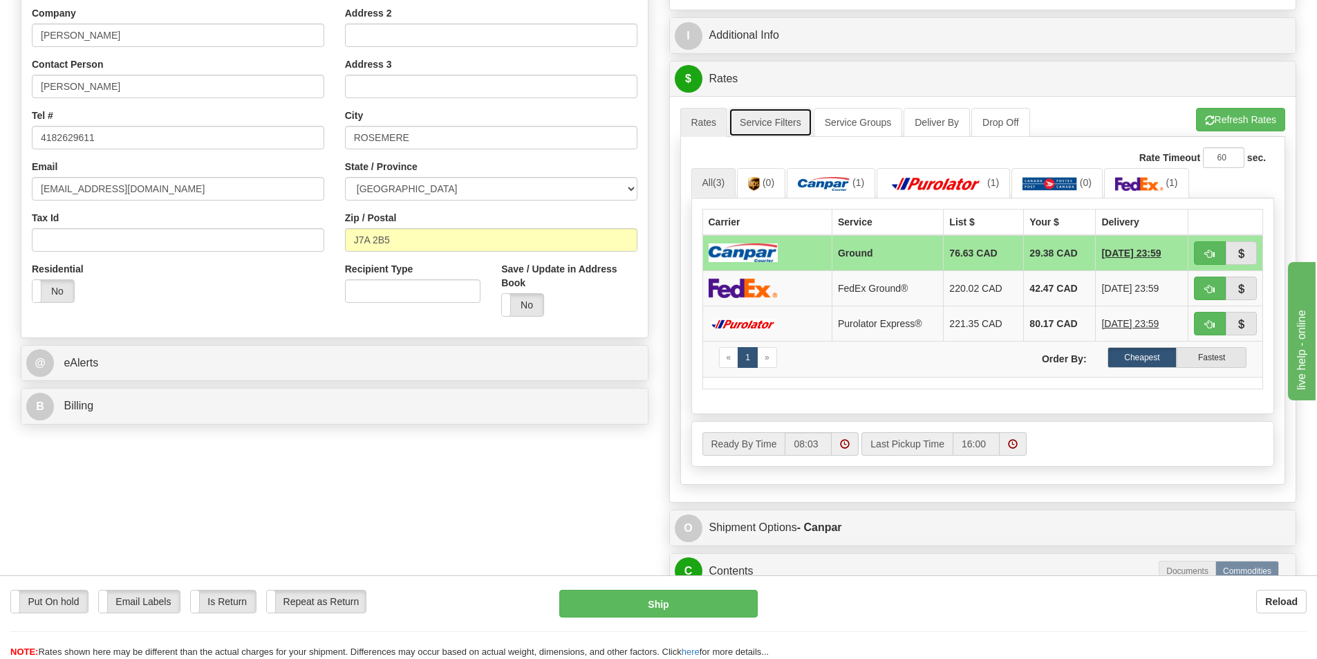
click at [794, 132] on link "Service Filters" at bounding box center [771, 122] width 84 height 29
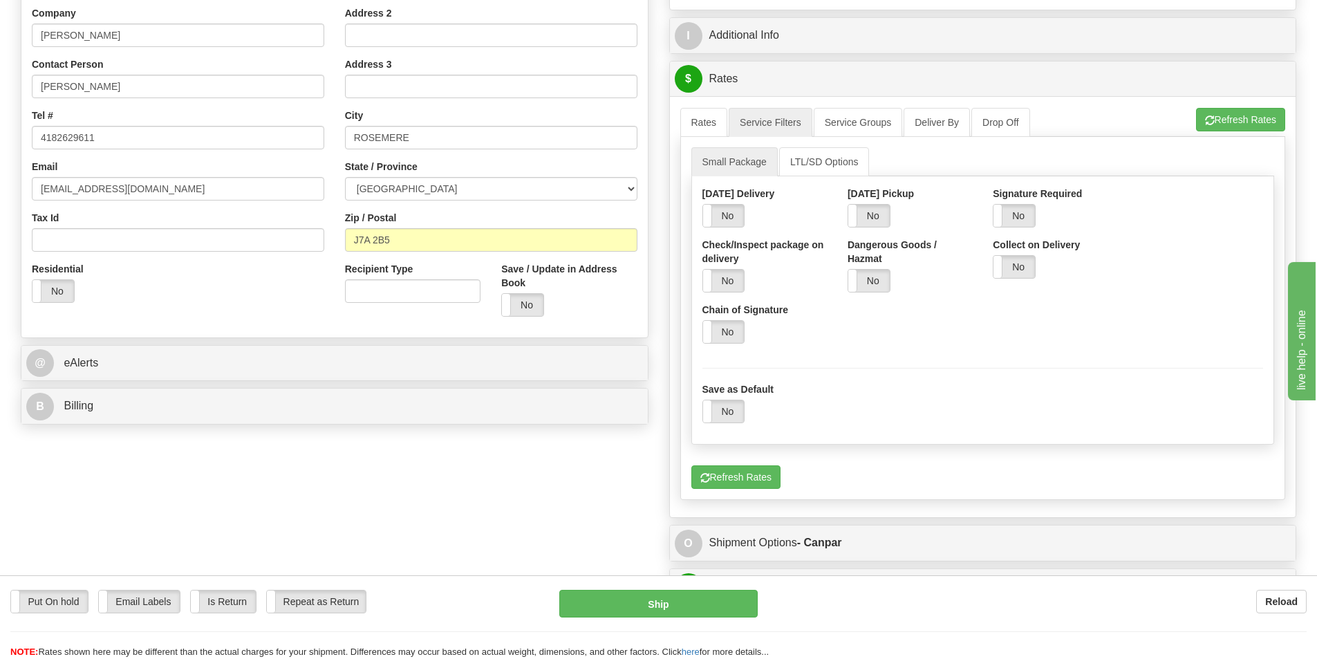
drag, startPoint x: 1013, startPoint y: 208, endPoint x: 891, endPoint y: 192, distance: 122.7
click at [1013, 208] on label "No" at bounding box center [1013, 216] width 41 height 22
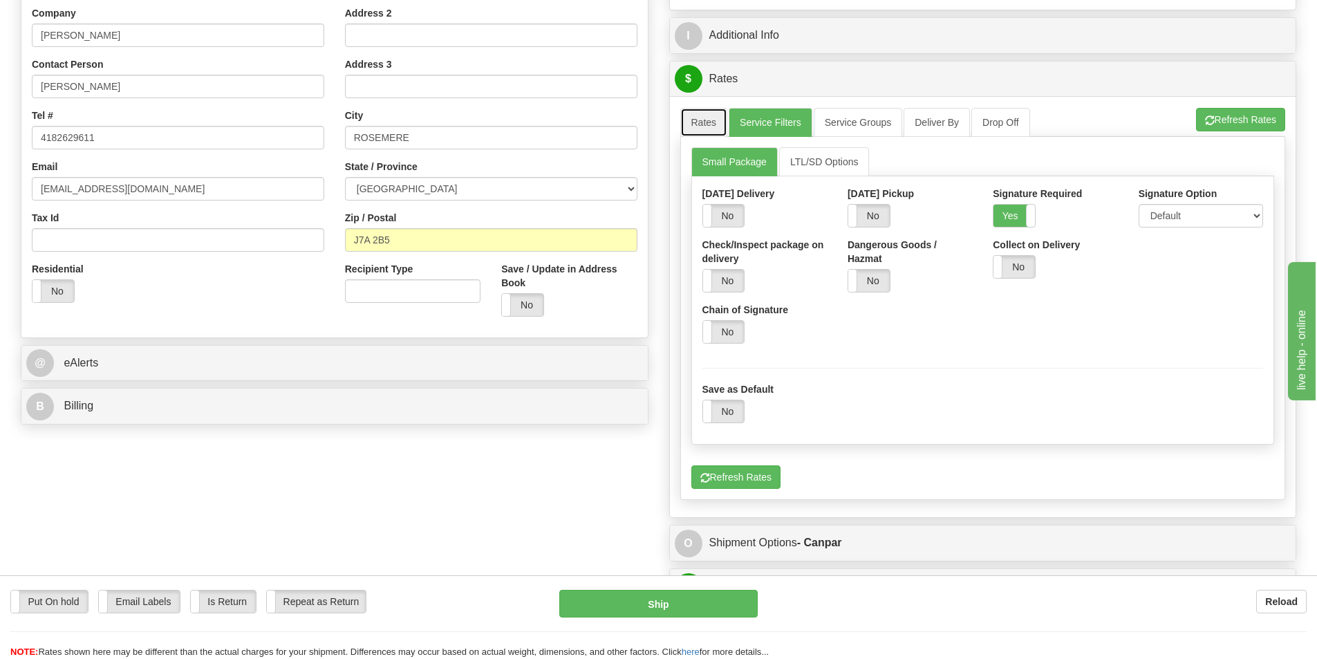
click at [724, 116] on link "Rates" at bounding box center [704, 122] width 48 height 29
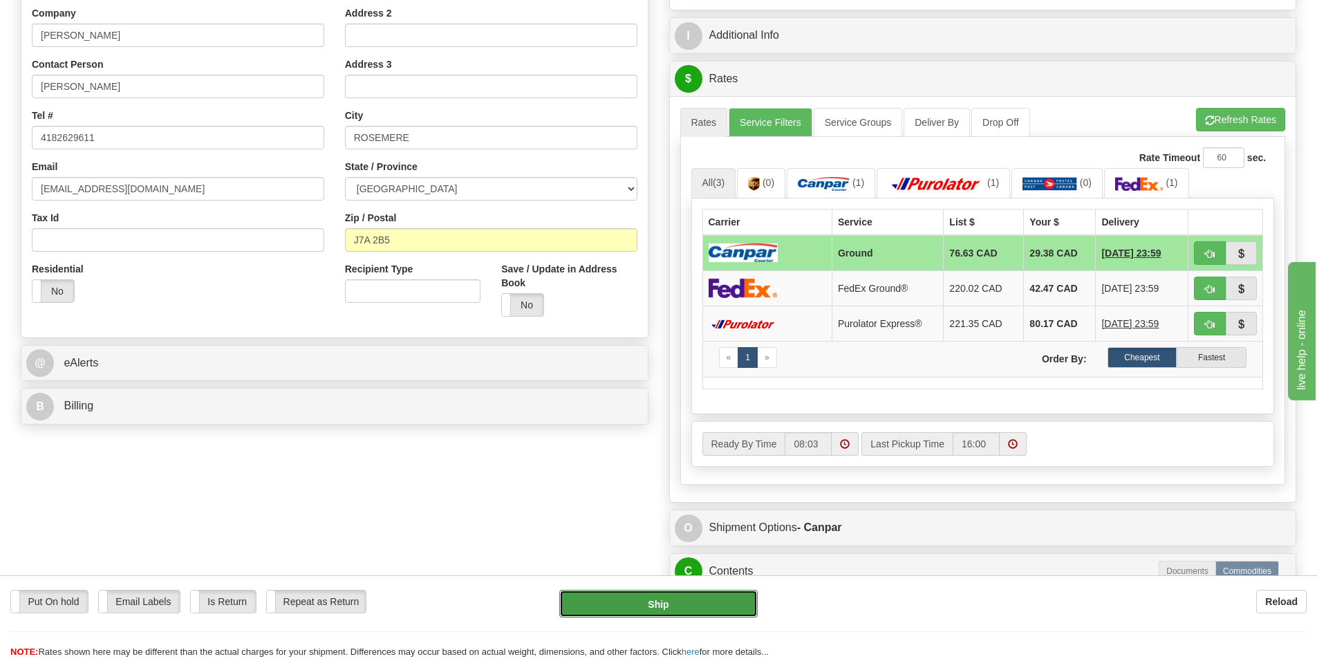
click at [693, 594] on button "Ship" at bounding box center [658, 604] width 198 height 28
type input "1"
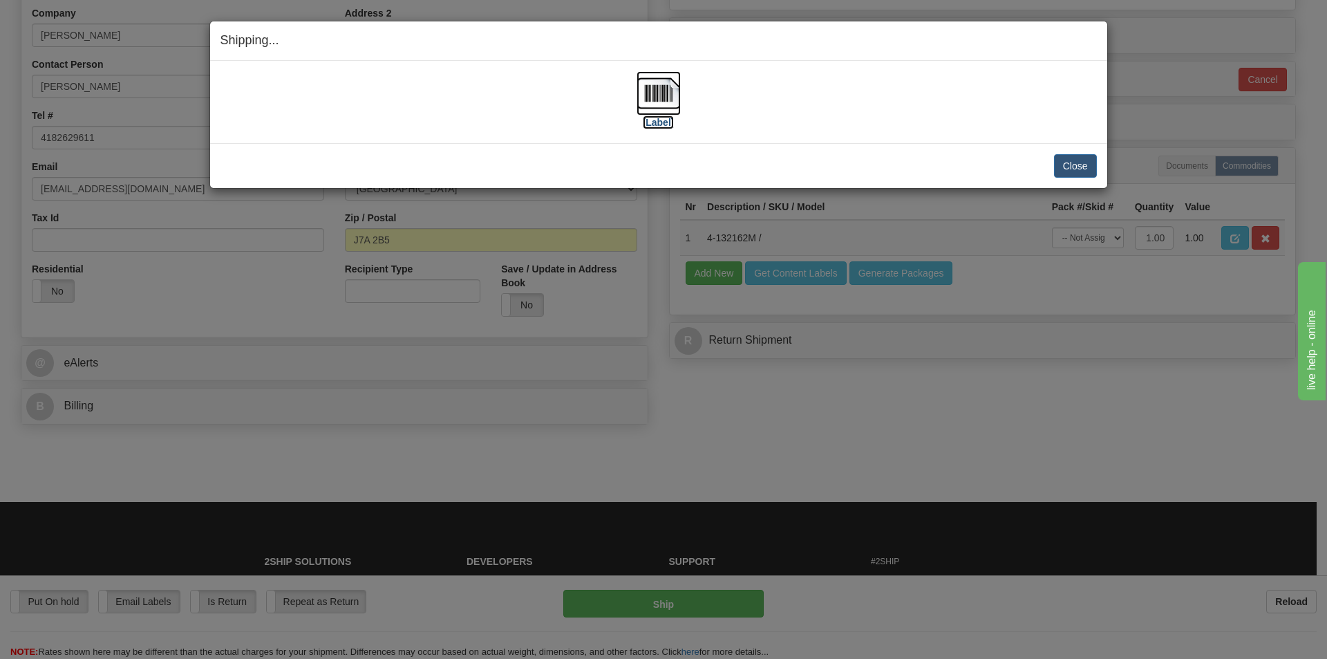
click at [664, 119] on label "[Label]" at bounding box center [659, 122] width 32 height 14
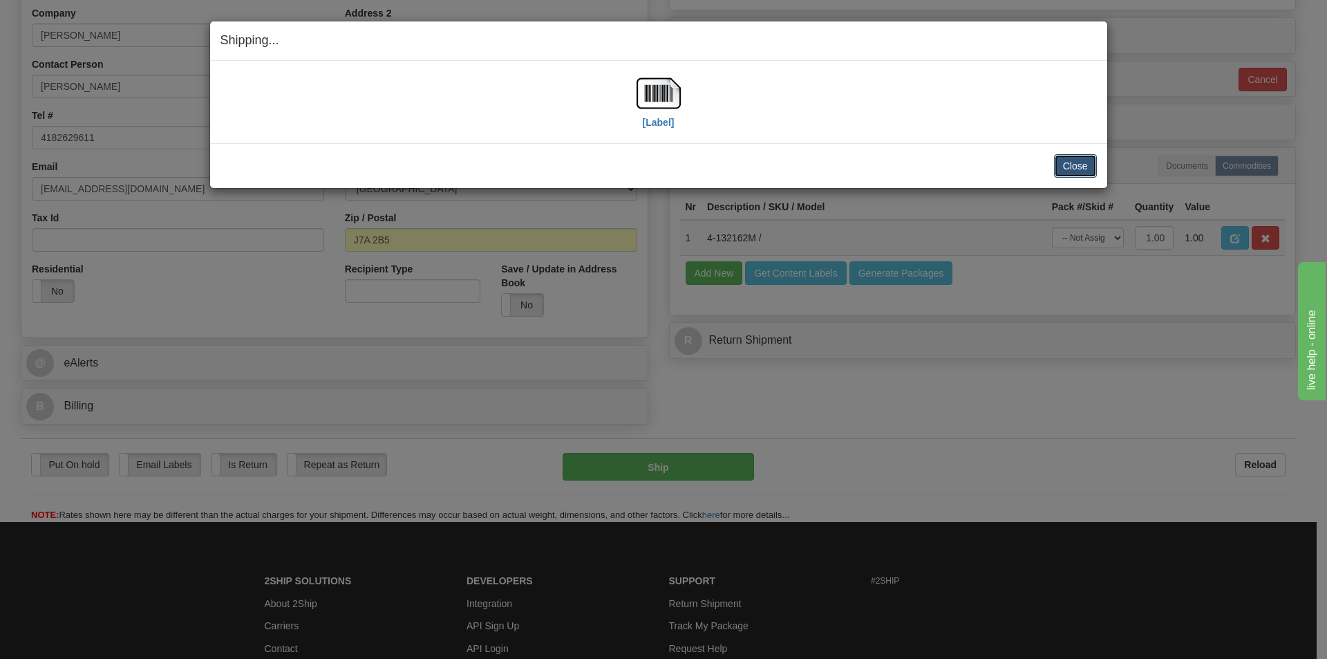
click at [1076, 165] on button "Close" at bounding box center [1075, 166] width 43 height 24
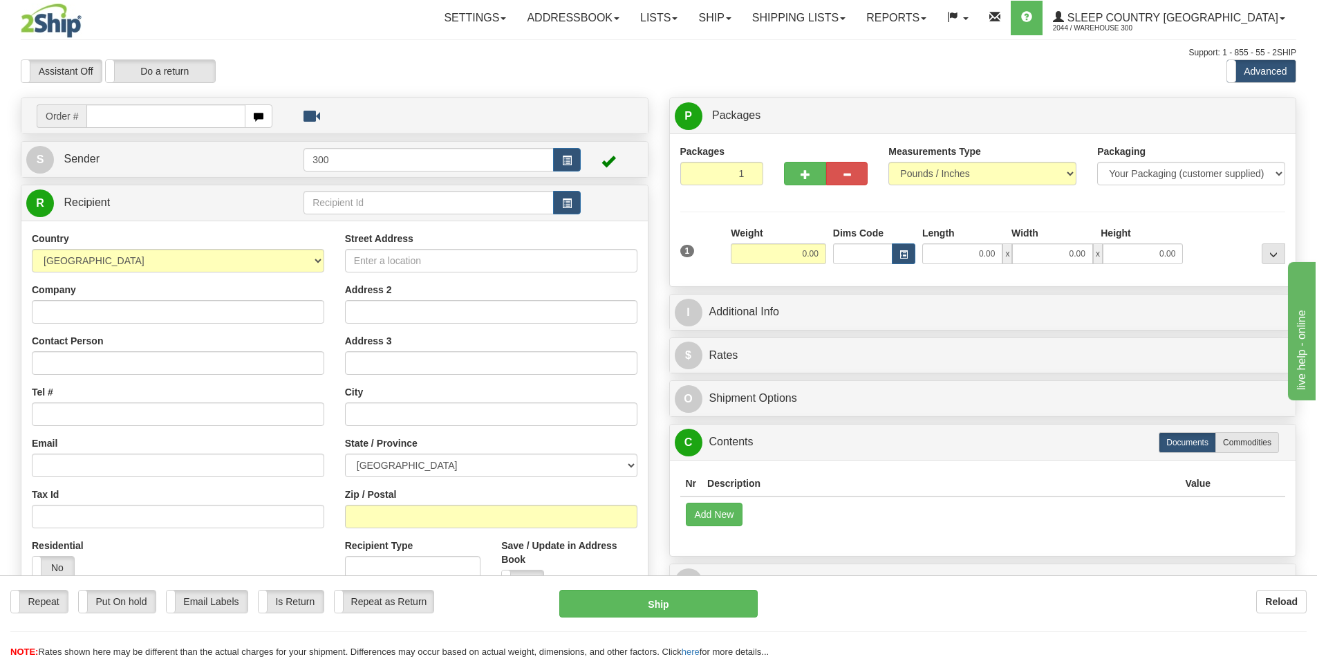
click at [174, 118] on input "text" at bounding box center [165, 116] width 159 height 24
type input "9002I105171"
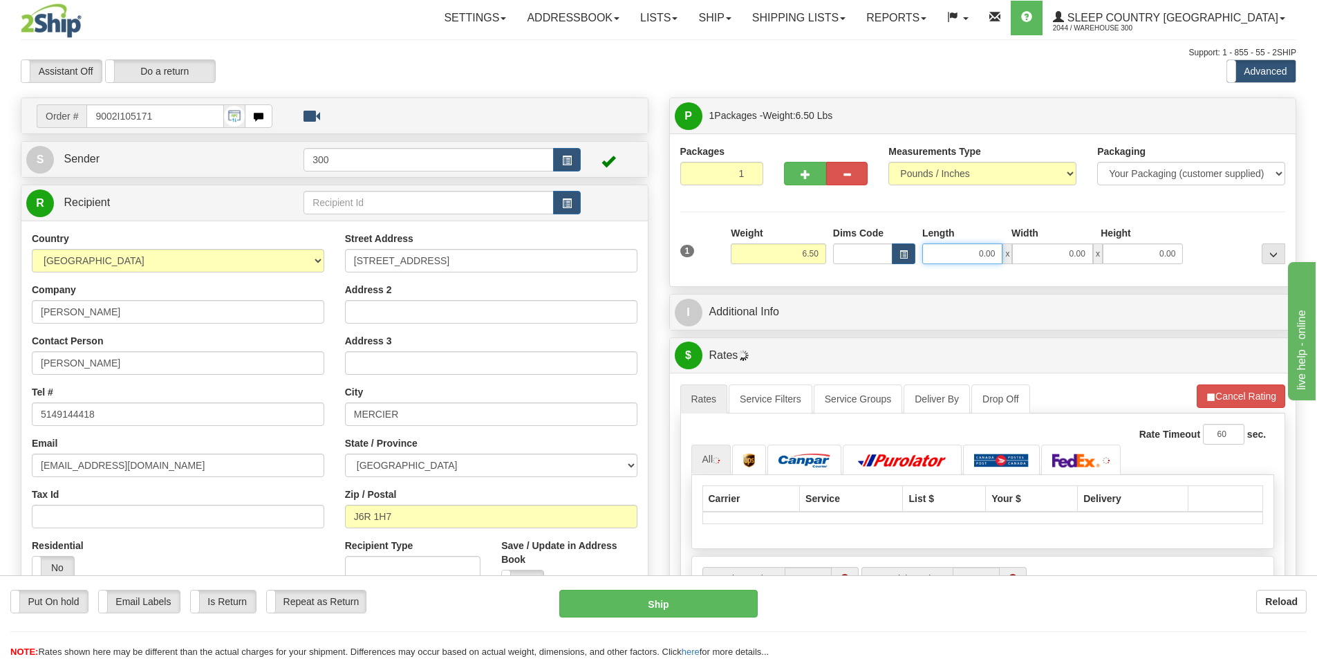
drag, startPoint x: 951, startPoint y: 254, endPoint x: 1100, endPoint y: 254, distance: 149.3
click at [1097, 254] on div "0.00 x 0.00 x 0.00" at bounding box center [1052, 253] width 261 height 21
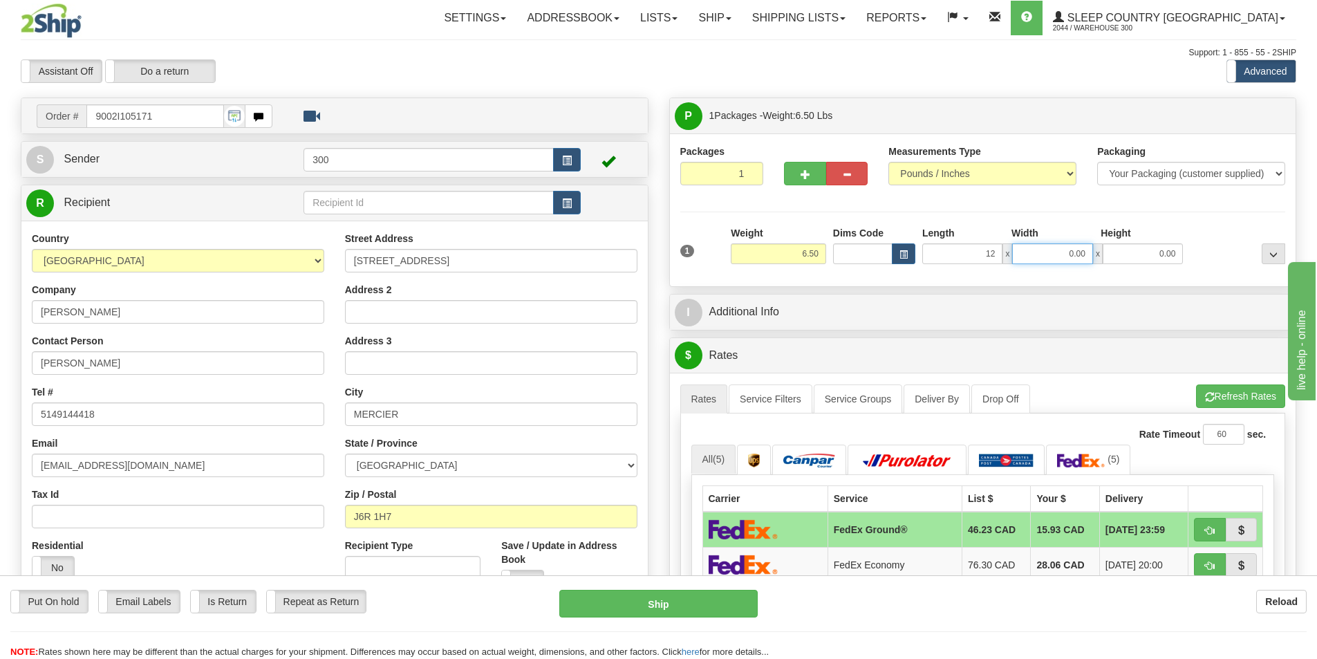
type input "12.00"
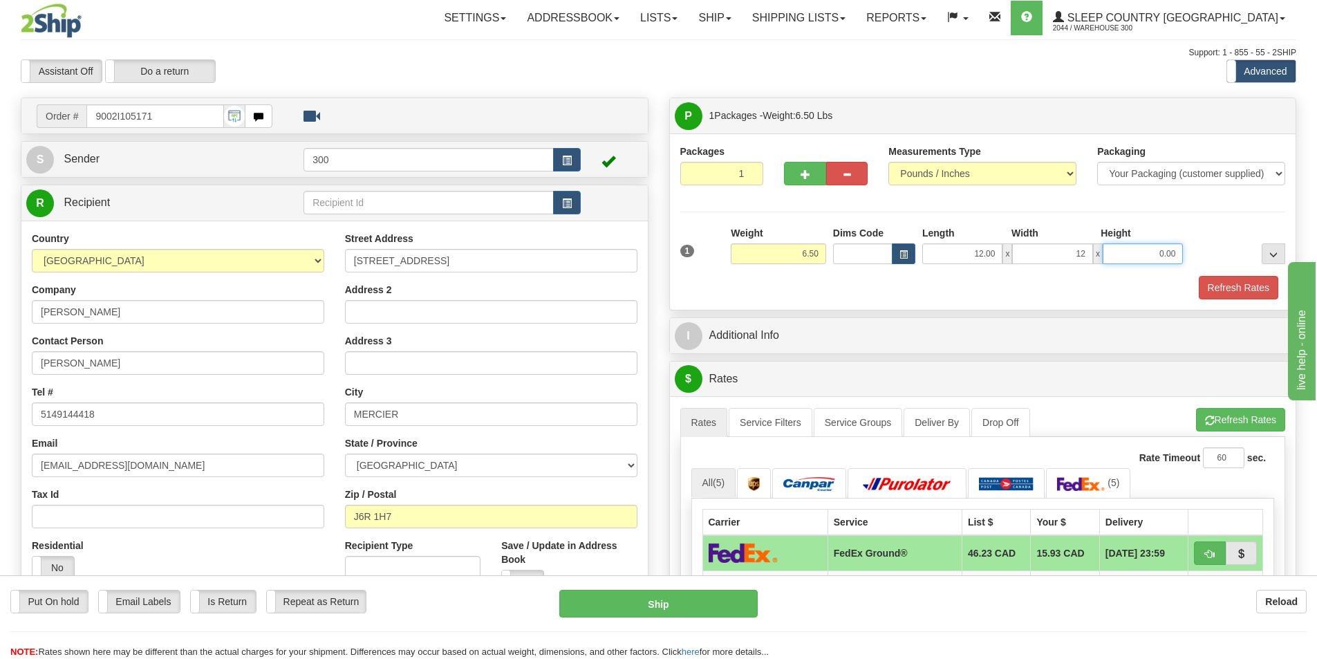
type input "12.00"
type input "22.00"
drag, startPoint x: 1240, startPoint y: 292, endPoint x: 1229, endPoint y: 312, distance: 23.8
click at [1240, 292] on button "Refresh Rates" at bounding box center [1239, 288] width 80 height 24
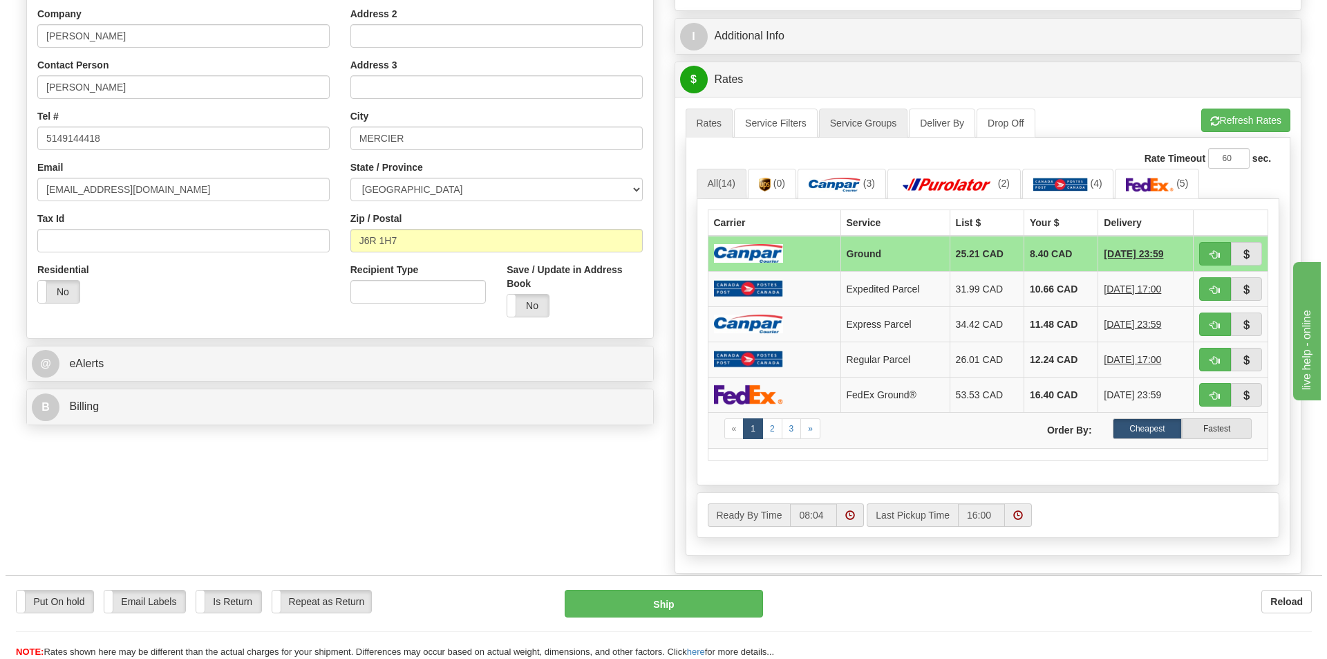
scroll to position [277, 0]
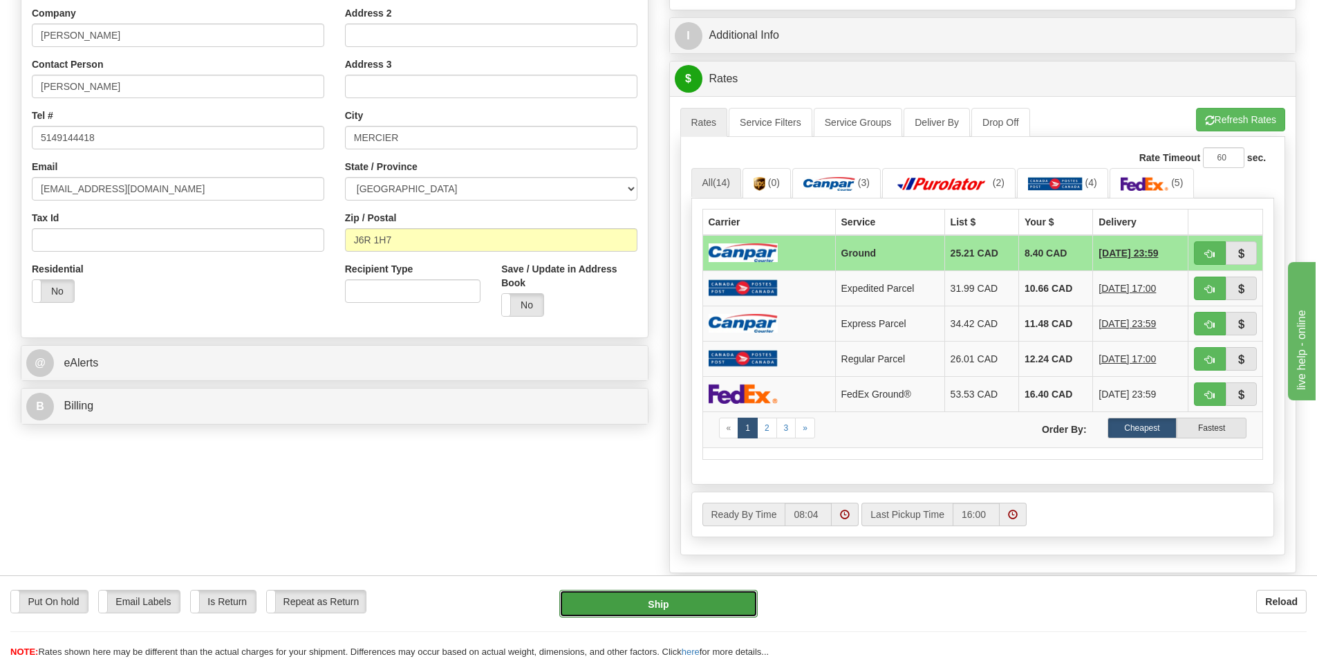
click at [691, 601] on button "Ship" at bounding box center [658, 604] width 198 height 28
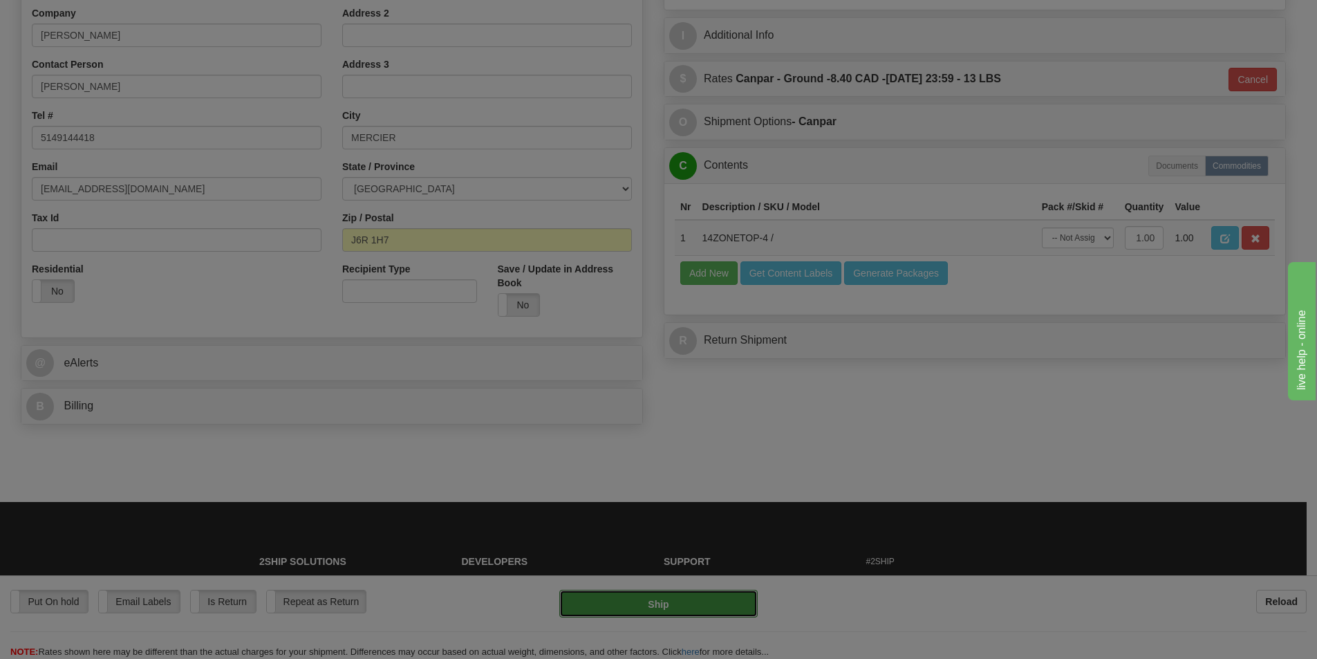
type input "1"
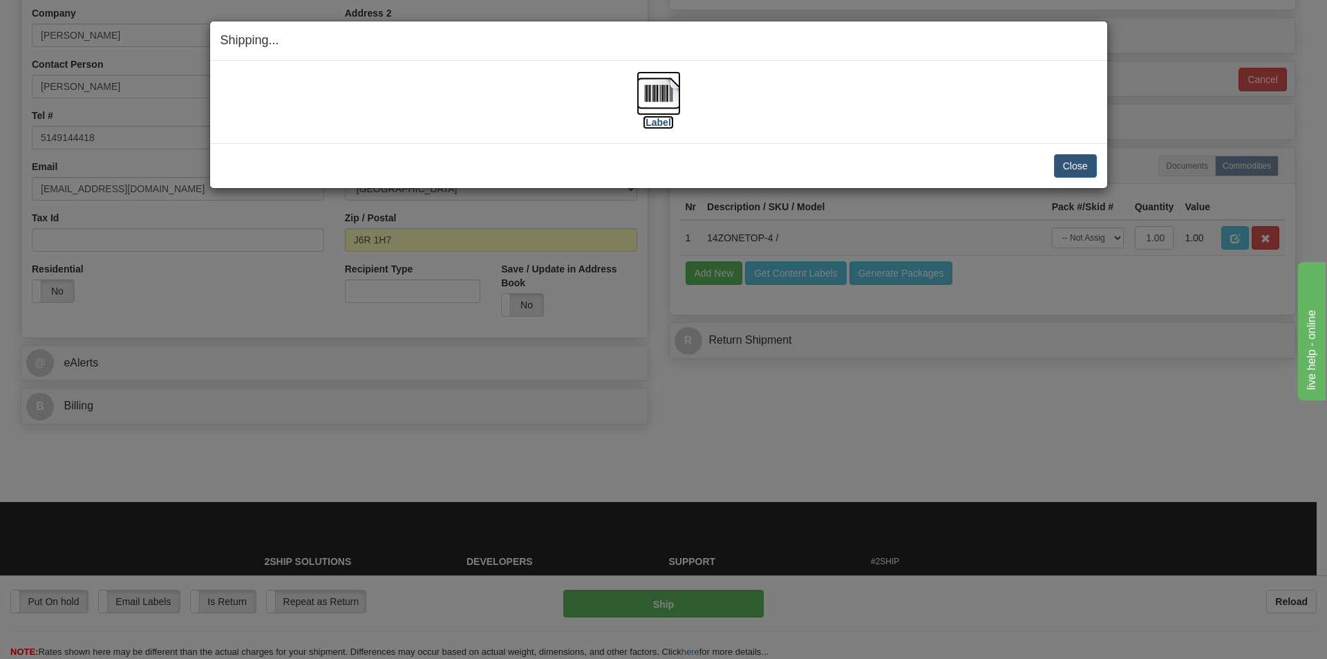
click at [667, 122] on label "[Label]" at bounding box center [659, 122] width 32 height 14
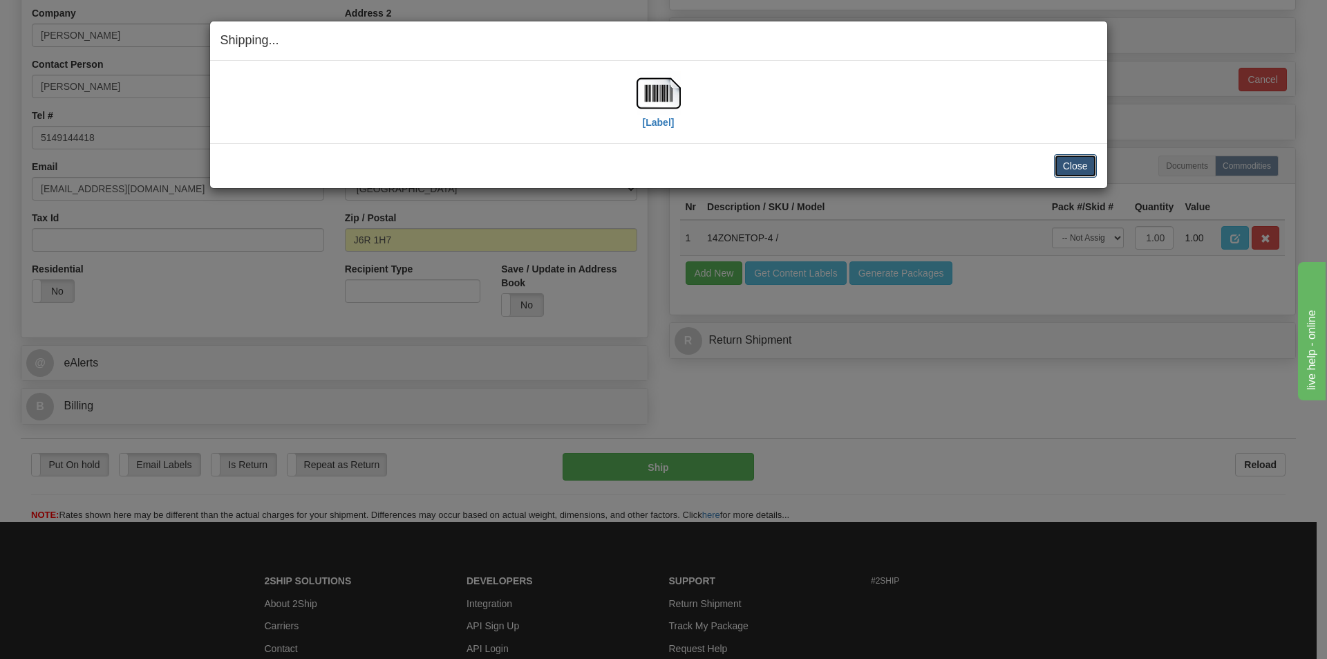
click at [1085, 170] on button "Close" at bounding box center [1075, 166] width 43 height 24
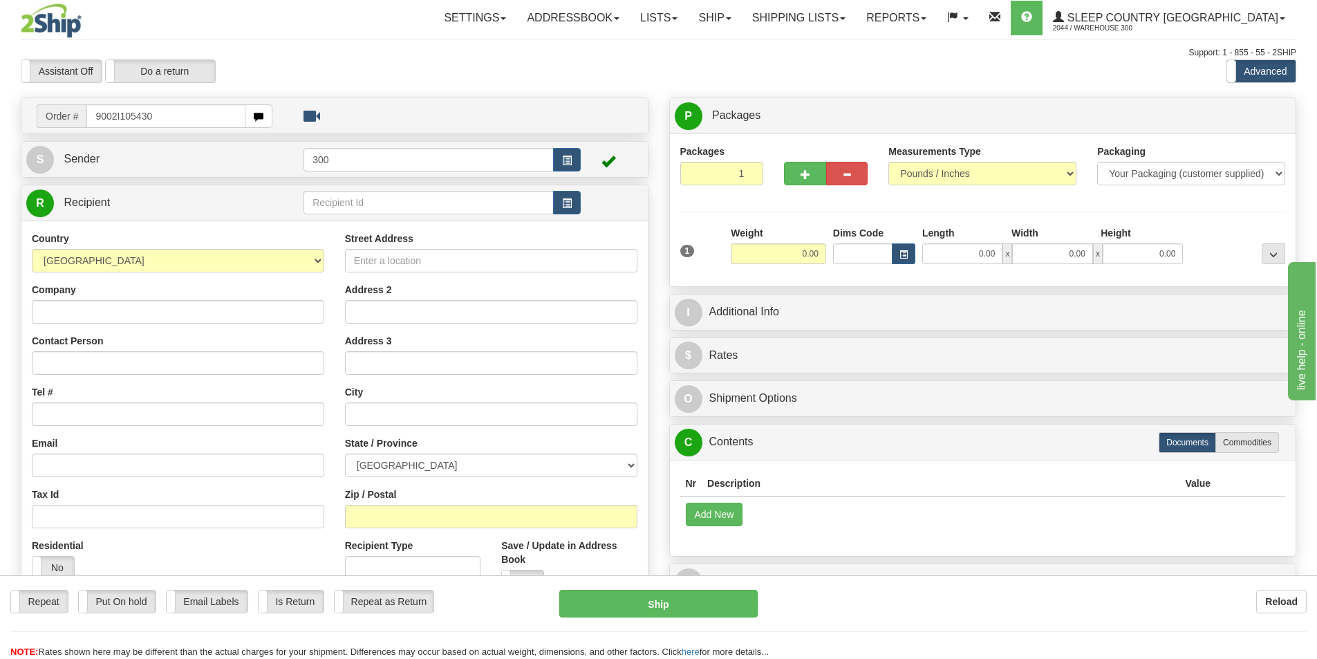
type input "9002I105430"
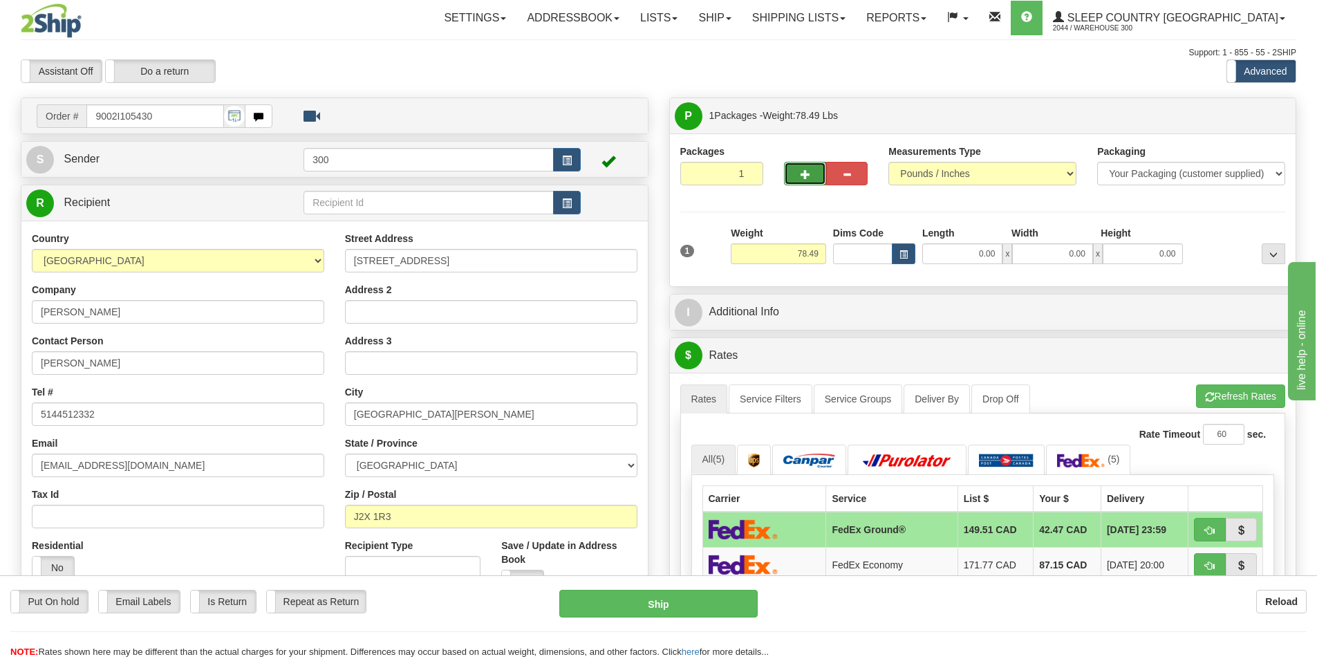
click at [808, 170] on span "button" at bounding box center [806, 174] width 10 height 9
type input "2"
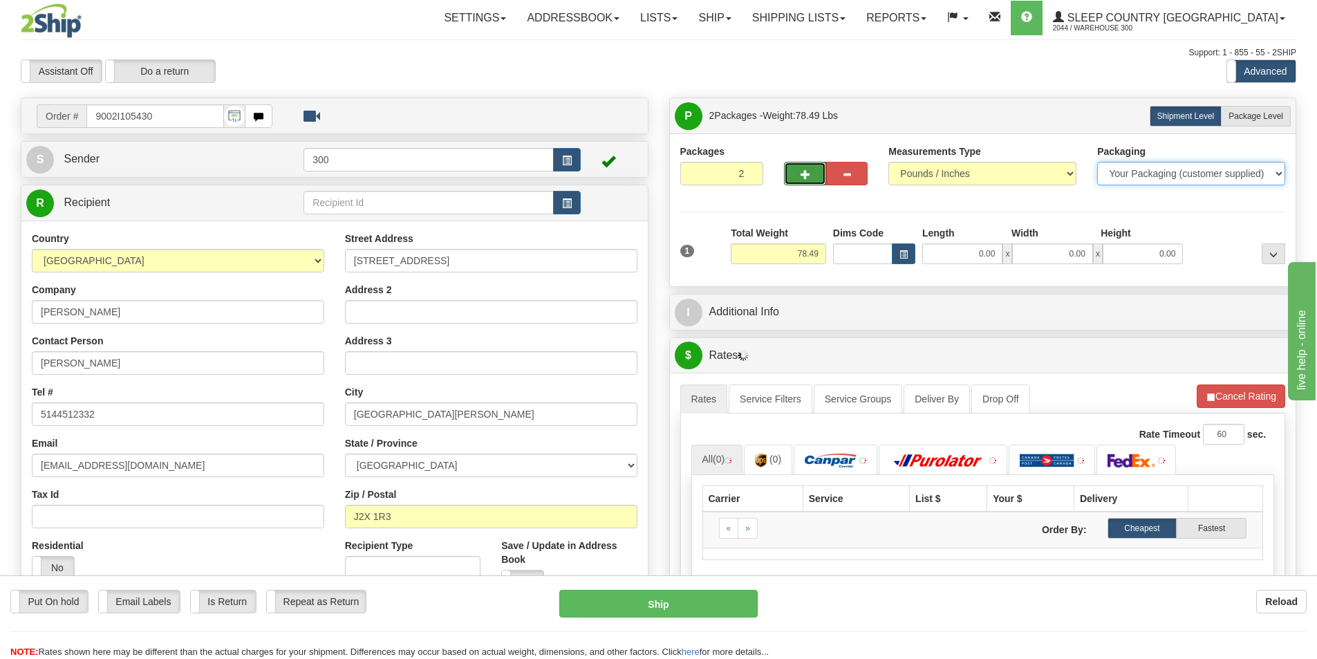
click at [1230, 167] on select "Your Packaging (customer supplied) Envelope (carrier supplied) Pack (carrier su…" at bounding box center [1191, 174] width 188 height 24
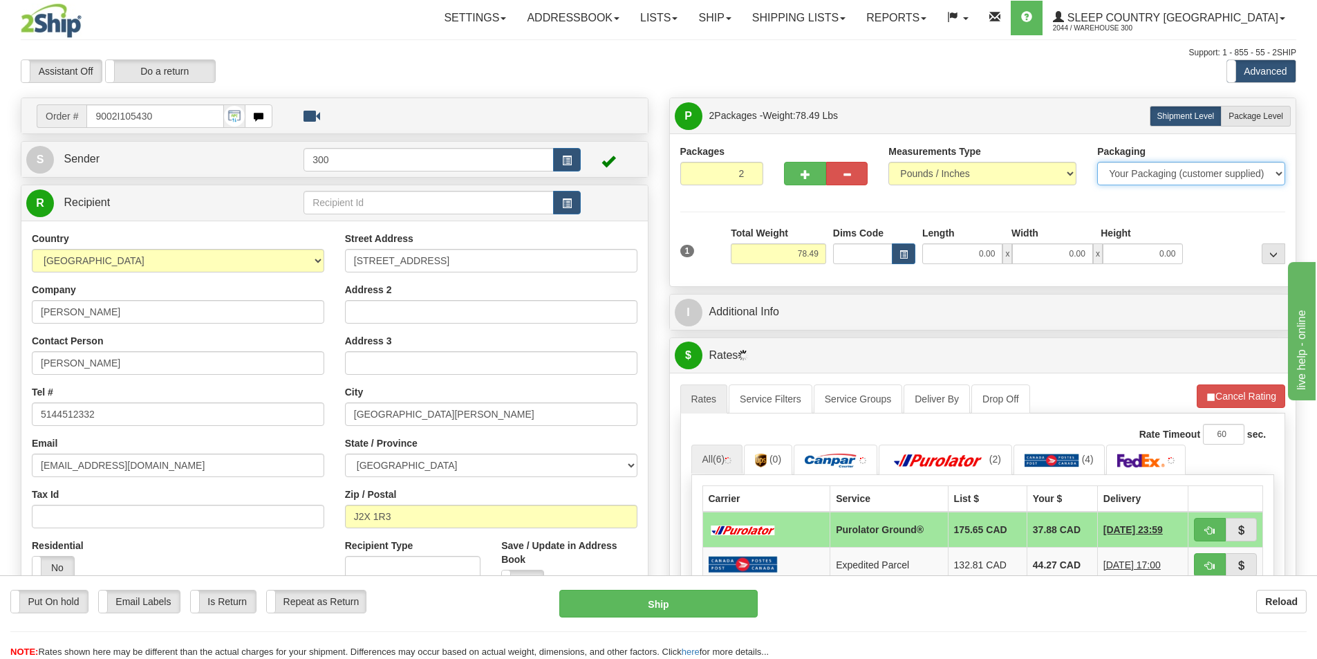
click at [1195, 166] on select "Your Packaging (customer supplied) Envelope (carrier supplied) Pack (carrier su…" at bounding box center [1191, 174] width 188 height 24
click at [1286, 100] on div "P Packages 2 Packages - Weight: 78.49 Lbs Shipment Level Shipm. Package Level P…" at bounding box center [983, 115] width 626 height 35
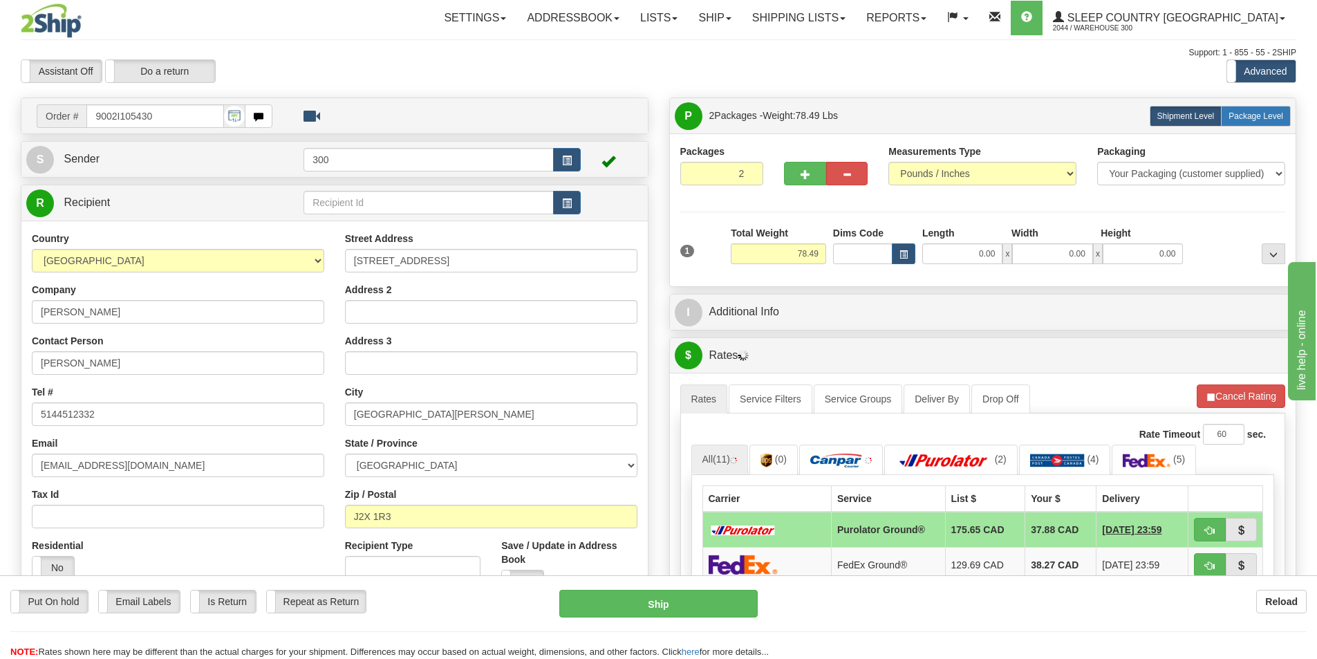
click at [1274, 106] on label "Package Level Pack.." at bounding box center [1256, 116] width 70 height 21
radio input "true"
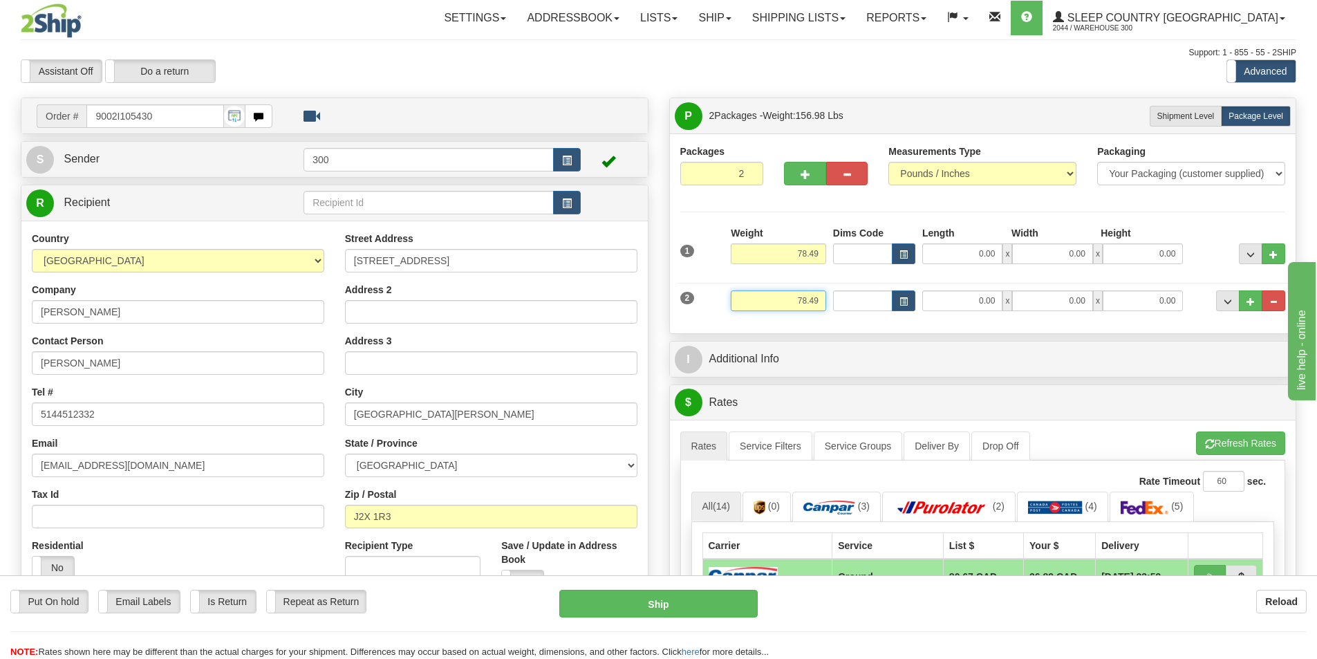
drag, startPoint x: 787, startPoint y: 299, endPoint x: 874, endPoint y: 300, distance: 87.1
click at [873, 300] on div "2 Weight 78.49 Dims Code Length Width Height" at bounding box center [983, 299] width 613 height 46
type input "35.00"
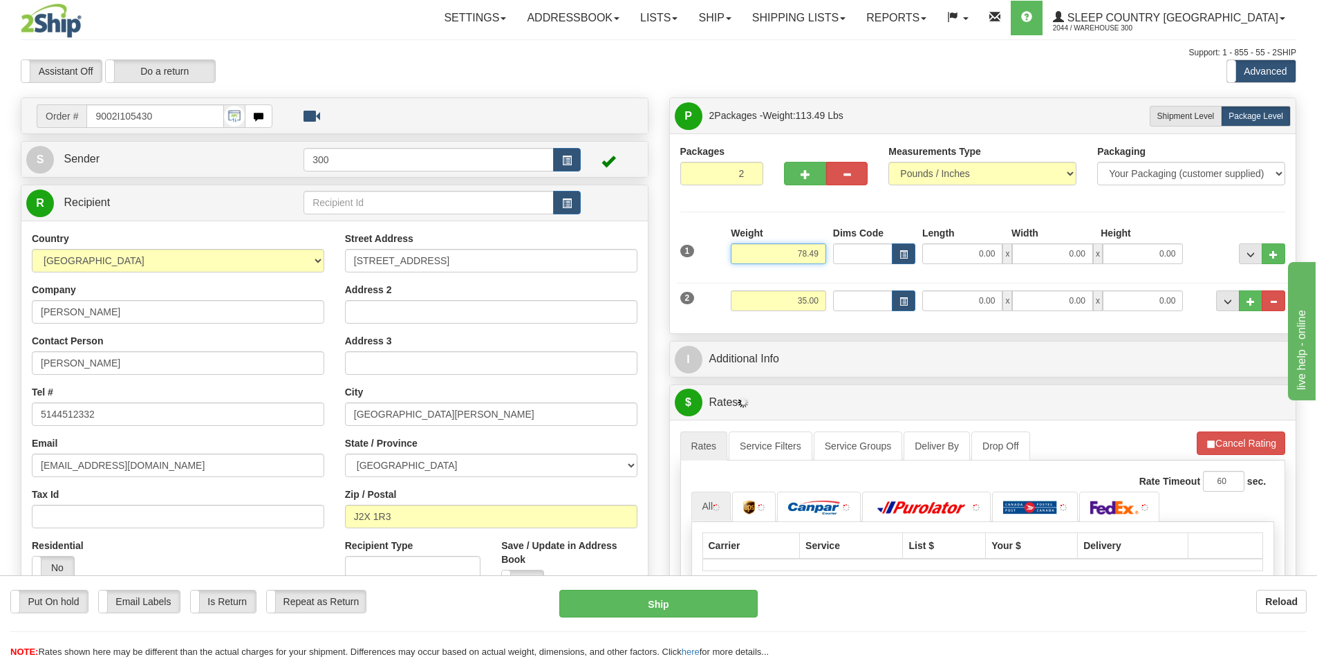
drag, startPoint x: 784, startPoint y: 245, endPoint x: 940, endPoint y: 254, distance: 155.9
click at [940, 254] on div "1 Weight 78.49 Dims Code x x" at bounding box center [983, 250] width 613 height 49
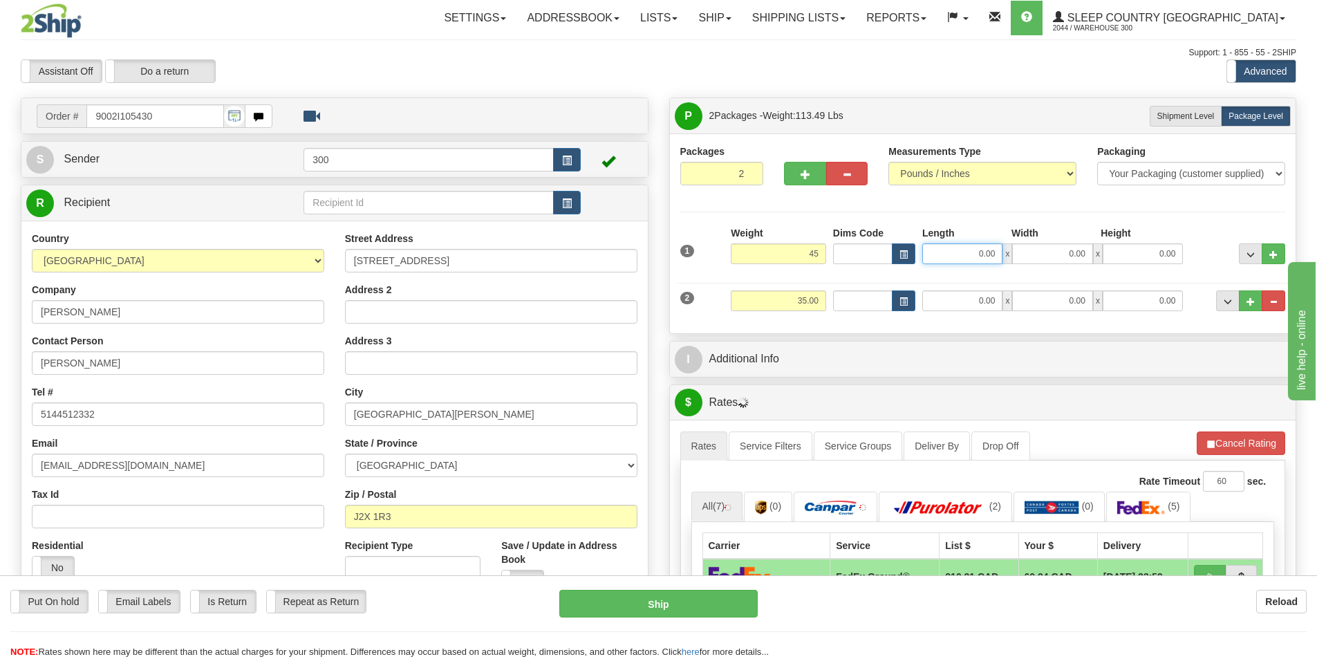
type input "45.00"
click at [982, 254] on input "0.00" at bounding box center [962, 253] width 80 height 21
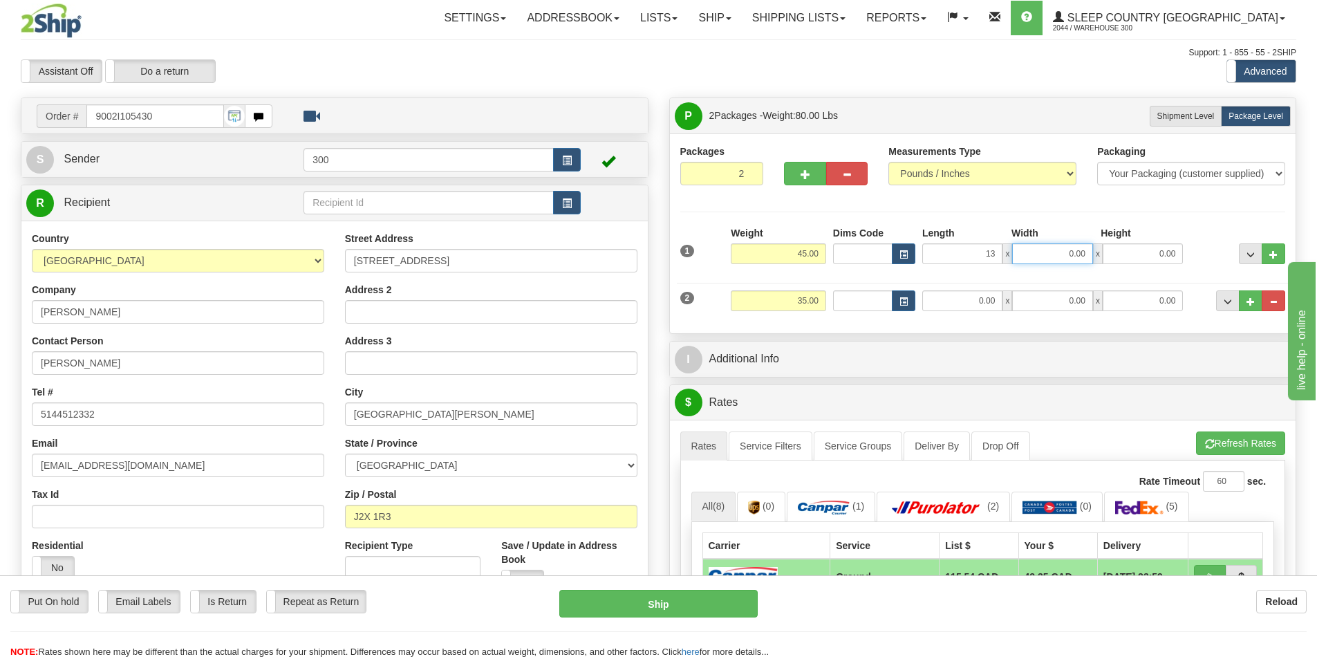
type input "13.00"
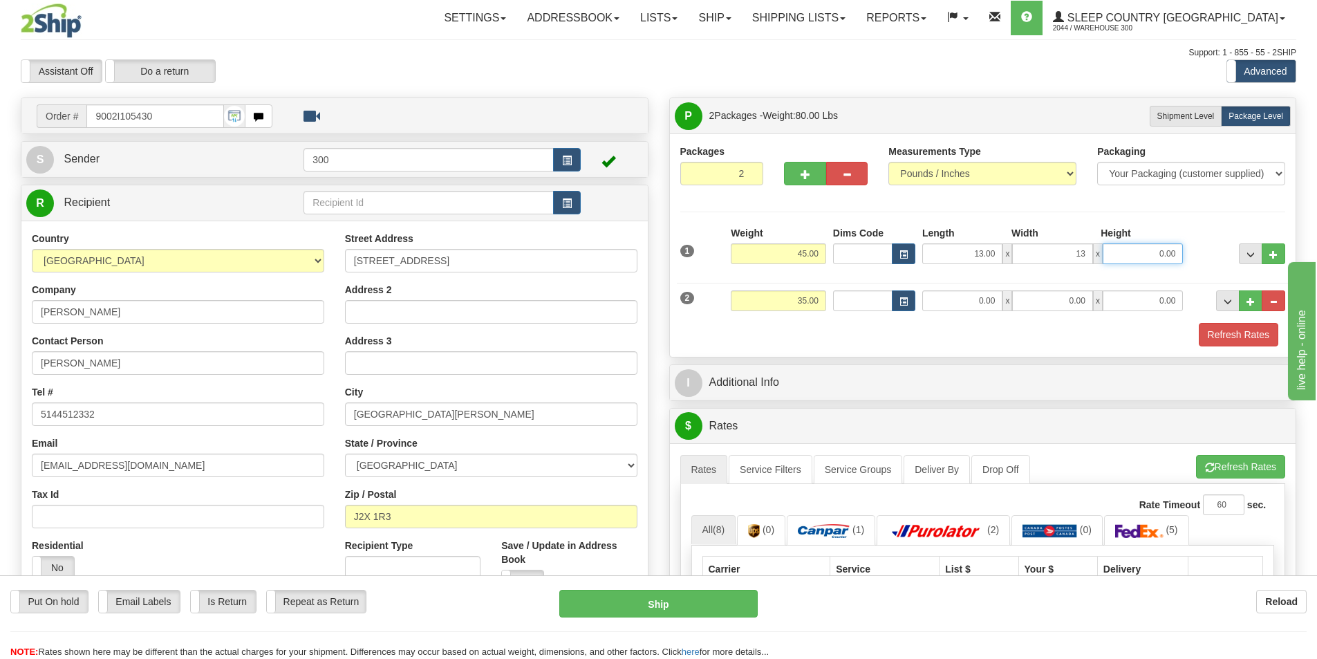
type input "13.00"
type input "40.00"
click at [980, 295] on input "0.00" at bounding box center [962, 300] width 80 height 21
type input "9.00"
type input "7.00"
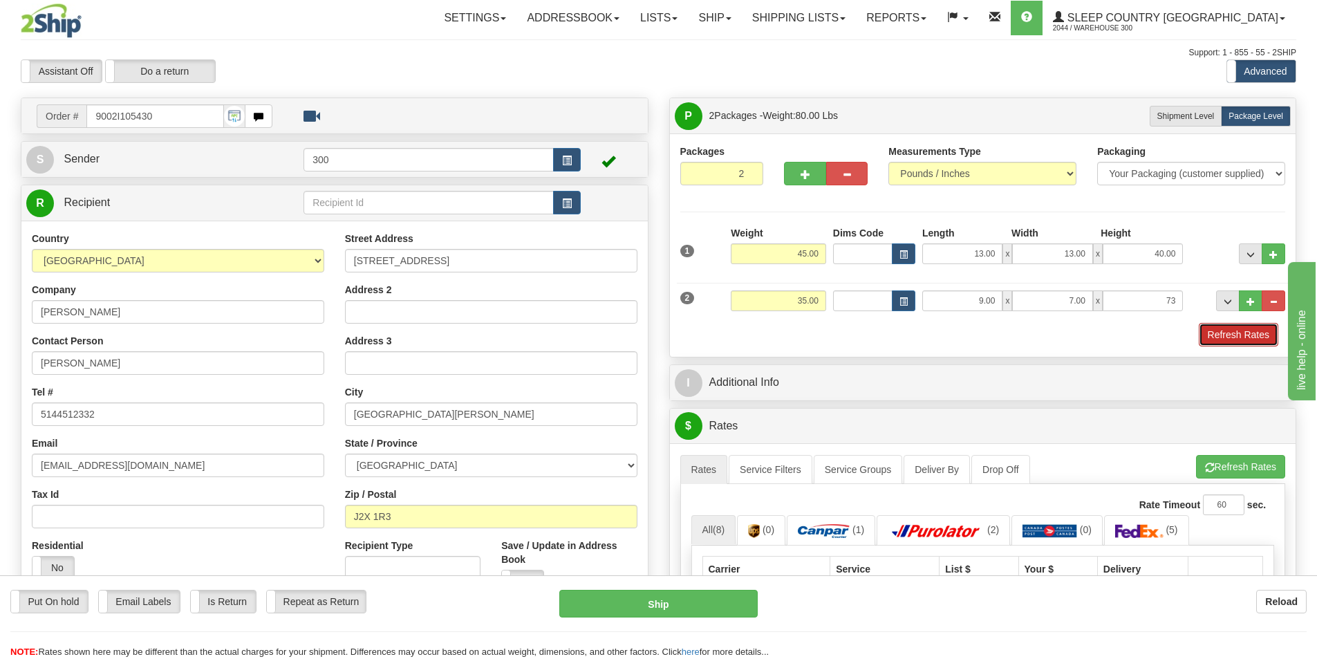
type input "73.00"
click at [1221, 336] on button "Refresh Rates" at bounding box center [1239, 335] width 80 height 24
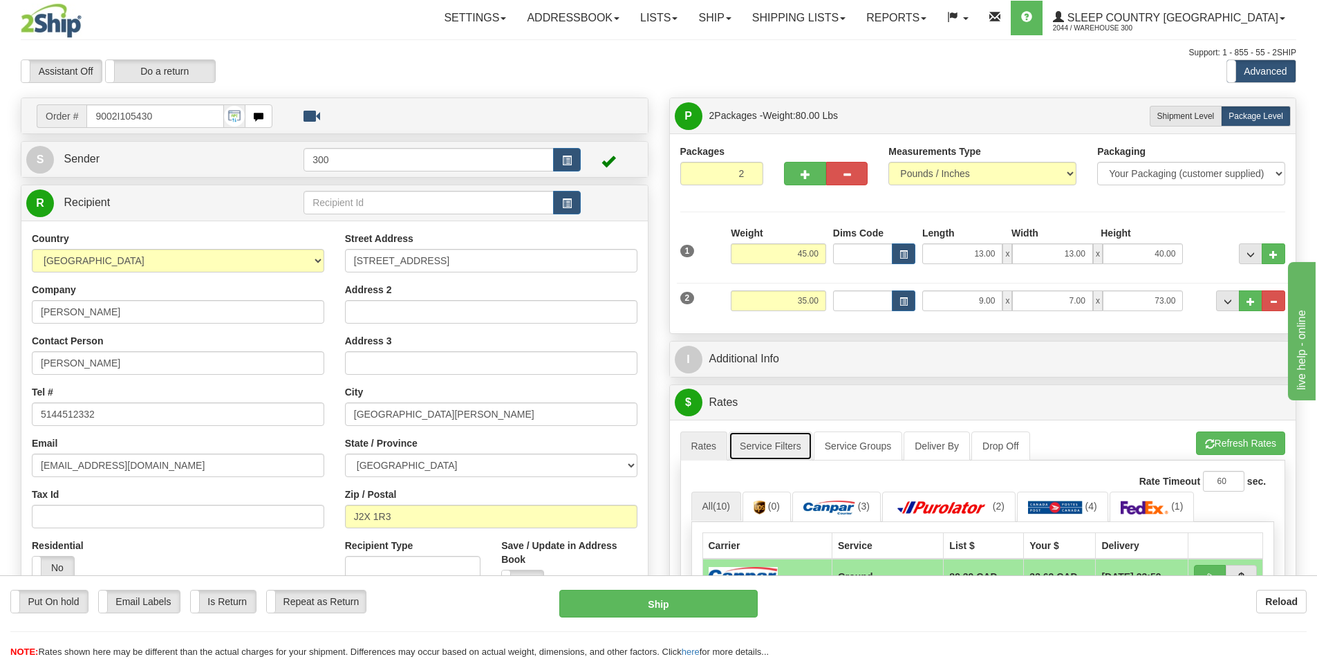
click at [773, 447] on link "Service Filters" at bounding box center [771, 445] width 84 height 29
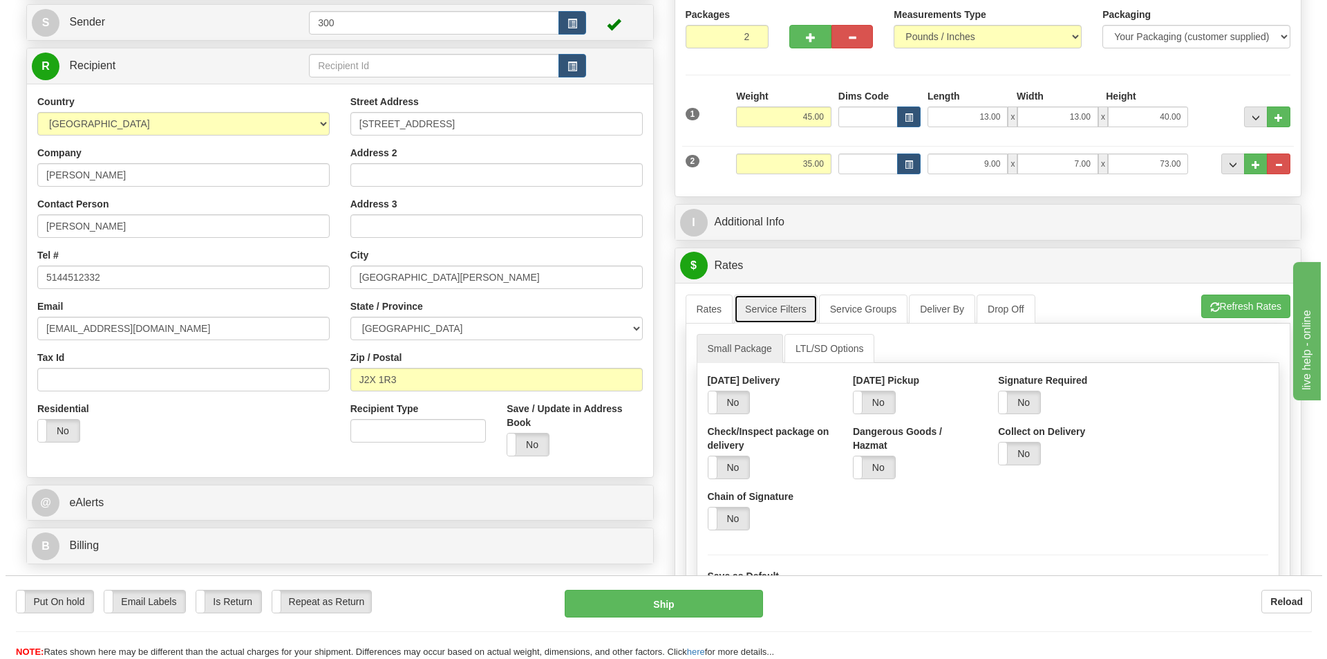
scroll to position [277, 0]
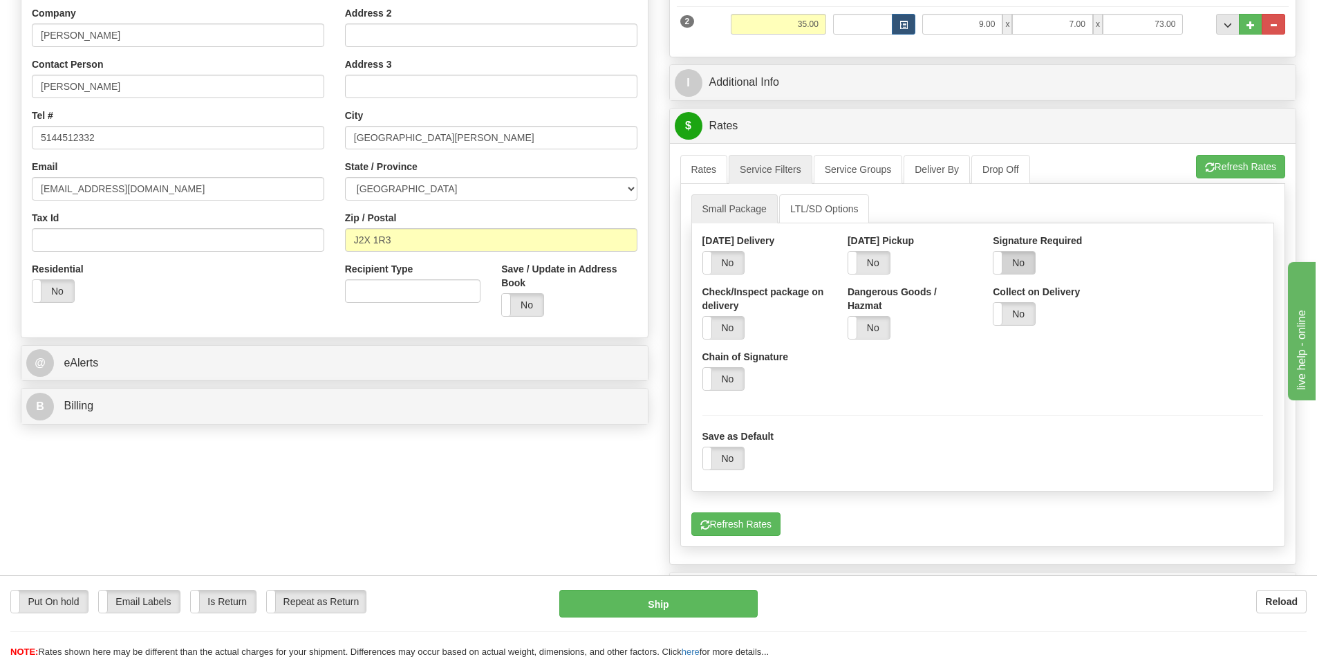
click at [1021, 261] on label "No" at bounding box center [1013, 263] width 41 height 22
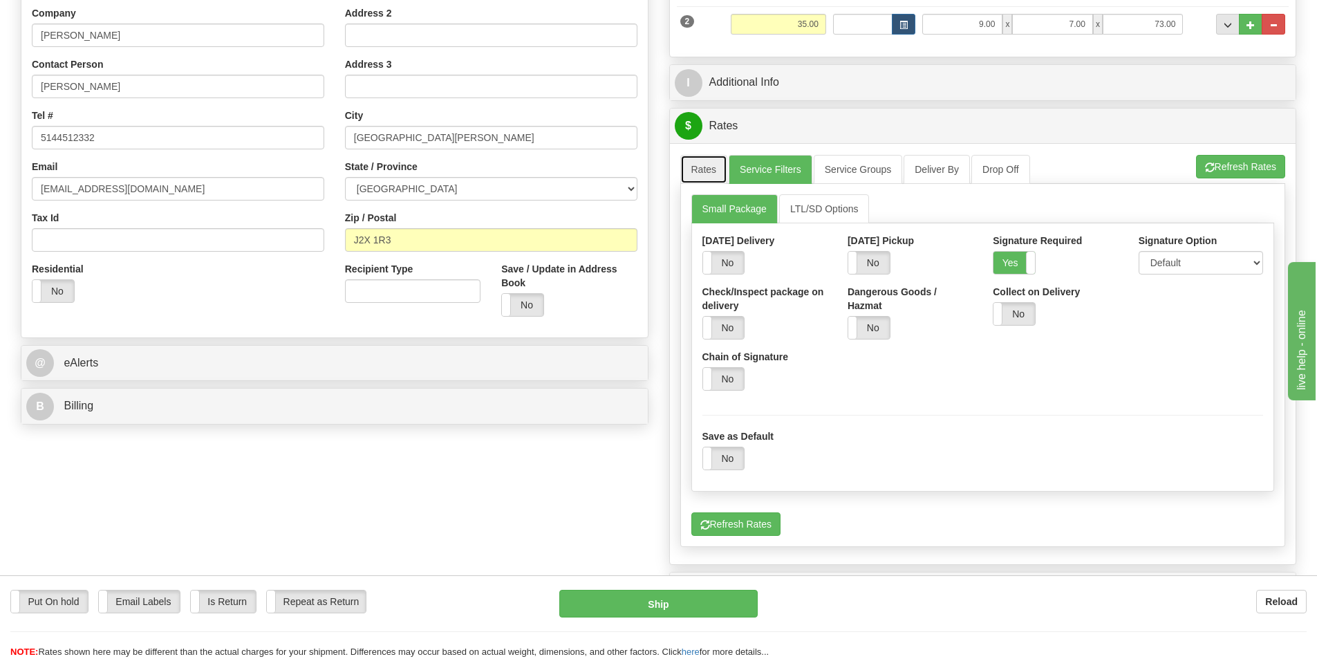
click at [706, 171] on link "Rates" at bounding box center [704, 169] width 48 height 29
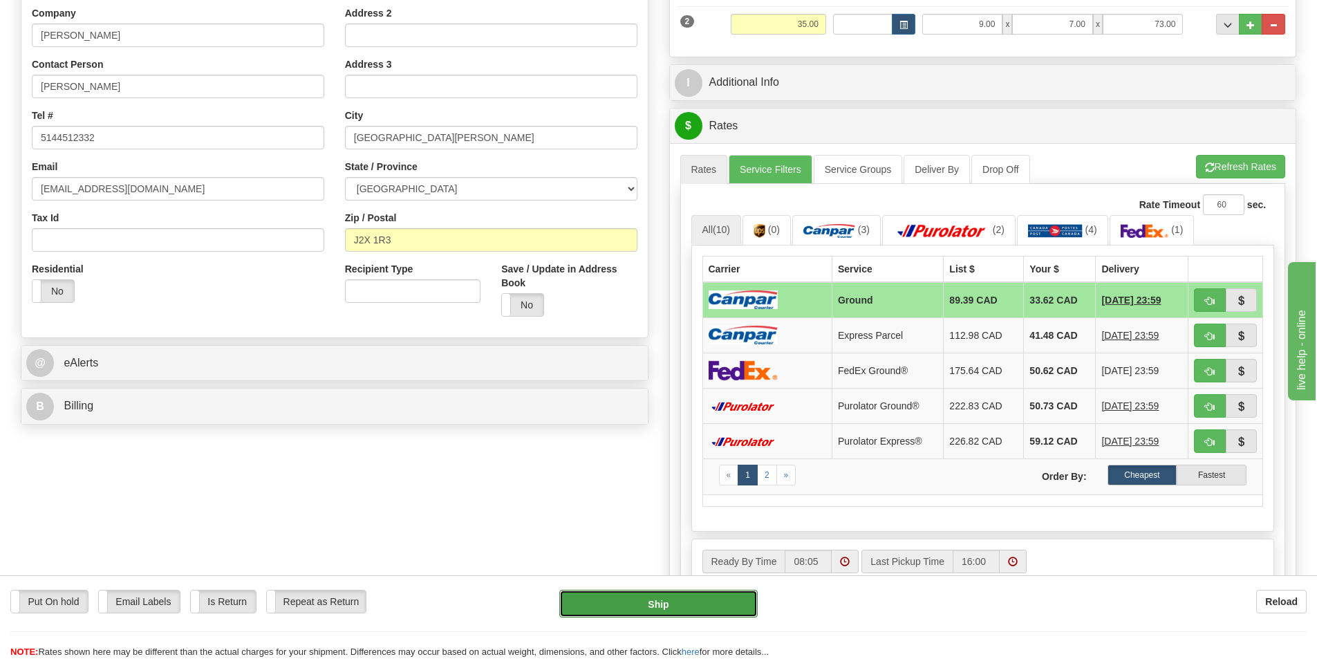
click at [701, 595] on button "Ship" at bounding box center [658, 604] width 198 height 28
type input "1"
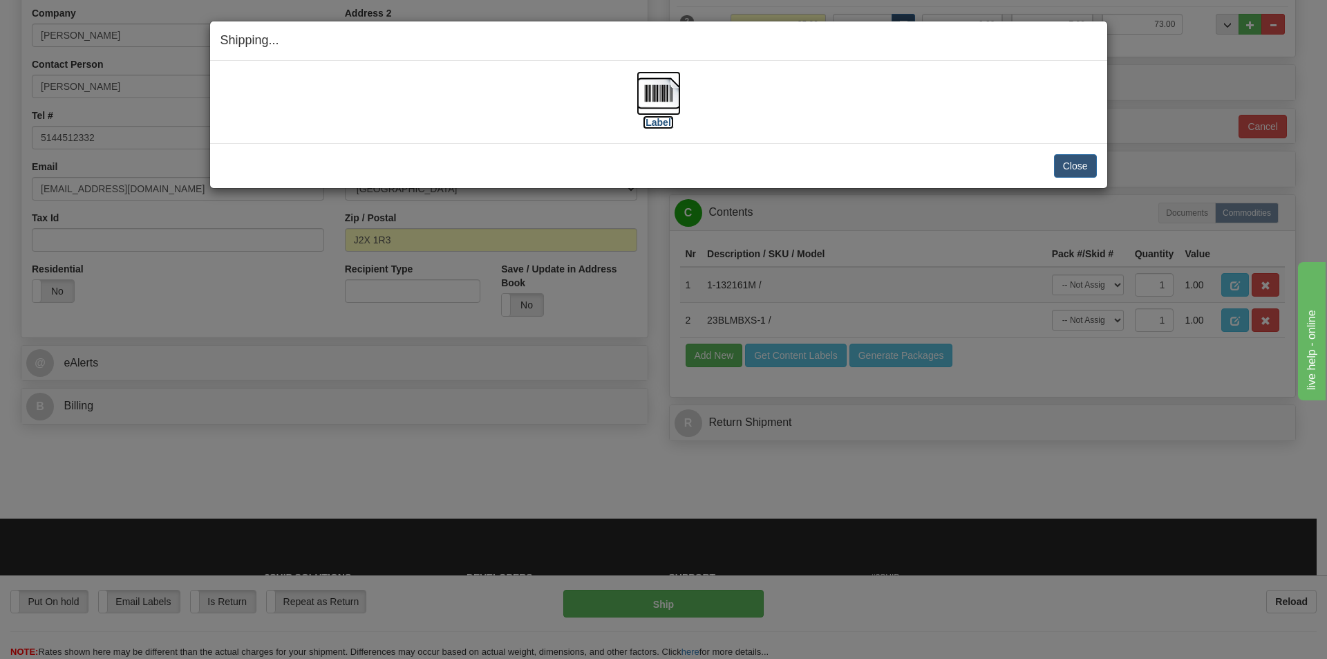
click at [665, 128] on label "[Label]" at bounding box center [659, 122] width 32 height 14
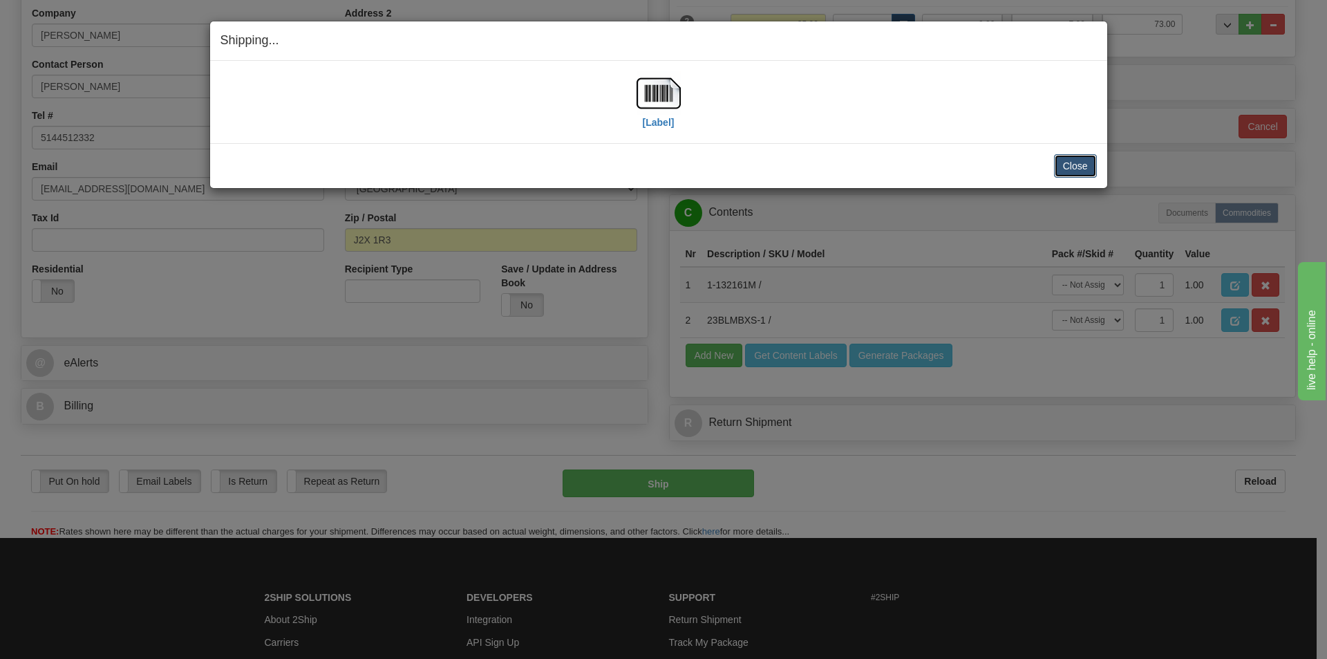
click at [1079, 163] on button "Close" at bounding box center [1075, 166] width 43 height 24
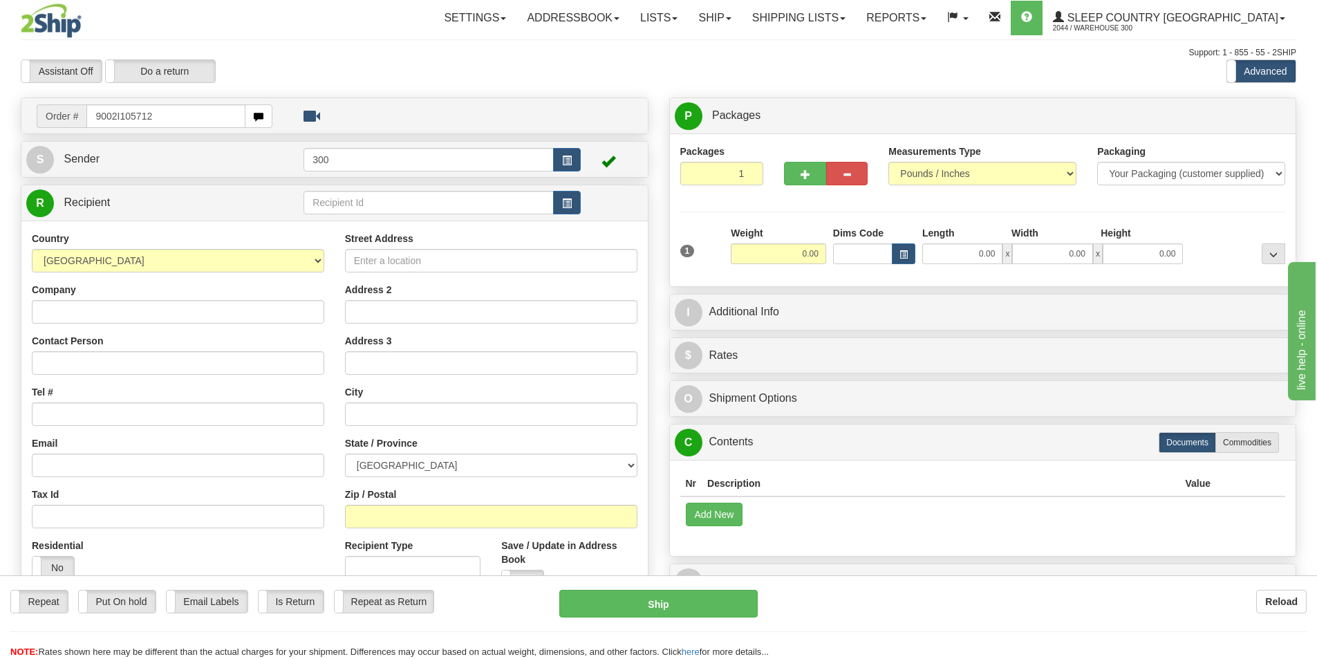
type input "9002I105712"
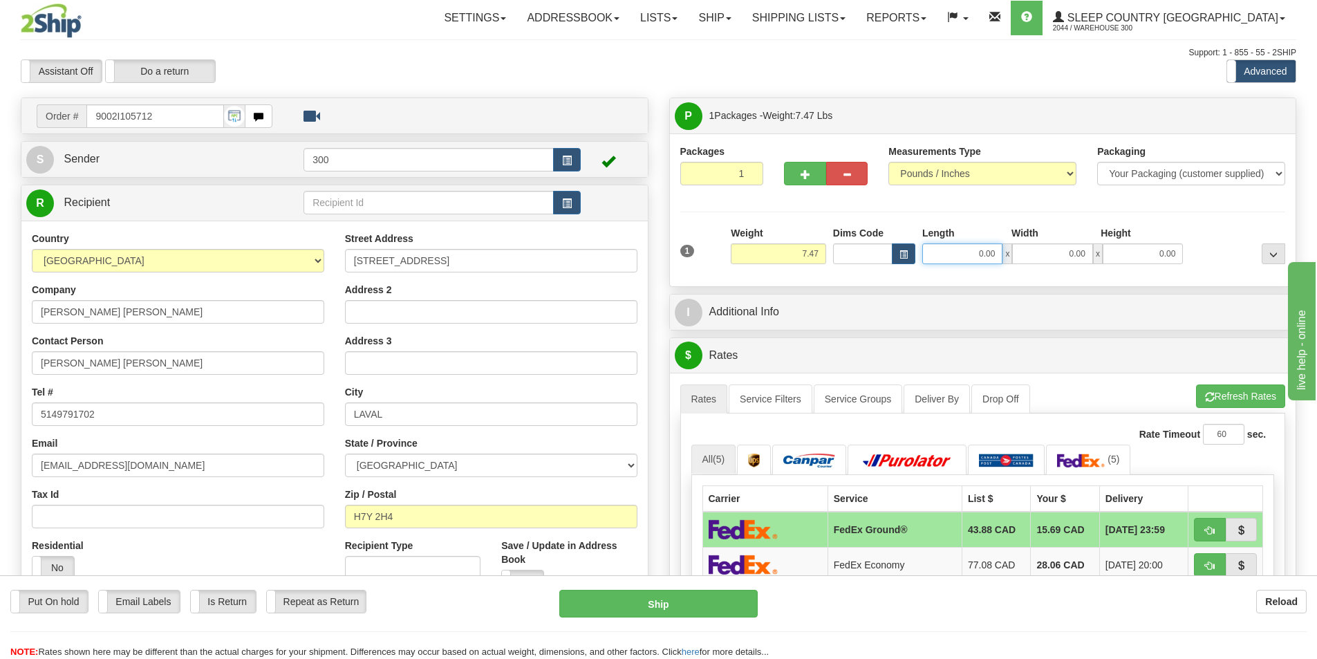
click at [961, 263] on input "0.00" at bounding box center [962, 253] width 80 height 21
type input "10.00"
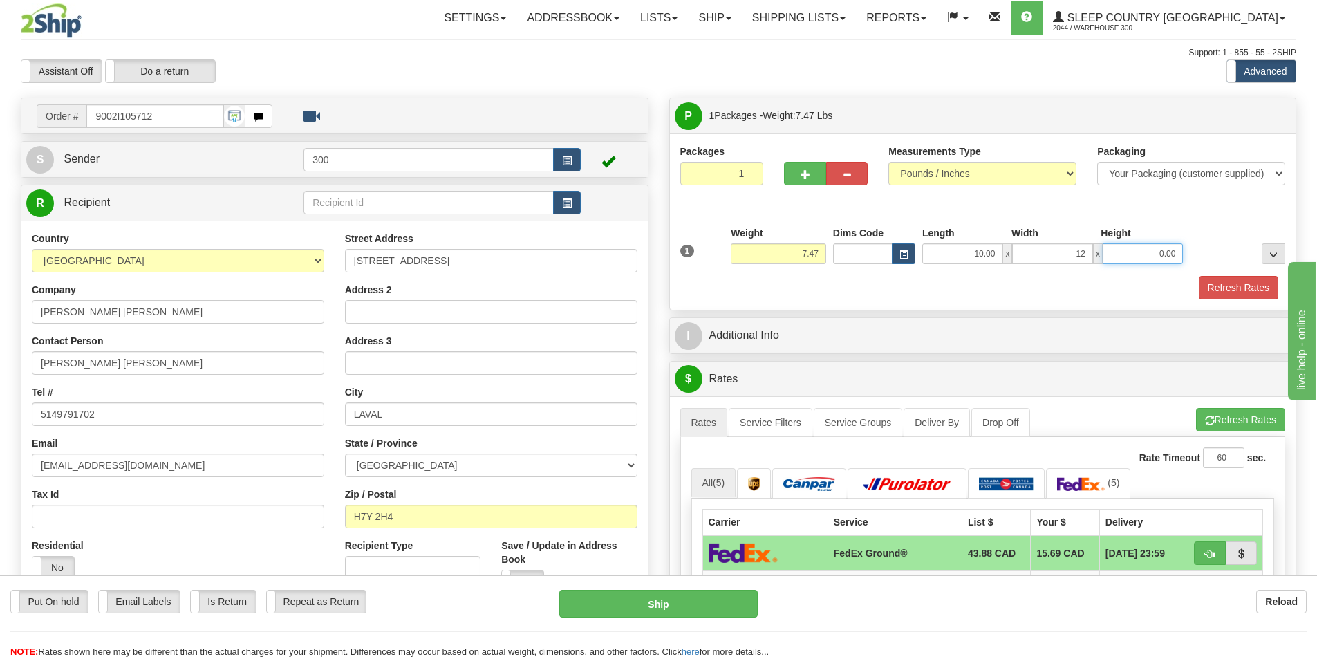
type input "12.00"
type input "17.00"
click at [1241, 290] on button "Refresh Rates" at bounding box center [1239, 288] width 80 height 24
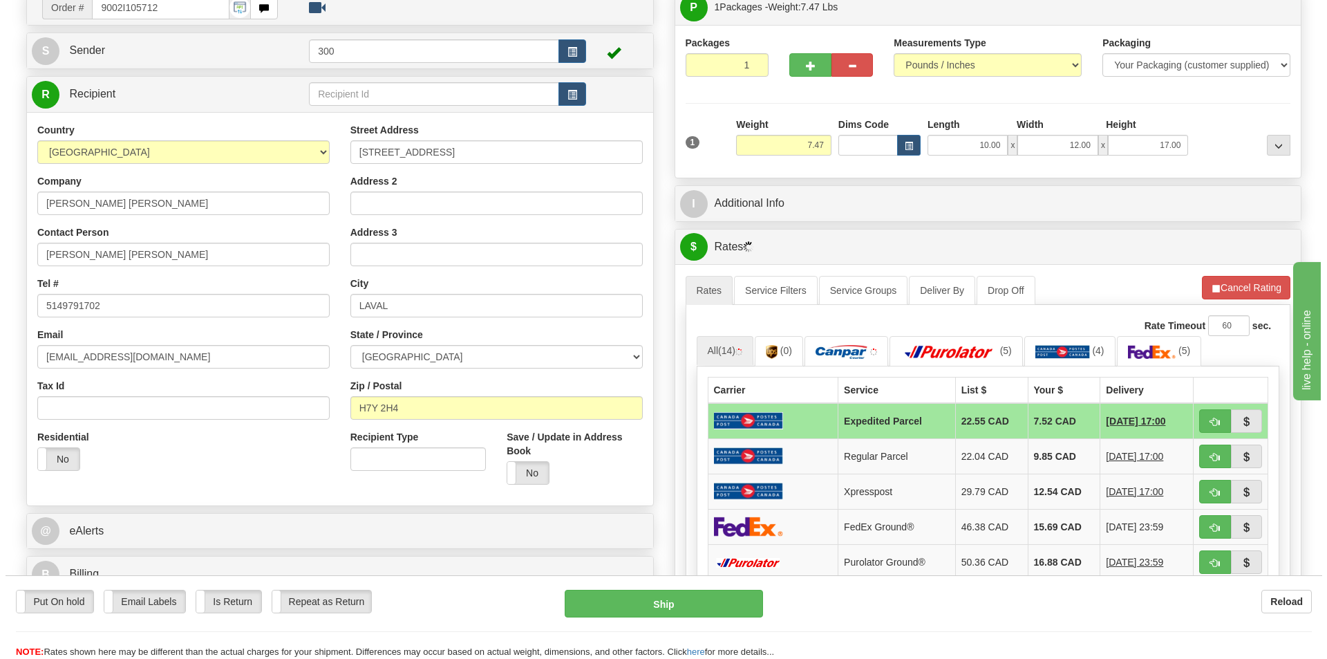
scroll to position [277, 0]
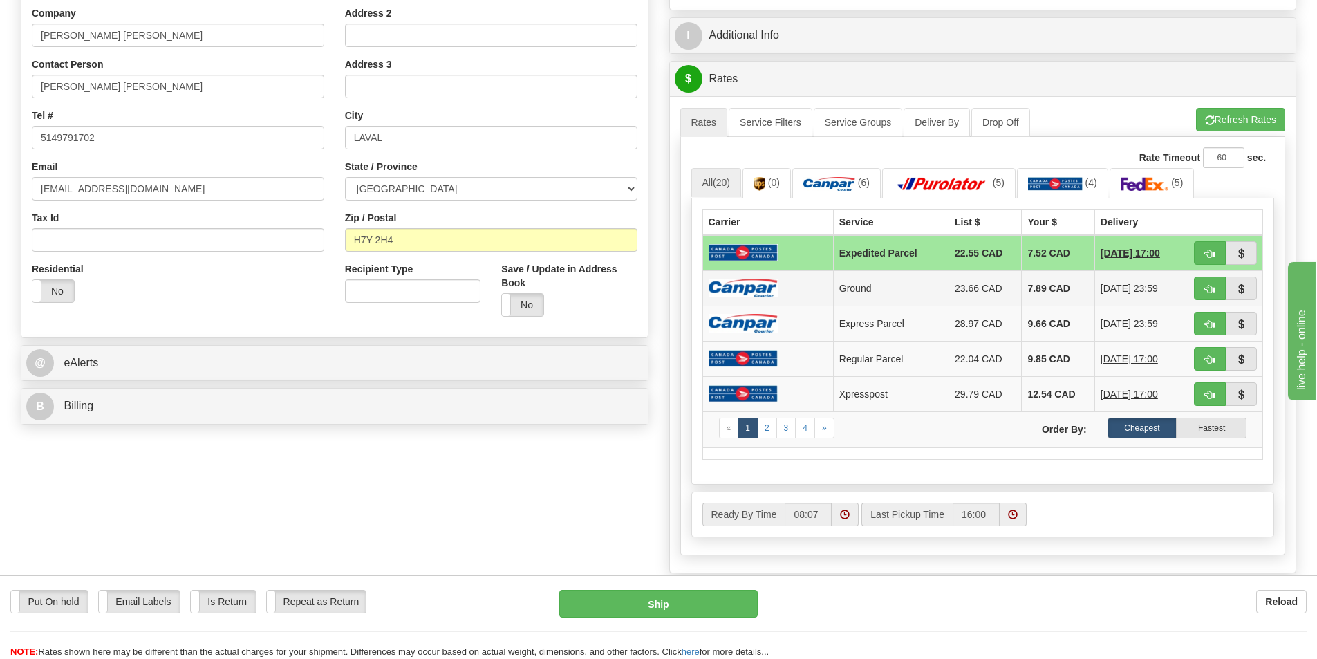
click at [785, 293] on td at bounding box center [767, 287] width 131 height 35
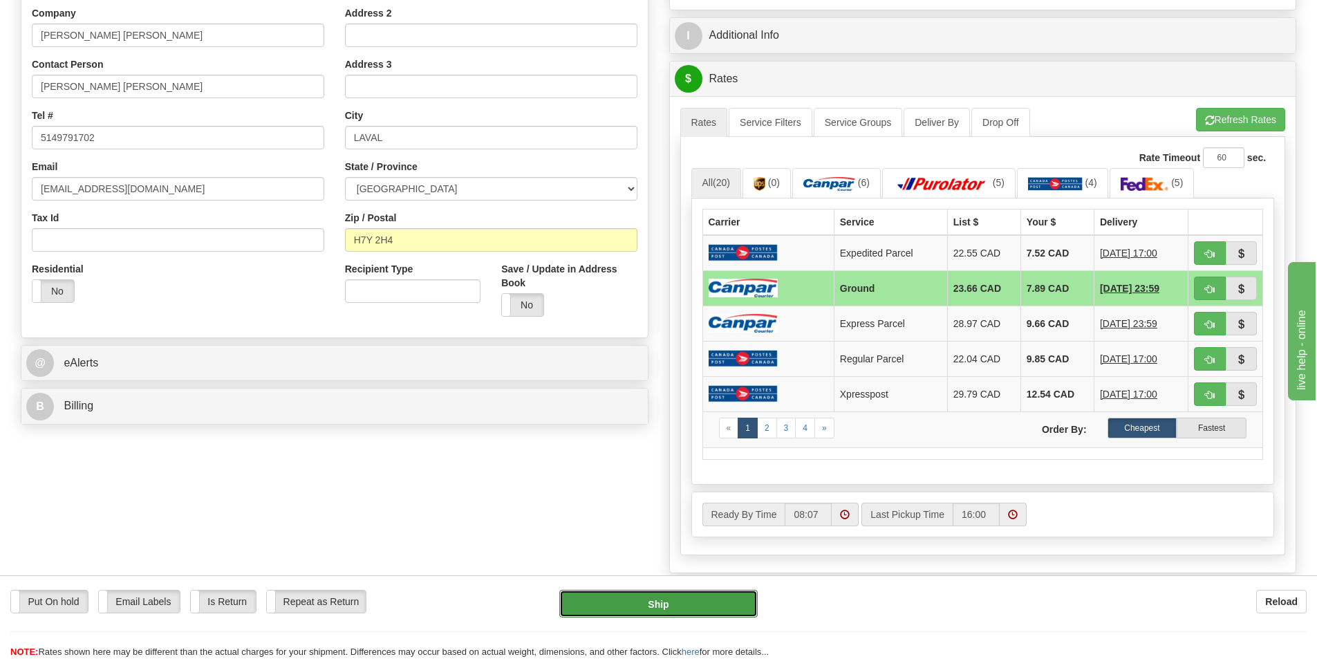
click at [683, 591] on button "Ship" at bounding box center [658, 604] width 198 height 28
type input "1"
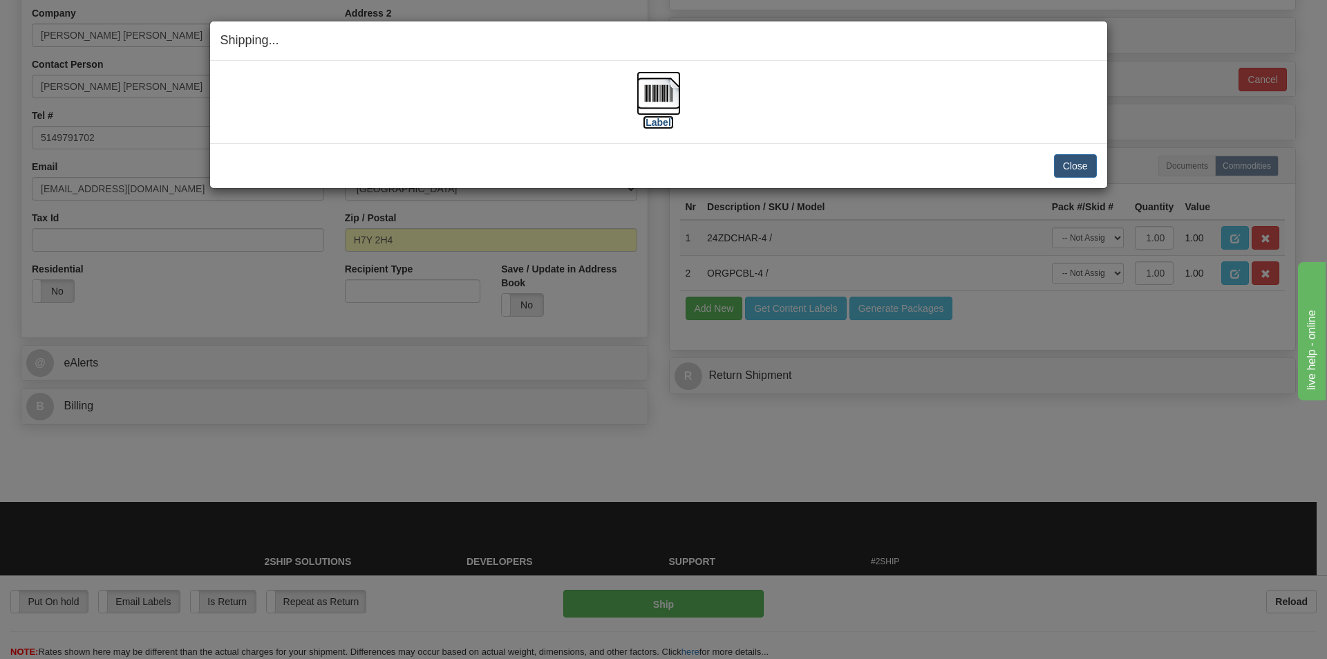
click at [661, 118] on label "[Label]" at bounding box center [659, 122] width 32 height 14
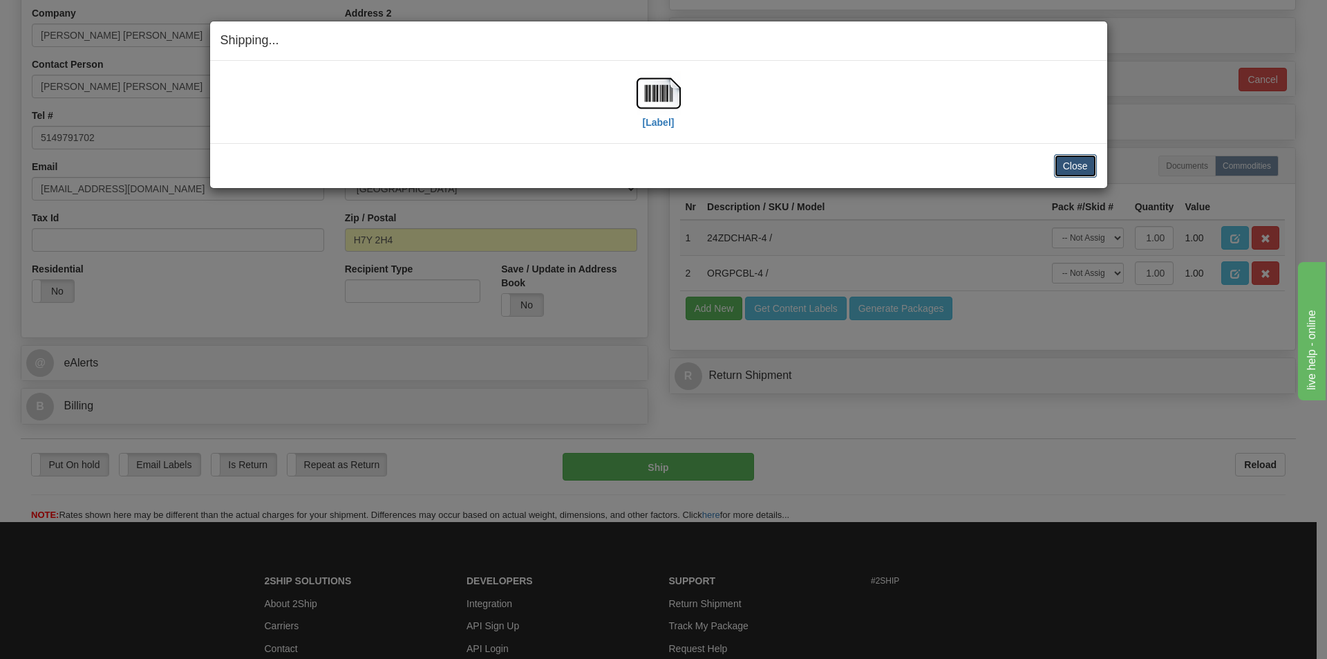
click at [1085, 163] on button "Close" at bounding box center [1075, 166] width 43 height 24
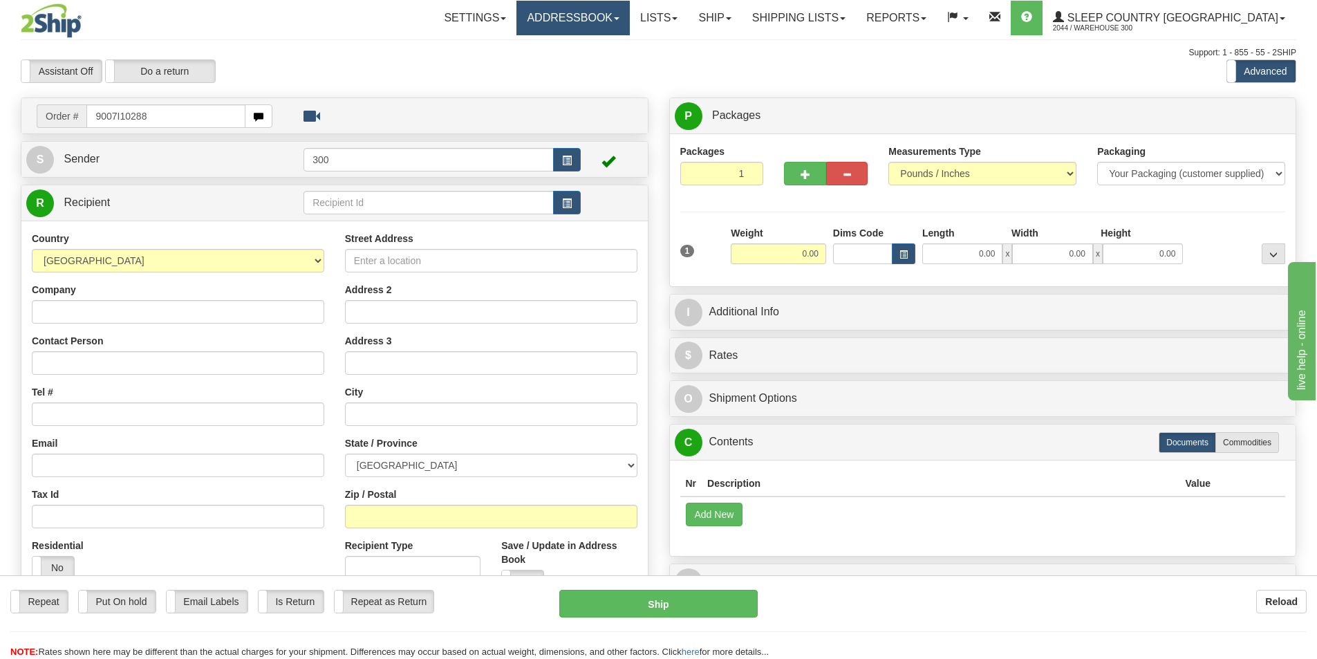
type input "9007I102882"
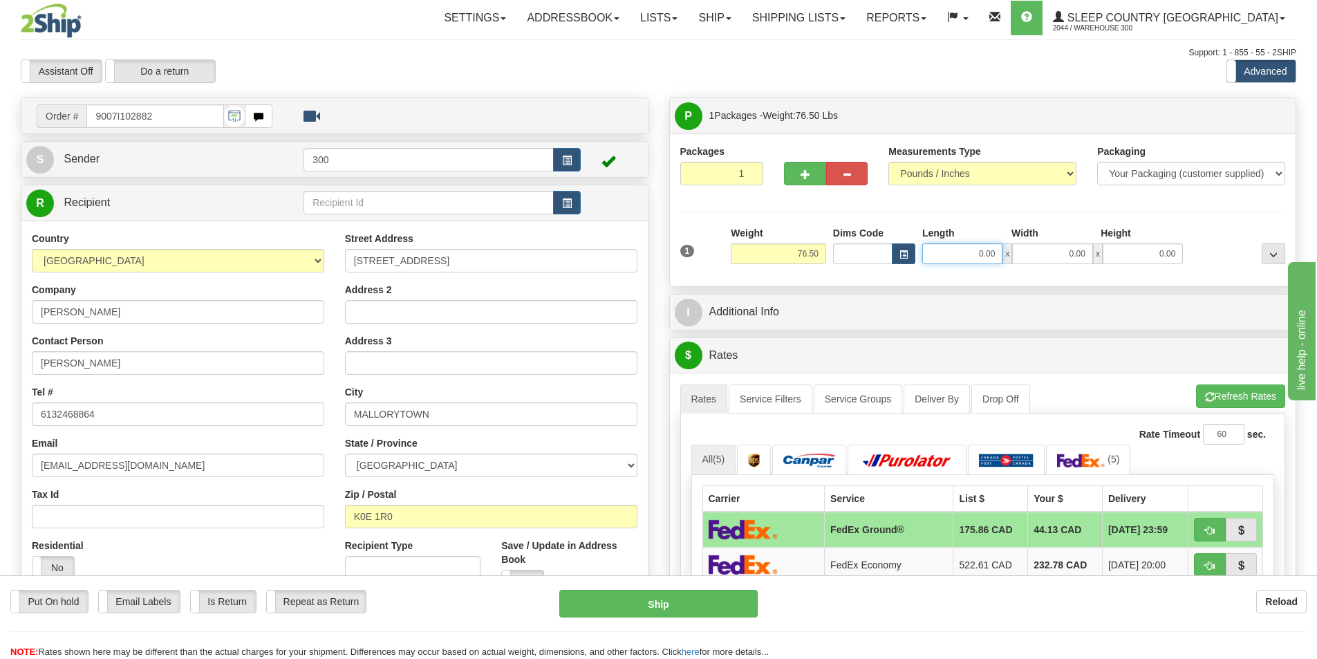
click at [985, 260] on input "0.00" at bounding box center [962, 253] width 80 height 21
type input "9"
type input "19.00"
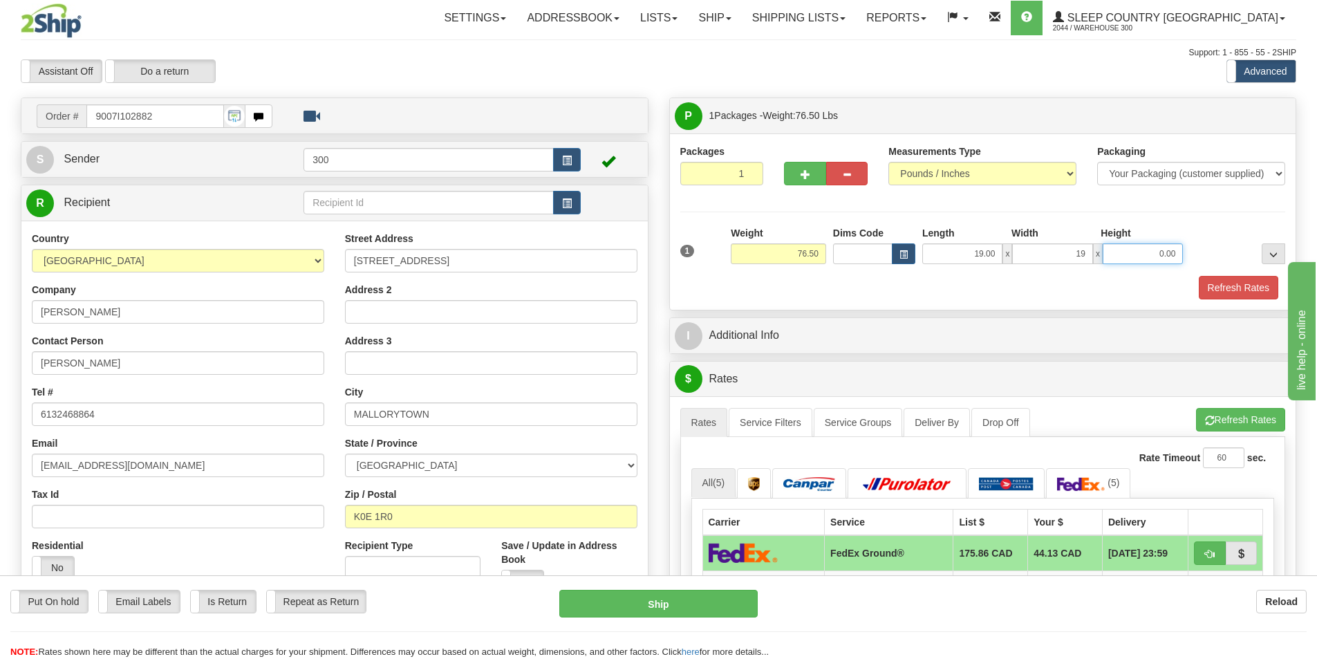
type input "19.00"
type input "44.00"
click at [1210, 276] on button "Refresh Rates" at bounding box center [1239, 288] width 80 height 24
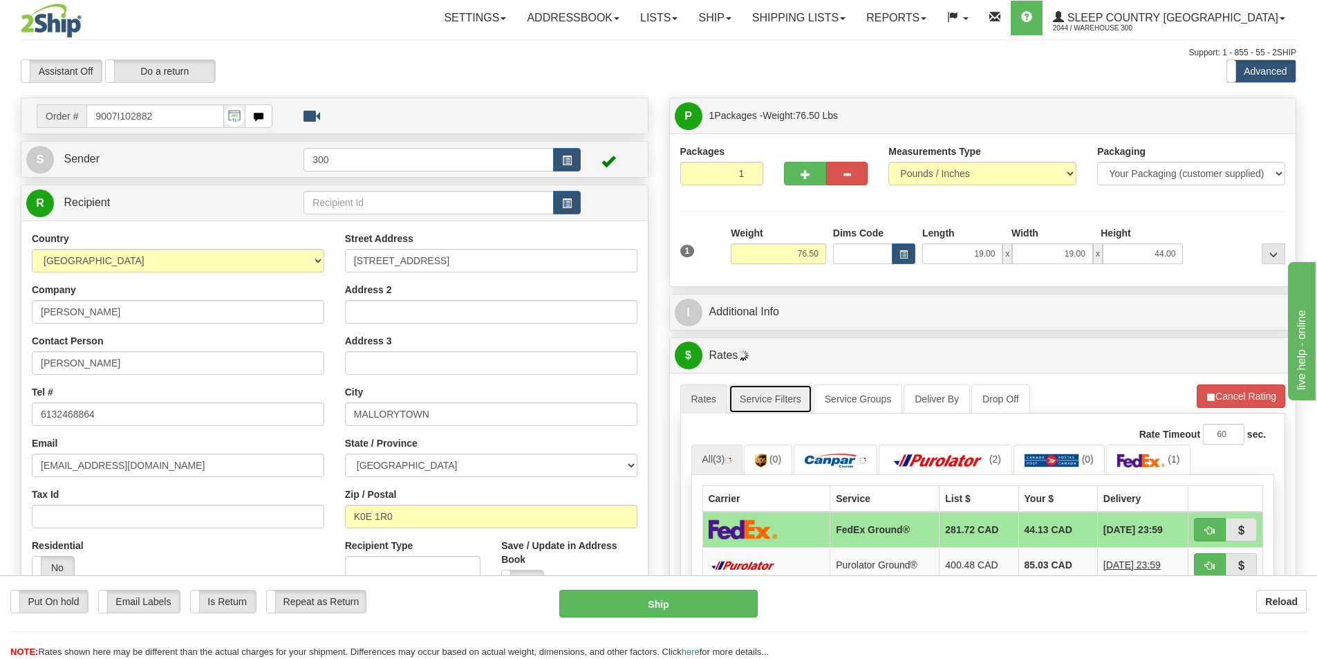
click at [794, 411] on link "Service Filters" at bounding box center [771, 398] width 84 height 29
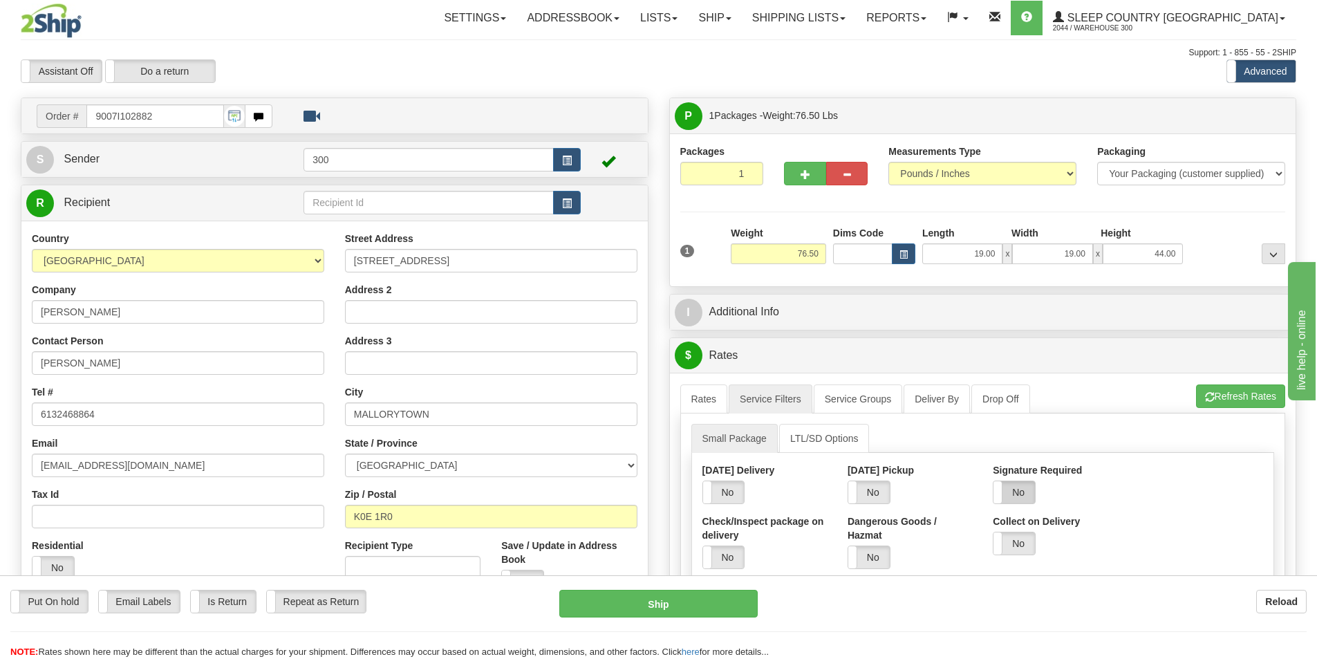
click at [1014, 490] on label "No" at bounding box center [1013, 492] width 41 height 22
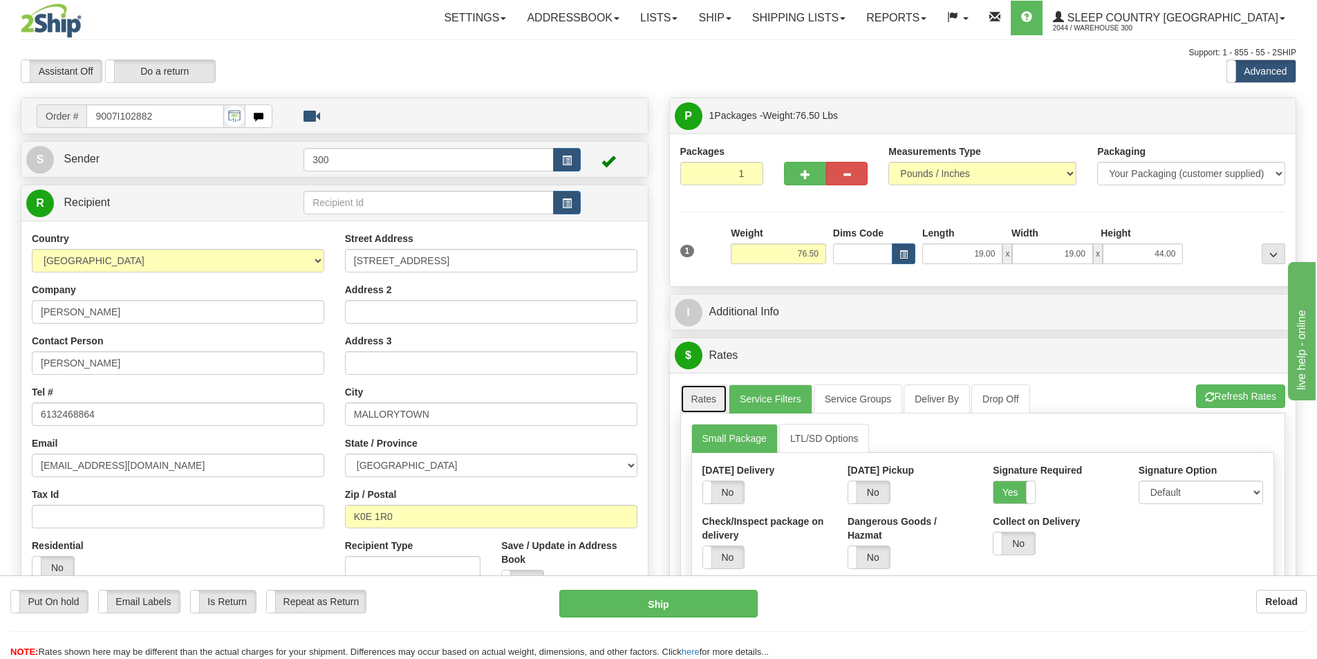
click at [714, 399] on link "Rates" at bounding box center [704, 398] width 48 height 29
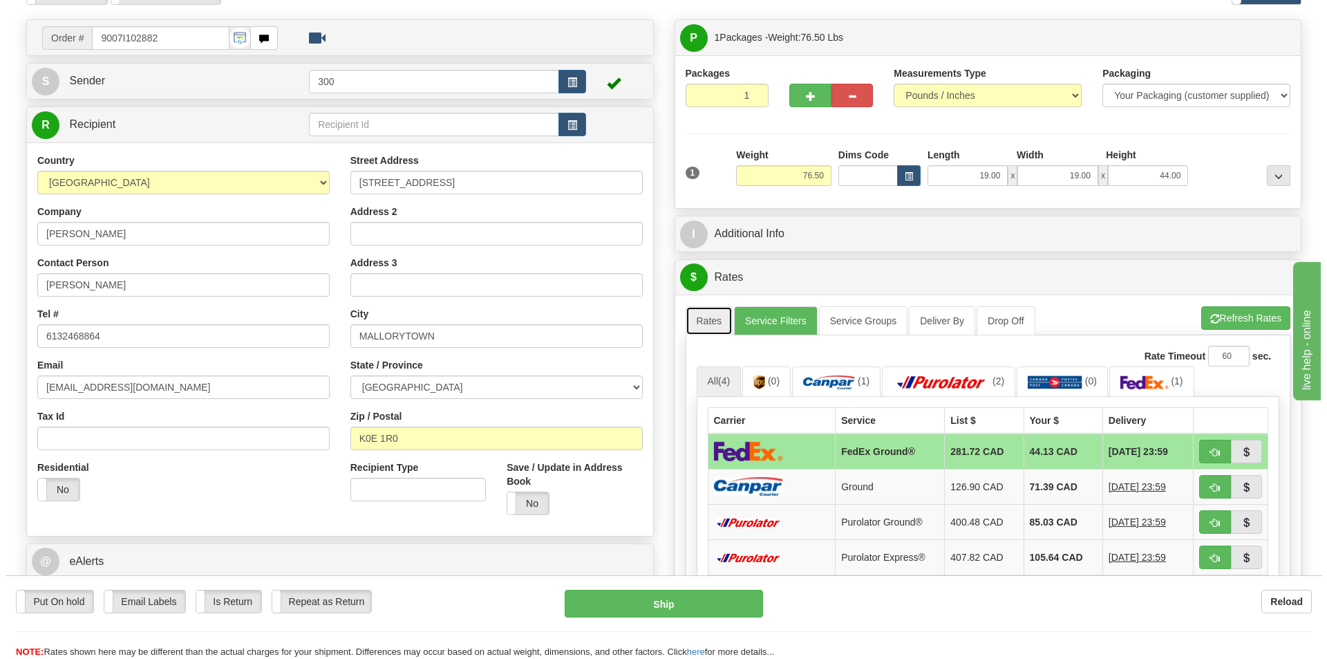
scroll to position [138, 0]
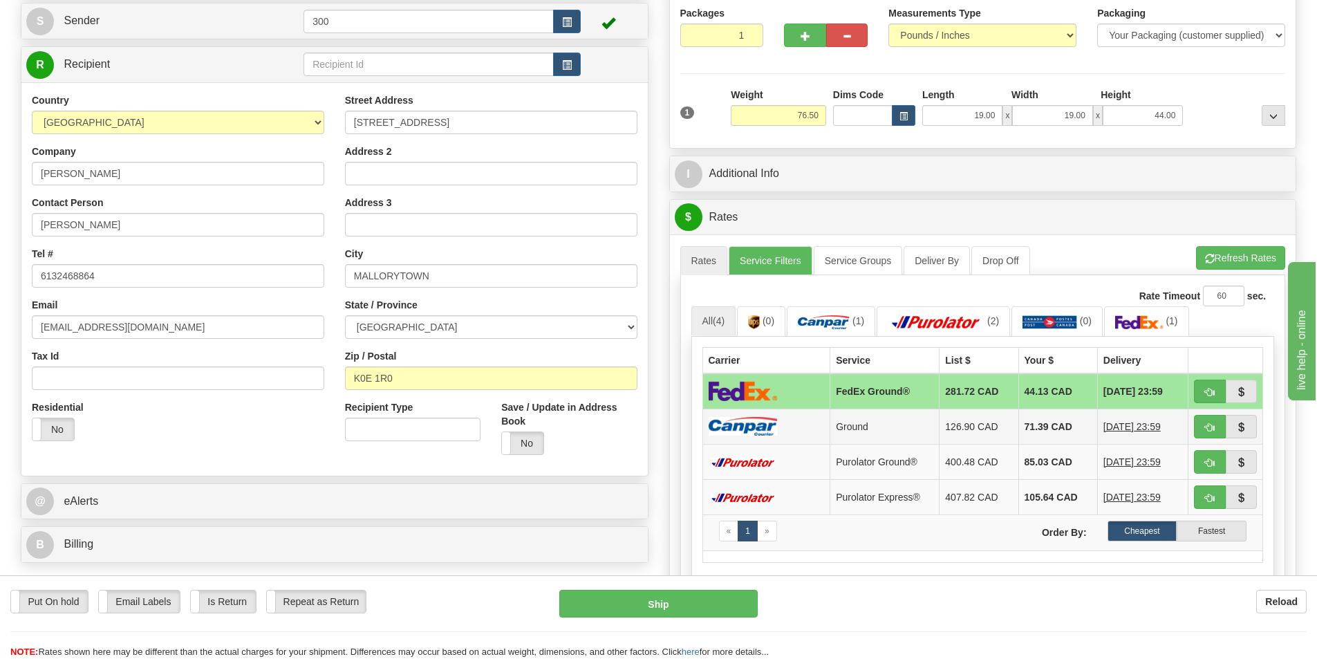
click at [813, 424] on td at bounding box center [766, 426] width 128 height 35
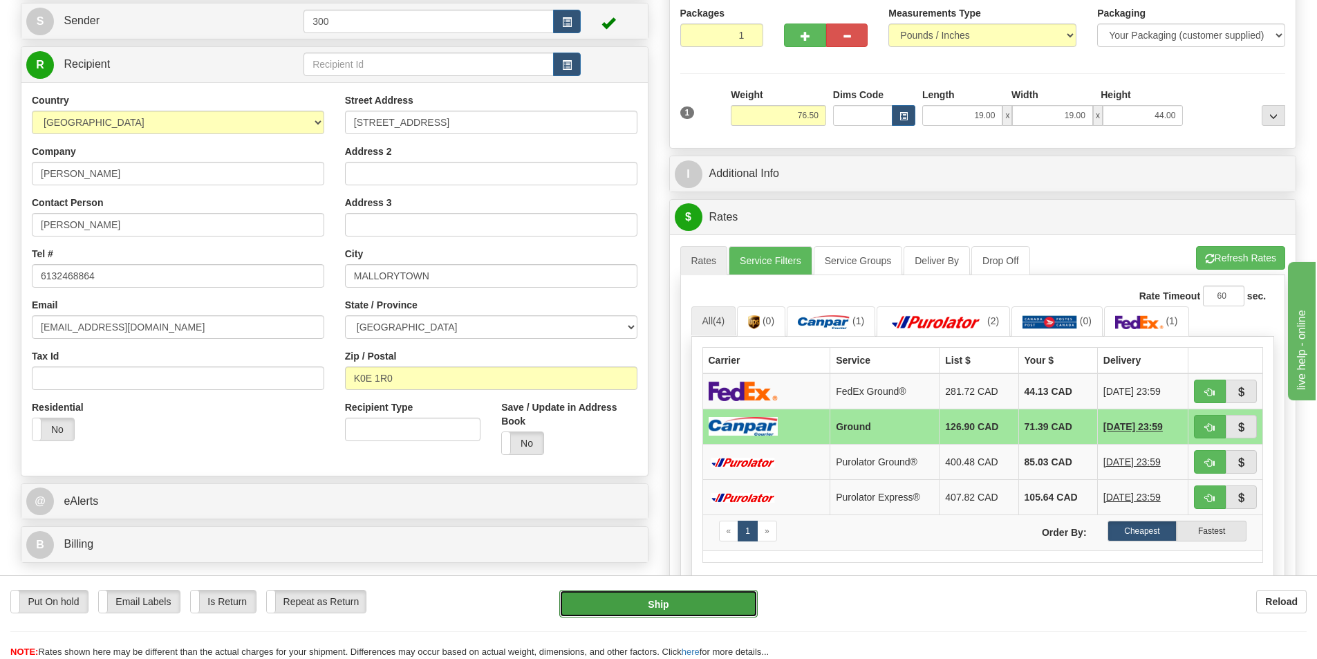
click at [702, 604] on button "Ship" at bounding box center [658, 604] width 198 height 28
type input "1"
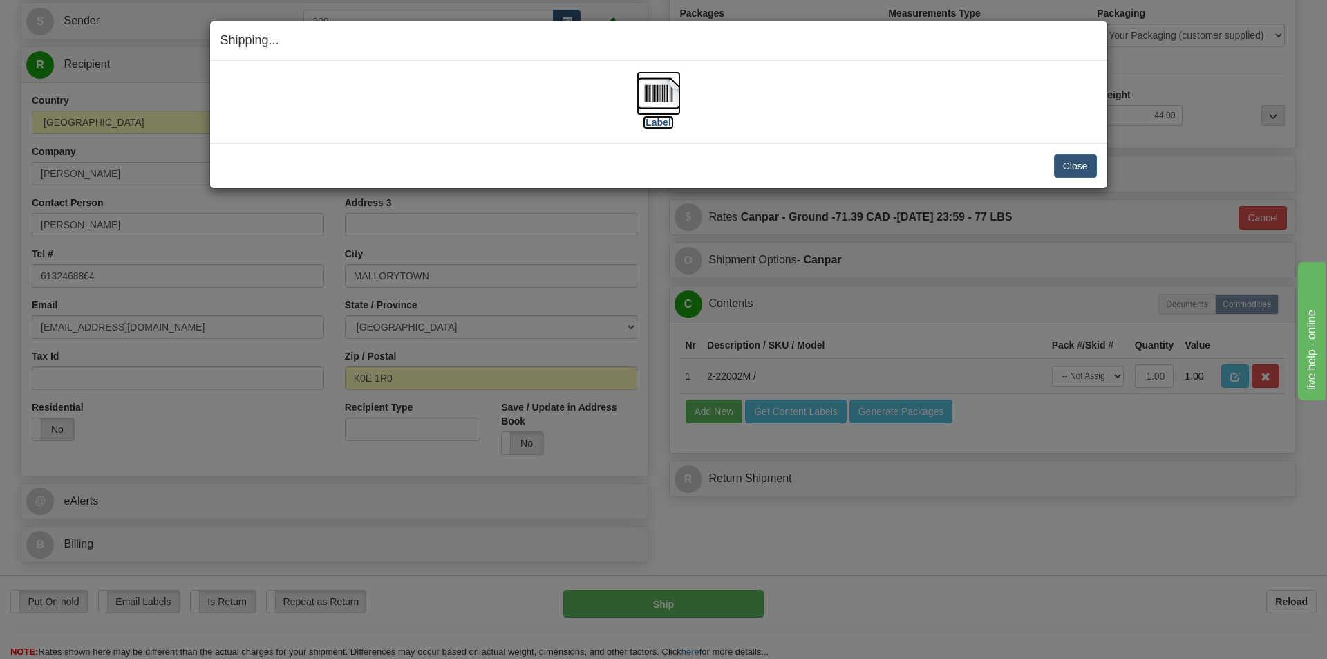
click at [650, 120] on label "[Label]" at bounding box center [659, 122] width 32 height 14
click at [1068, 163] on button "Close" at bounding box center [1075, 166] width 43 height 24
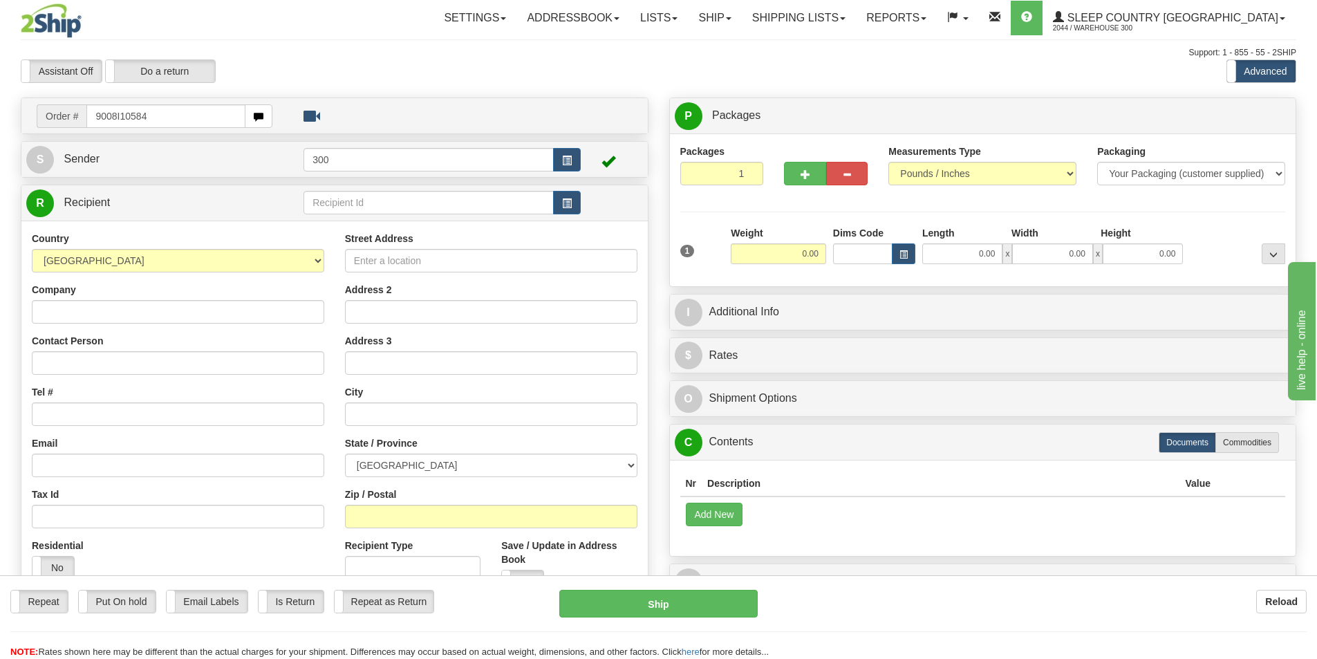
type input "9008I105841"
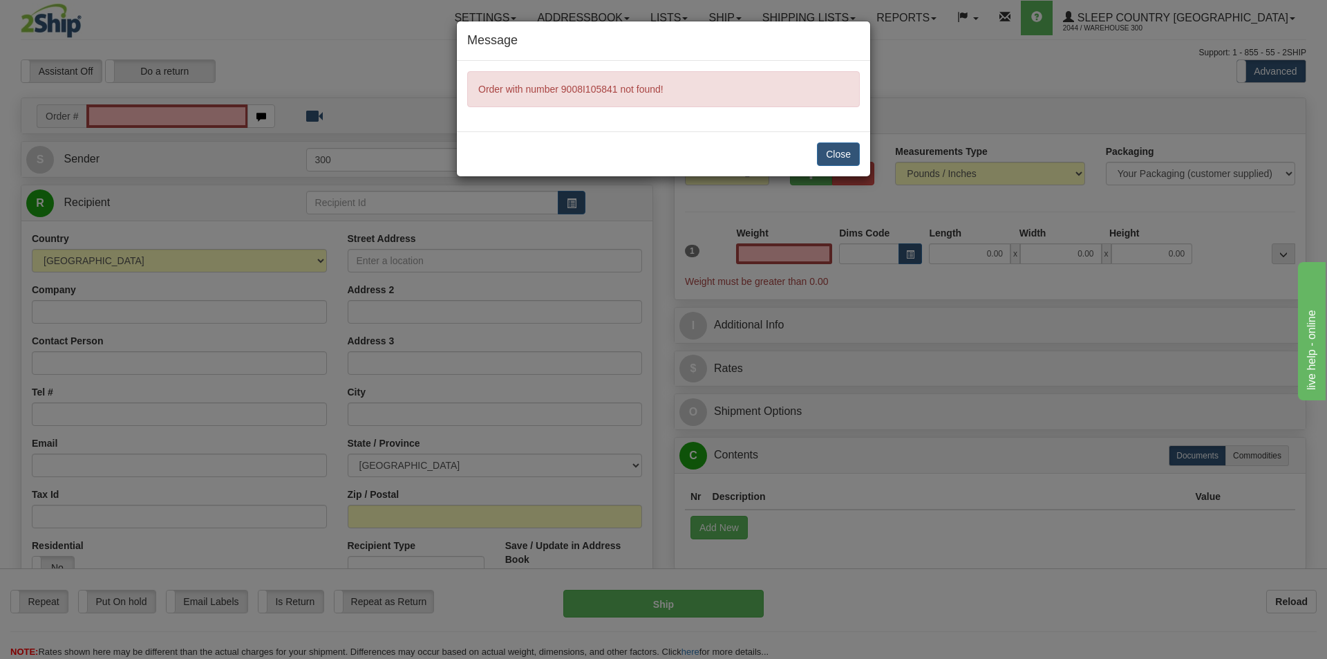
type input "0.00"
click at [849, 150] on button "Close" at bounding box center [838, 154] width 43 height 24
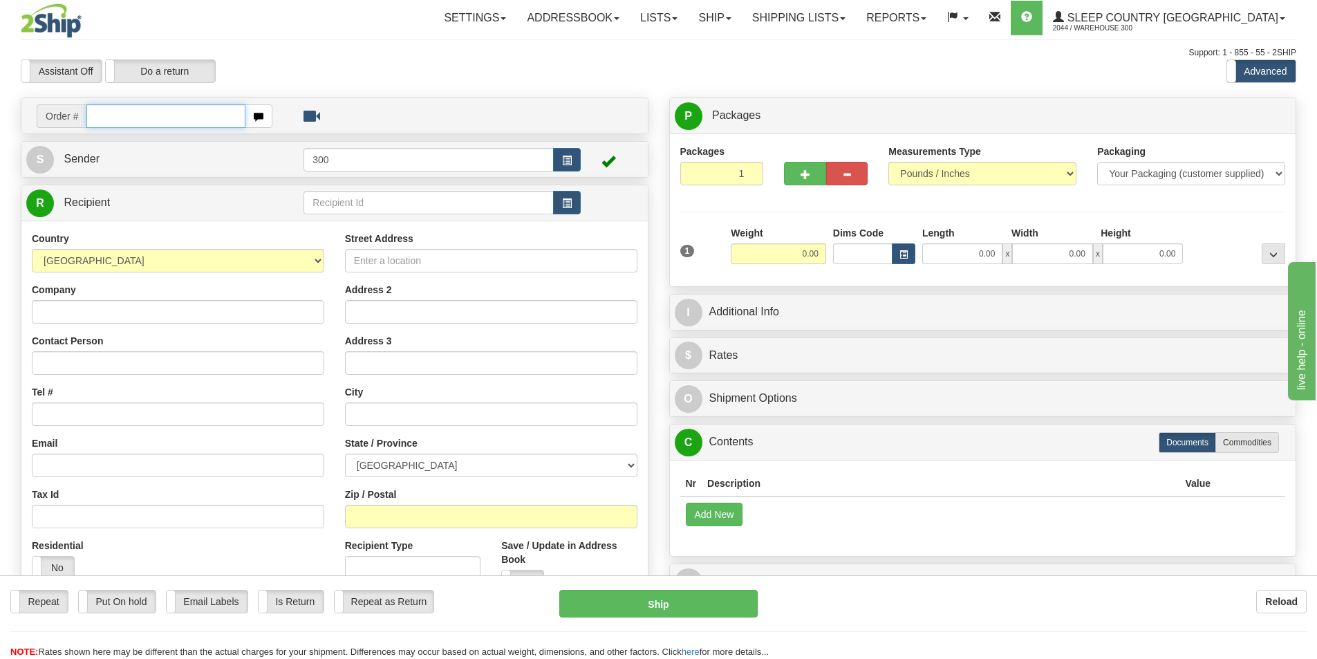
click at [136, 110] on input "text" at bounding box center [165, 116] width 159 height 24
type input "9008I105841"
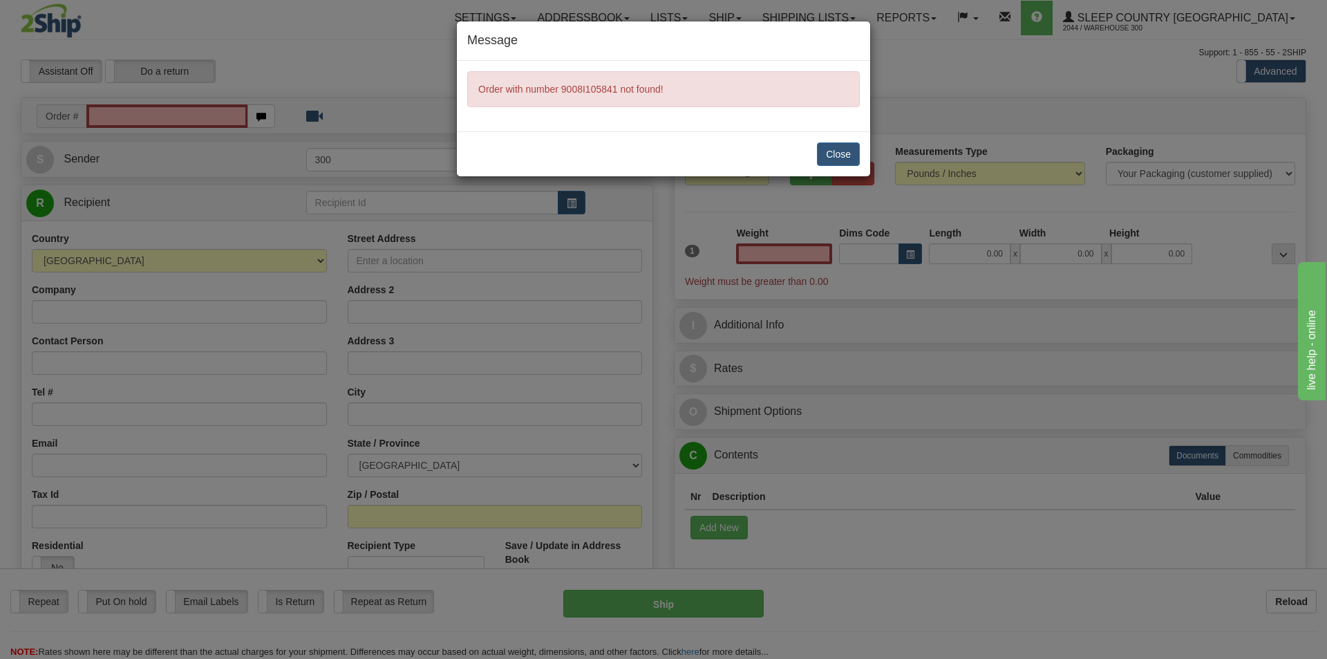
type input "0.00"
click at [832, 160] on button "Close" at bounding box center [838, 154] width 43 height 24
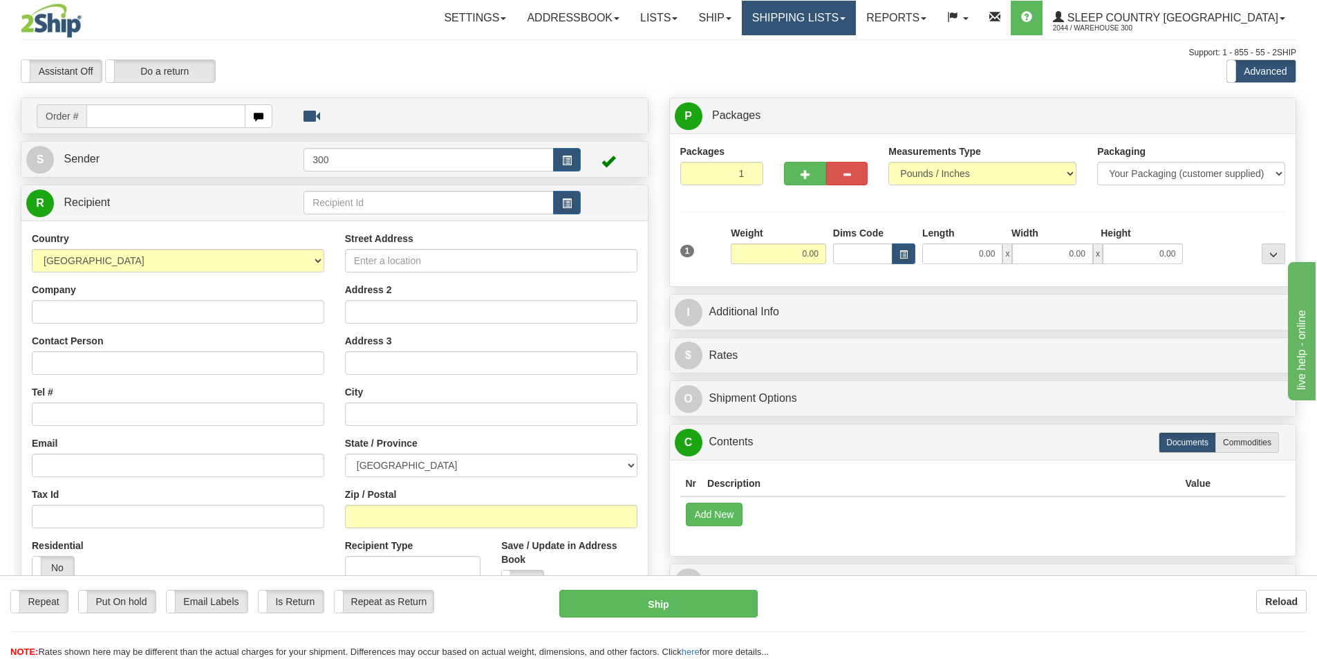
click at [856, 9] on link "Shipping lists" at bounding box center [799, 18] width 114 height 35
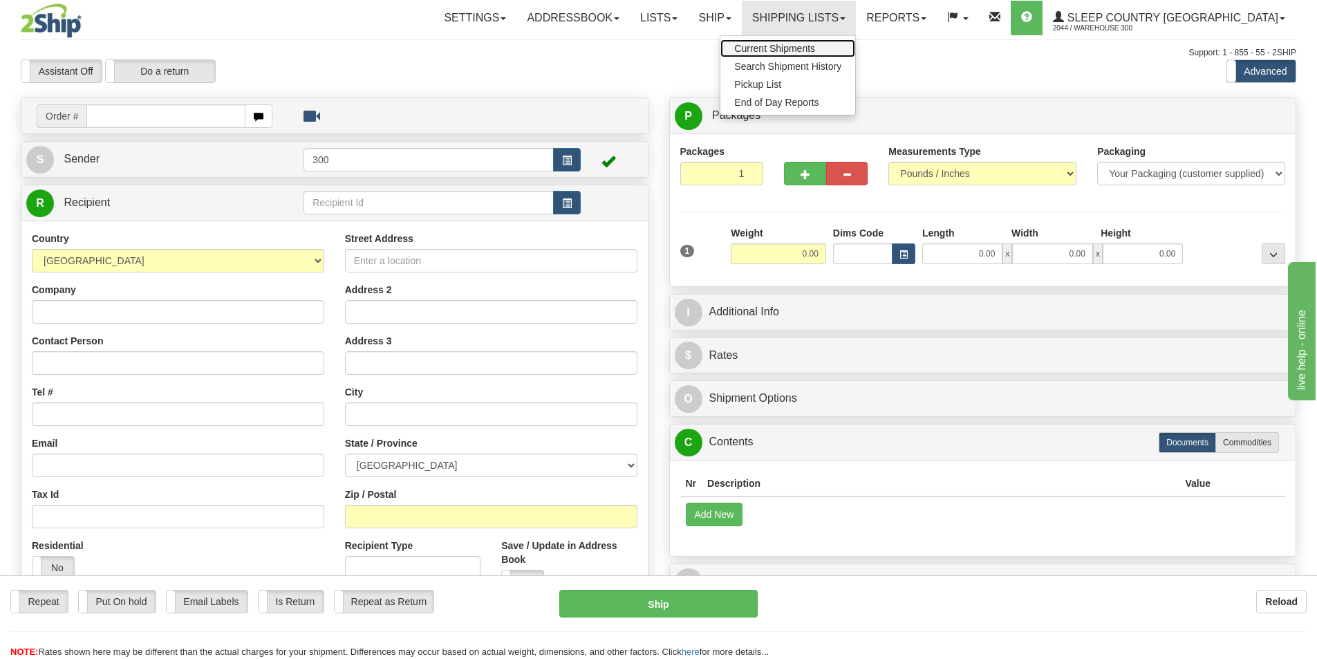
click at [815, 43] on span "Current Shipments" at bounding box center [774, 48] width 81 height 11
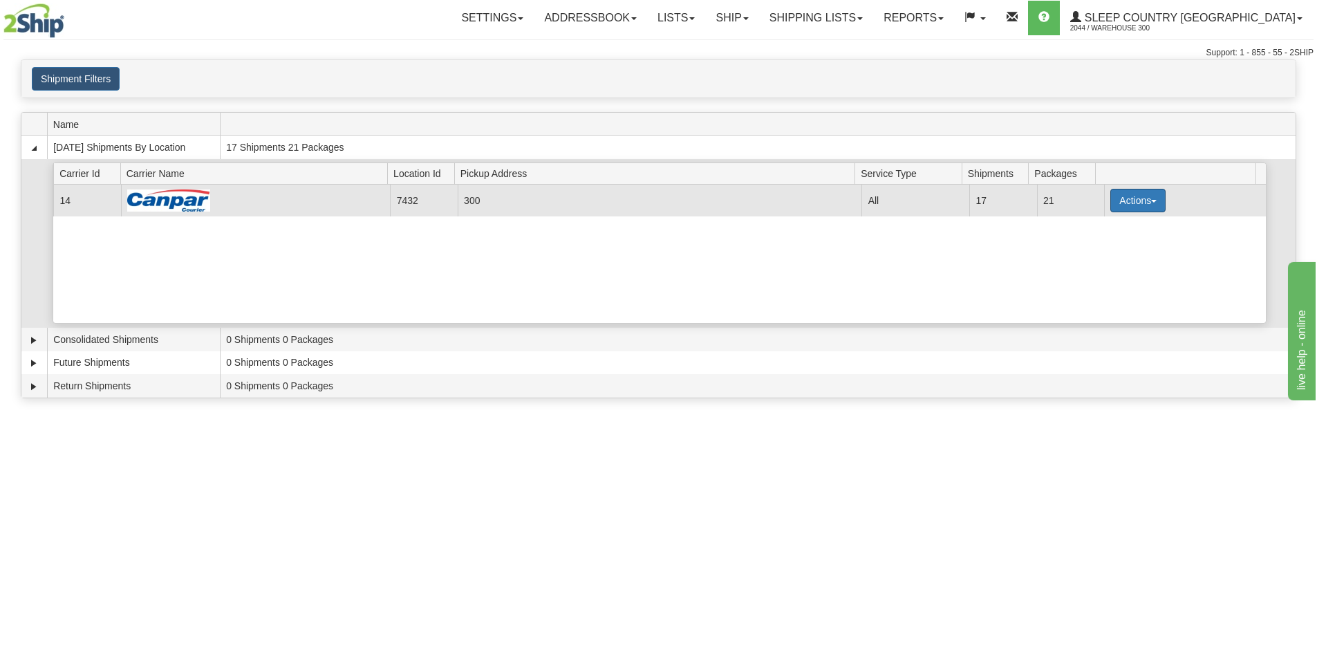
click at [1155, 204] on button "Actions" at bounding box center [1137, 201] width 55 height 24
click at [1098, 227] on span "Details" at bounding box center [1086, 226] width 37 height 10
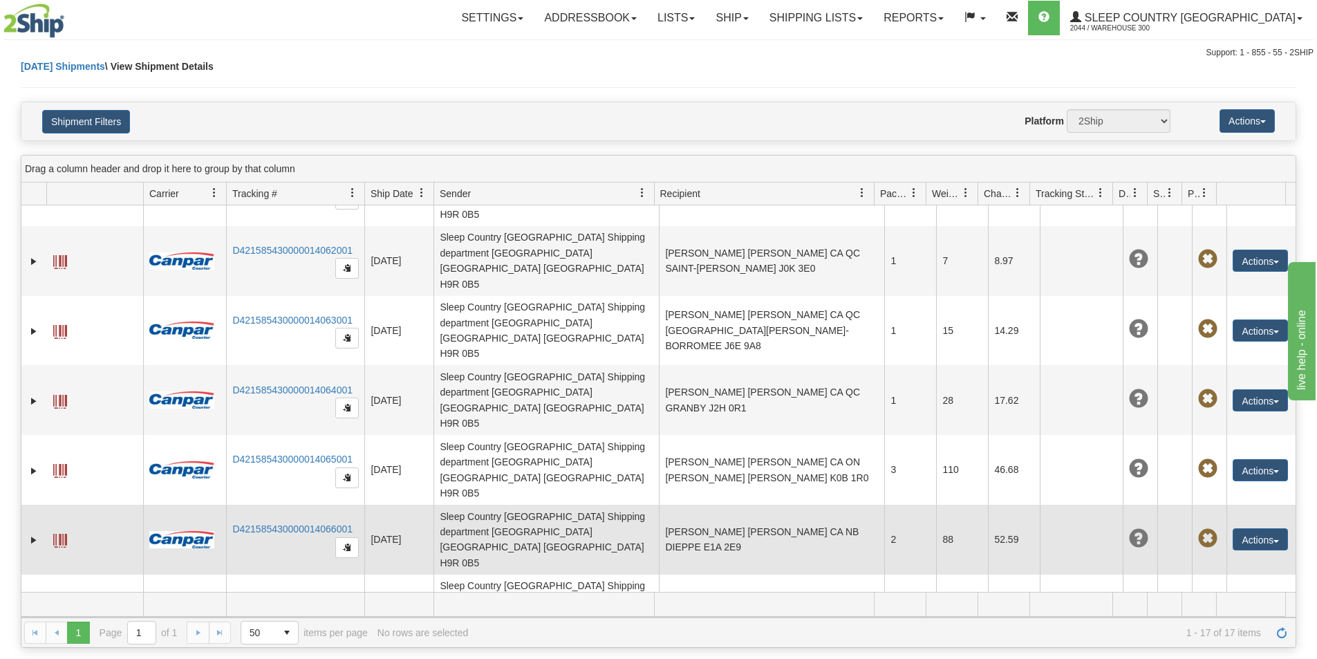
scroll to position [69, 0]
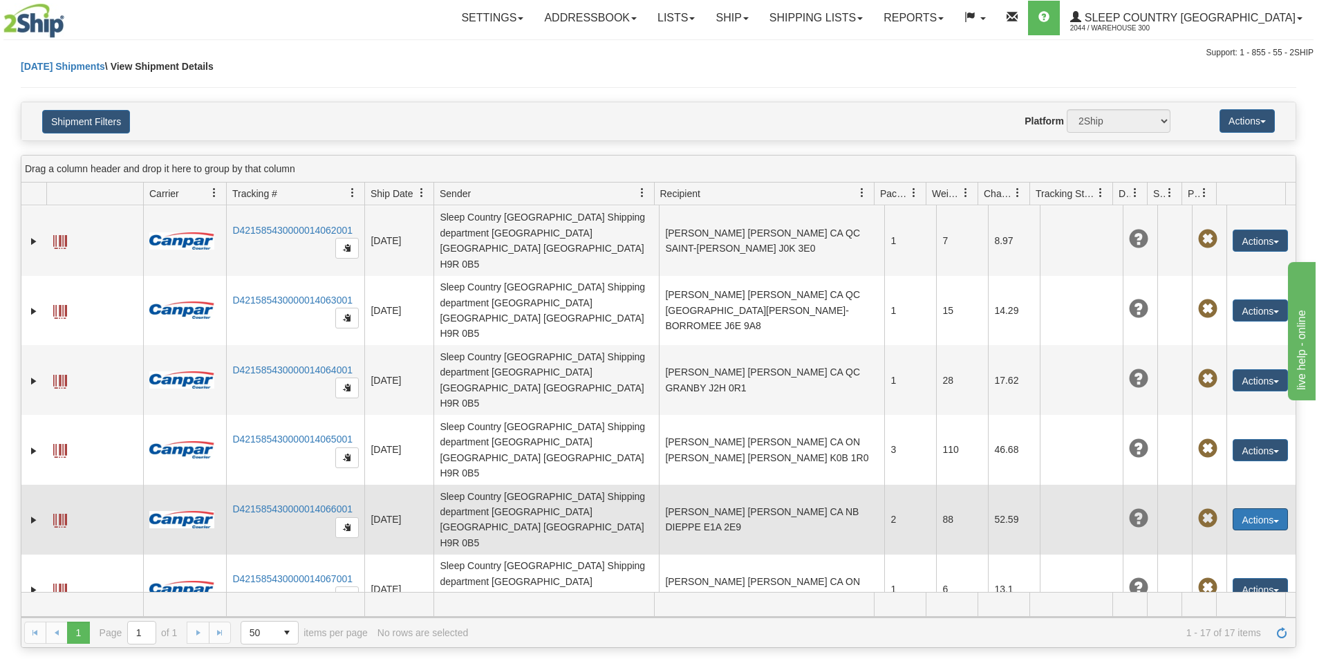
click at [1241, 508] on button "Actions" at bounding box center [1260, 519] width 55 height 22
click at [1213, 536] on link "Edit" at bounding box center [1232, 545] width 111 height 18
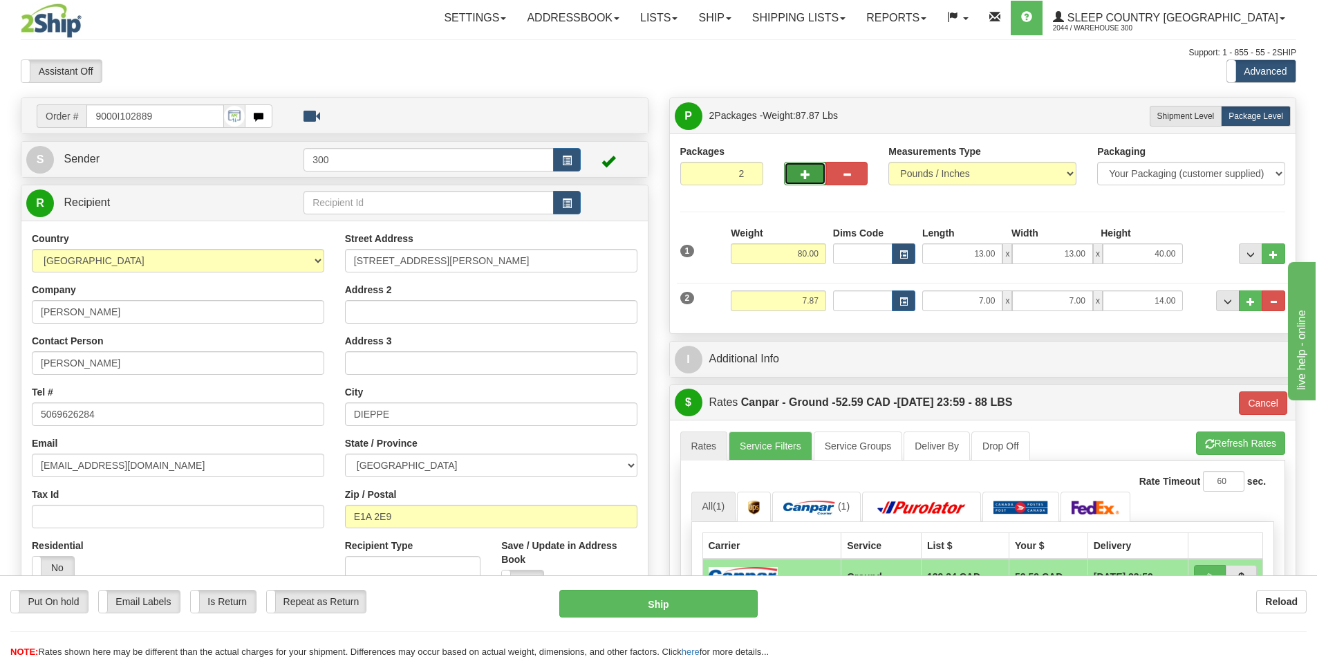
click at [801, 172] on span "button" at bounding box center [806, 174] width 10 height 9
type input "3"
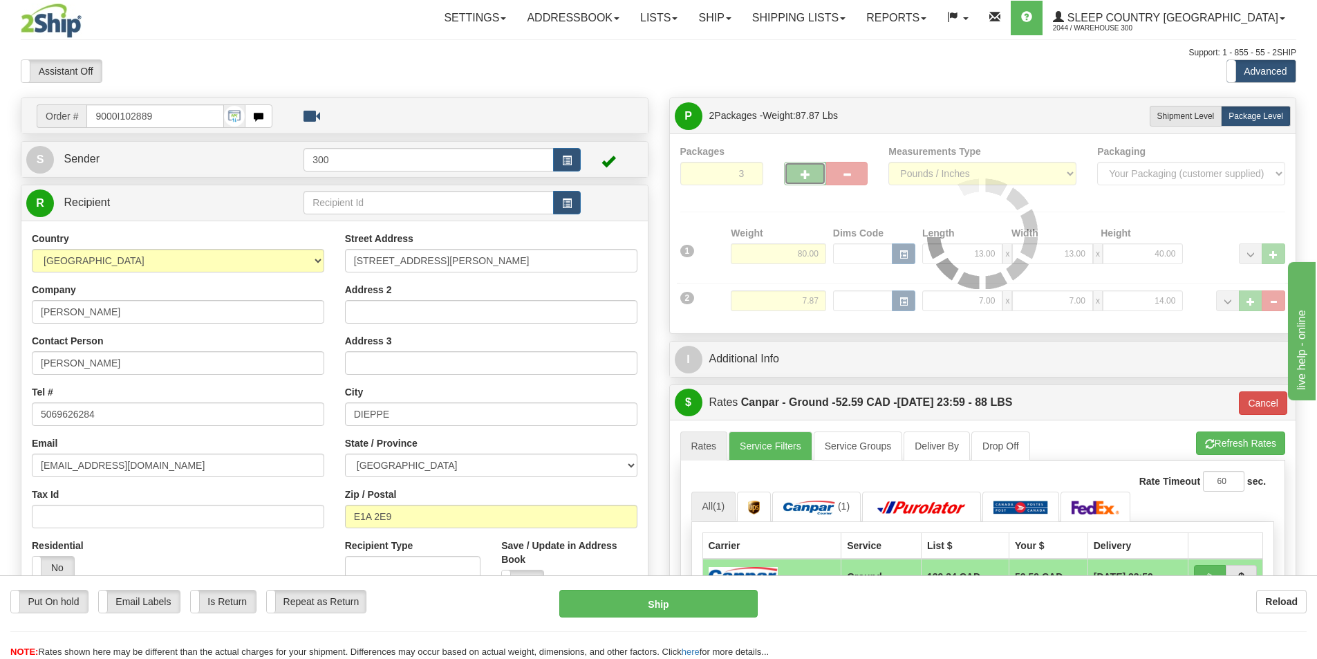
type input "1"
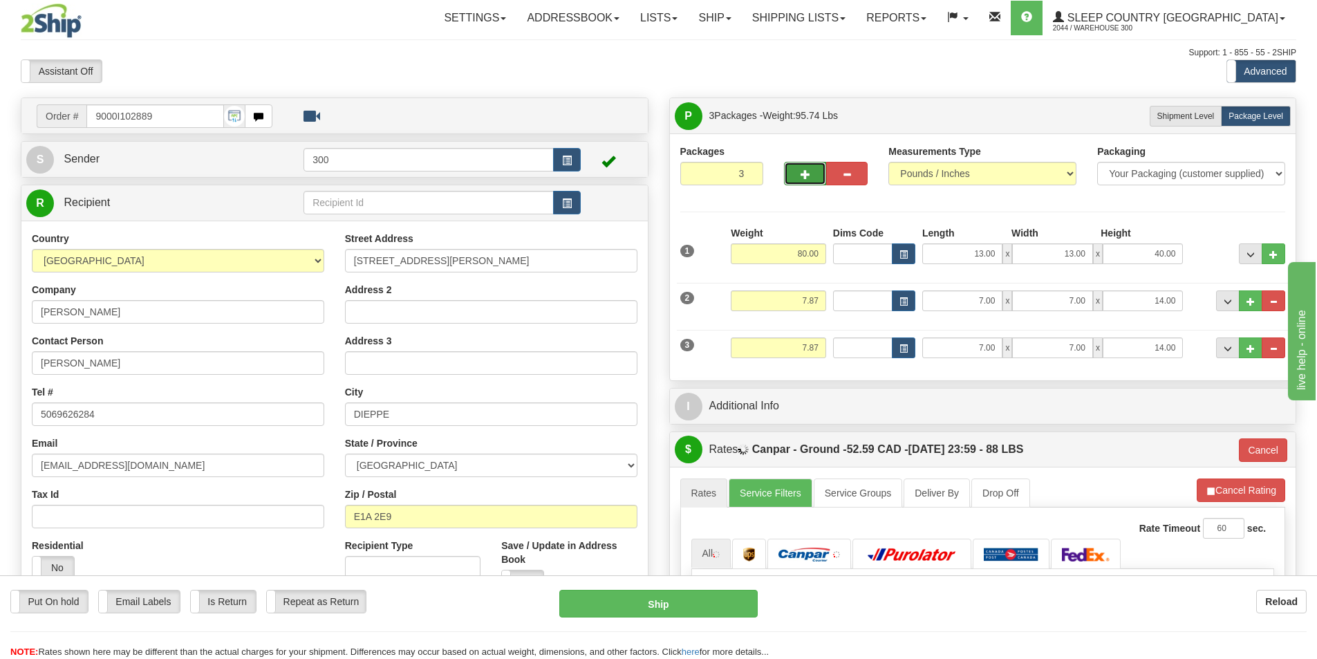
click at [801, 172] on span "button" at bounding box center [806, 174] width 10 height 9
type input "4"
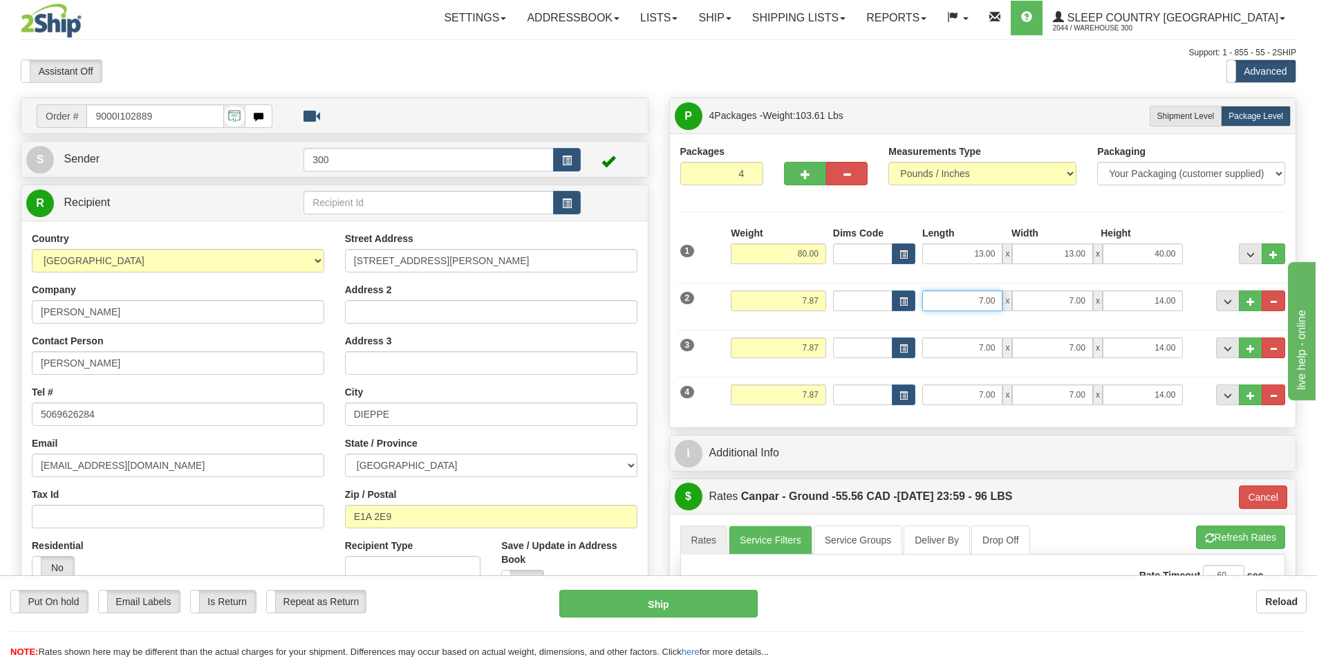
drag, startPoint x: 963, startPoint y: 300, endPoint x: 1050, endPoint y: 300, distance: 87.1
click at [1049, 300] on div "7.00 x 7.00 x 14.00" at bounding box center [1052, 300] width 261 height 21
drag, startPoint x: 798, startPoint y: 250, endPoint x: 1010, endPoint y: 254, distance: 212.3
click at [1007, 253] on div "1 Weight 80.00 Dims Code x x" at bounding box center [983, 250] width 613 height 49
type input "25"
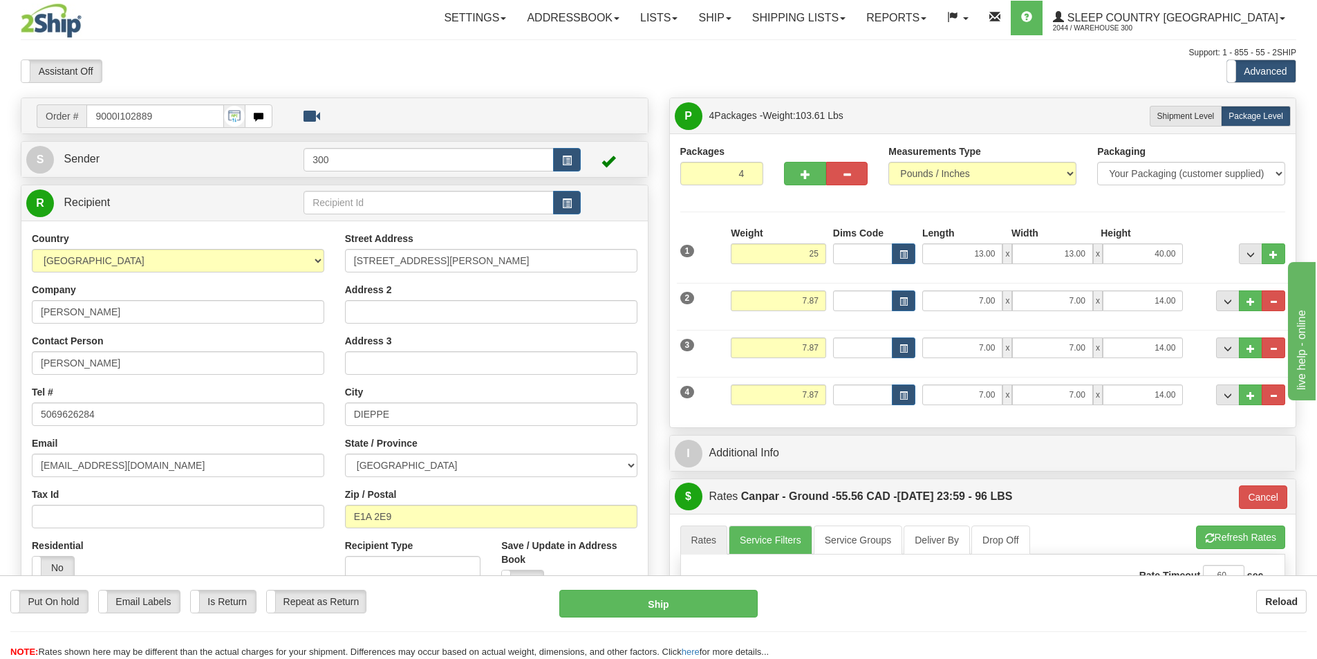
click at [808, 358] on div "Weight 7.87" at bounding box center [778, 352] width 102 height 31
type input "1"
type input "25.00"
click at [810, 351] on input "7.87" at bounding box center [778, 347] width 95 height 21
type input "7"
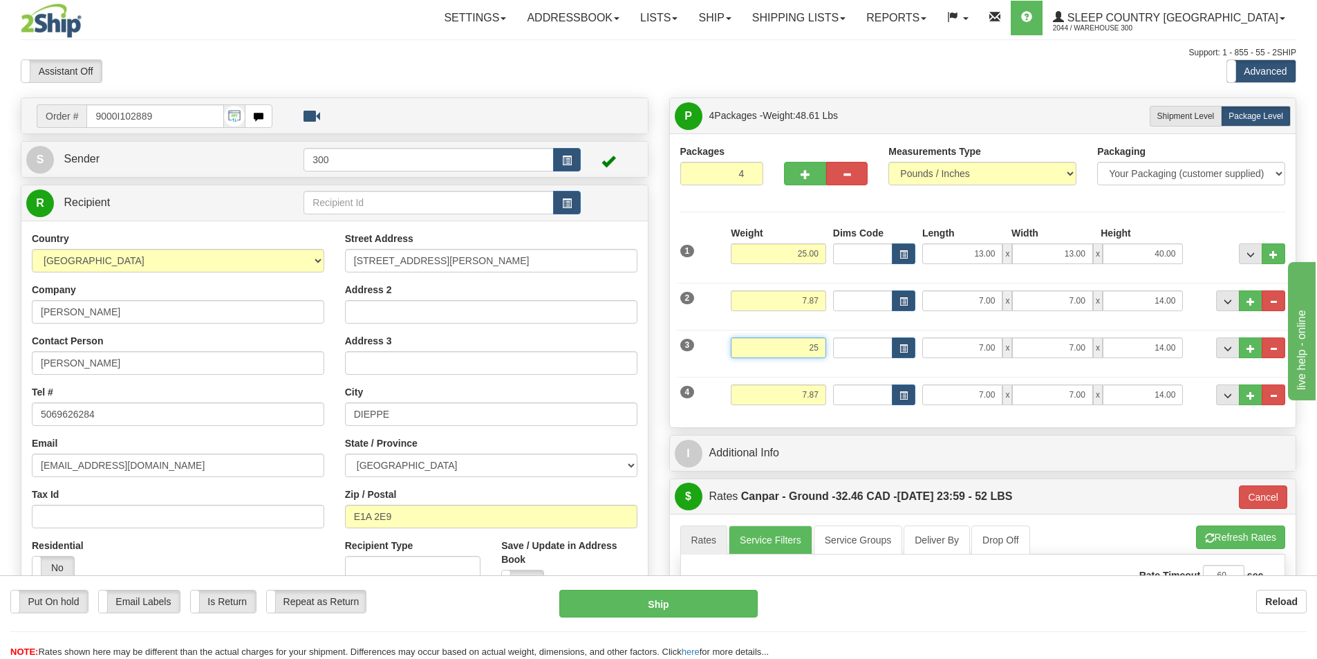
type input "25"
type input "1"
type input "25.00"
drag, startPoint x: 799, startPoint y: 393, endPoint x: 953, endPoint y: 413, distance: 155.4
click at [911, 404] on div "4 Weight 7.87 Dims Code Length Width Height" at bounding box center [983, 393] width 613 height 46
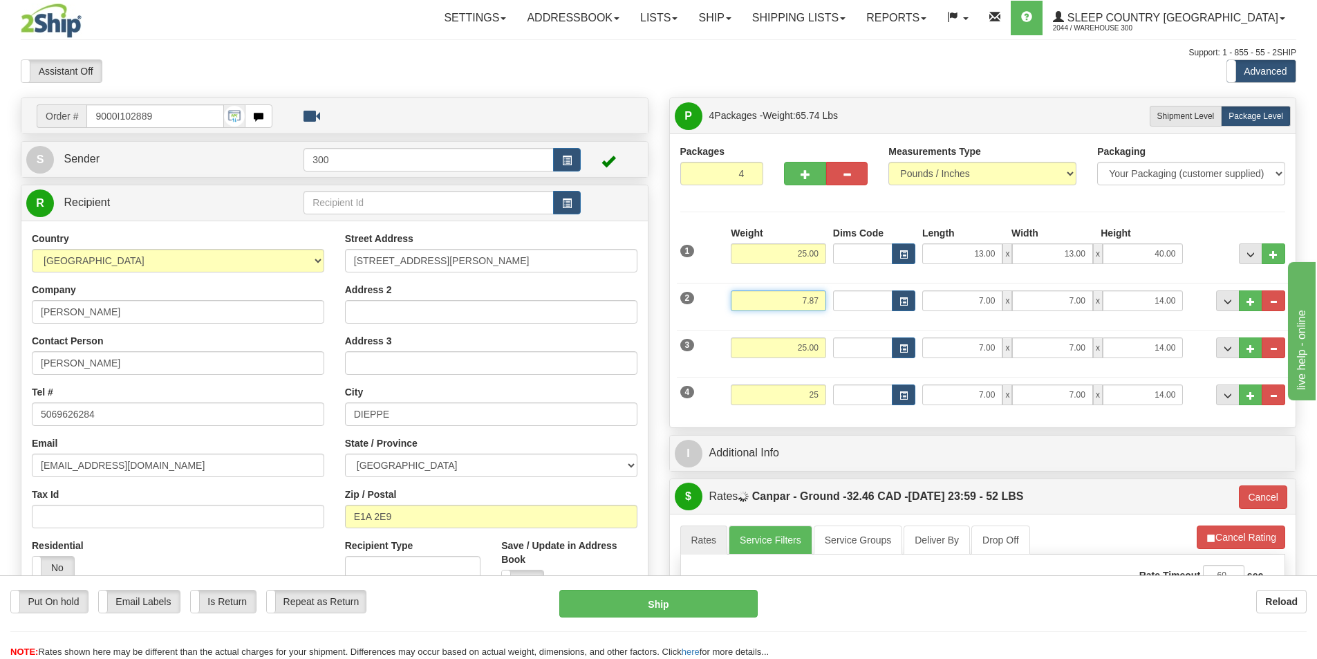
type input "25.00"
click at [790, 304] on input "7.87" at bounding box center [778, 300] width 95 height 21
drag, startPoint x: 793, startPoint y: 294, endPoint x: 868, endPoint y: 308, distance: 75.9
click at [868, 308] on div "2 Weight 7.87 Dims Code Length Width Height" at bounding box center [983, 299] width 613 height 46
type input "13"
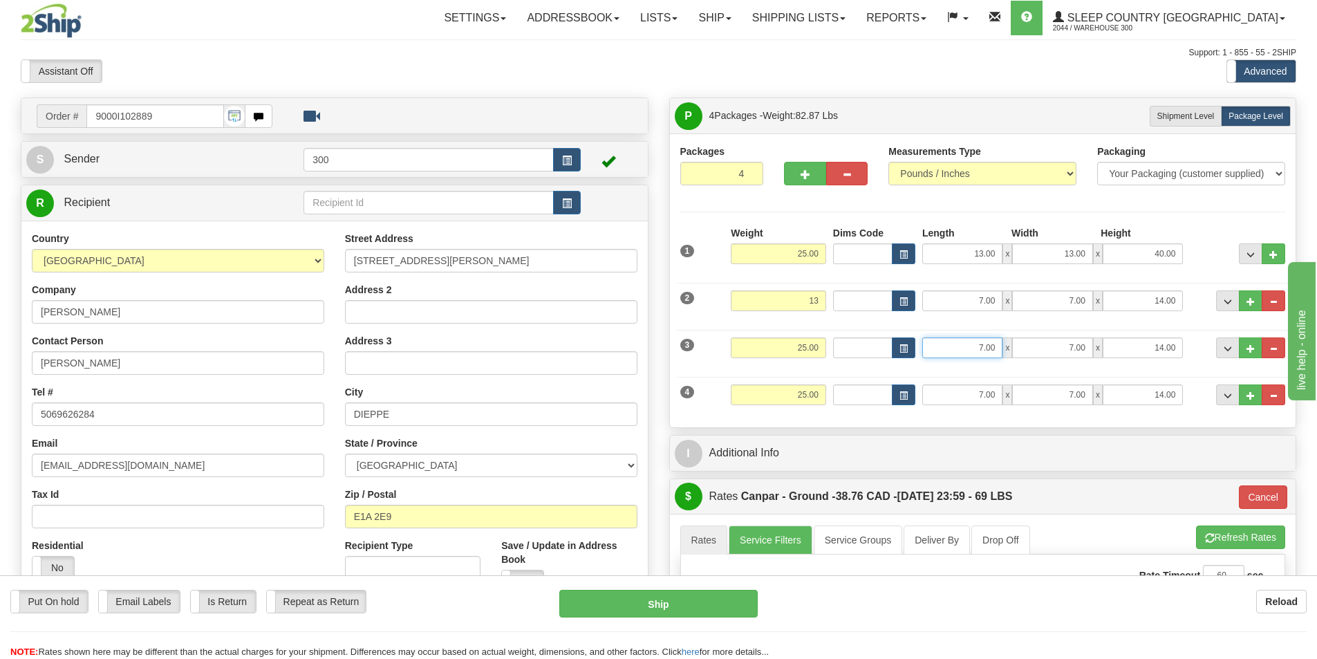
click at [977, 343] on input "7.00" at bounding box center [962, 347] width 80 height 21
type input "1"
type input "13.00"
type input "1"
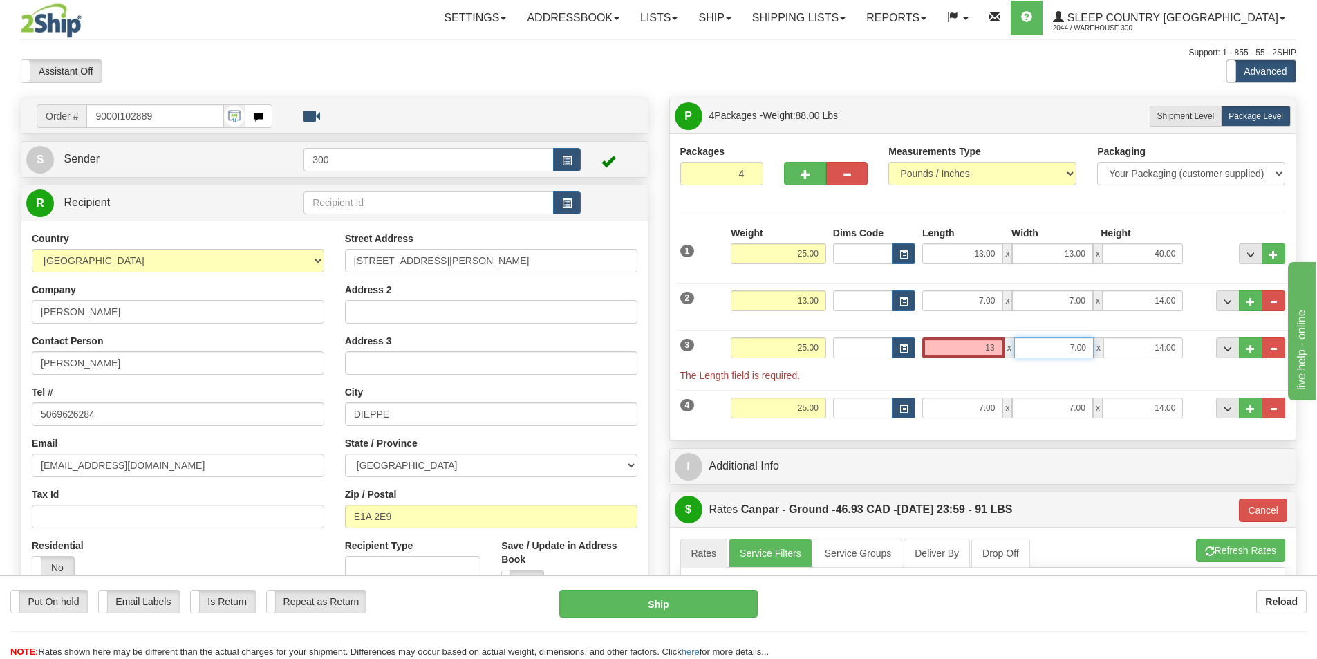
type input "13.00"
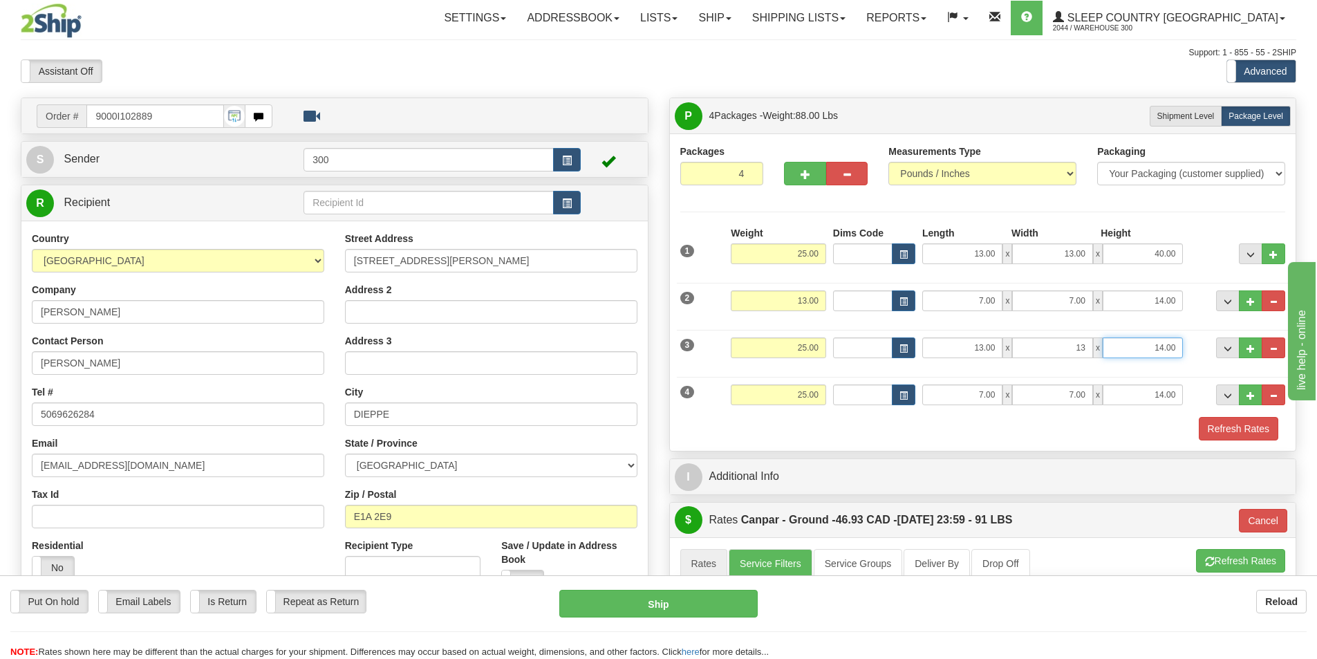
type input "13.00"
type input "40.00"
drag, startPoint x: 949, startPoint y: 397, endPoint x: 1082, endPoint y: 387, distance: 133.1
click at [1072, 393] on div "7.00 x 7.00 x 14.00" at bounding box center [1052, 394] width 261 height 21
type input "13.00"
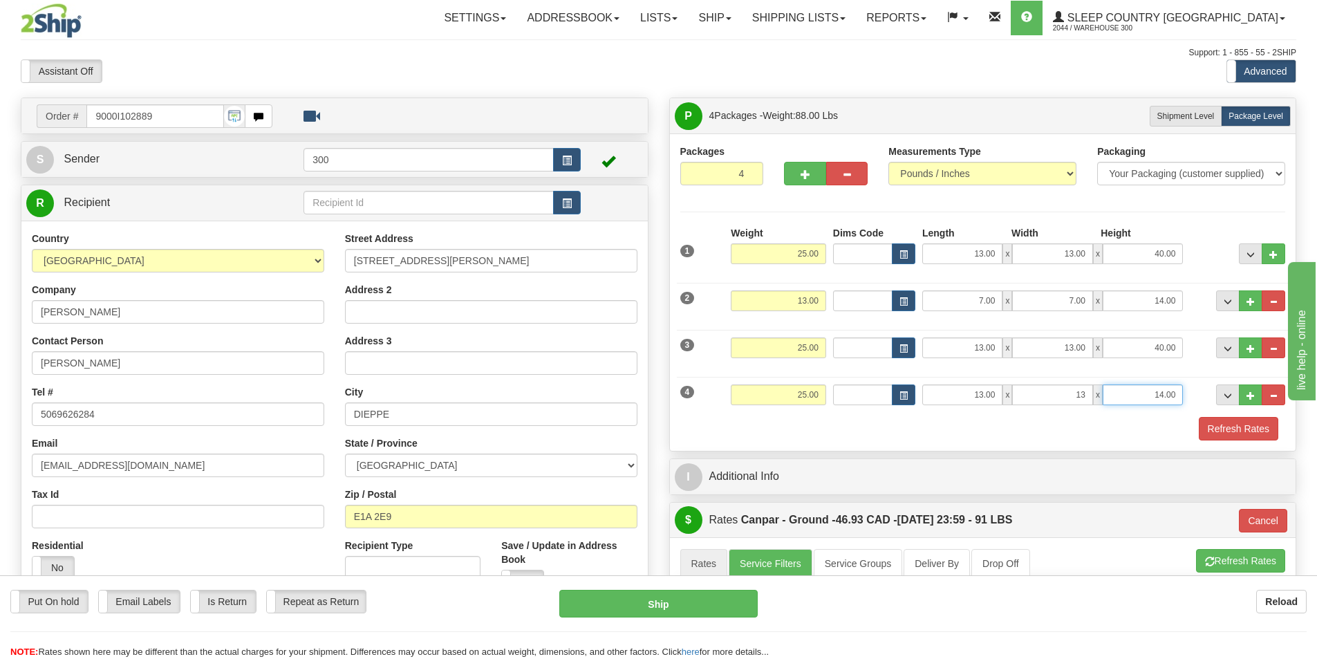
type input "13.00"
type input "40.00"
click at [1109, 442] on div "Packages 4 4 Measurements Type" at bounding box center [983, 291] width 626 height 317
click at [1244, 418] on button "Refresh Rates" at bounding box center [1239, 429] width 80 height 24
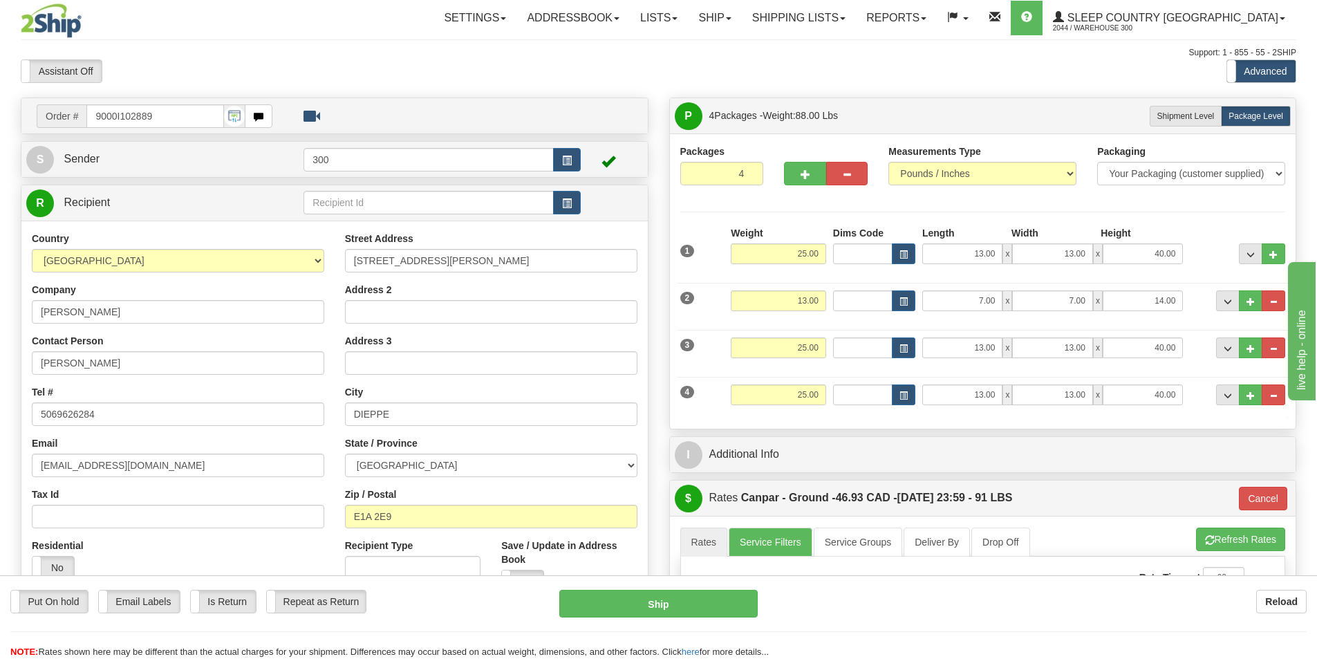
type input "1"
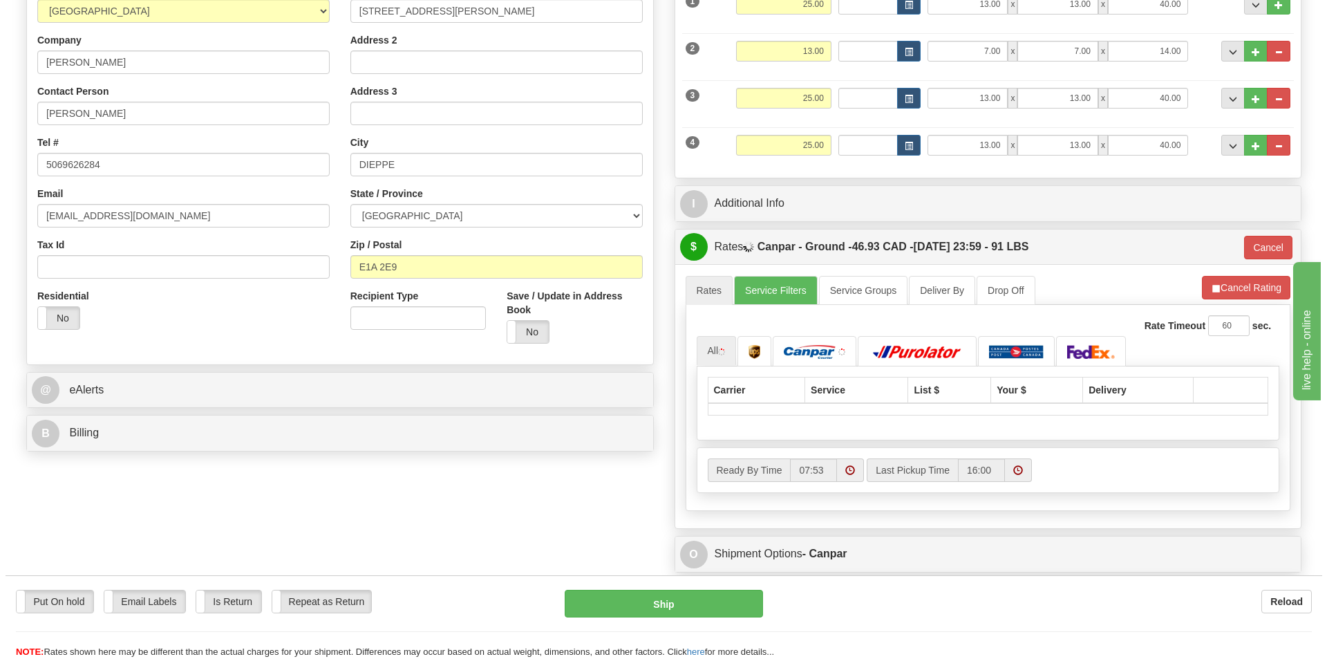
scroll to position [415, 0]
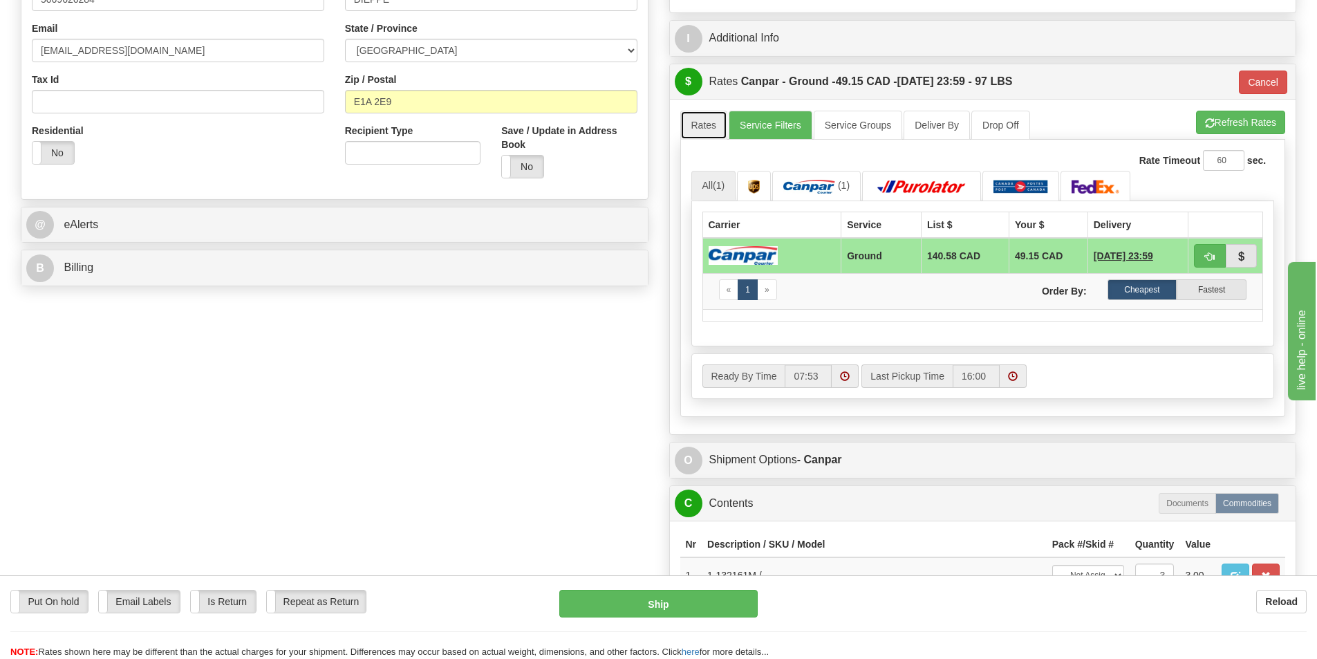
click at [707, 123] on link "Rates" at bounding box center [704, 125] width 48 height 29
click at [724, 600] on button "Ship" at bounding box center [658, 604] width 198 height 28
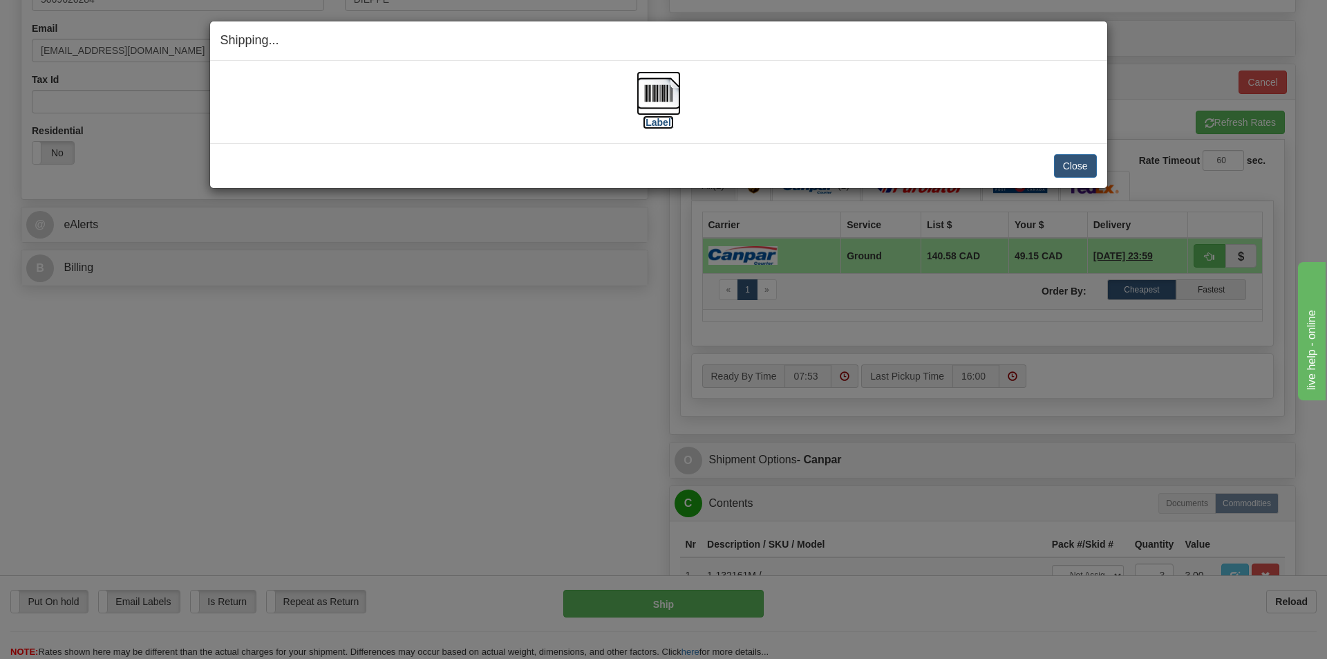
click at [663, 123] on label "[Label]" at bounding box center [659, 122] width 32 height 14
click at [1070, 165] on button "Close" at bounding box center [1075, 166] width 43 height 24
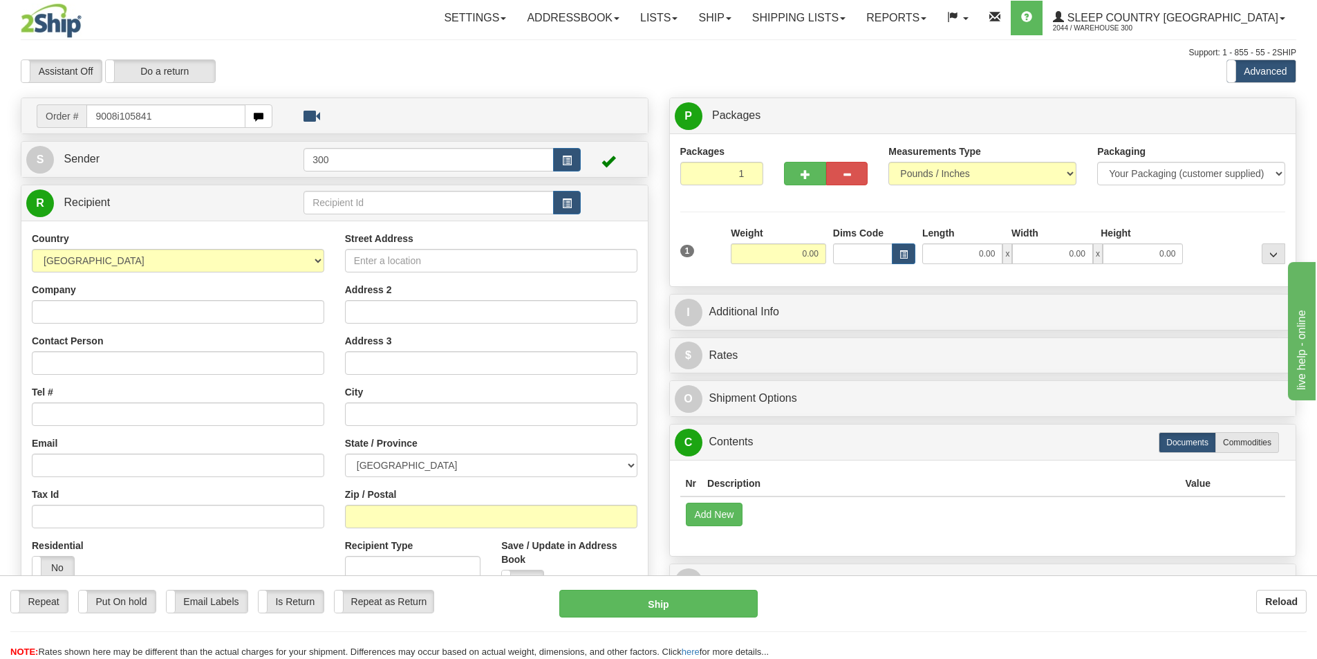
type input "9008i105841"
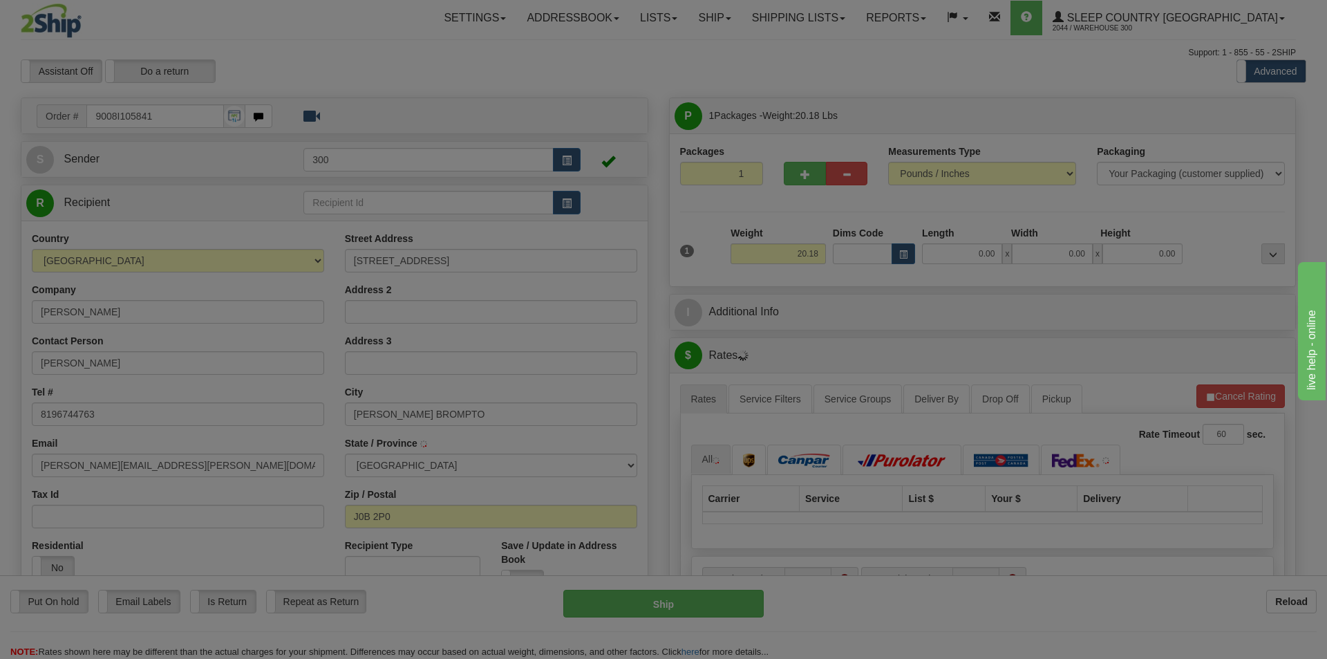
type input "[GEOGRAPHIC_DATA]"
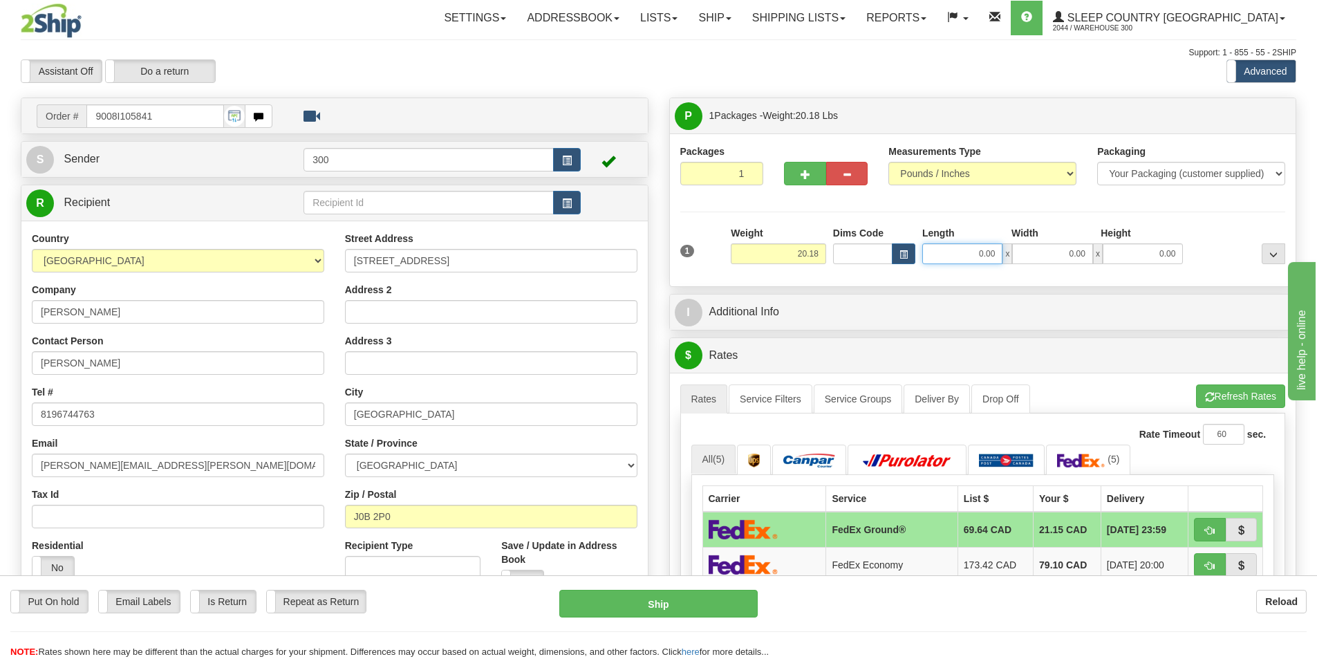
drag, startPoint x: 963, startPoint y: 257, endPoint x: 1061, endPoint y: 270, distance: 99.0
click at [1061, 270] on div "1 Weight 20.18 Dims Code x x" at bounding box center [983, 250] width 613 height 49
type input "20.00"
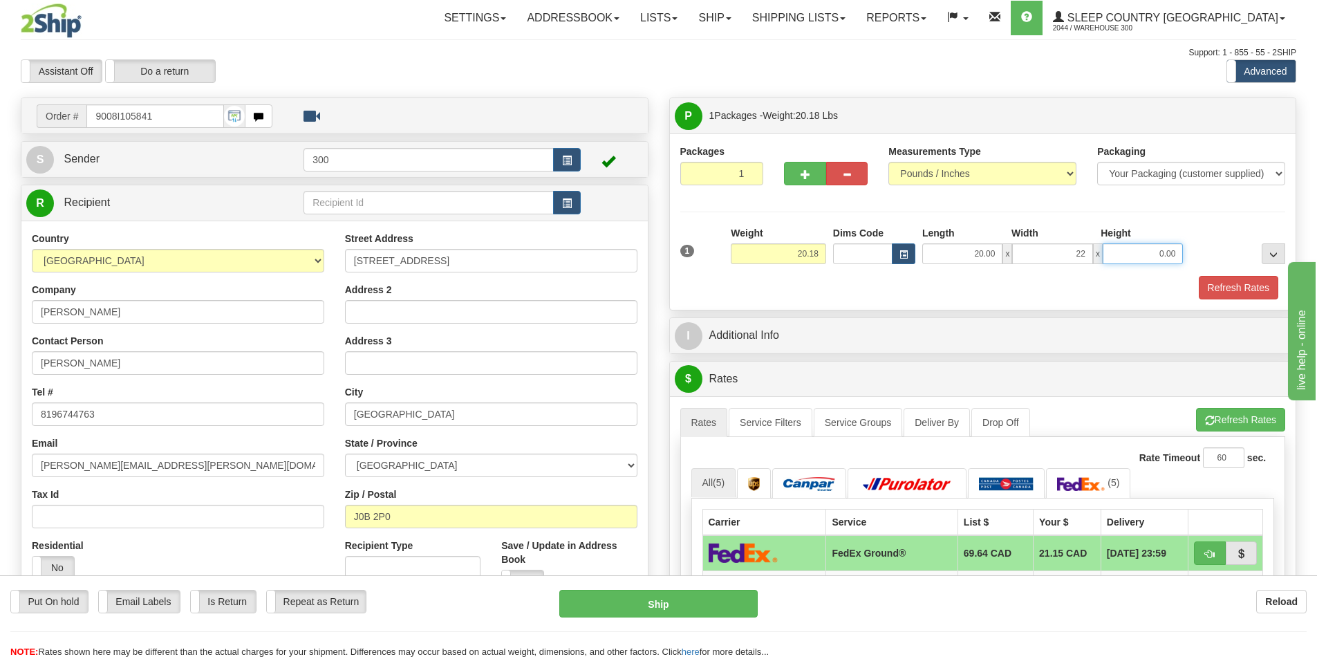
type input "22.00"
type input "20.00"
click at [1256, 281] on button "Refresh Rates" at bounding box center [1239, 288] width 80 height 24
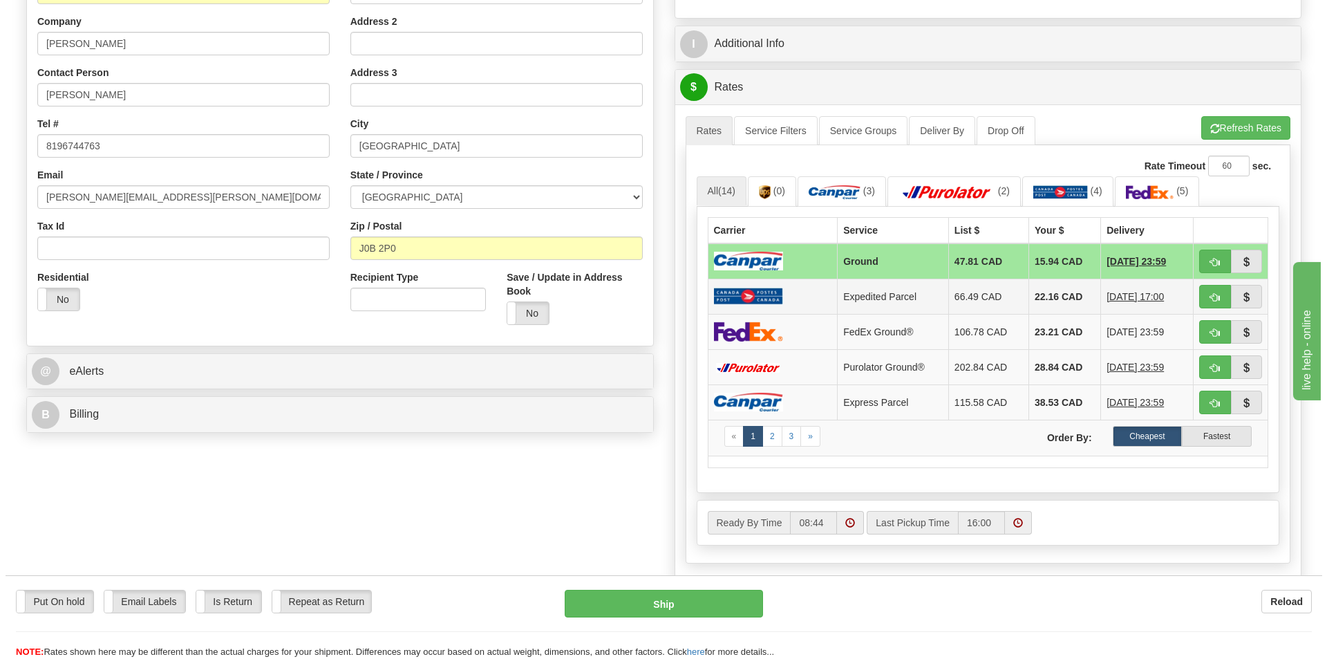
scroll to position [277, 0]
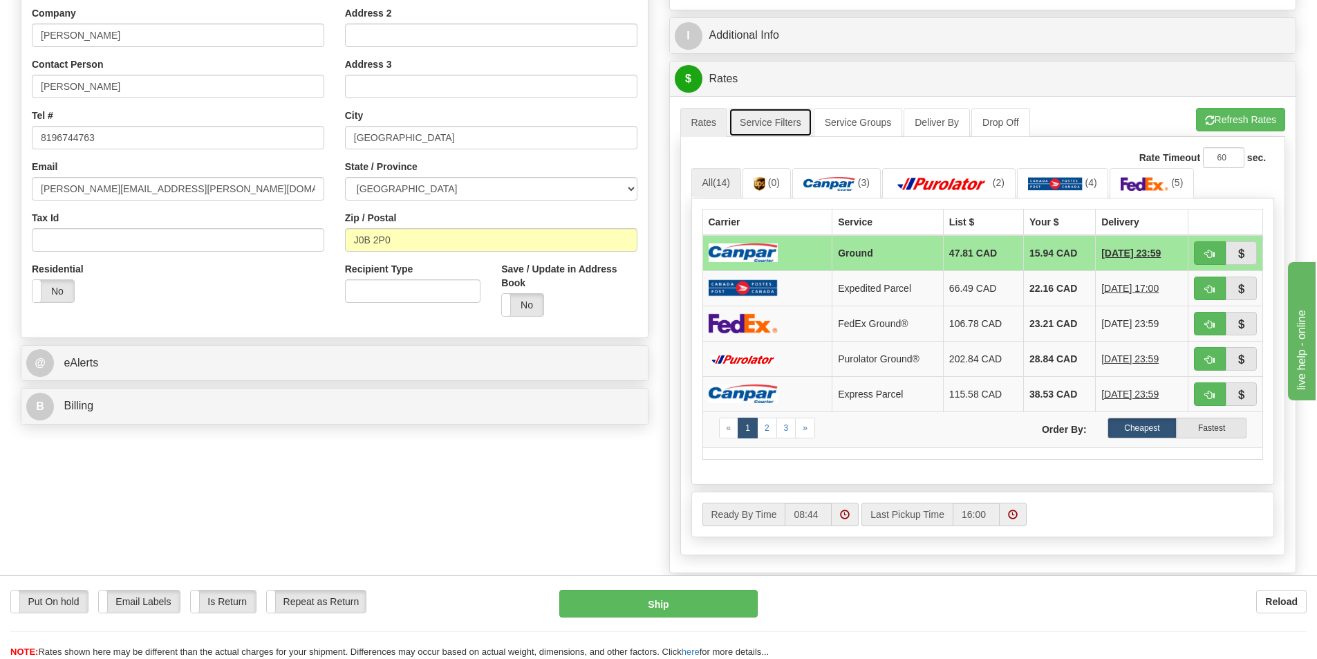
click at [801, 131] on link "Service Filters" at bounding box center [771, 122] width 84 height 29
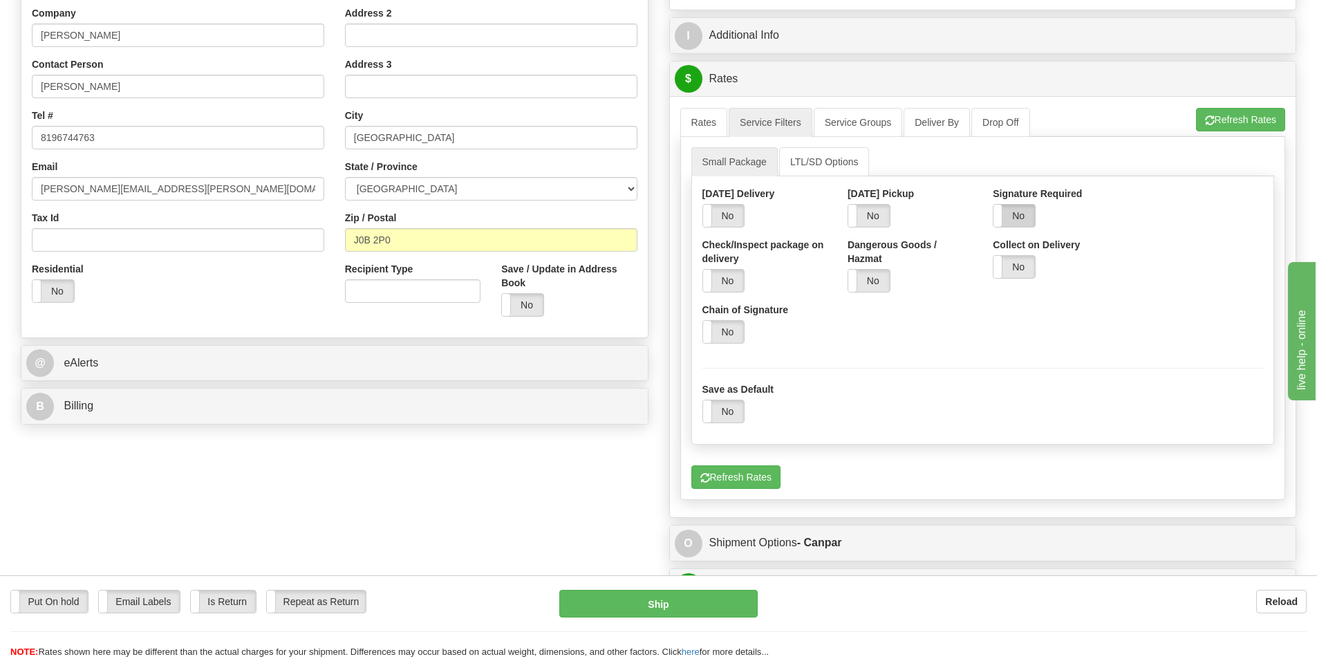
click at [1023, 218] on label "No" at bounding box center [1013, 216] width 41 height 22
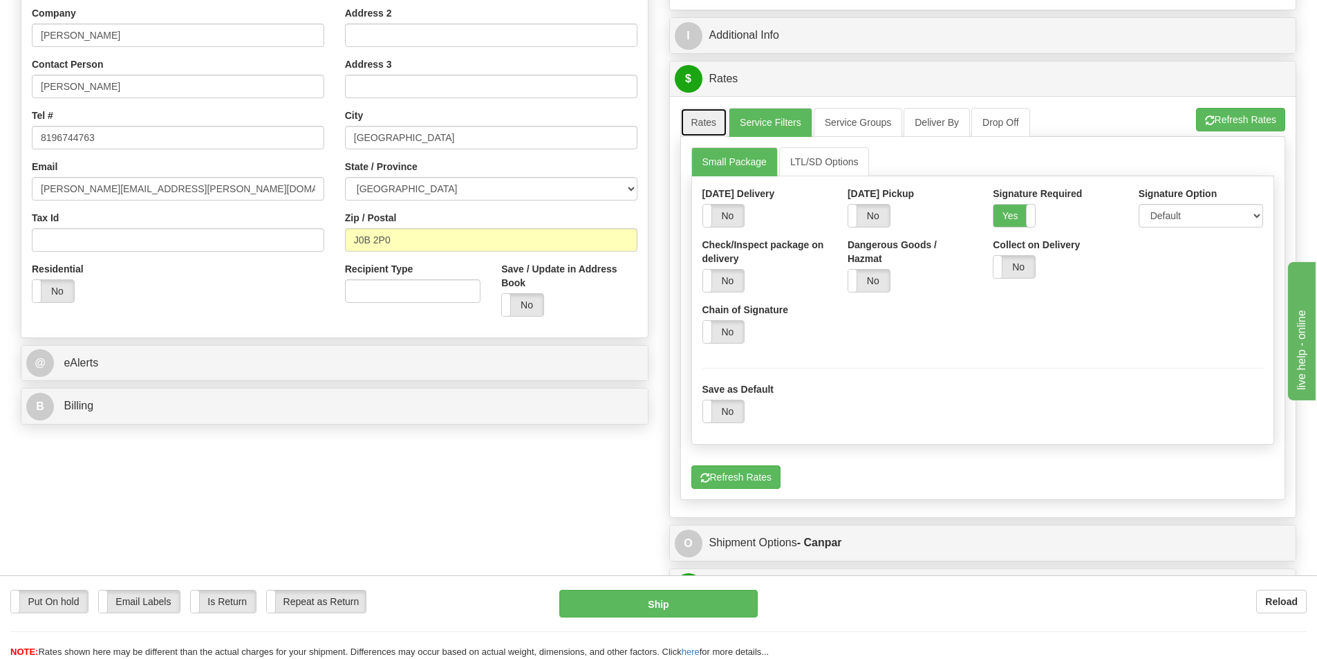
click at [724, 120] on link "Rates" at bounding box center [704, 122] width 48 height 29
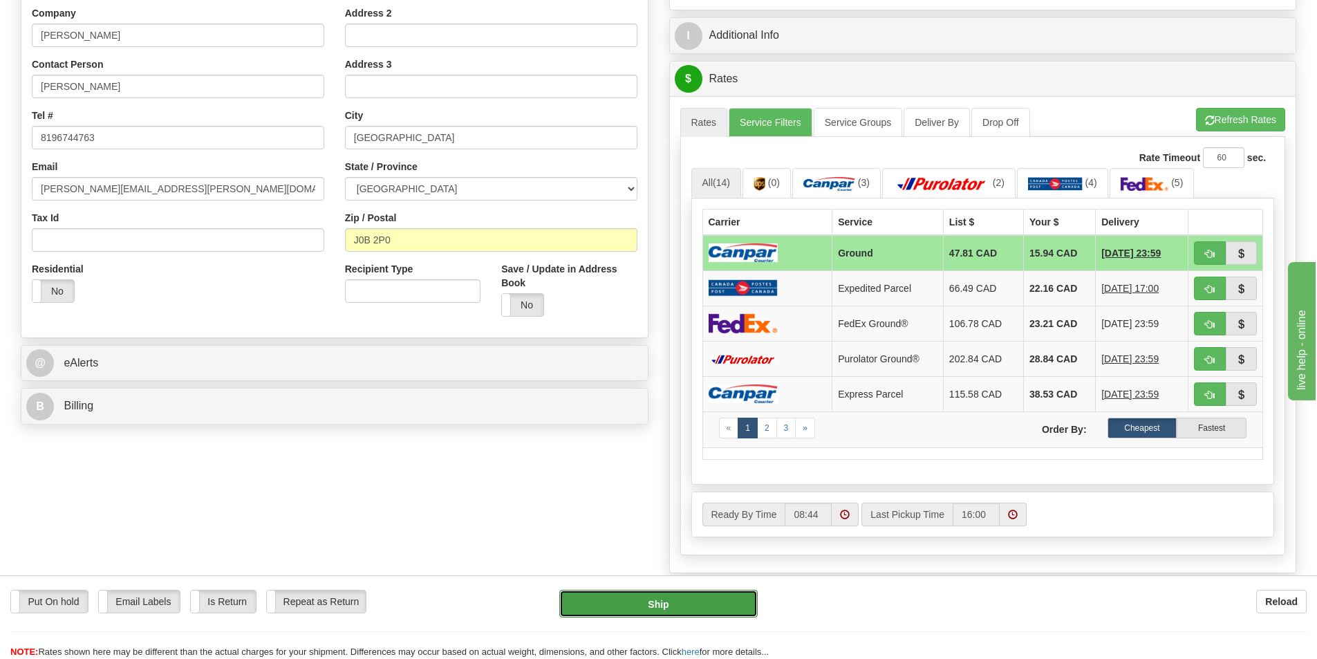
click at [727, 598] on button "Ship" at bounding box center [658, 604] width 198 height 28
type input "1"
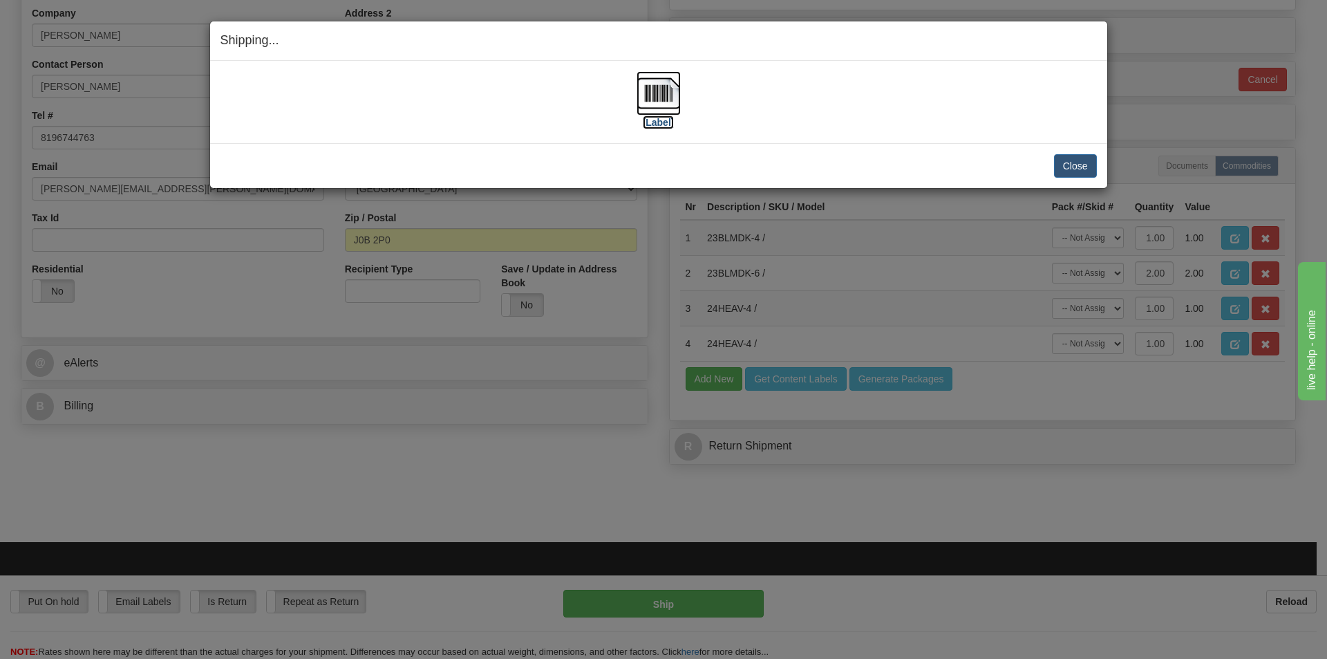
click at [666, 120] on label "[Label]" at bounding box center [659, 122] width 32 height 14
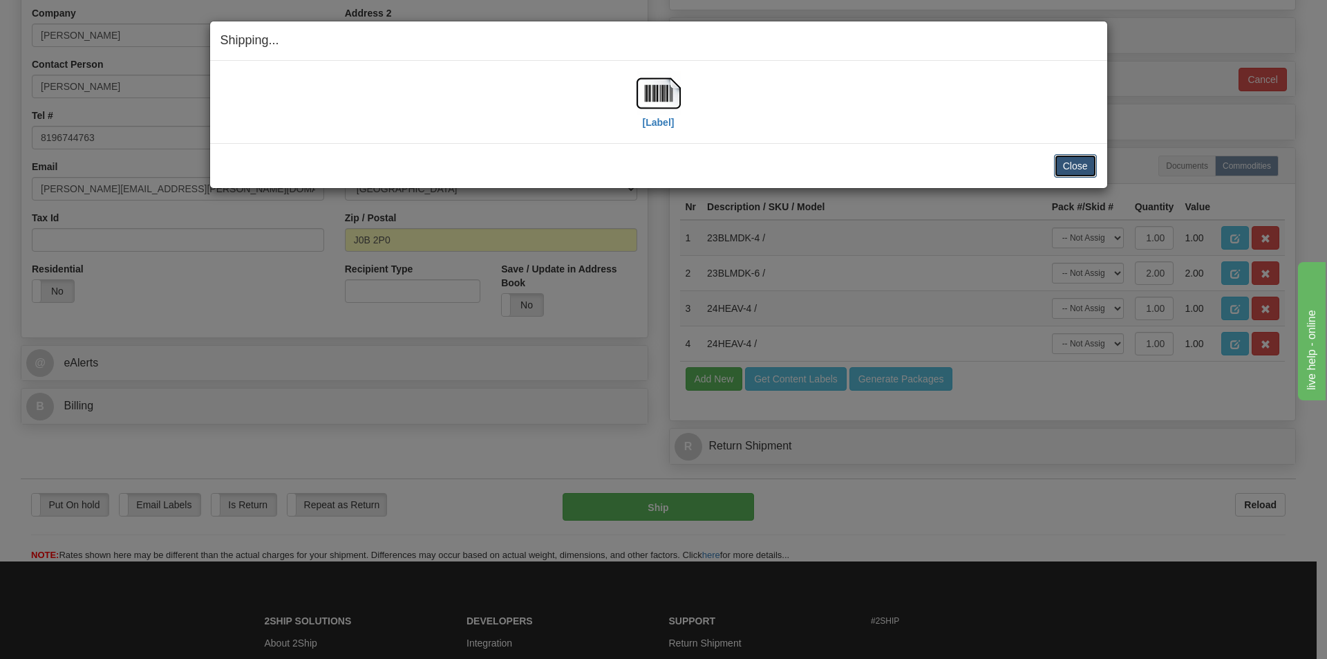
click at [1083, 162] on button "Close" at bounding box center [1075, 166] width 43 height 24
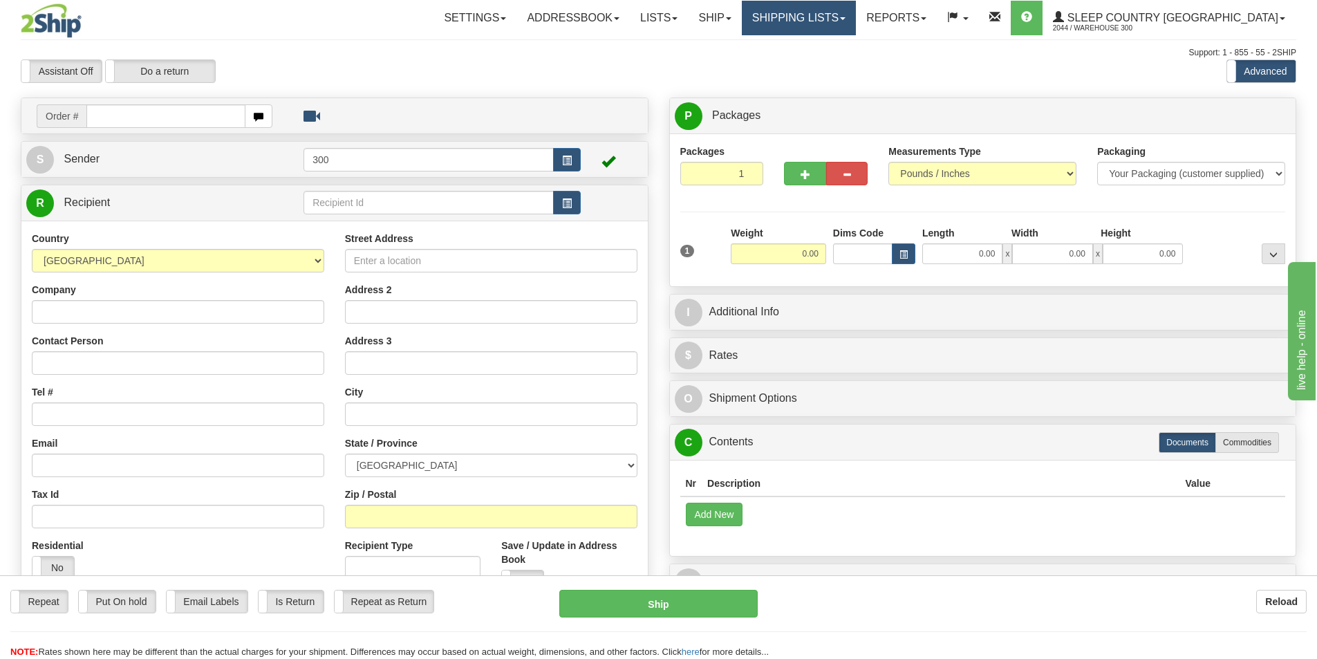
click at [845, 10] on link "Shipping lists" at bounding box center [799, 18] width 114 height 35
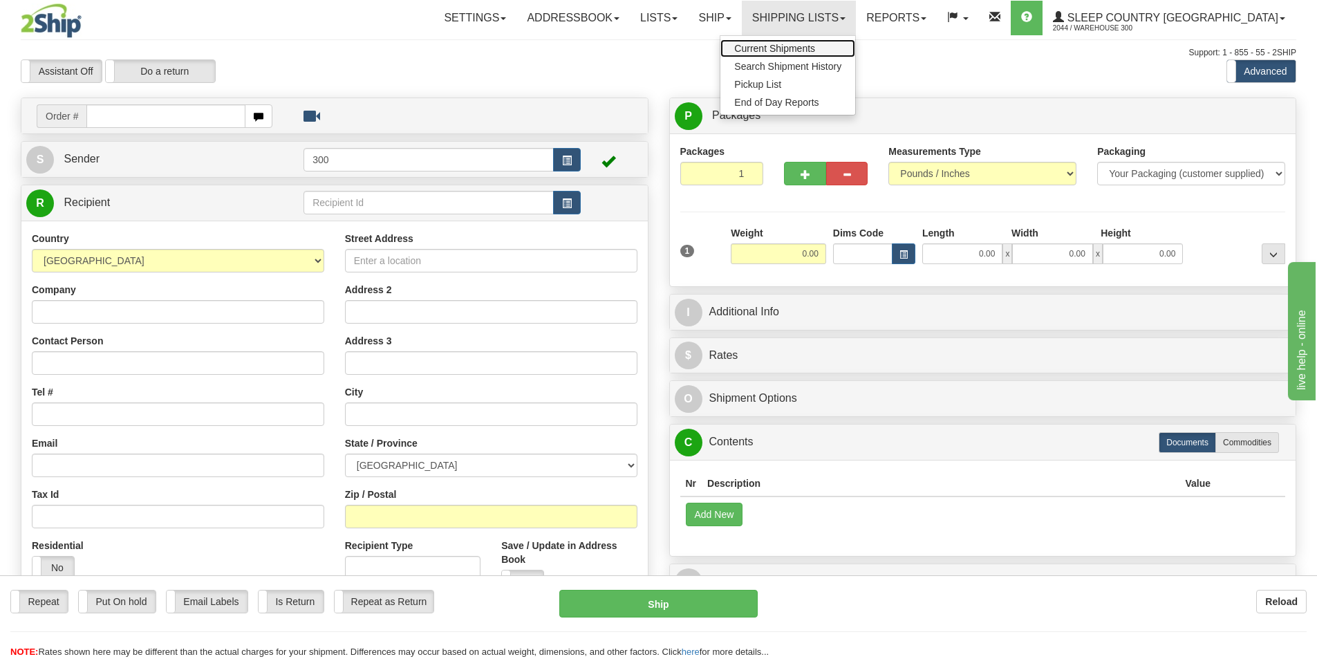
click at [815, 44] on span "Current Shipments" at bounding box center [774, 48] width 81 height 11
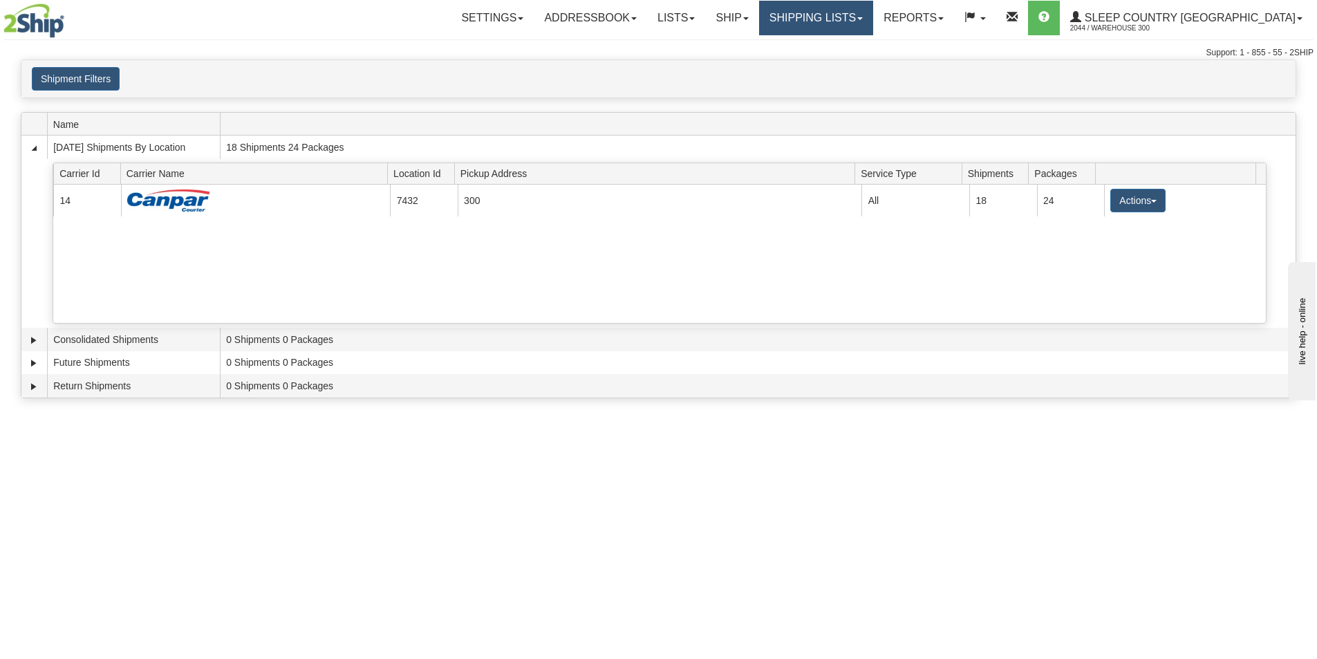
click at [871, 34] on link "Shipping lists" at bounding box center [816, 18] width 114 height 35
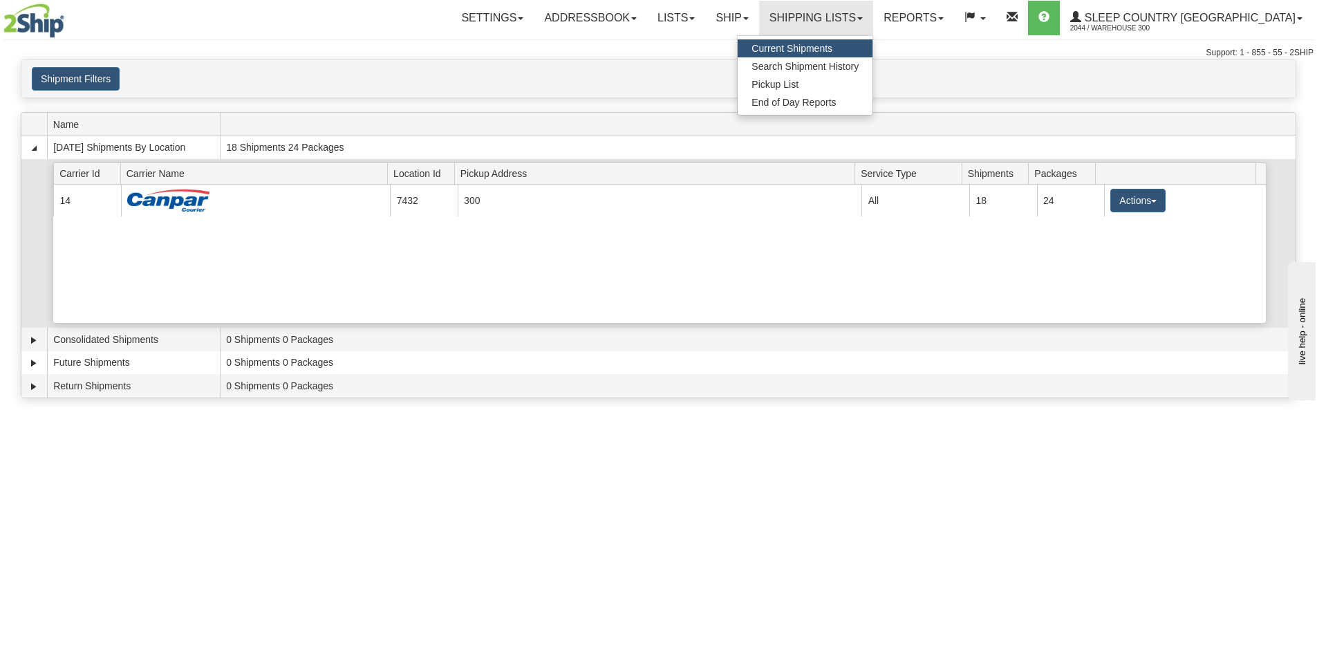
click at [935, 297] on div "Current 14 7432 300 23007 All 18 24 Actions Details Close Pickup Zip Print" at bounding box center [659, 254] width 1213 height 138
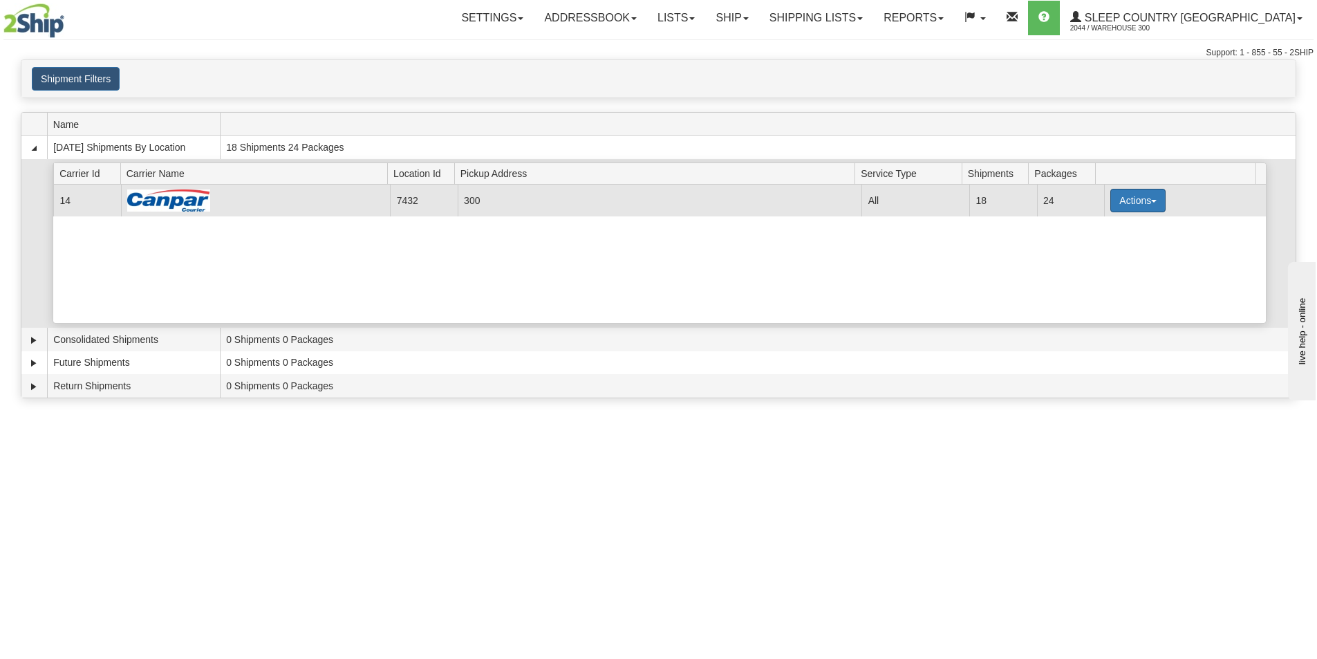
click at [1143, 206] on button "Actions" at bounding box center [1137, 201] width 55 height 24
click at [1098, 244] on span "Close" at bounding box center [1084, 244] width 32 height 10
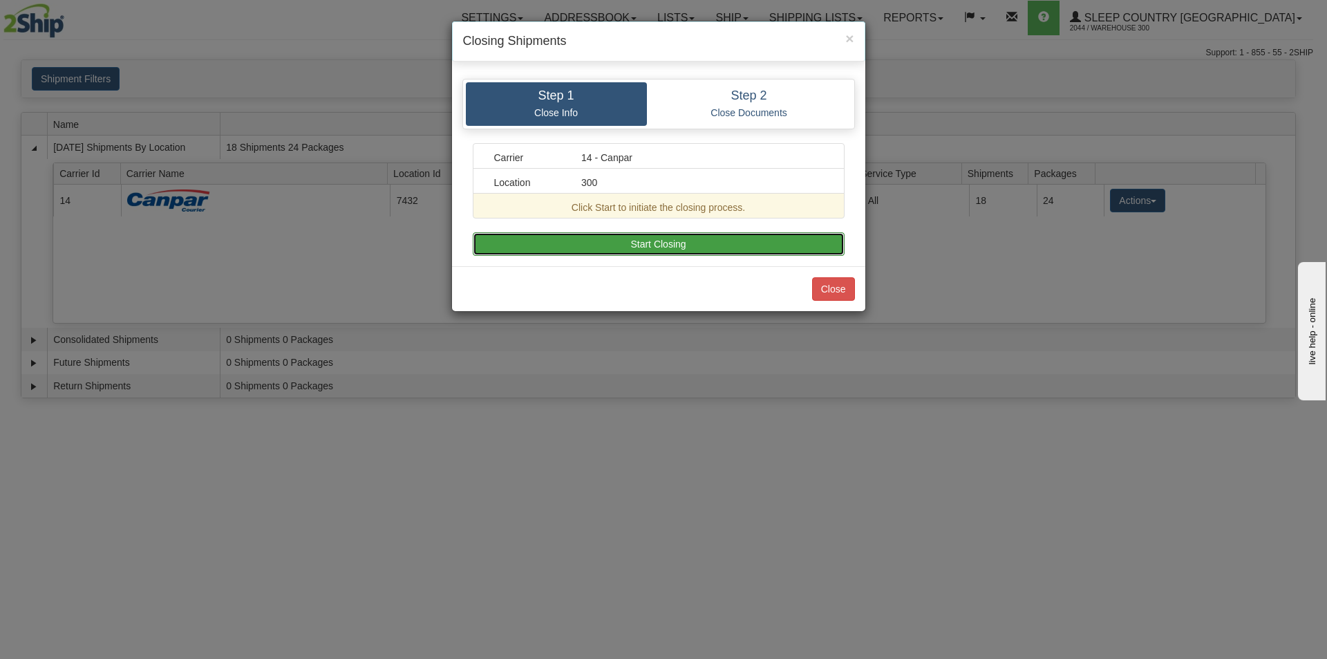
click at [652, 239] on button "Start Closing" at bounding box center [659, 244] width 372 height 24
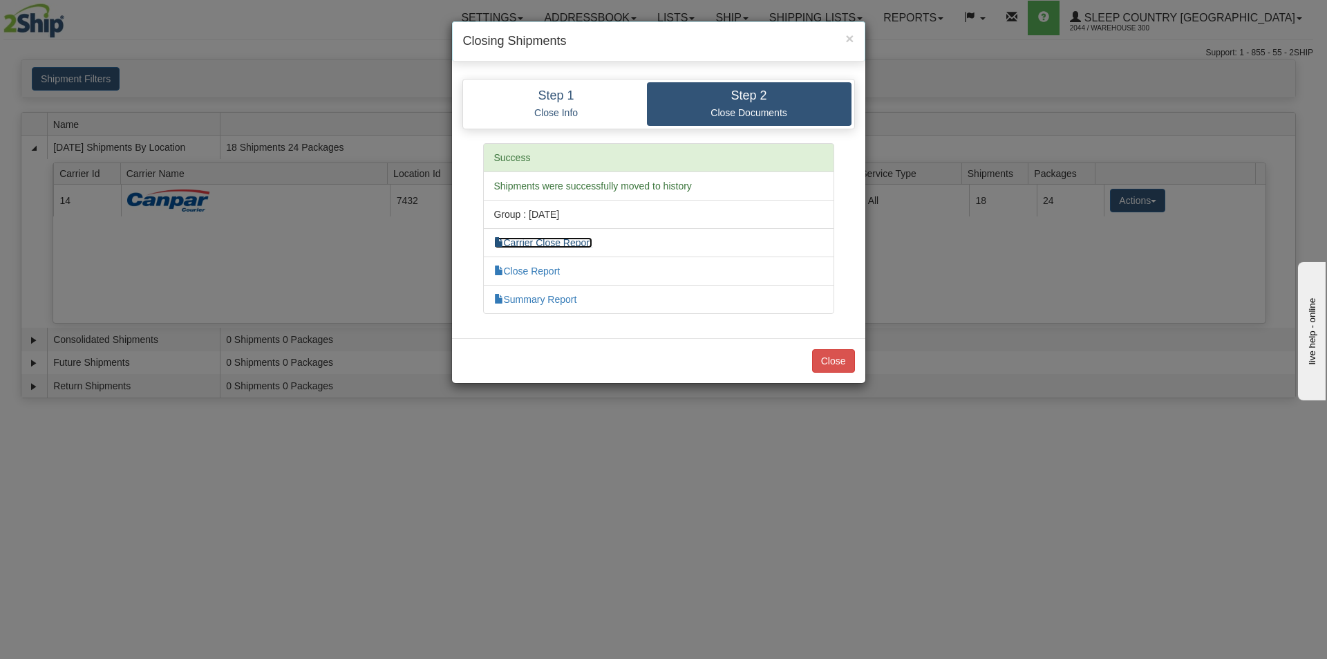
click at [579, 241] on link "Carrier Close Report" at bounding box center [543, 242] width 98 height 11
click at [541, 269] on link "Close Report" at bounding box center [527, 270] width 66 height 11
click at [541, 296] on link "Summary Report" at bounding box center [535, 299] width 83 height 11
click at [823, 360] on button "Close" at bounding box center [833, 361] width 43 height 24
